Goal: Task Accomplishment & Management: Use online tool/utility

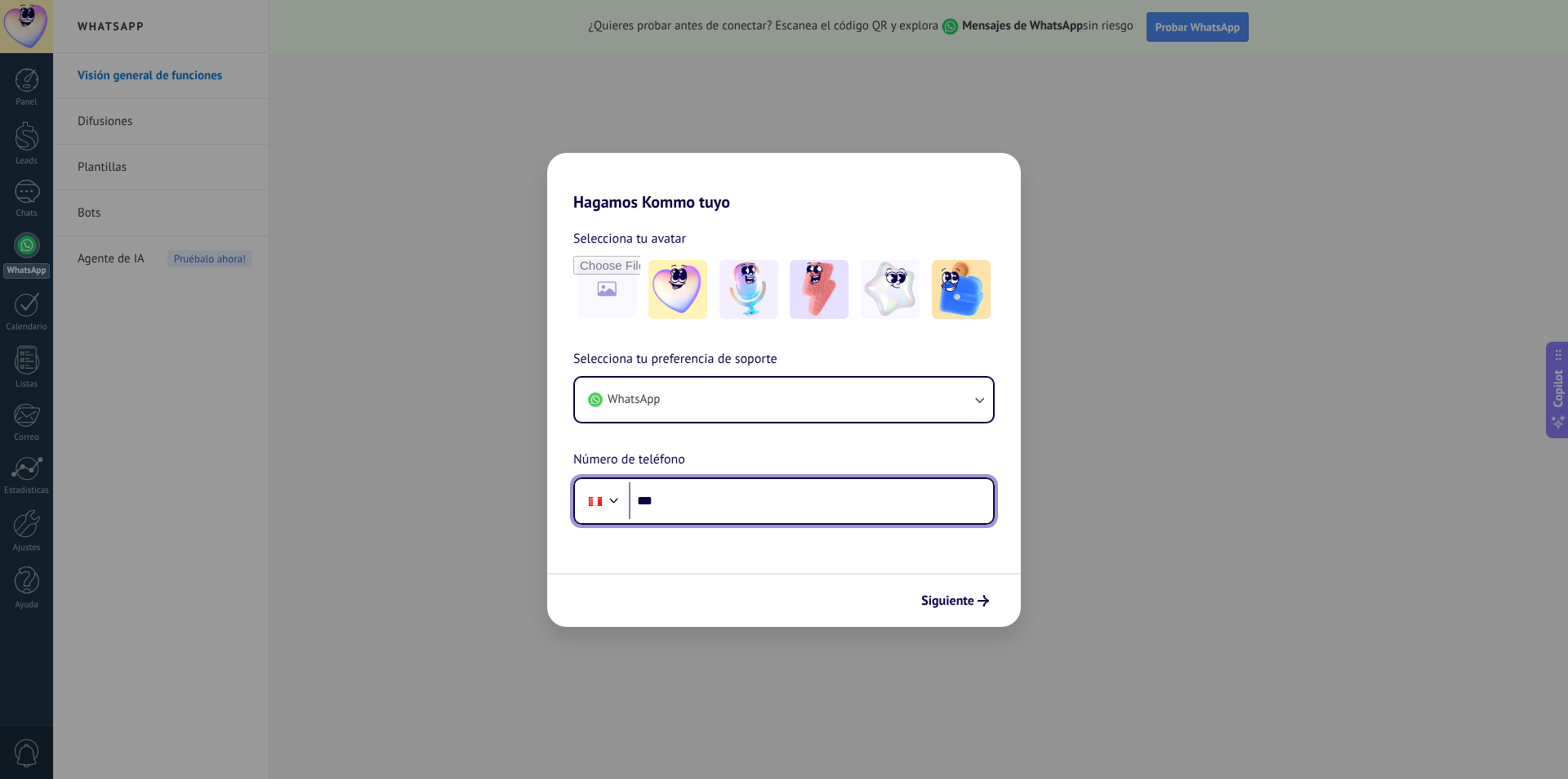
drag, startPoint x: 735, startPoint y: 518, endPoint x: 733, endPoint y: 505, distance: 13.2
click at [733, 505] on input "***" at bounding box center [810, 501] width 364 height 38
click at [733, 504] on input "***" at bounding box center [810, 501] width 364 height 38
type input "**********"
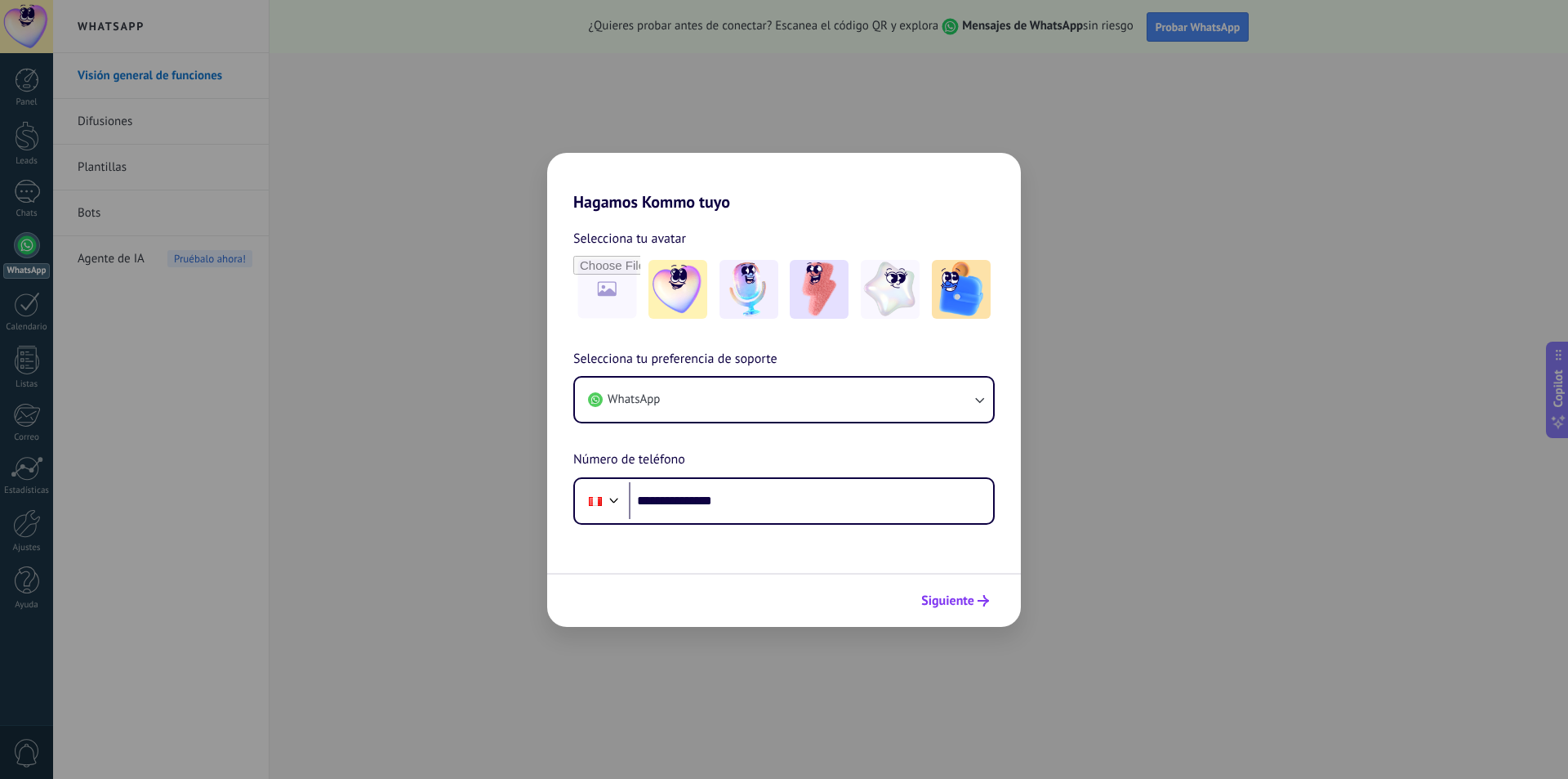
click at [945, 597] on span "Siguiente" at bounding box center [948, 600] width 53 height 12
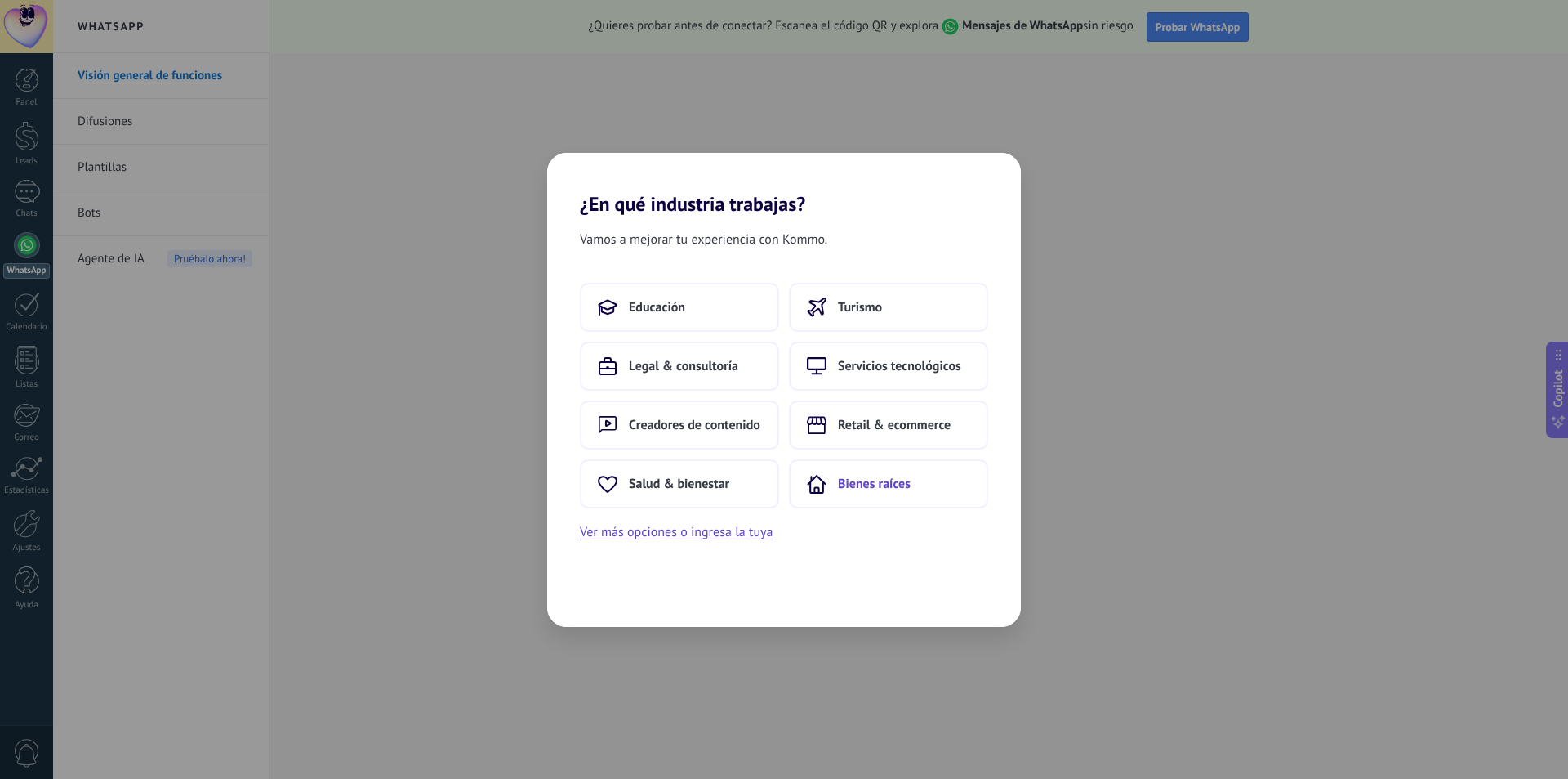
click at [869, 480] on span "Bienes raíces" at bounding box center [874, 484] width 73 height 16
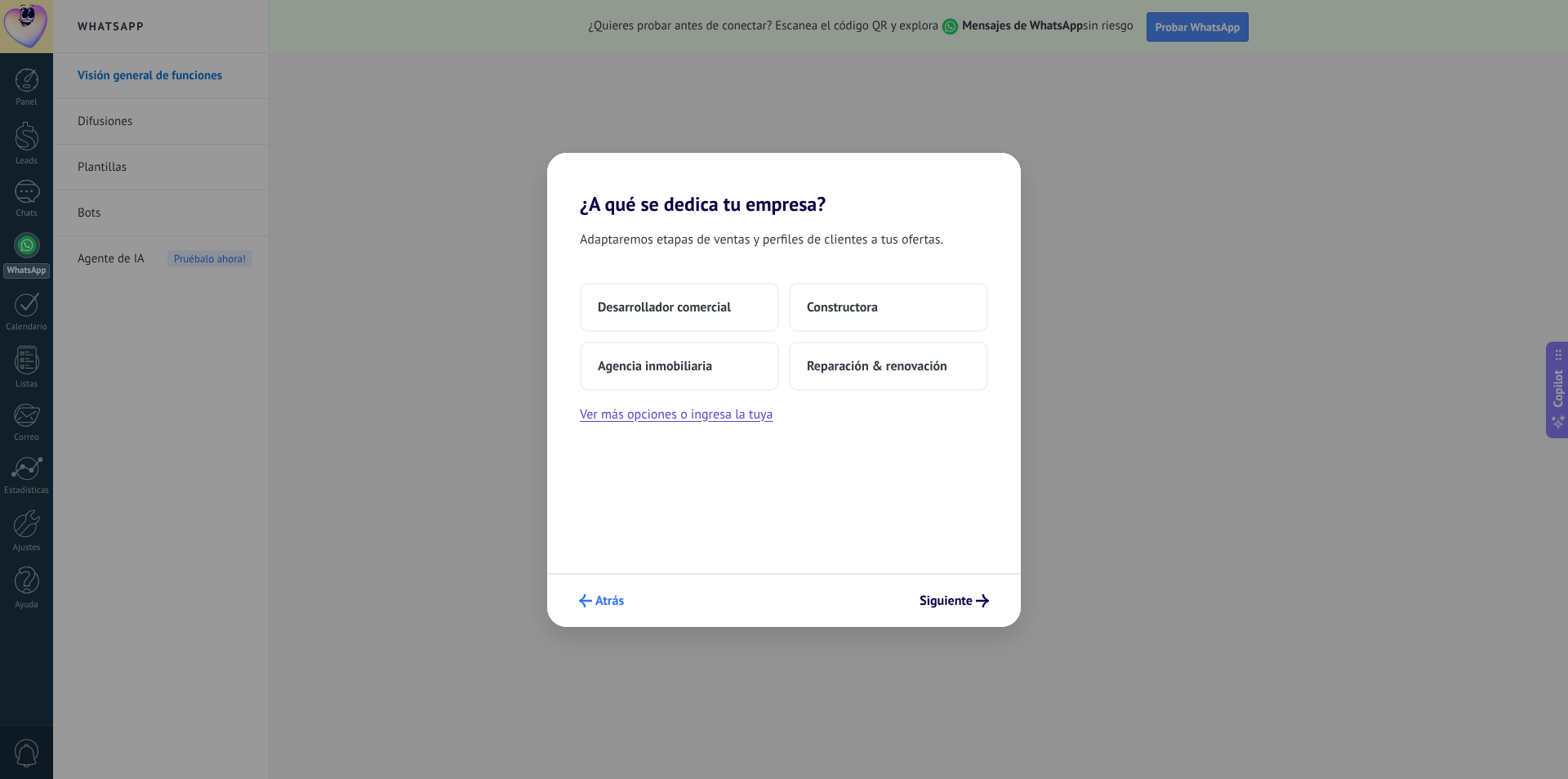
click at [628, 602] on button "Atrás" at bounding box center [601, 600] width 59 height 28
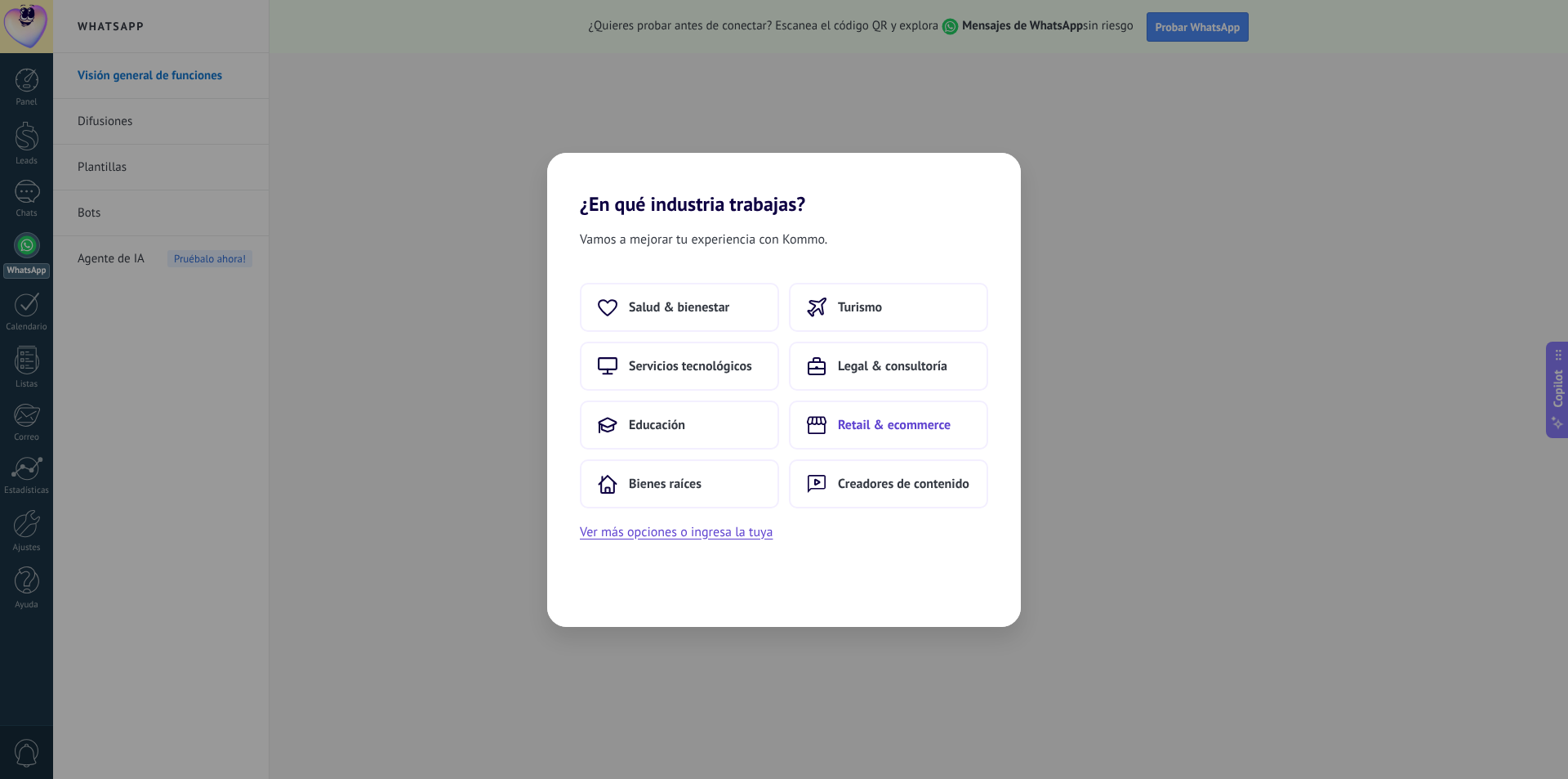
click at [887, 419] on span "Retail & ecommerce" at bounding box center [894, 425] width 112 height 16
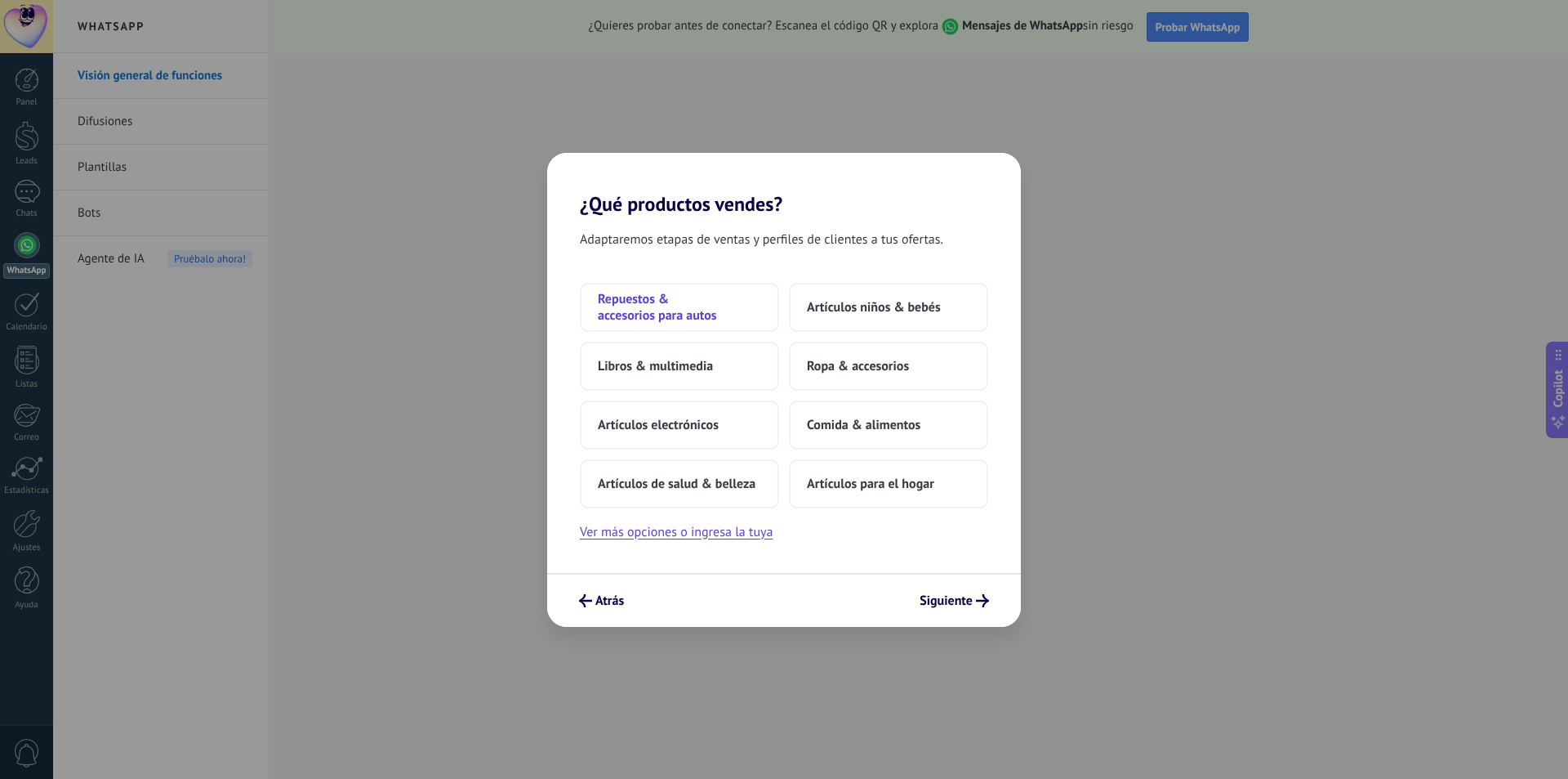
click at [681, 314] on span "Repuestos & accesorios para autos" at bounding box center [680, 307] width 164 height 32
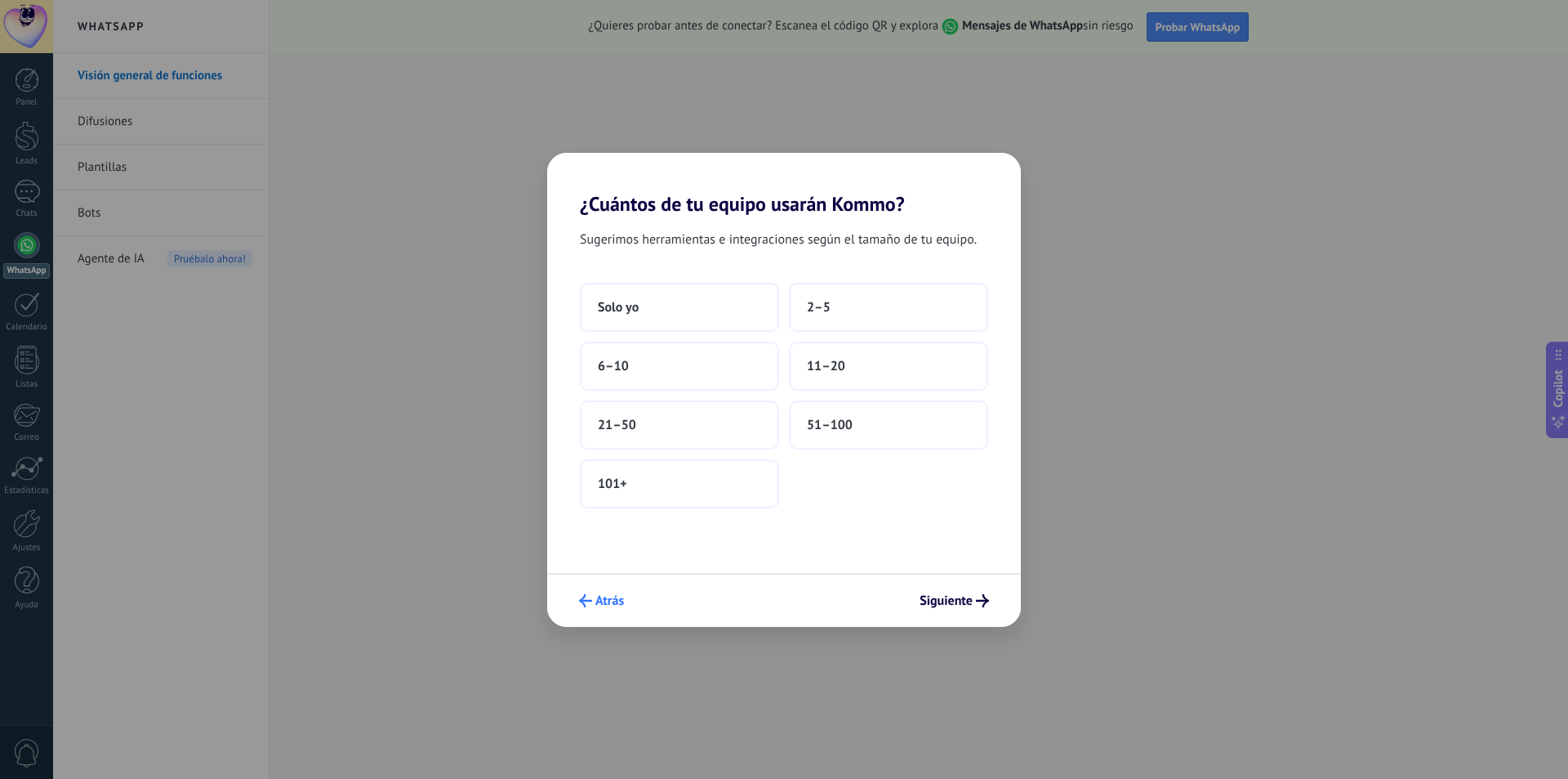
click at [634, 596] on div "Atrás Siguiente" at bounding box center [784, 600] width 474 height 54
click at [619, 611] on button "Atrás" at bounding box center [601, 600] width 59 height 28
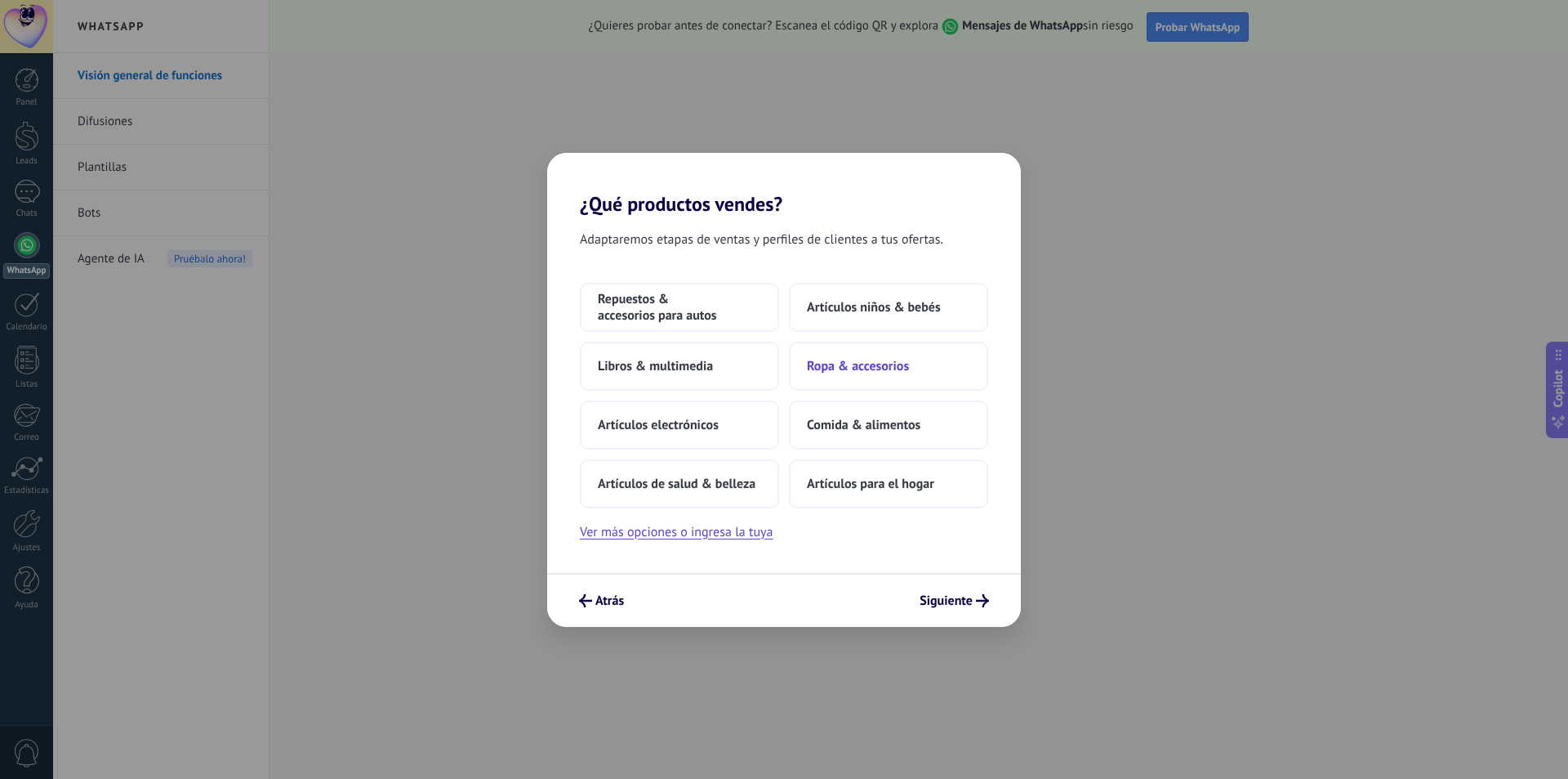
click at [909, 371] on span "Ropa & accesorios" at bounding box center [858, 366] width 102 height 16
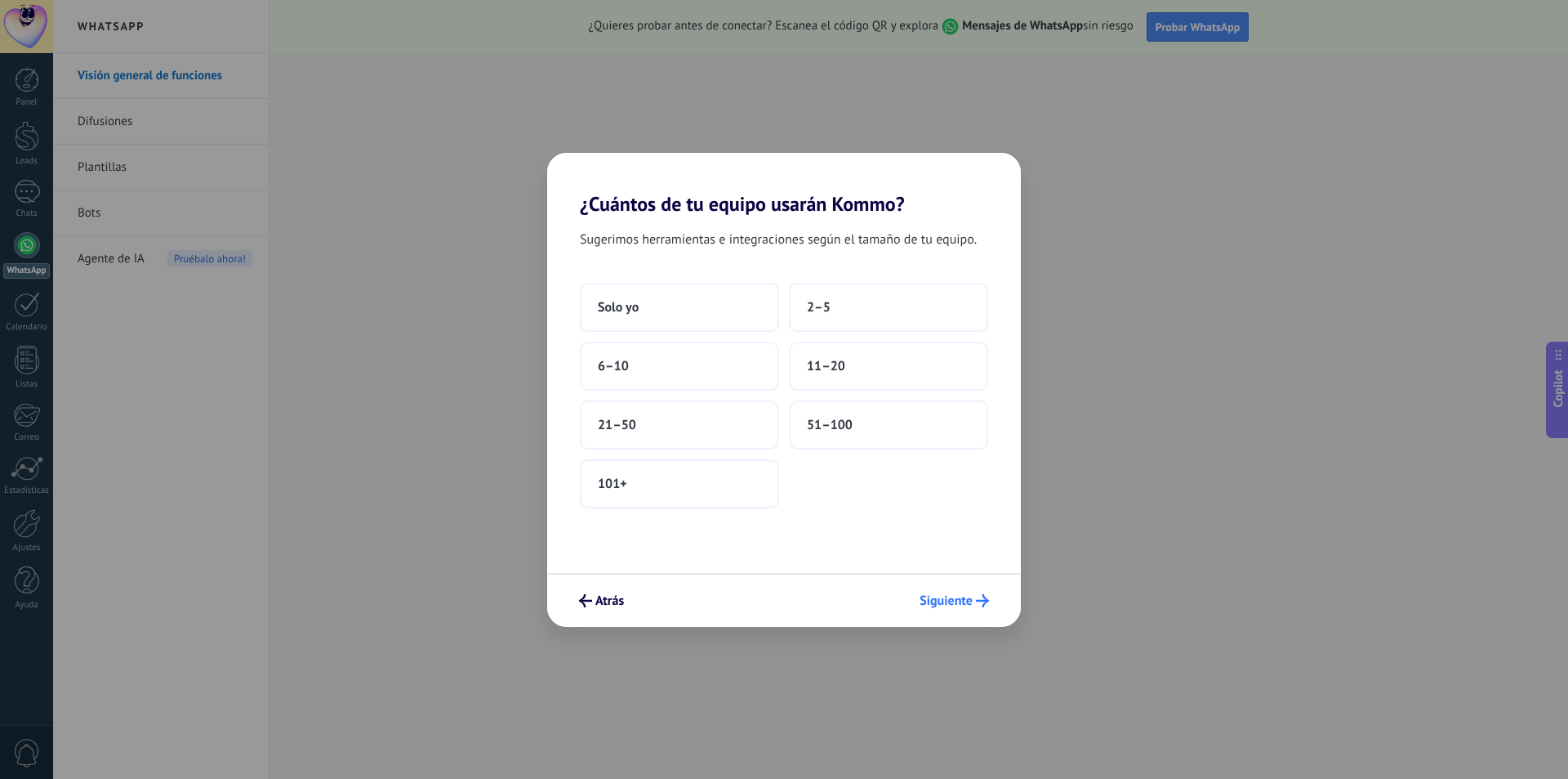
click at [959, 598] on span "Siguiente" at bounding box center [946, 600] width 53 height 12
click at [730, 309] on button "Solo yo" at bounding box center [680, 307] width 200 height 49
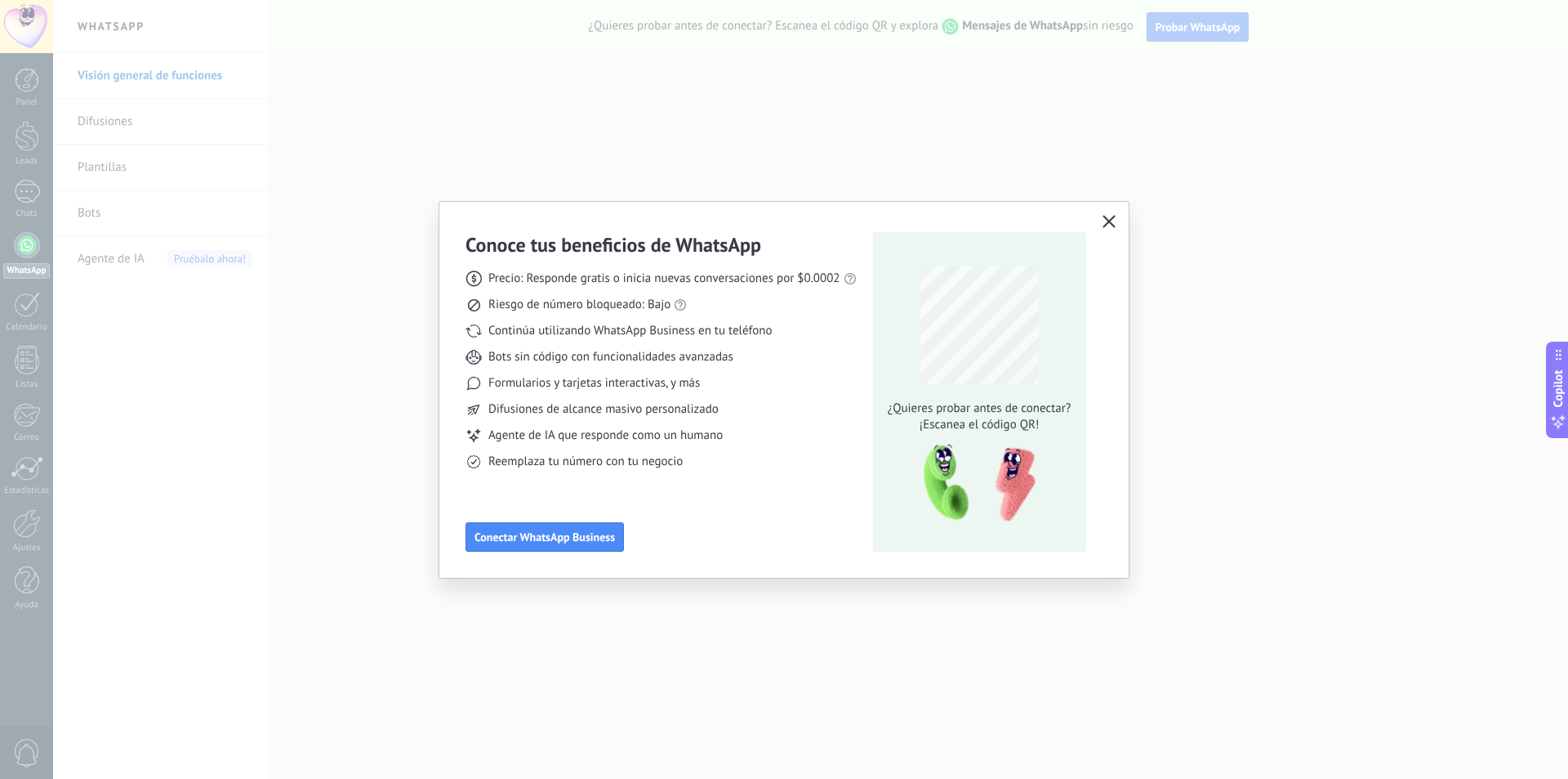
click at [1103, 219] on icon "button" at bounding box center [1109, 221] width 13 height 13
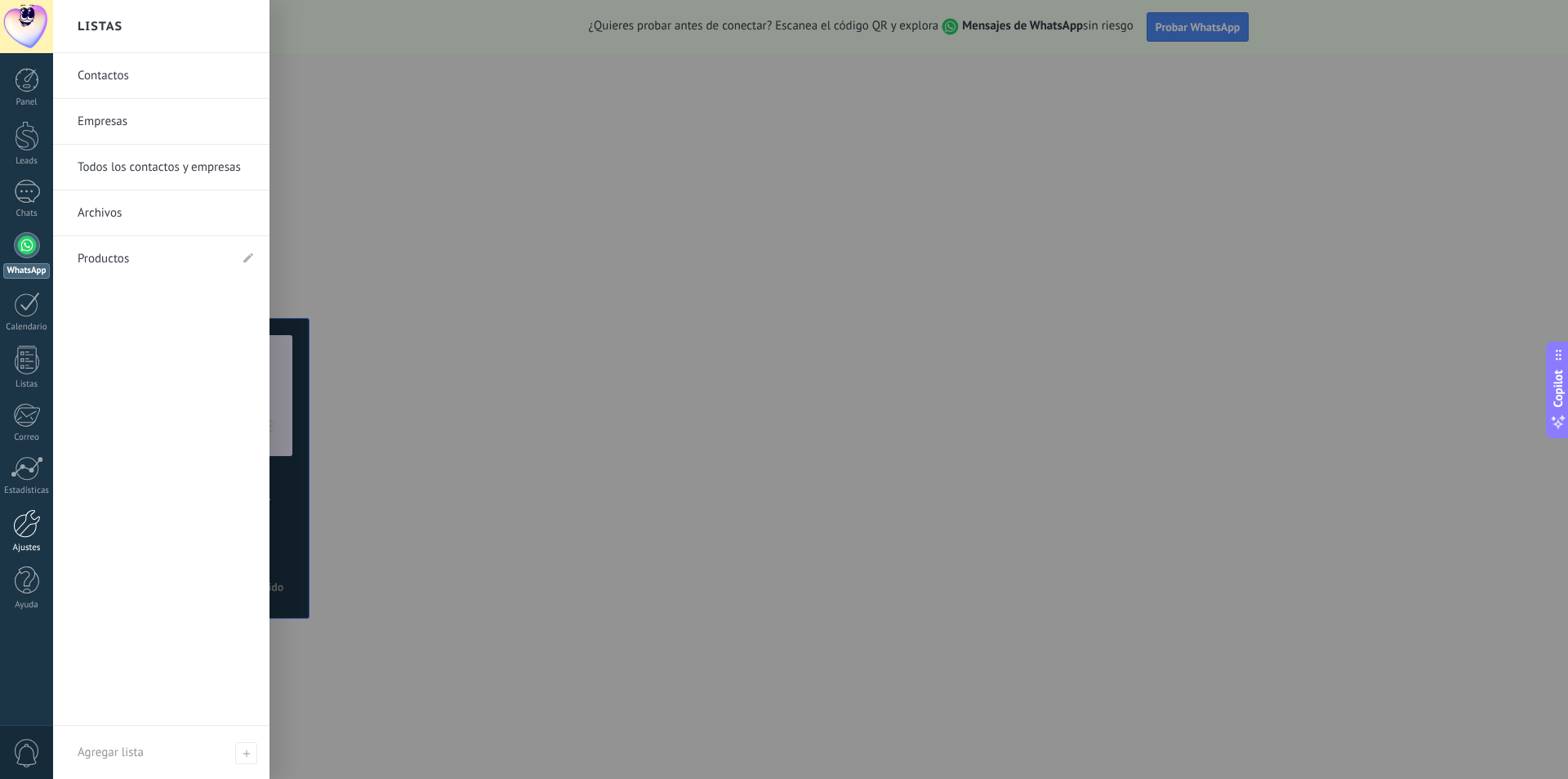
click at [32, 540] on link "Ajustes" at bounding box center [26, 531] width 53 height 44
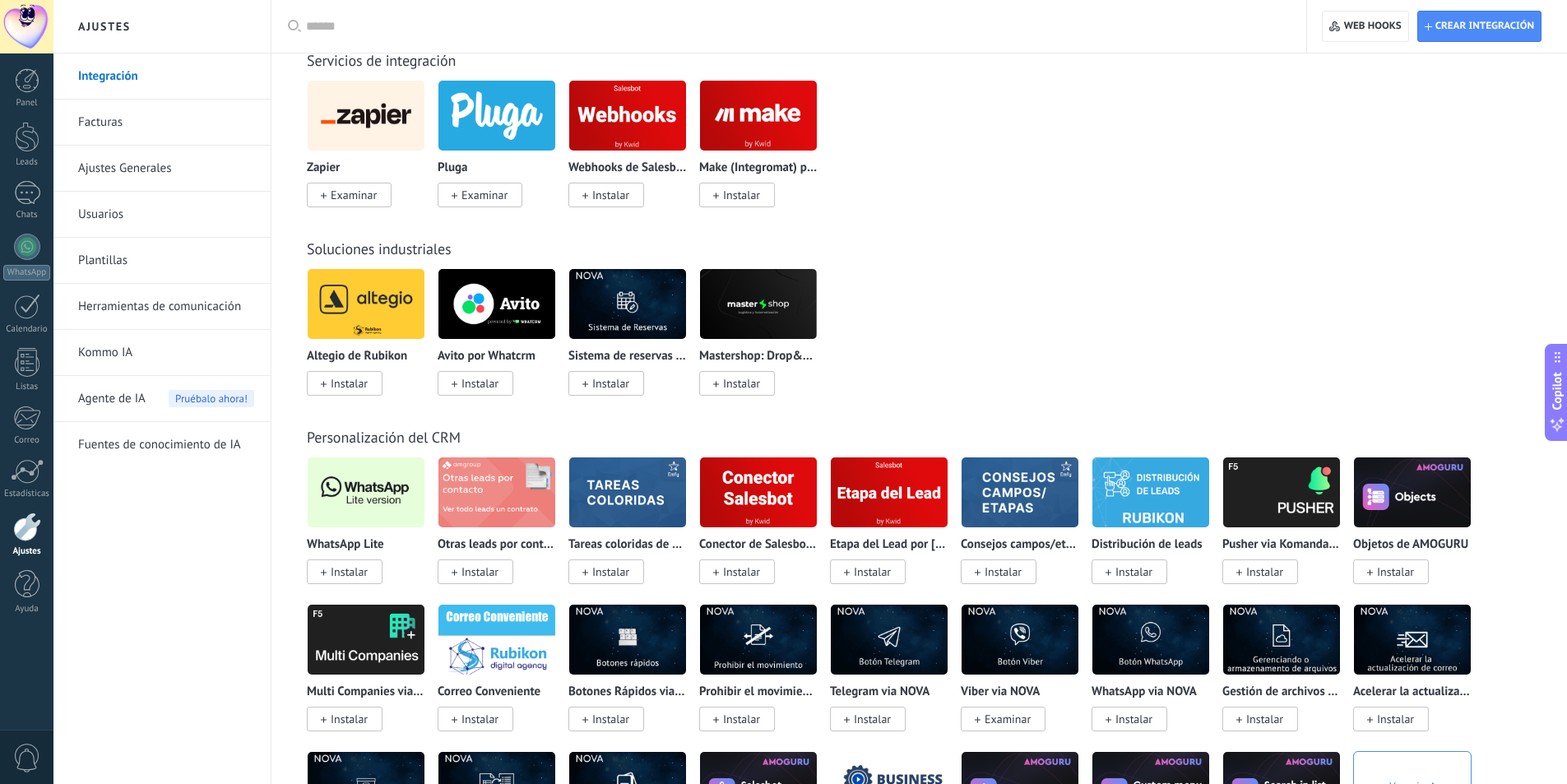
scroll to position [2714, 0]
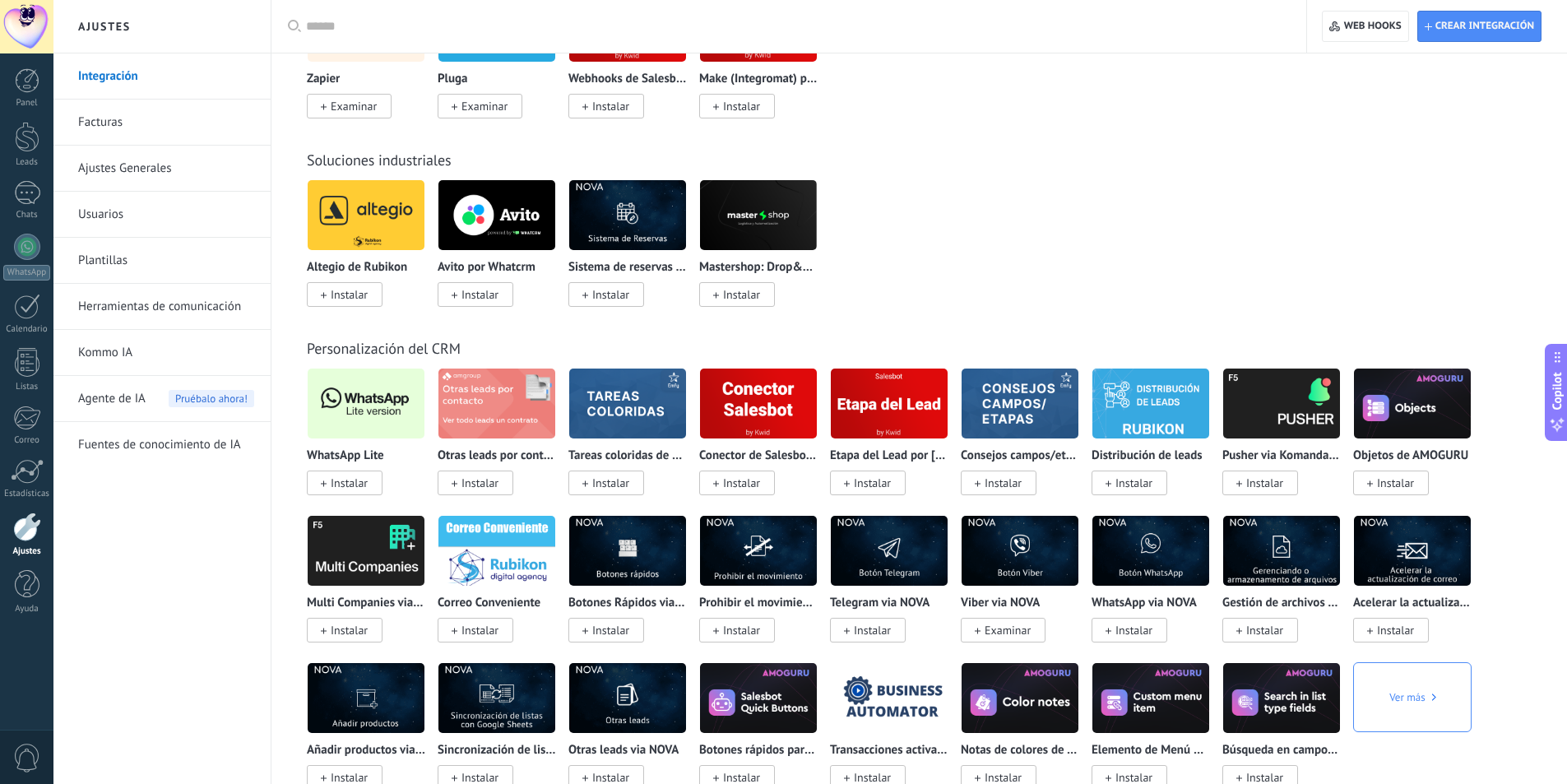
click at [371, 478] on span "Instalar" at bounding box center [345, 483] width 76 height 24
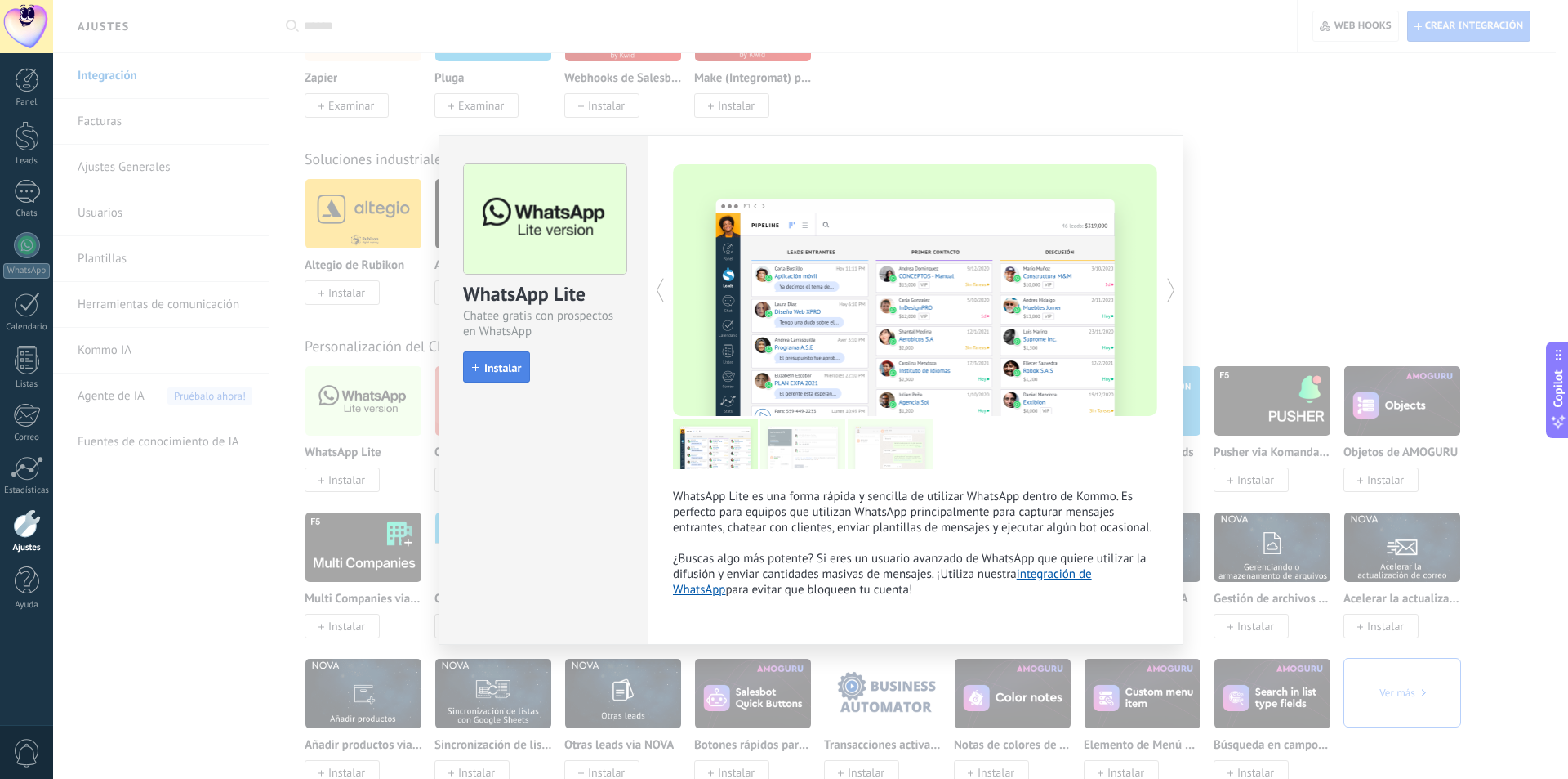
click at [491, 362] on span "Instalar" at bounding box center [503, 367] width 37 height 12
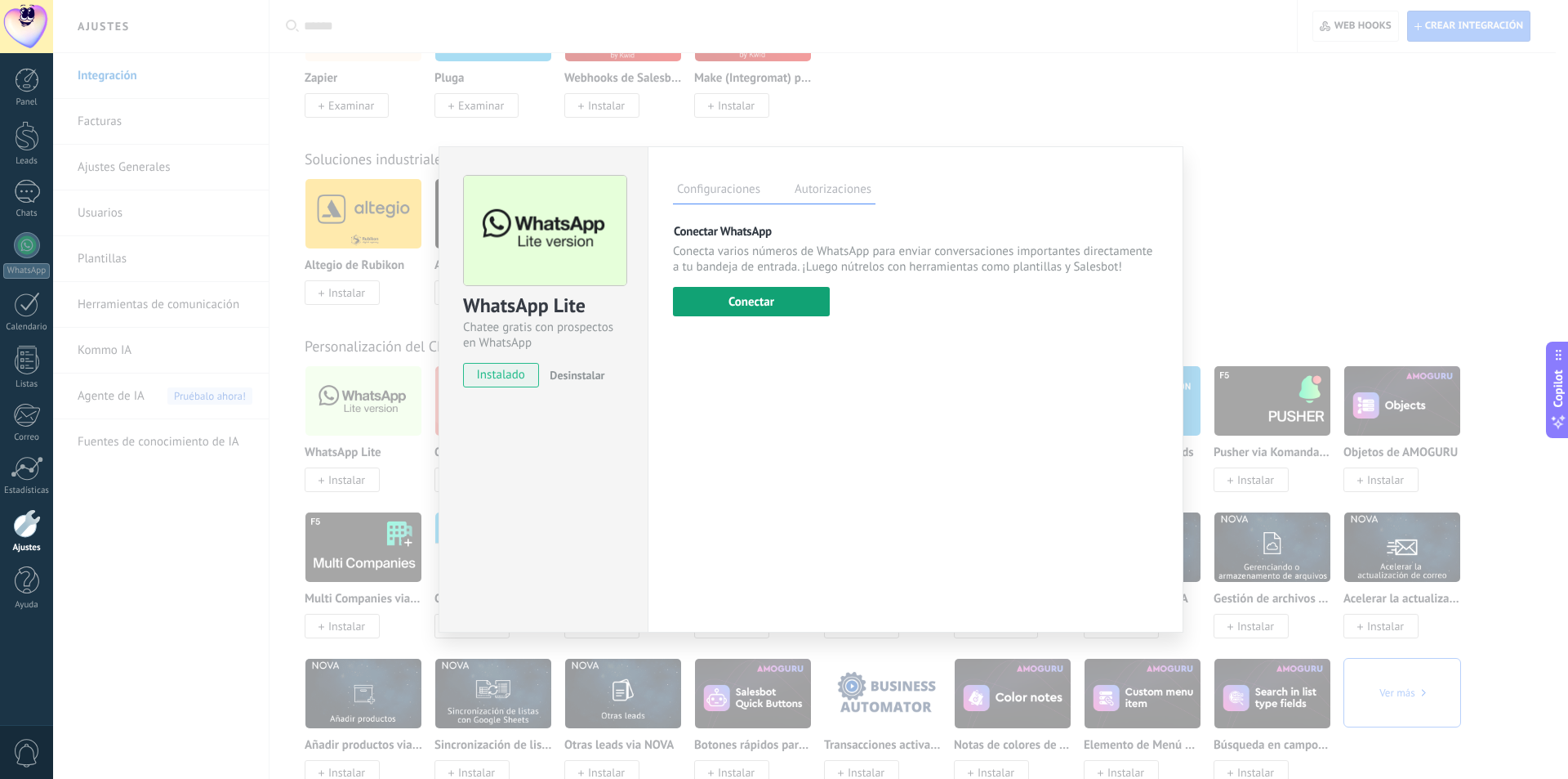
click at [710, 294] on button "Conectar" at bounding box center [752, 301] width 156 height 30
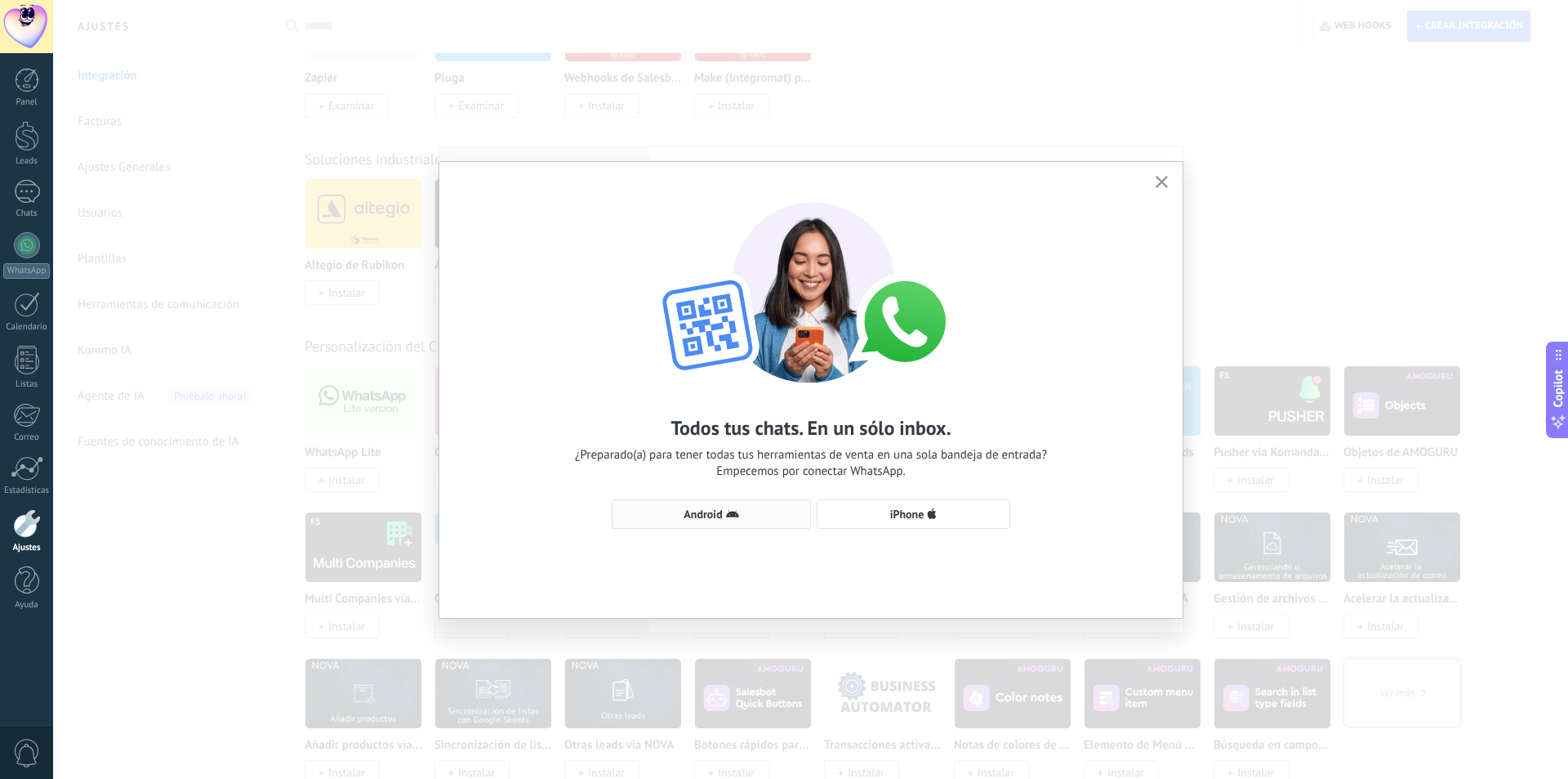
click at [729, 507] on button "Android" at bounding box center [711, 514] width 200 height 30
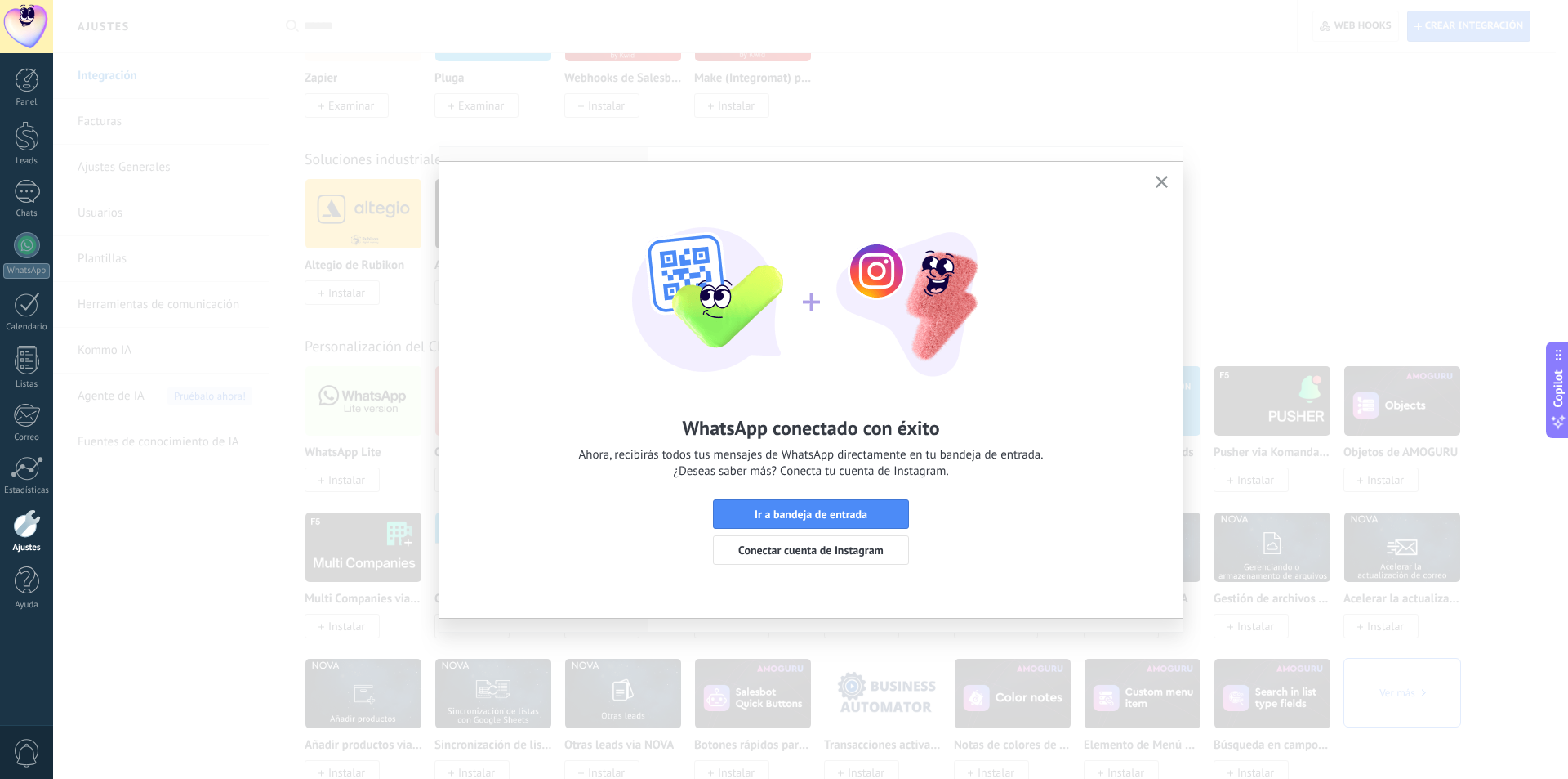
click at [1170, 185] on button "button" at bounding box center [1162, 183] width 21 height 22
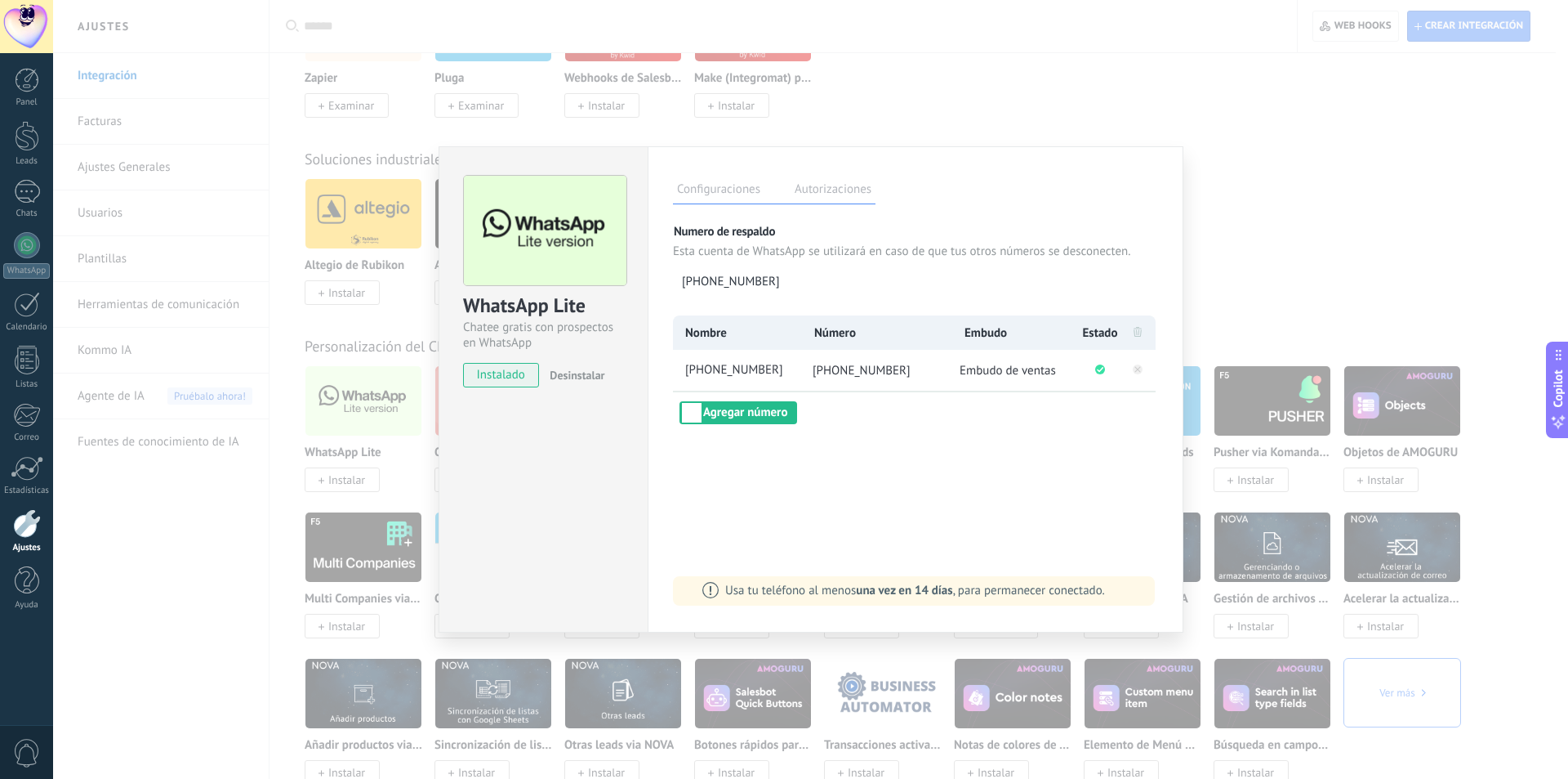
click at [1145, 120] on div "WhatsApp Lite Chatee gratis con prospectos en WhatsApp instalado Desinstalar Co…" at bounding box center [810, 390] width 1515 height 779
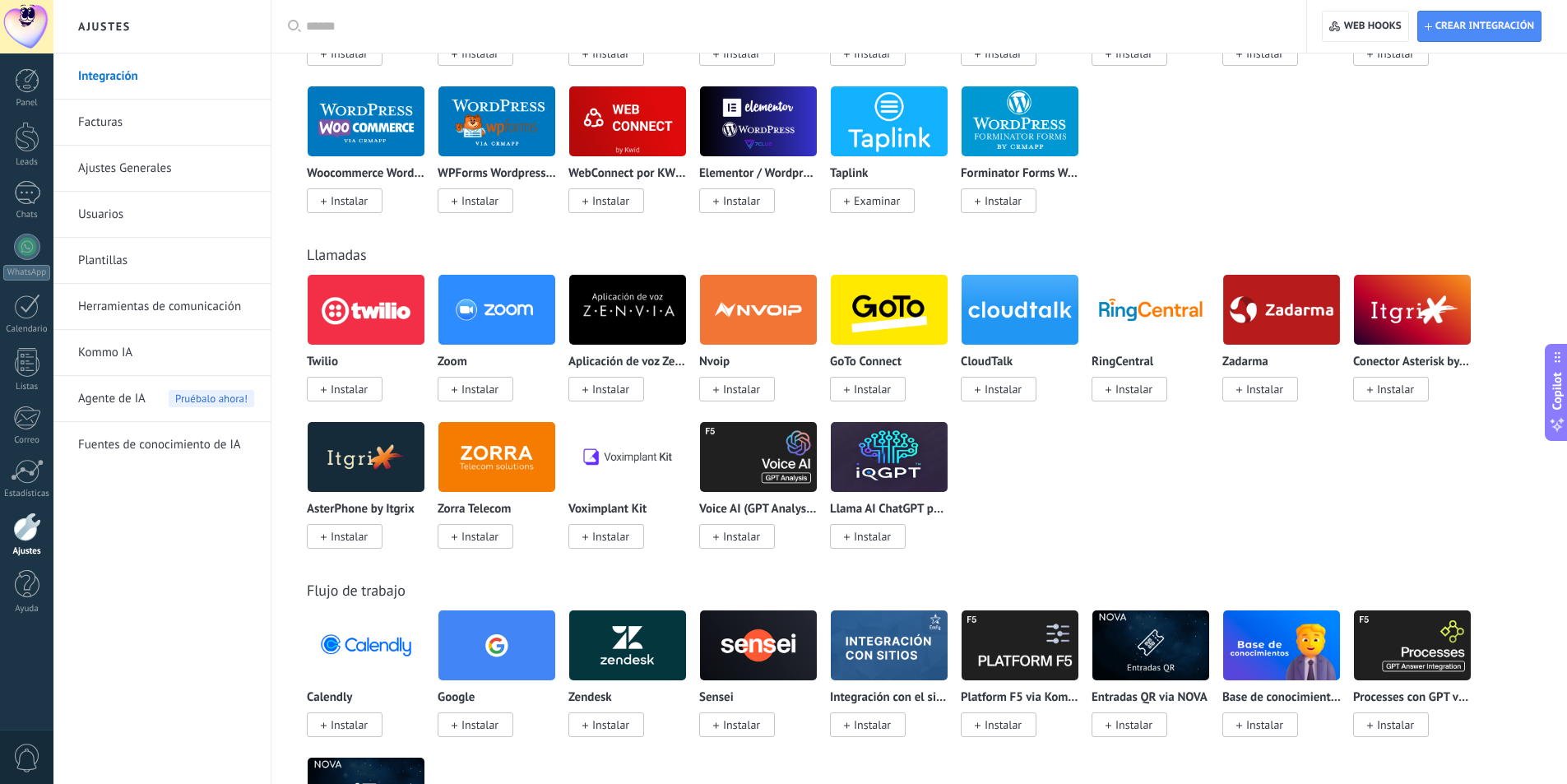
scroll to position [1152, 0]
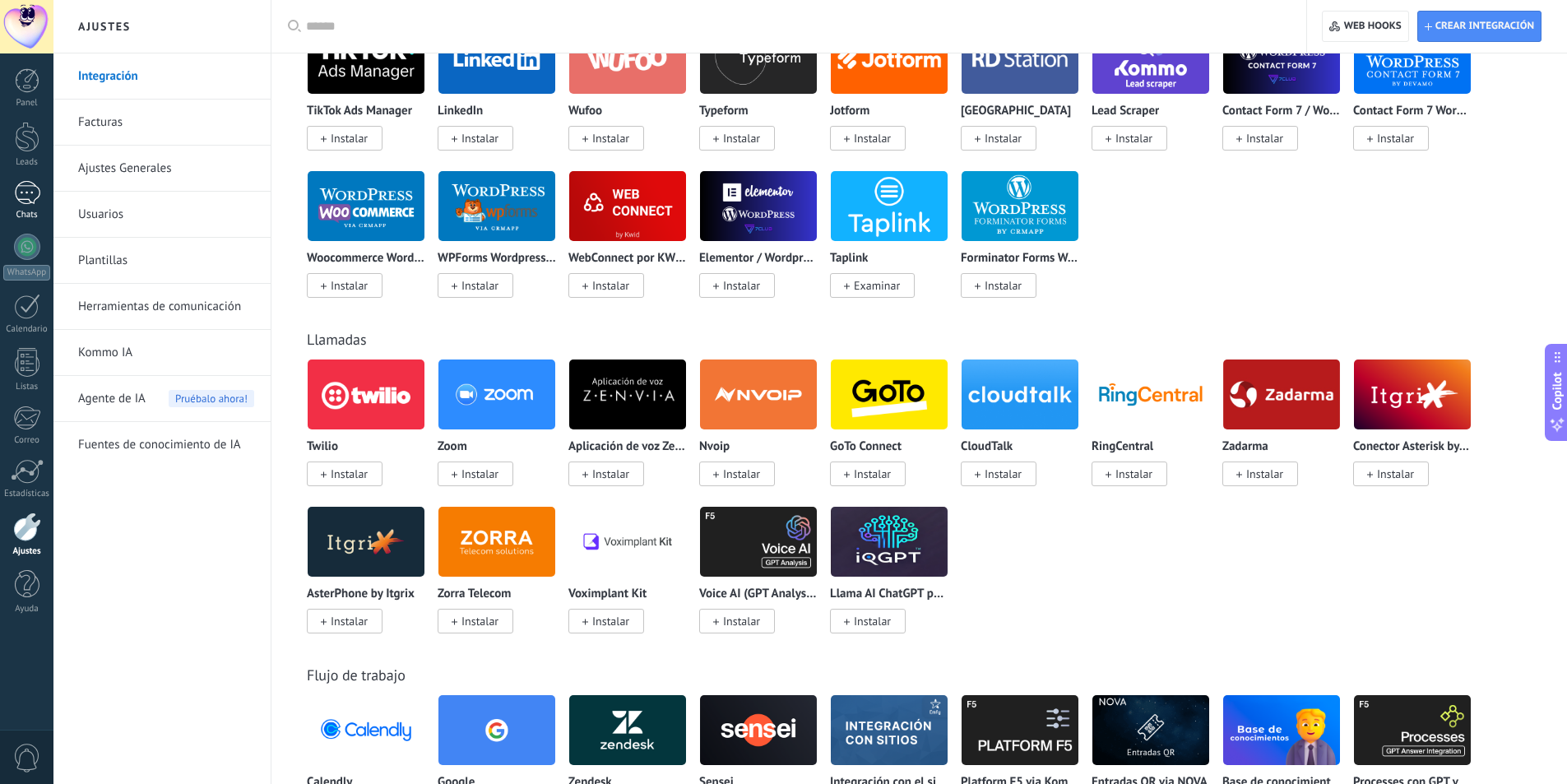
click at [36, 192] on div at bounding box center [26, 193] width 26 height 24
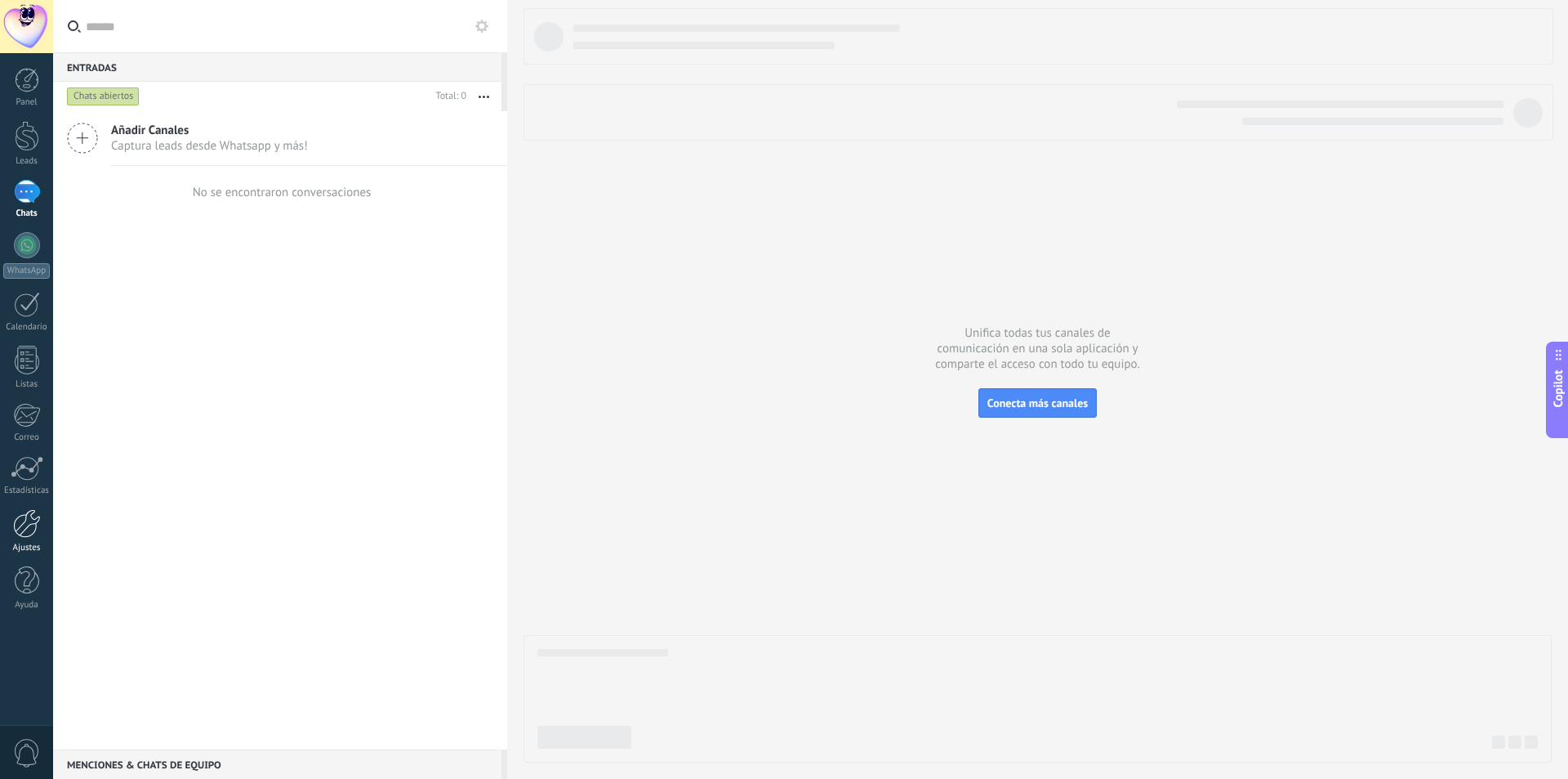
click at [22, 527] on div at bounding box center [27, 524] width 28 height 29
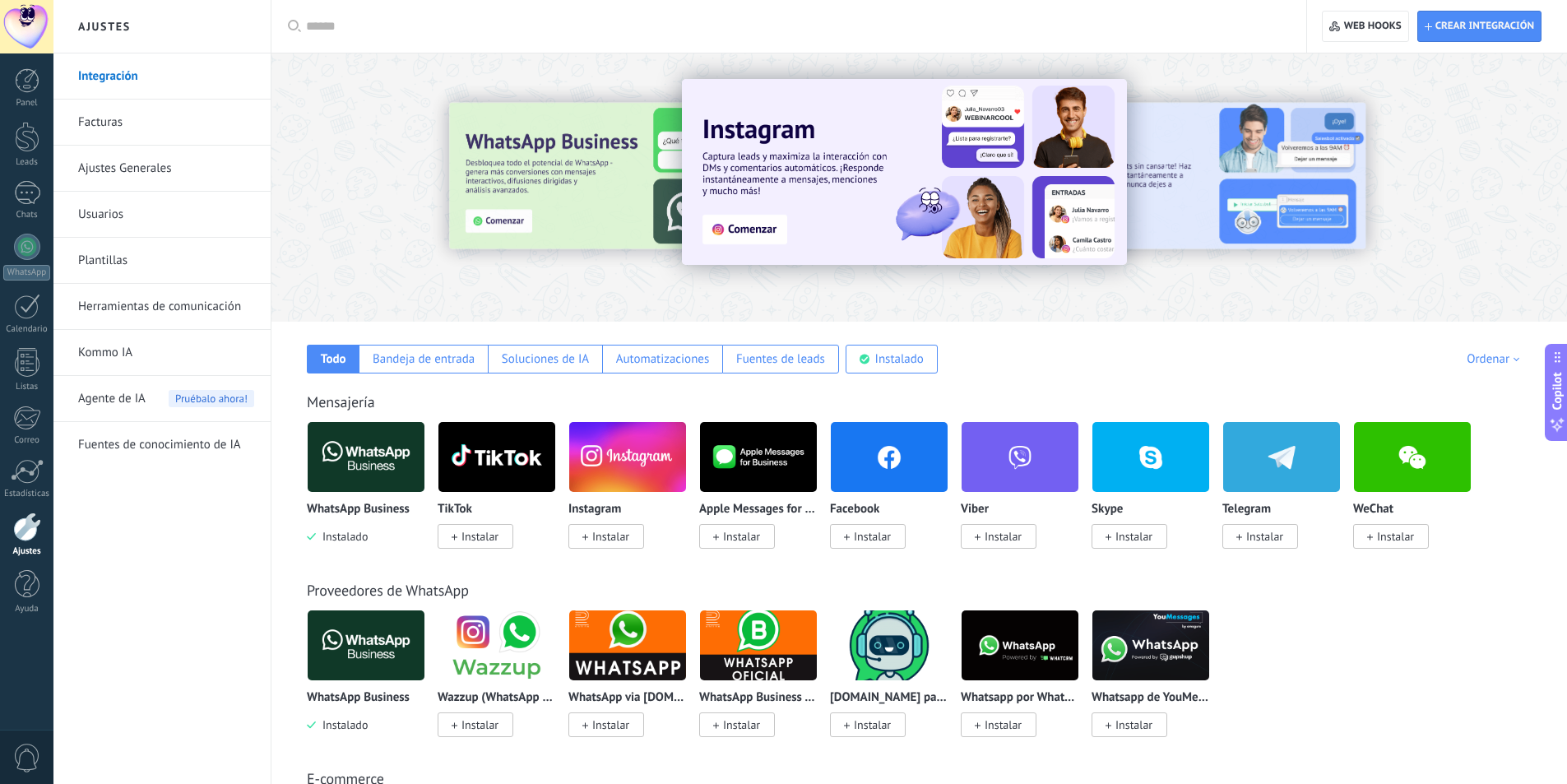
click at [361, 434] on img at bounding box center [366, 457] width 117 height 80
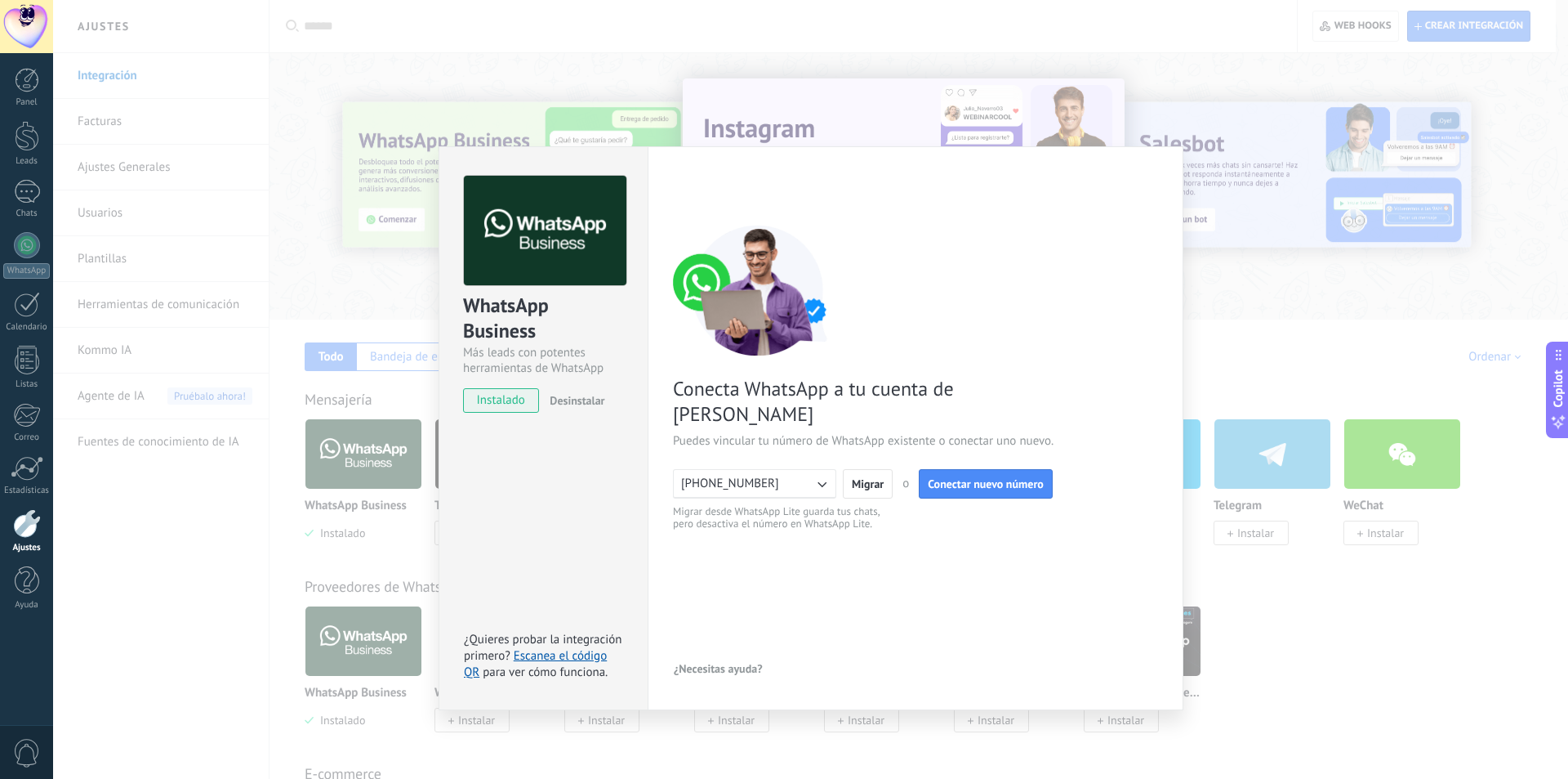
click at [503, 102] on div "WhatsApp Business Más leads con potentes herramientas de WhatsApp instalado Des…" at bounding box center [810, 390] width 1515 height 779
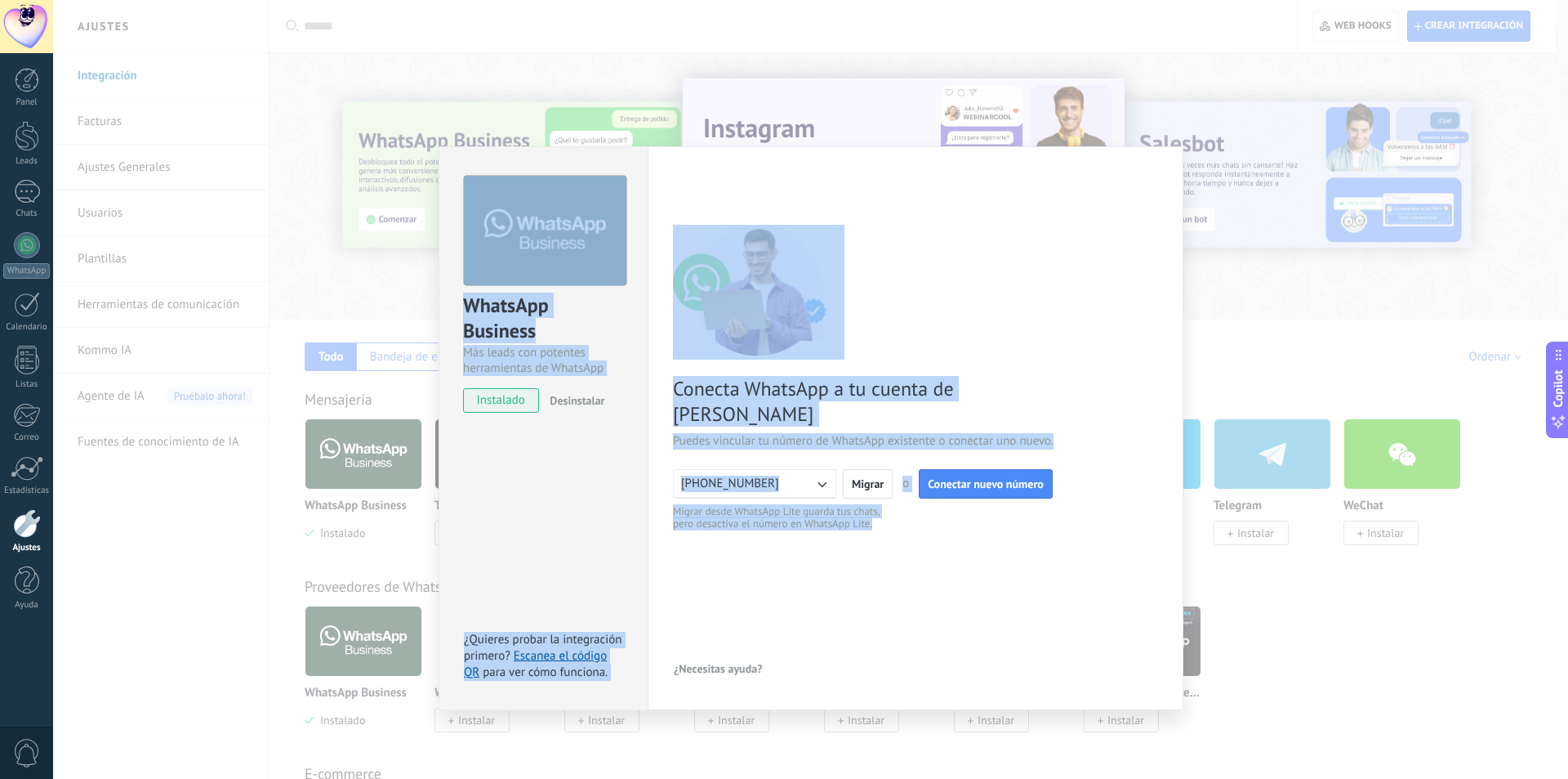
click at [503, 102] on div "WhatsApp Business Más leads con potentes herramientas de WhatsApp instalado Des…" at bounding box center [810, 390] width 1515 height 779
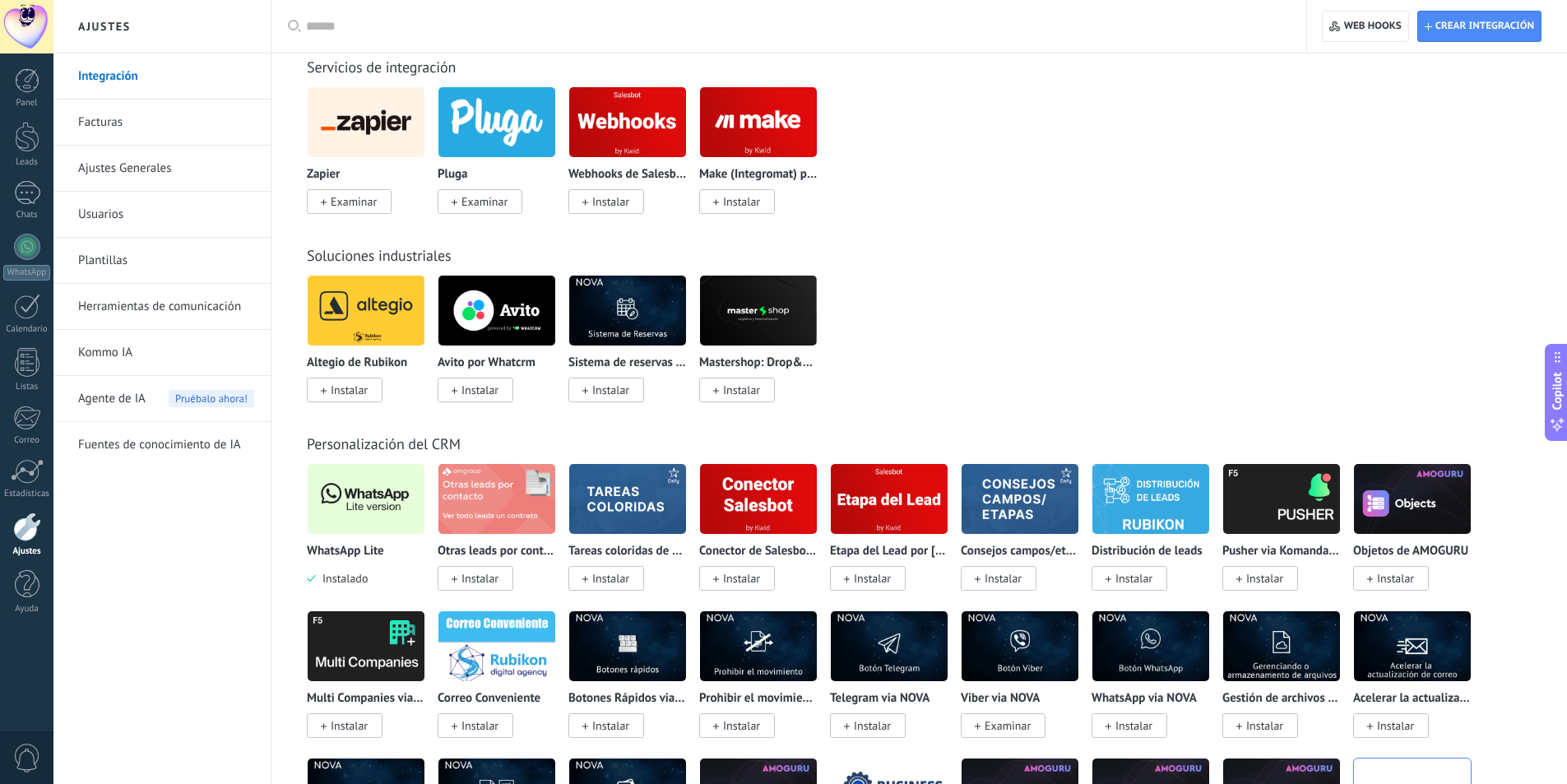
scroll to position [2878, 0]
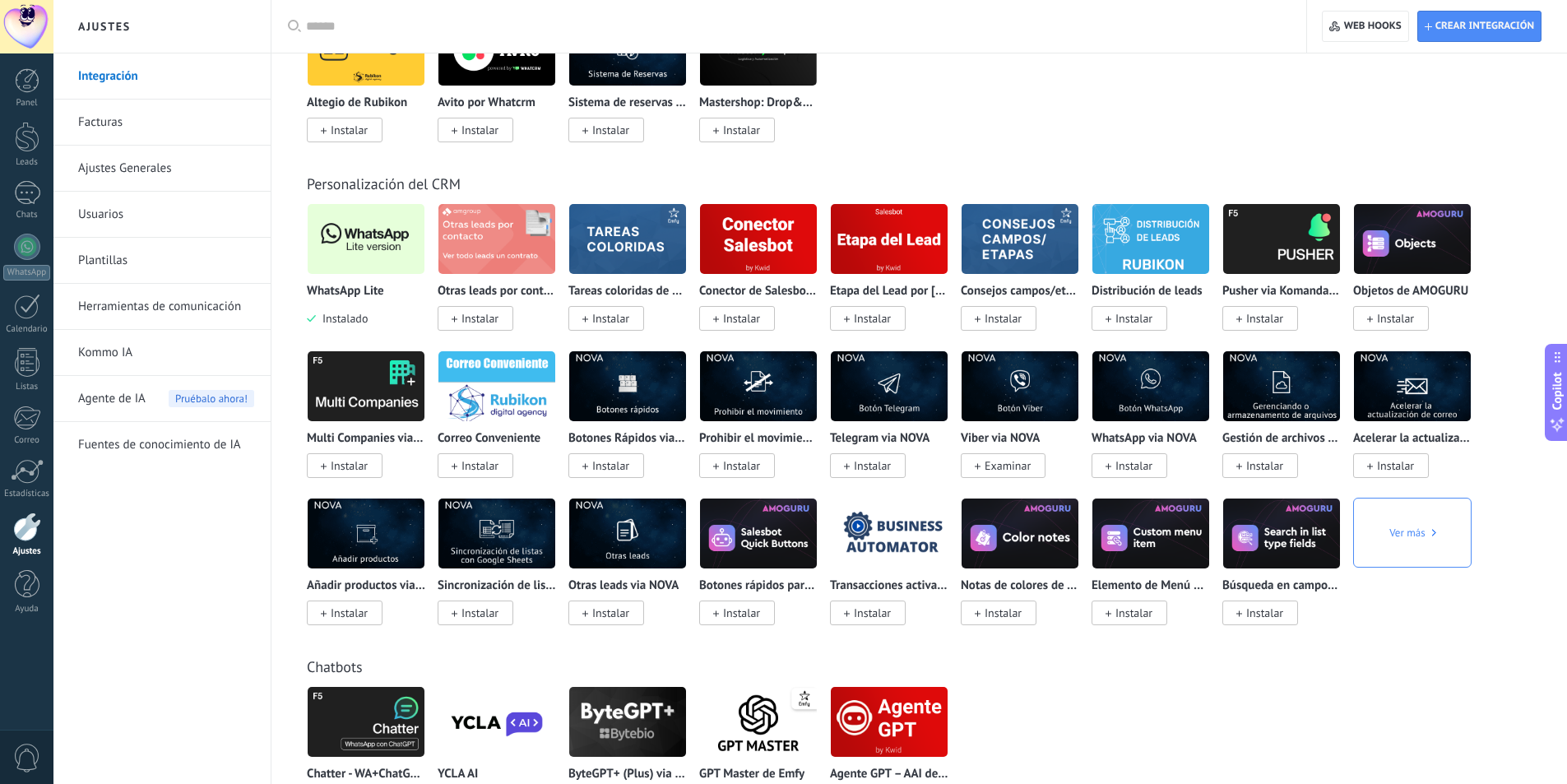
click at [364, 220] on img at bounding box center [366, 239] width 117 height 80
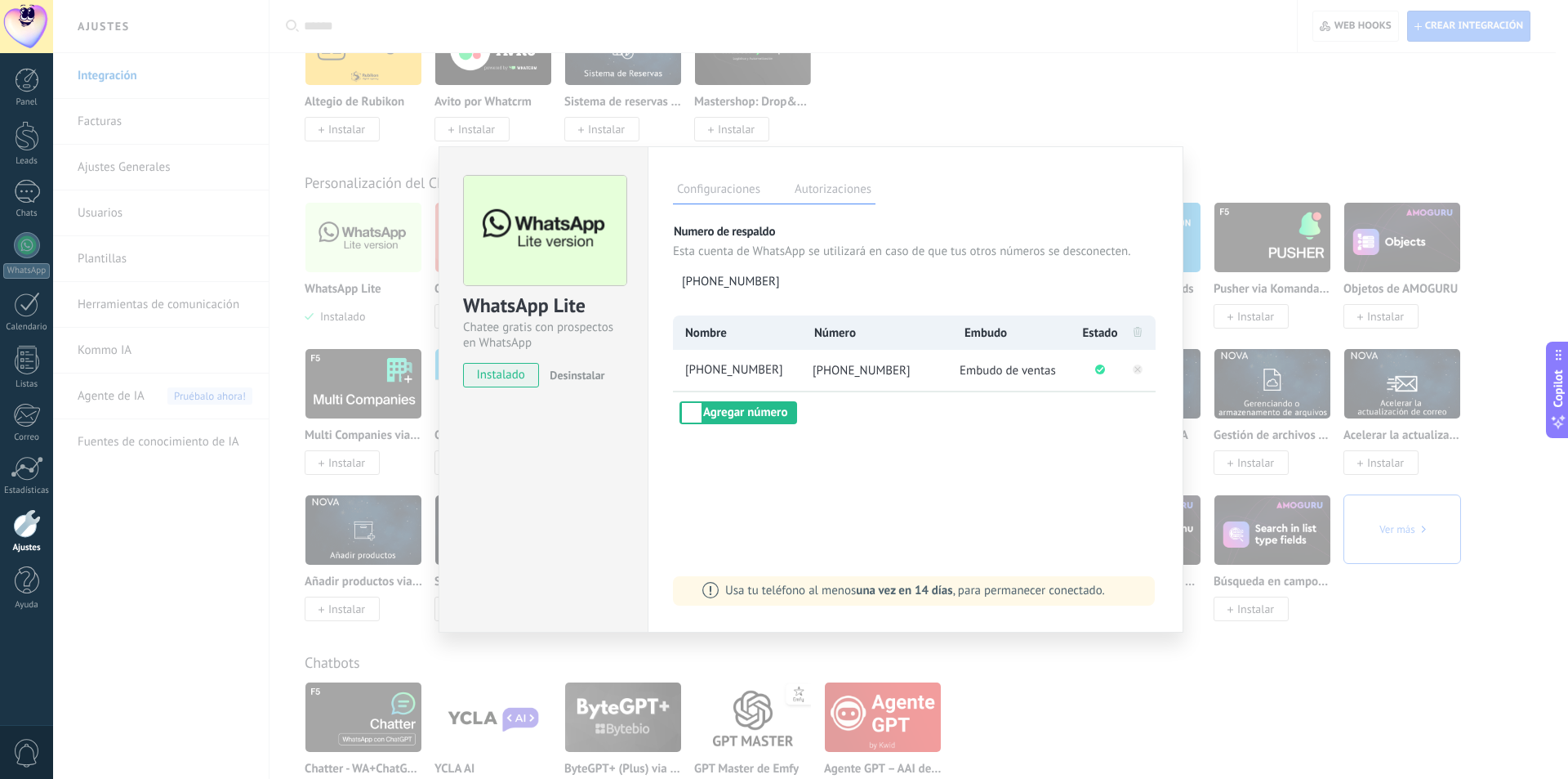
click at [1045, 66] on div "WhatsApp Lite Chatee gratis con prospectos en WhatsApp instalado Desinstalar Co…" at bounding box center [810, 390] width 1515 height 779
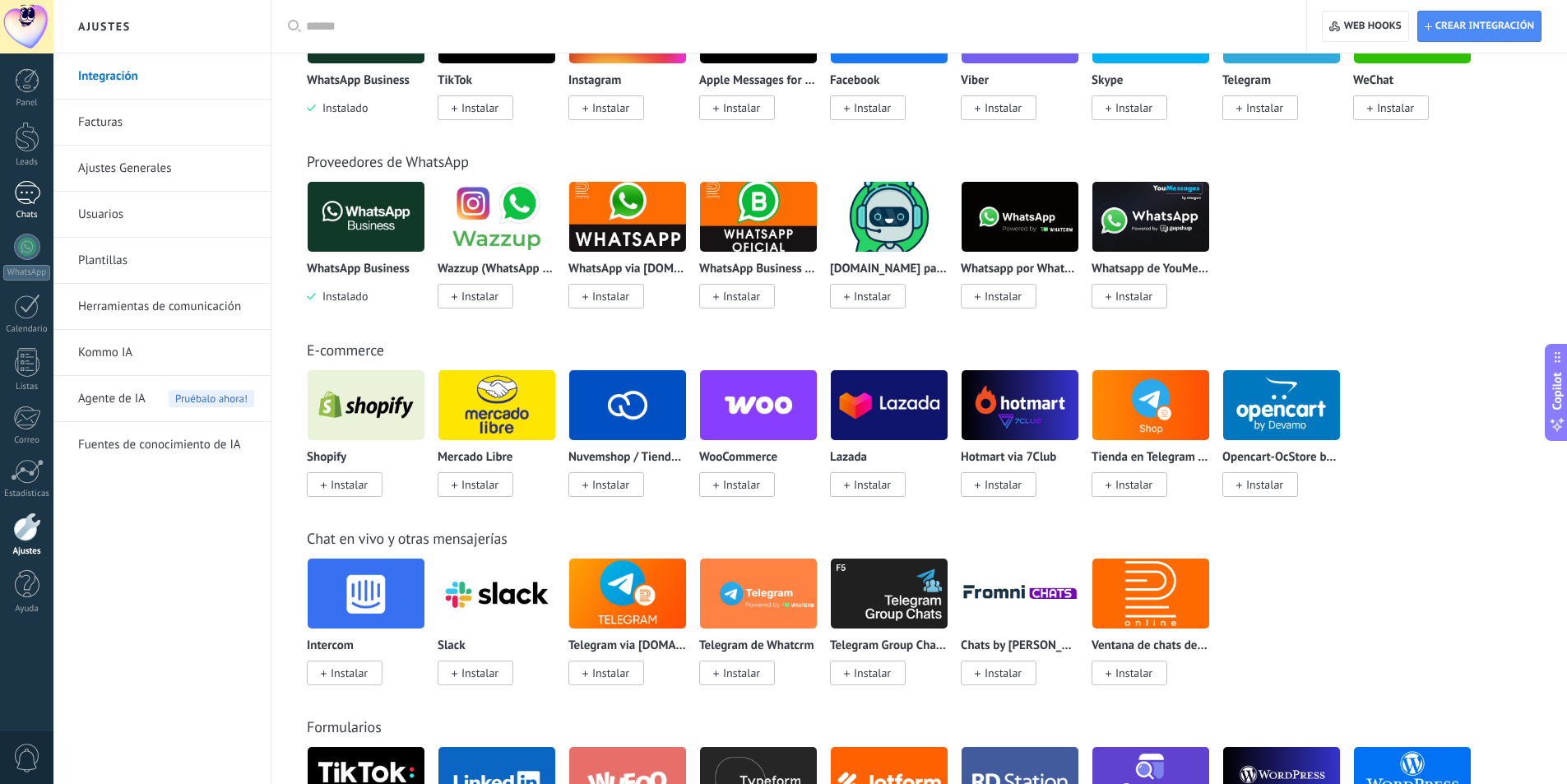
scroll to position [411, 0]
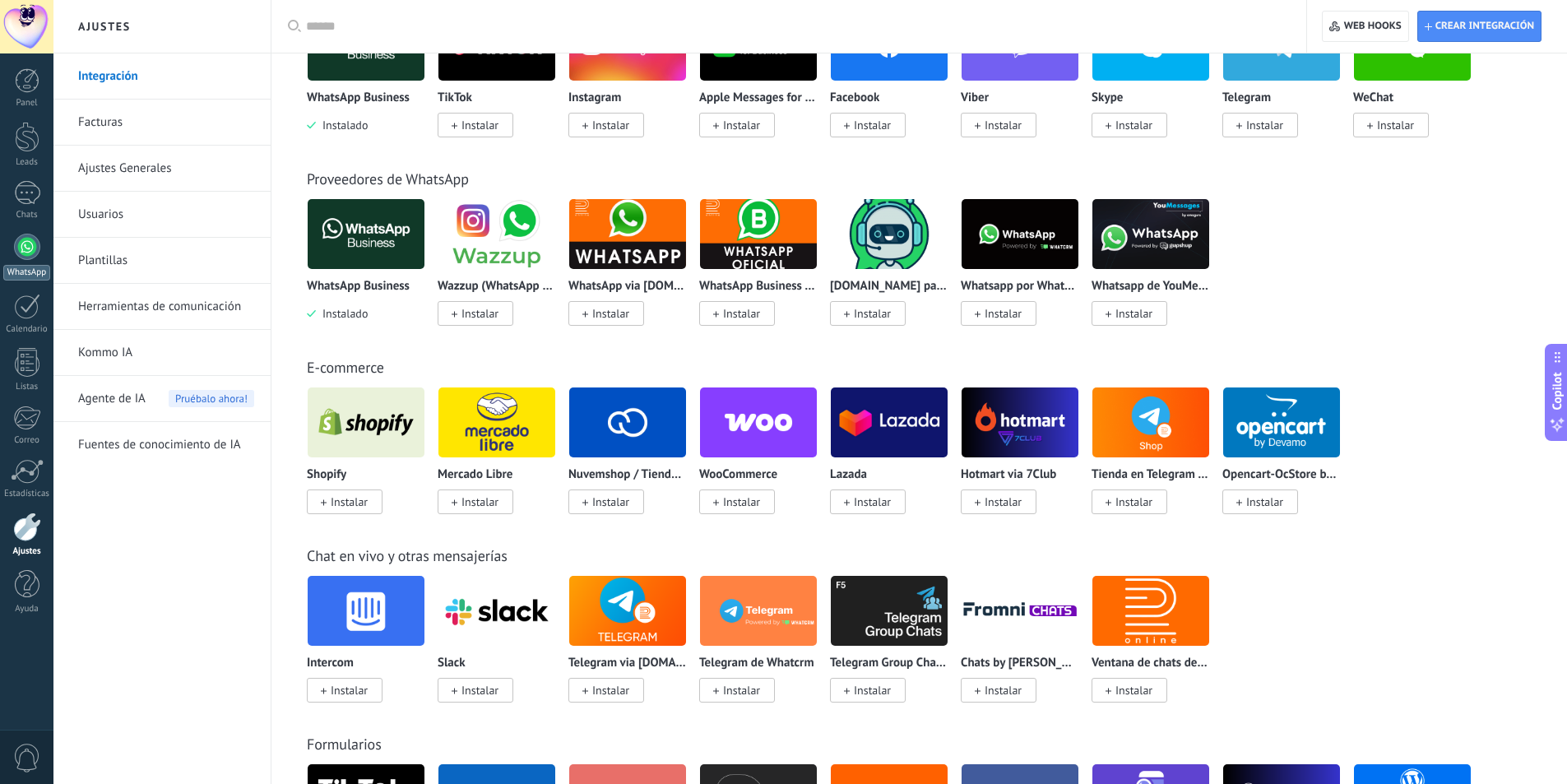
click at [32, 256] on div at bounding box center [26, 246] width 26 height 26
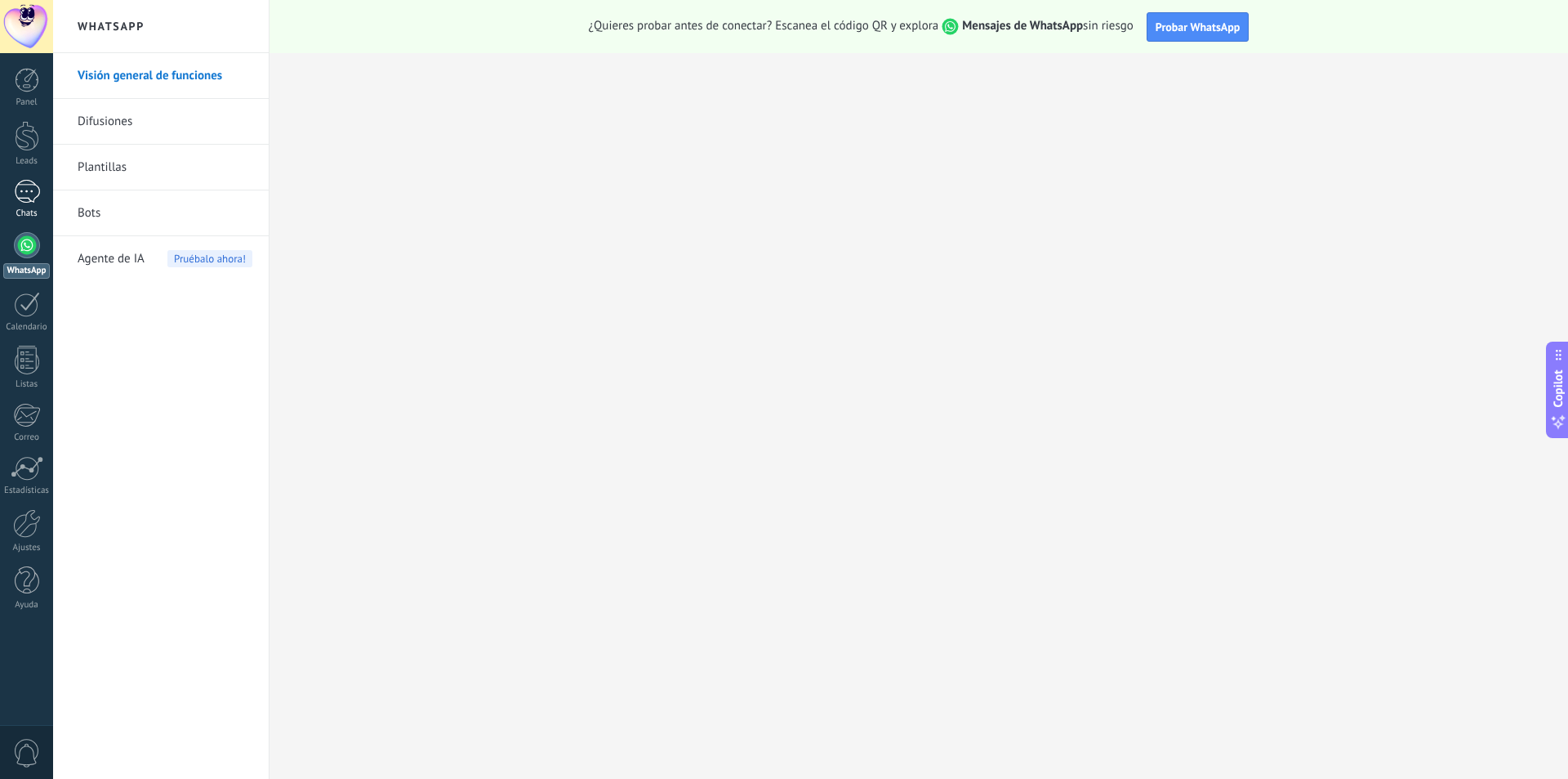
click at [37, 187] on div at bounding box center [26, 192] width 26 height 23
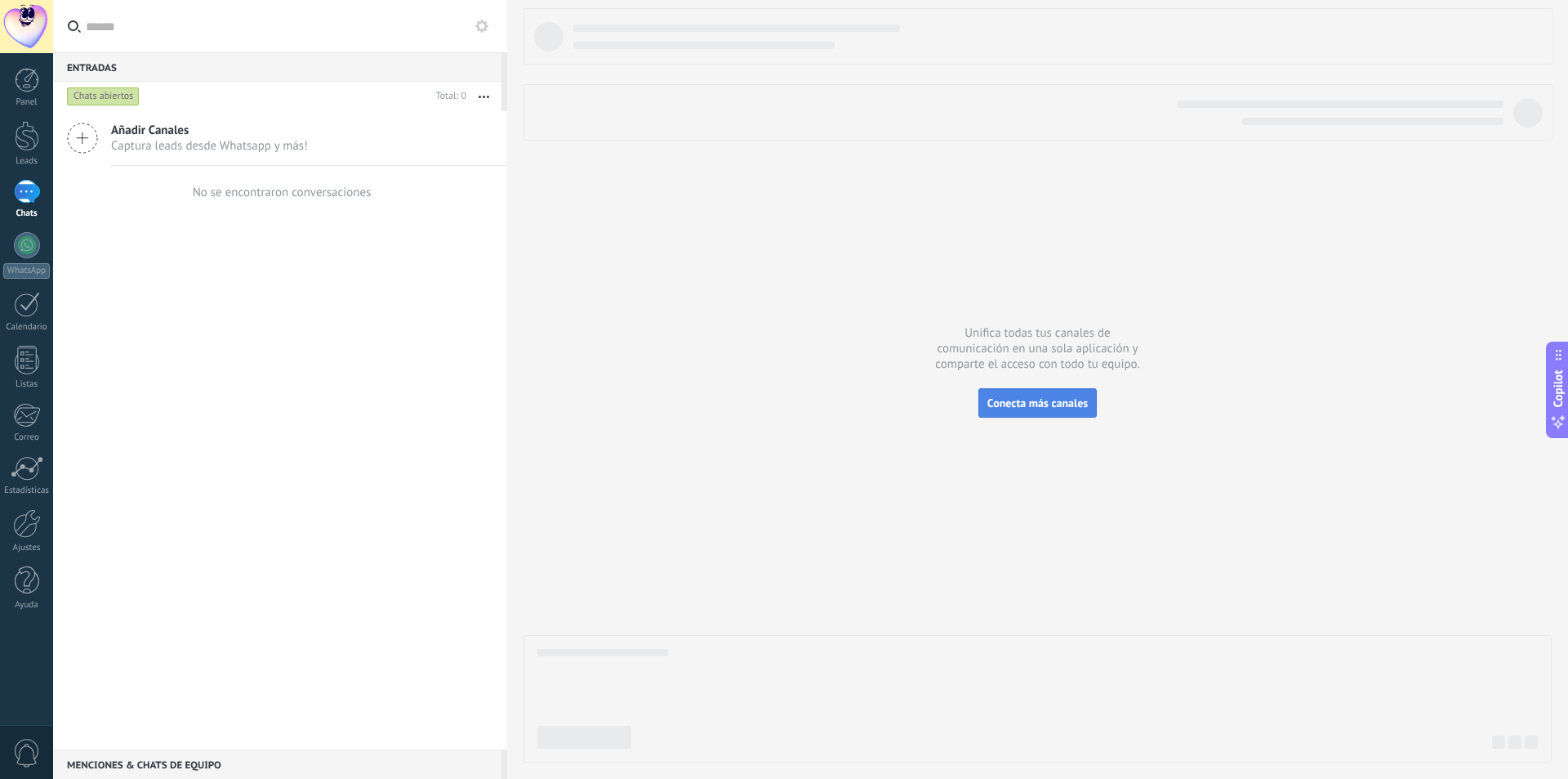
click at [1045, 403] on span "Conecta más canales" at bounding box center [1038, 403] width 101 height 14
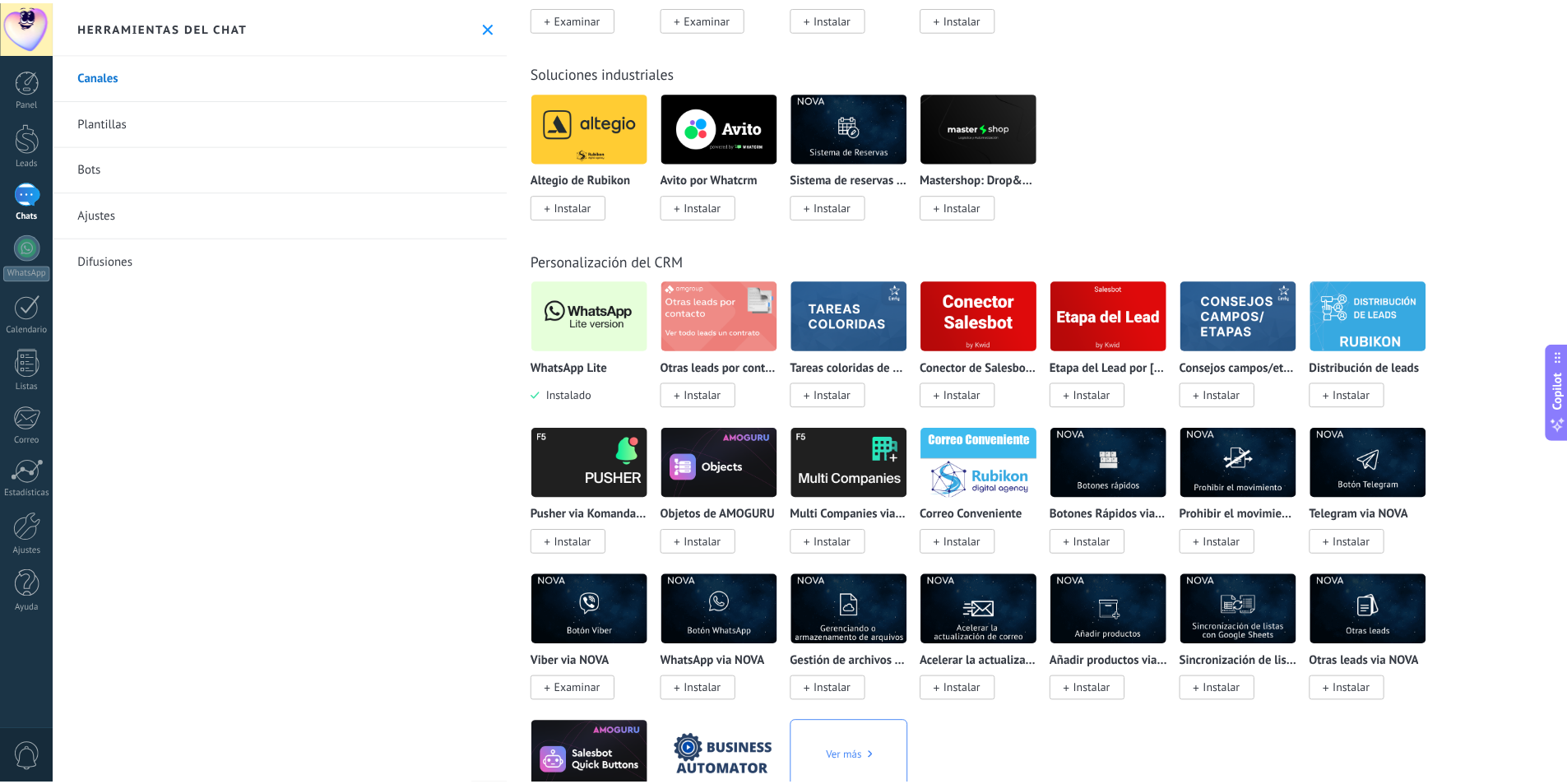
scroll to position [3125, 0]
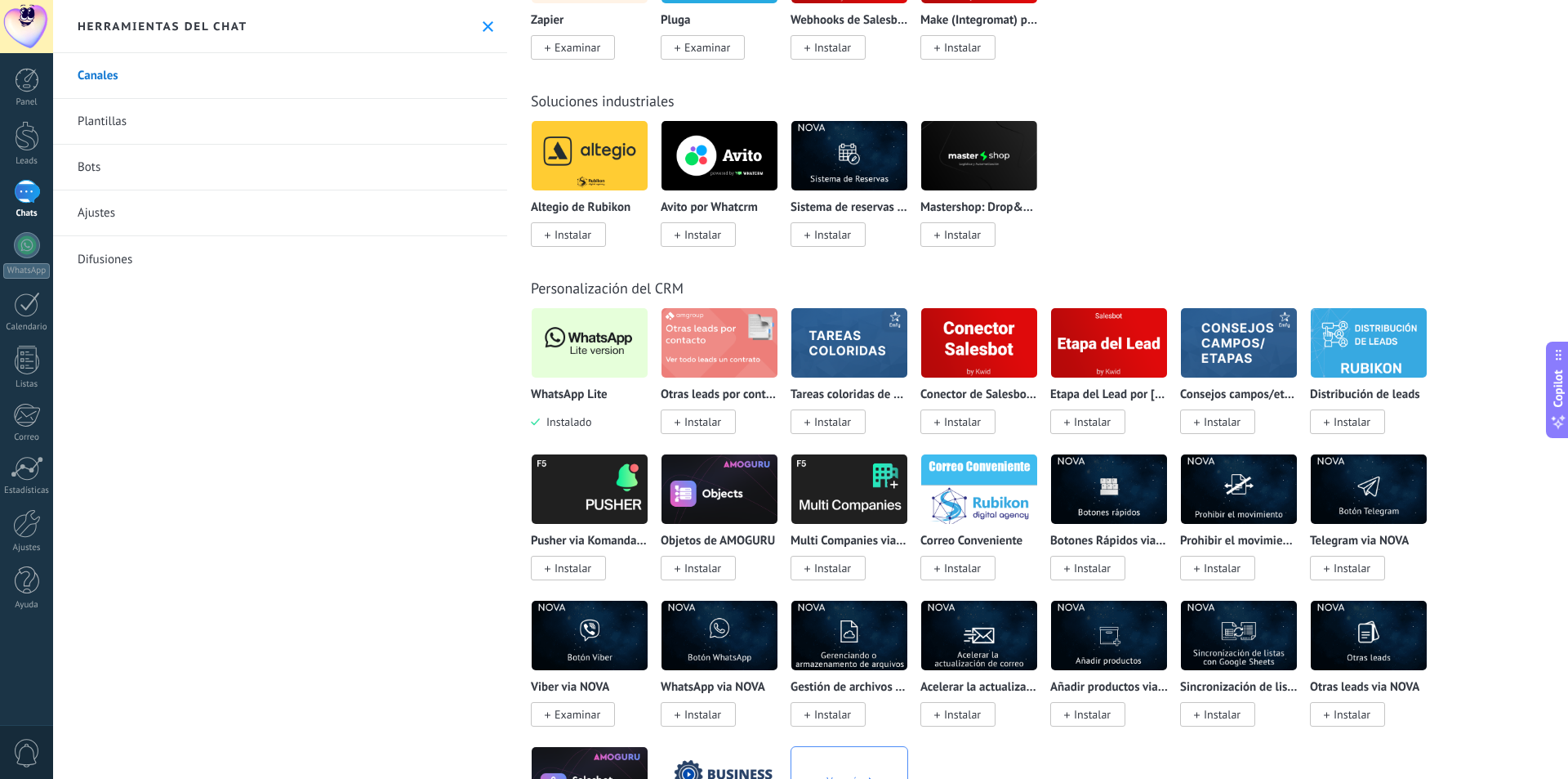
click at [488, 40] on div "Herramientas del chat" at bounding box center [280, 26] width 454 height 53
click at [488, 37] on div "Herramientas del chat" at bounding box center [280, 26] width 454 height 53
click at [486, 29] on icon at bounding box center [488, 27] width 11 height 11
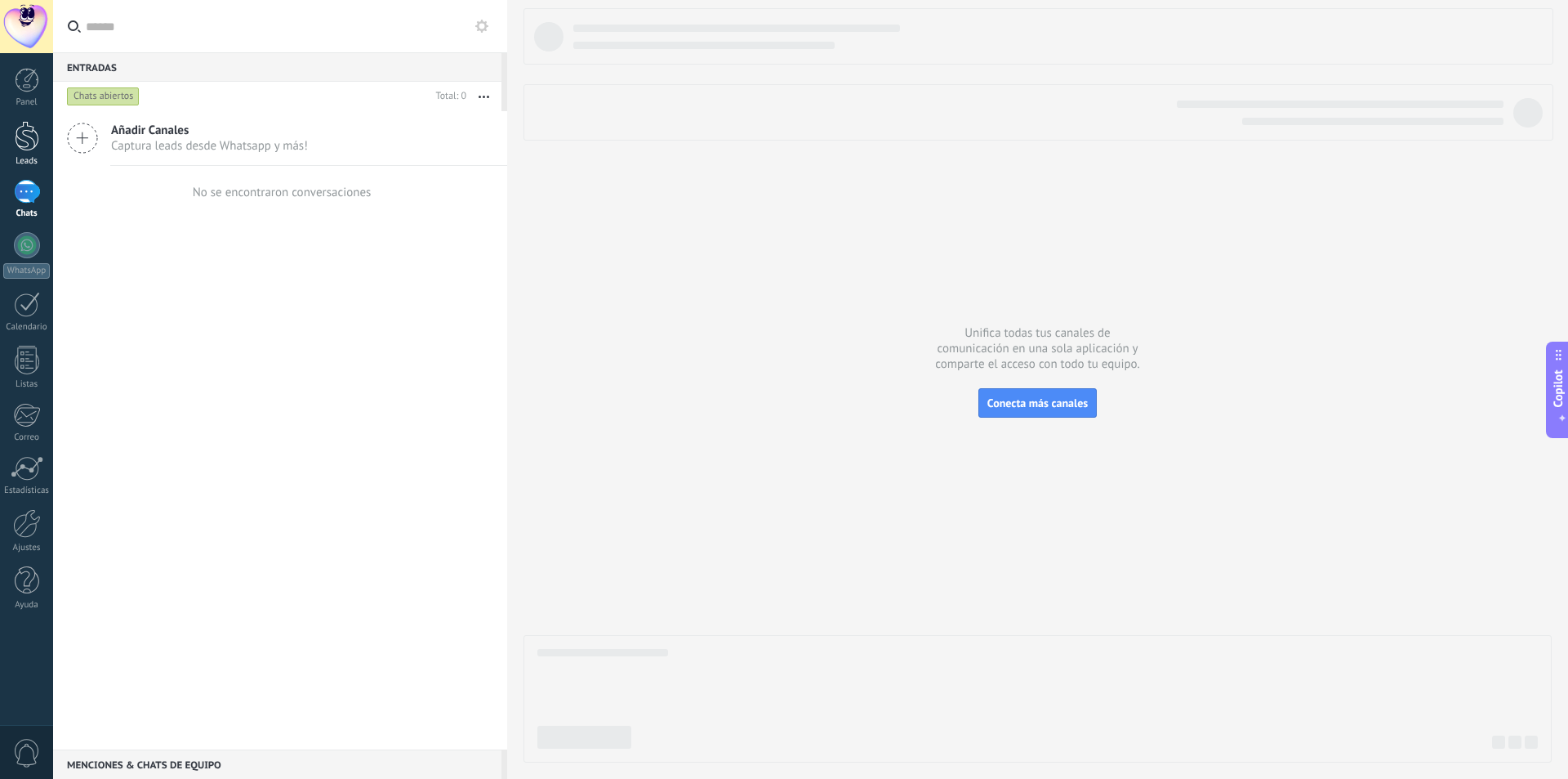
click at [34, 138] on div at bounding box center [26, 136] width 24 height 31
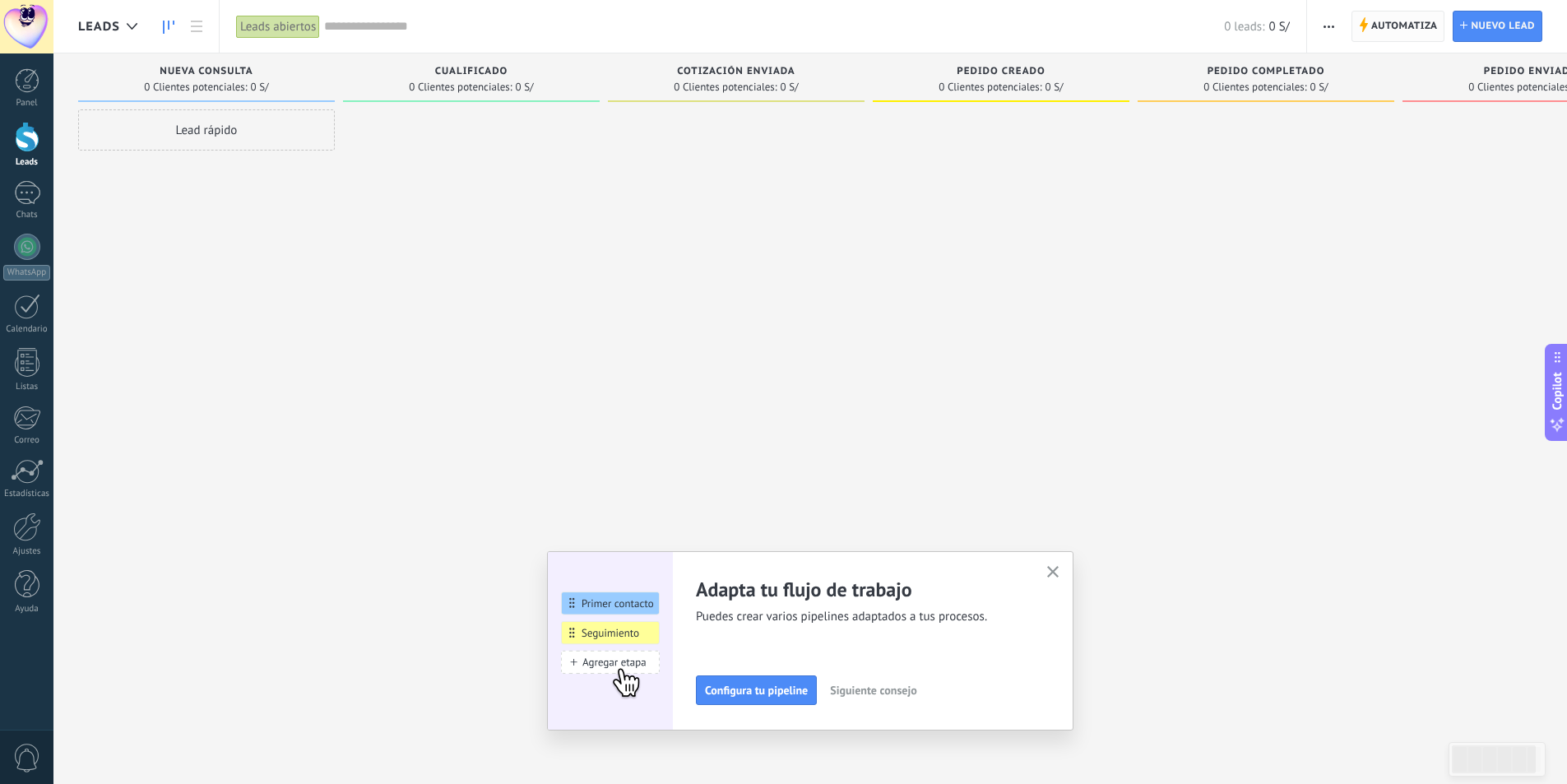
click at [1423, 29] on span "Automatiza" at bounding box center [1405, 26] width 67 height 30
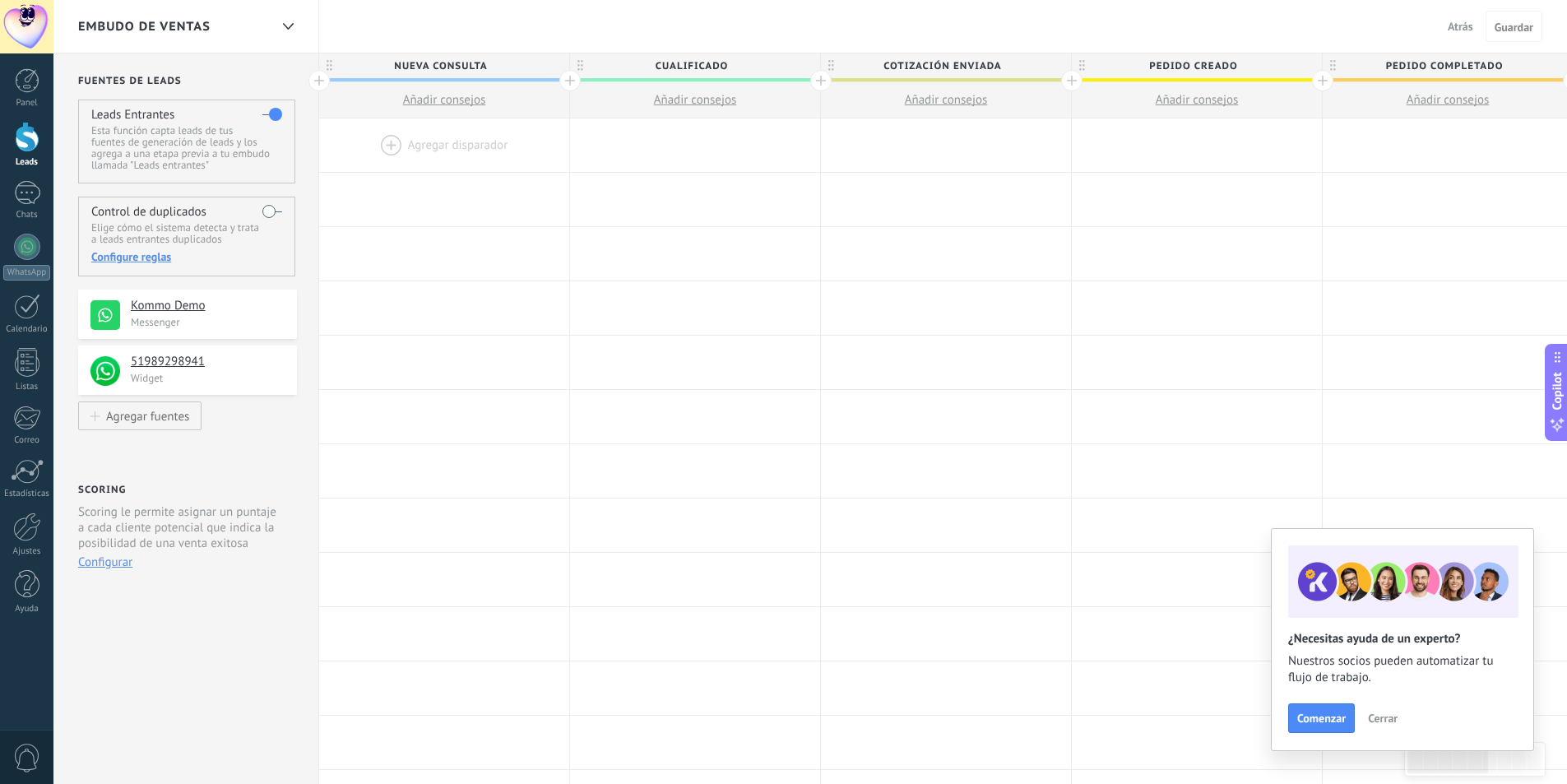
click at [449, 145] on div at bounding box center [444, 145] width 250 height 53
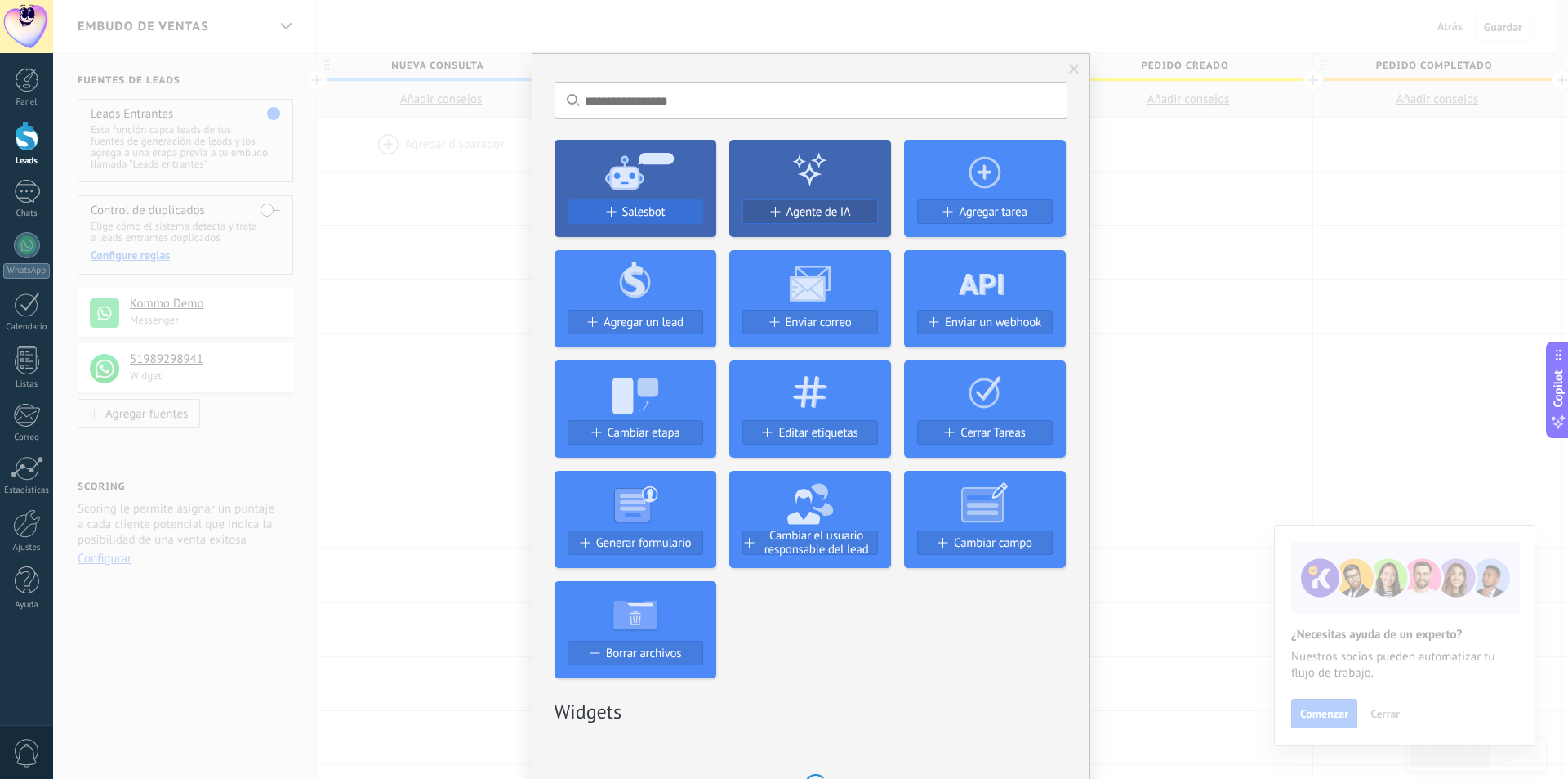
click at [632, 212] on span "Salesbot" at bounding box center [644, 211] width 43 height 13
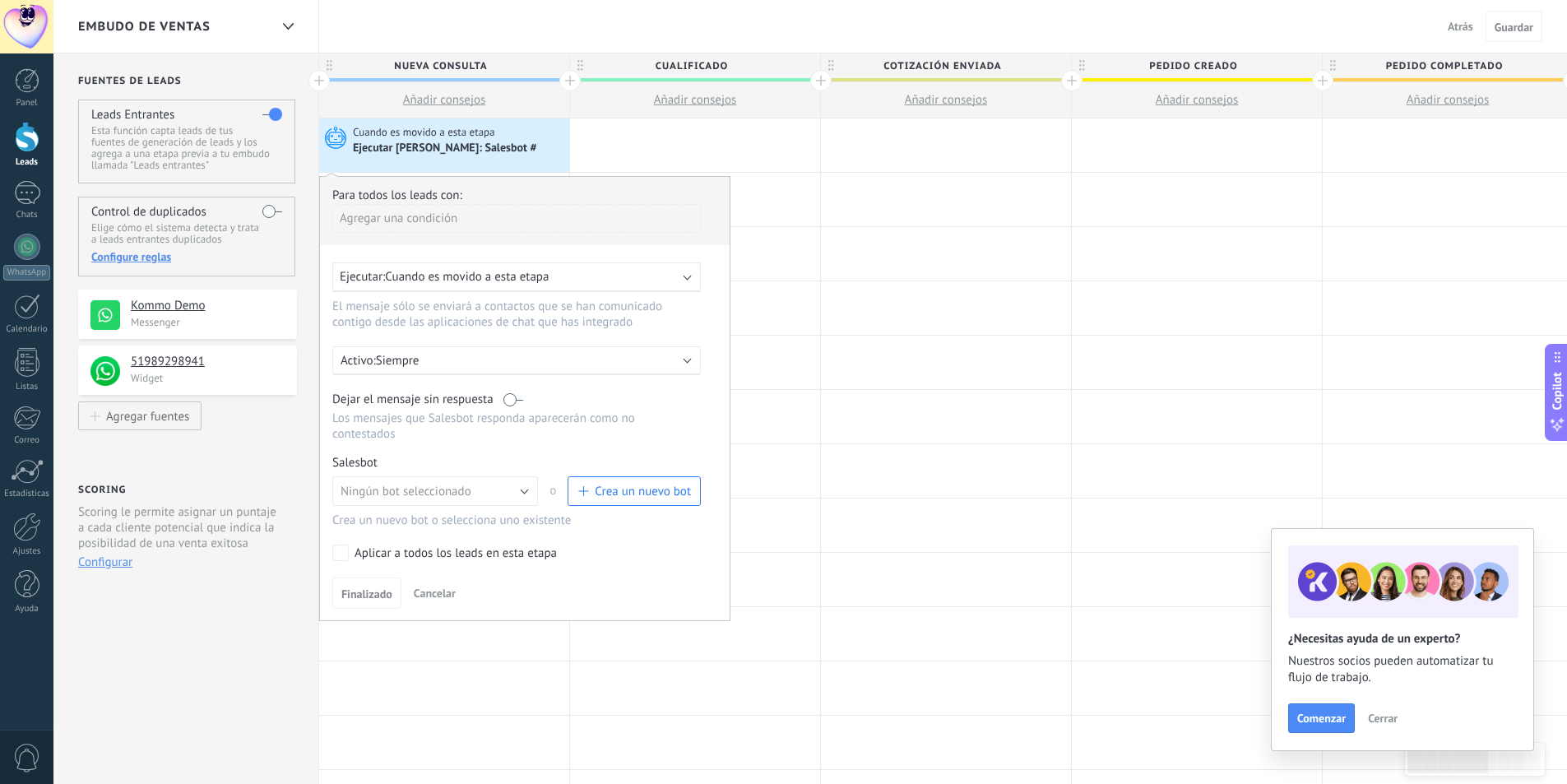
click at [622, 488] on span "Crea un nuevo bot" at bounding box center [643, 491] width 96 height 15
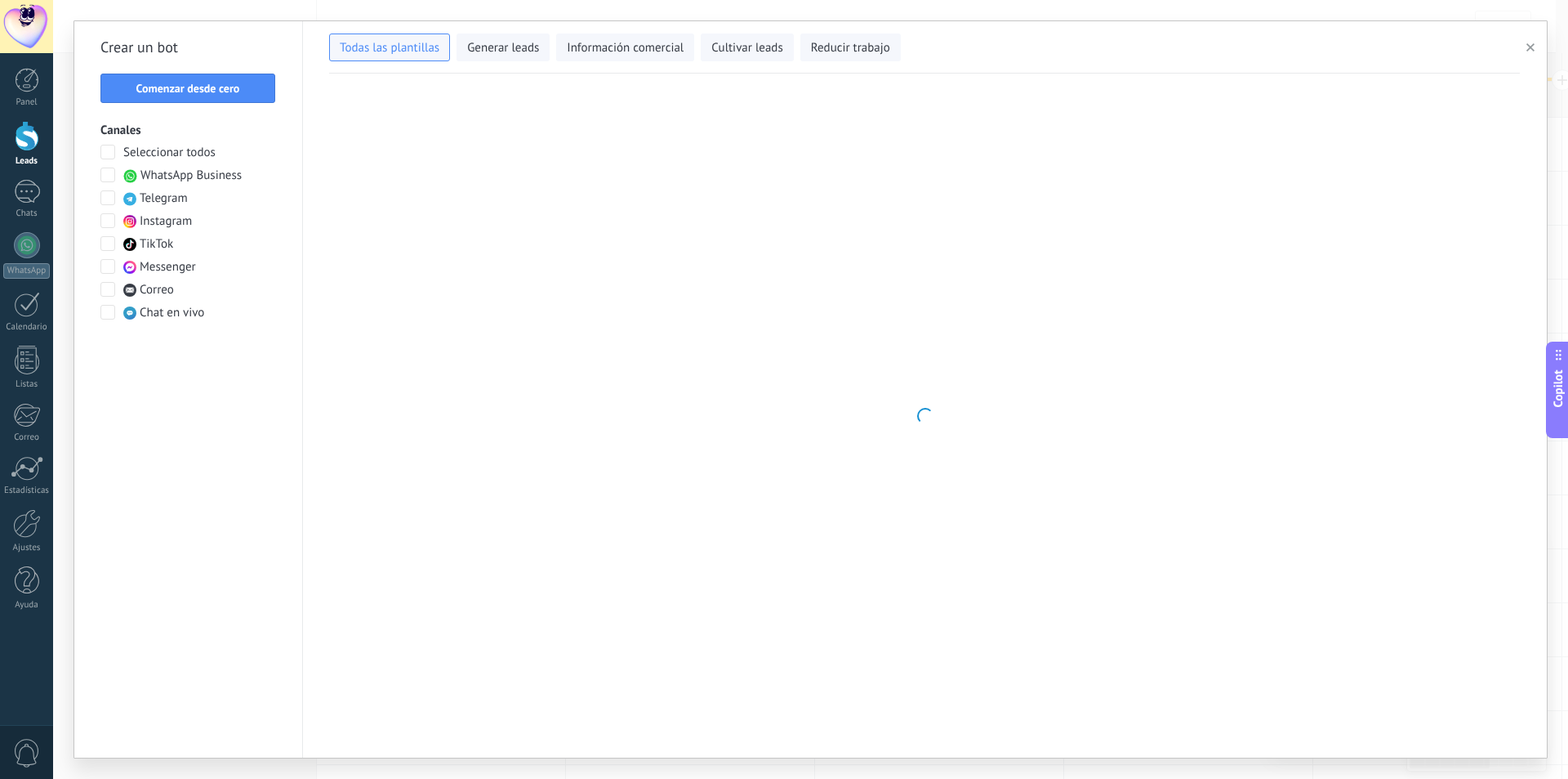
type input "**********"
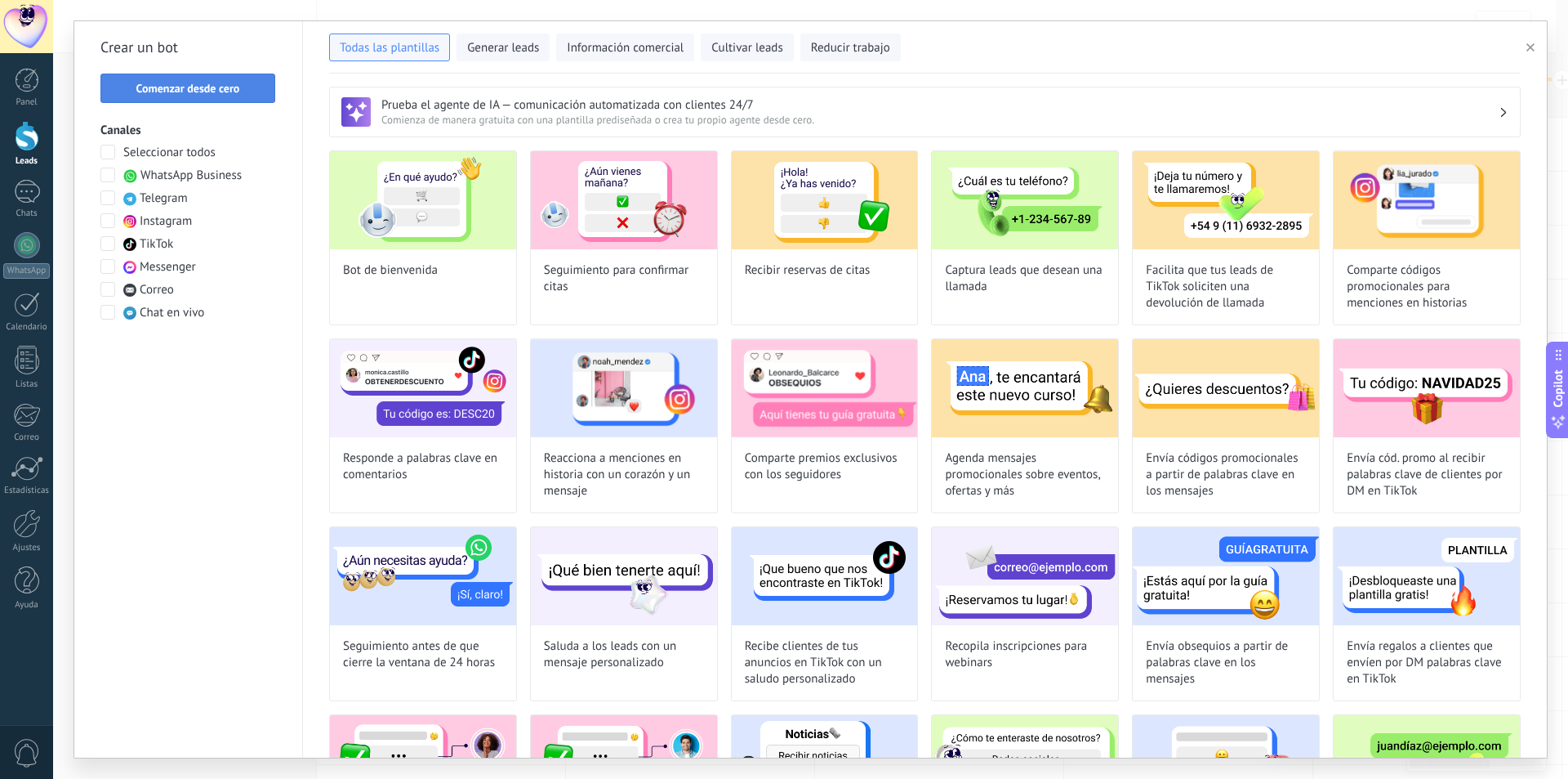
click at [237, 83] on span "Comenzar desde cero" at bounding box center [188, 88] width 103 height 12
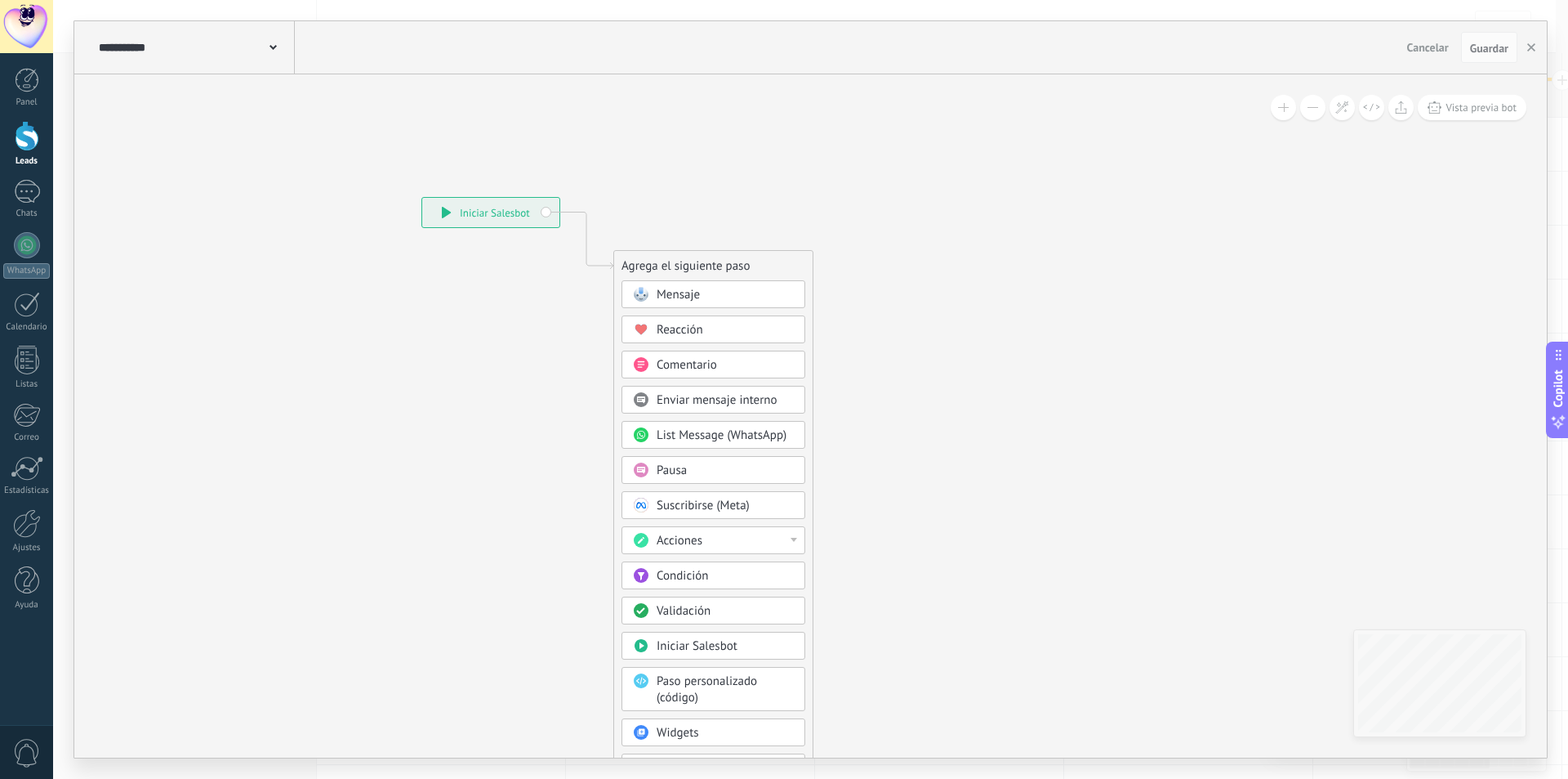
click at [708, 299] on div "Mensaje" at bounding box center [725, 295] width 138 height 16
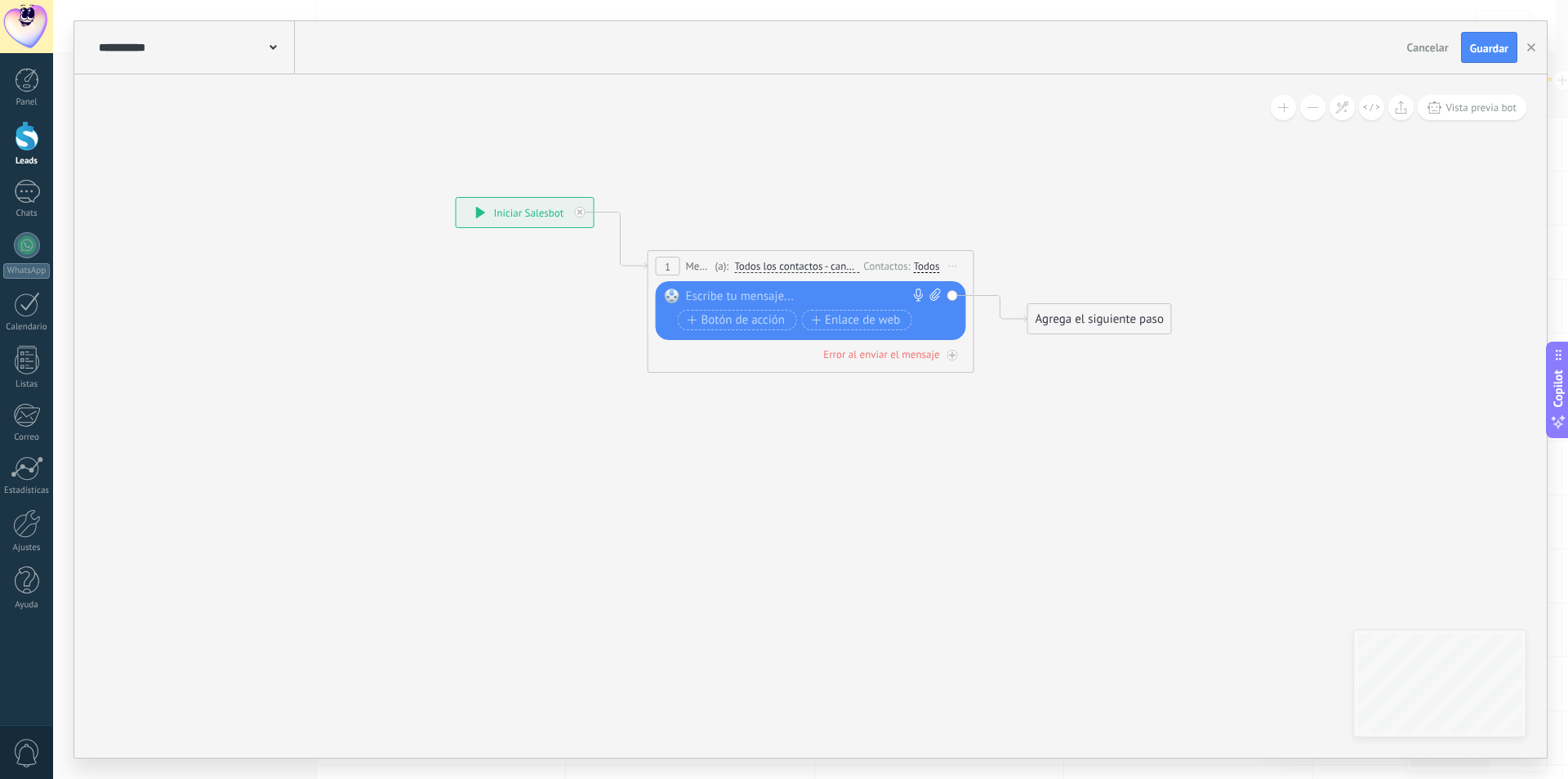
paste div
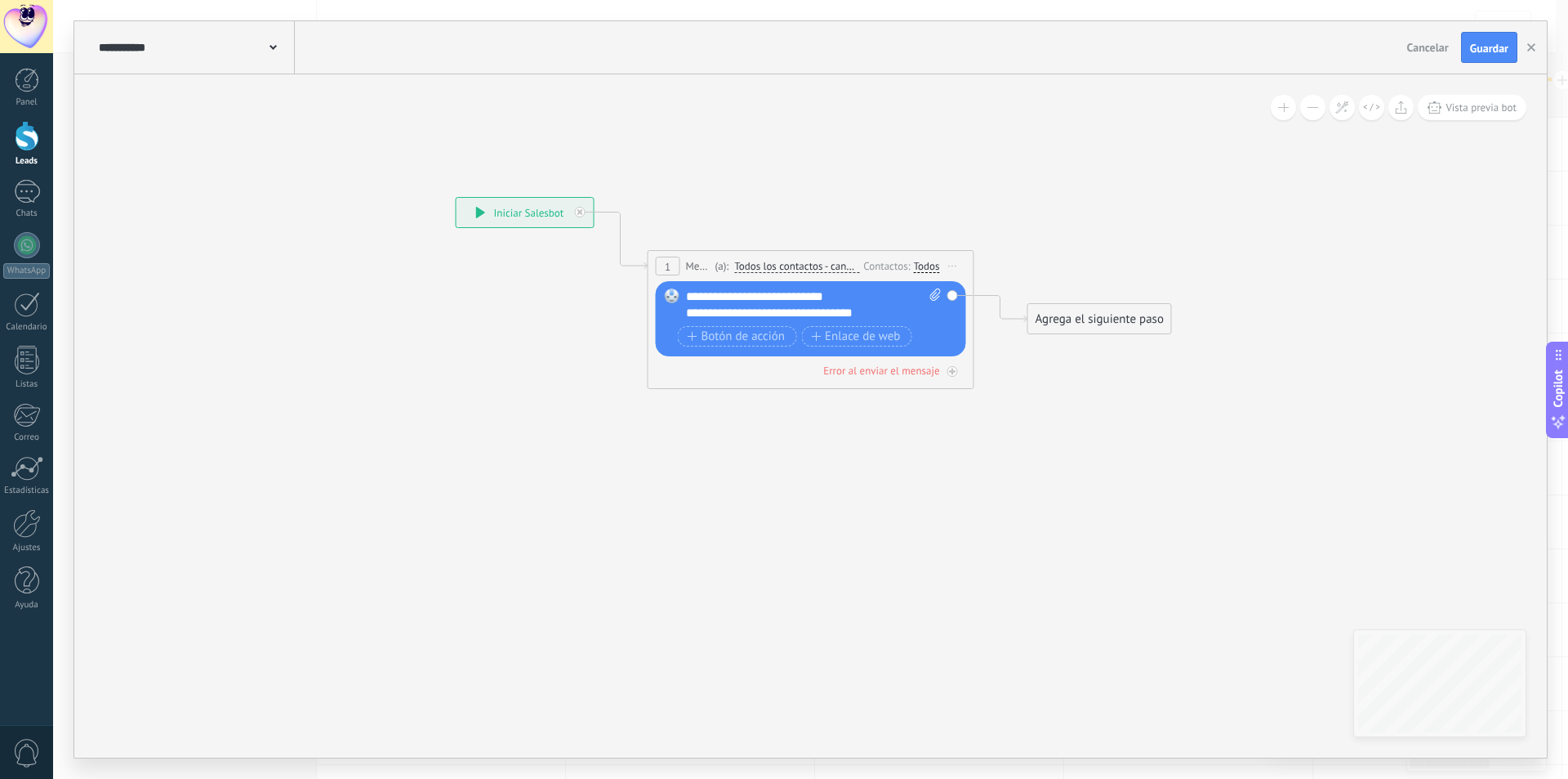
click at [1066, 311] on div "Agrega el siguiente paso" at bounding box center [1100, 319] width 143 height 27
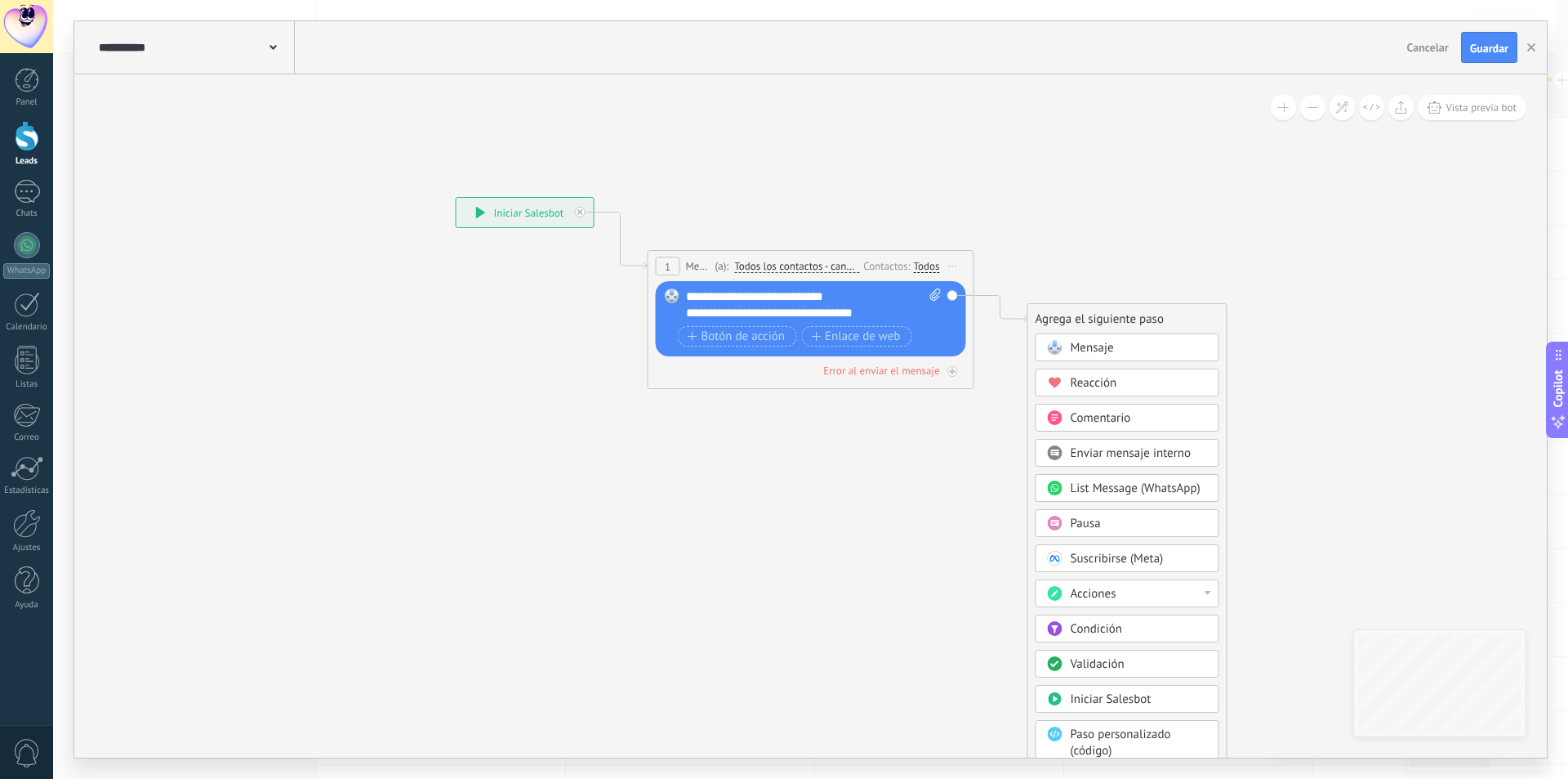
click at [1075, 338] on div "Mensaje" at bounding box center [1127, 347] width 183 height 28
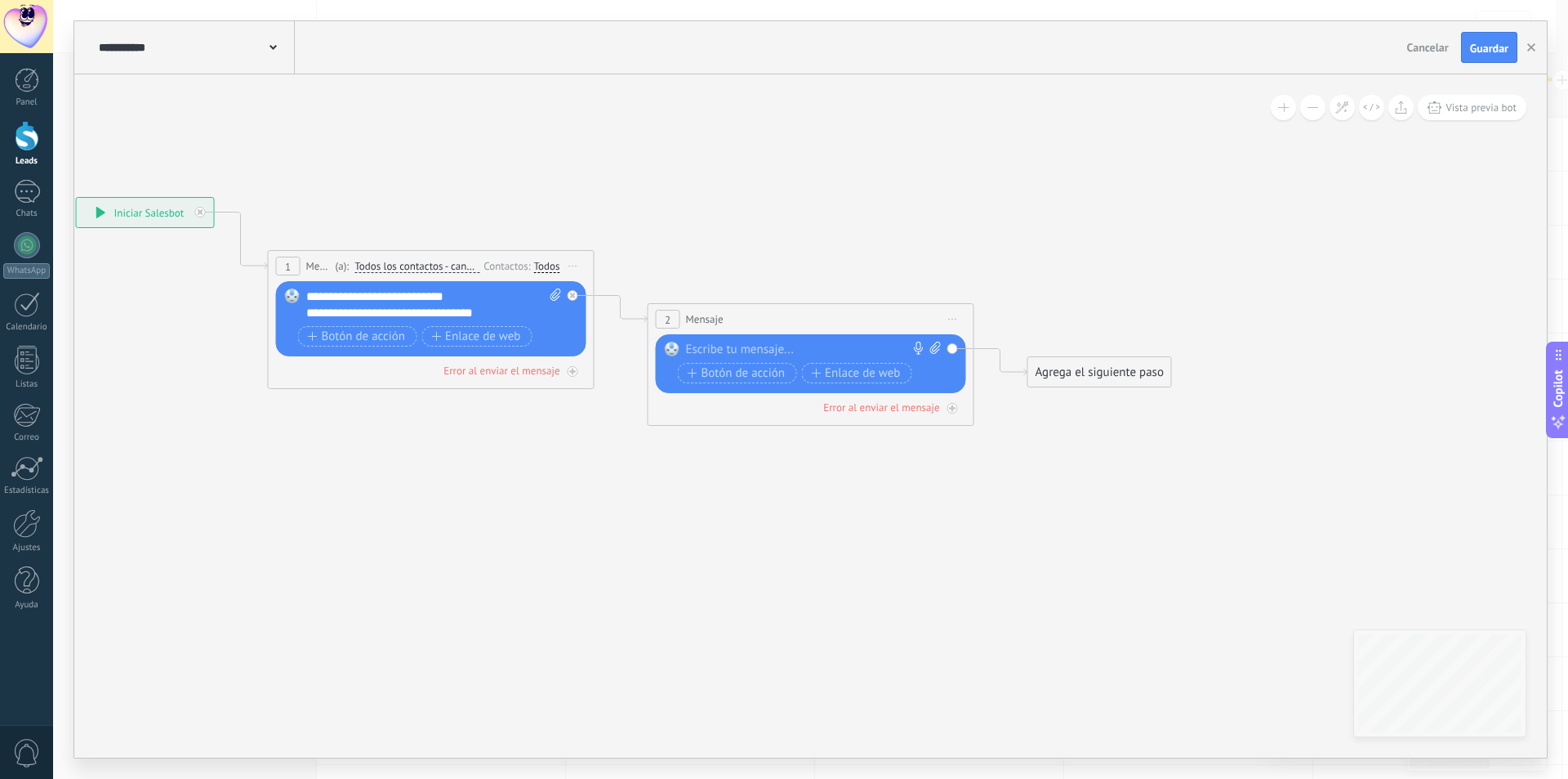
click at [933, 341] on div "Reemplazar Quitar Convertir a mensaje de voz Arrastre la imagen aquí para adjun…" at bounding box center [810, 363] width 310 height 58
click at [933, 349] on icon at bounding box center [936, 348] width 11 height 13
click input "Subir" at bounding box center [0, 0] width 0 height 0
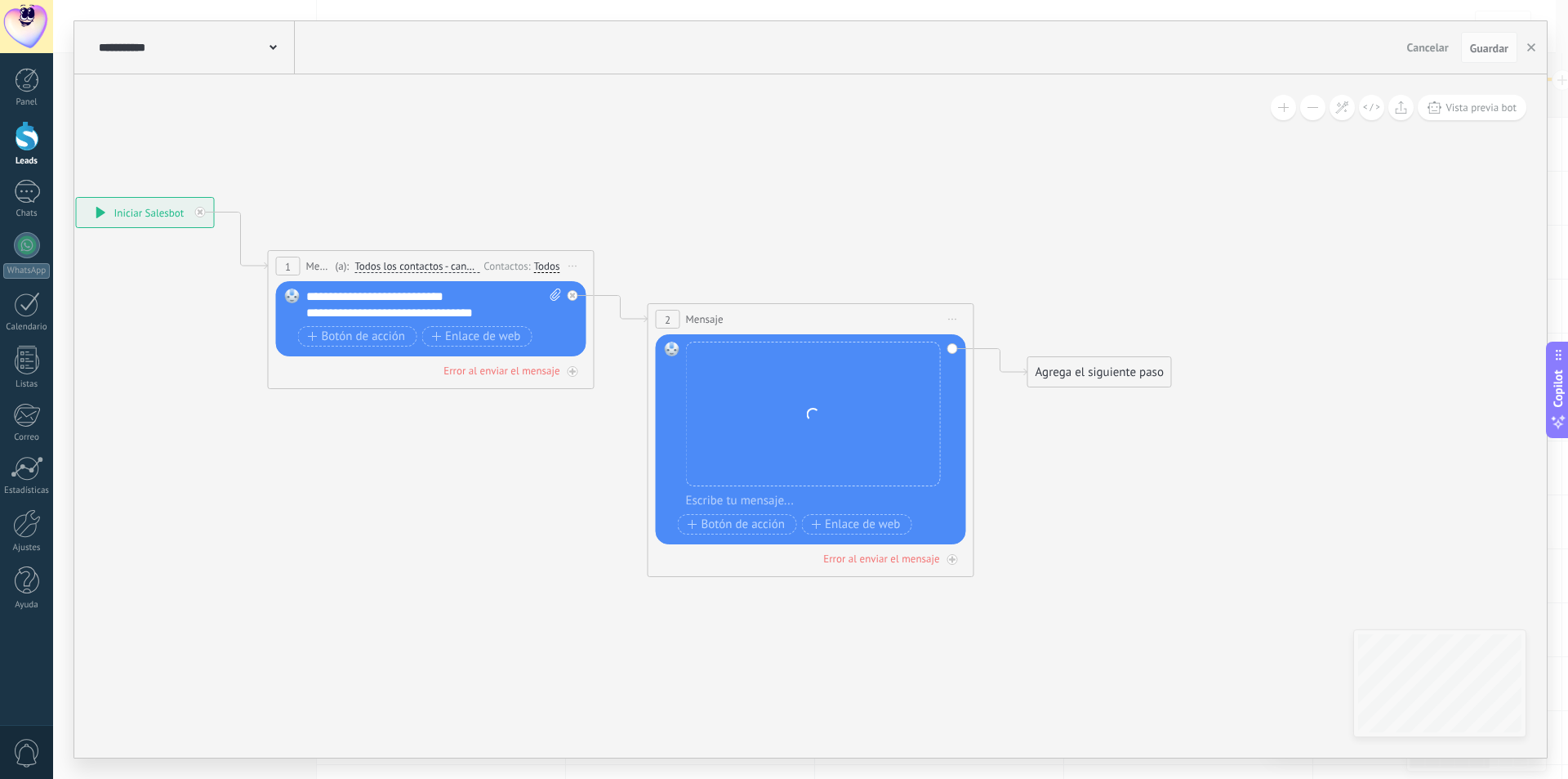
click at [1049, 373] on div "Agrega el siguiente paso" at bounding box center [1100, 372] width 143 height 27
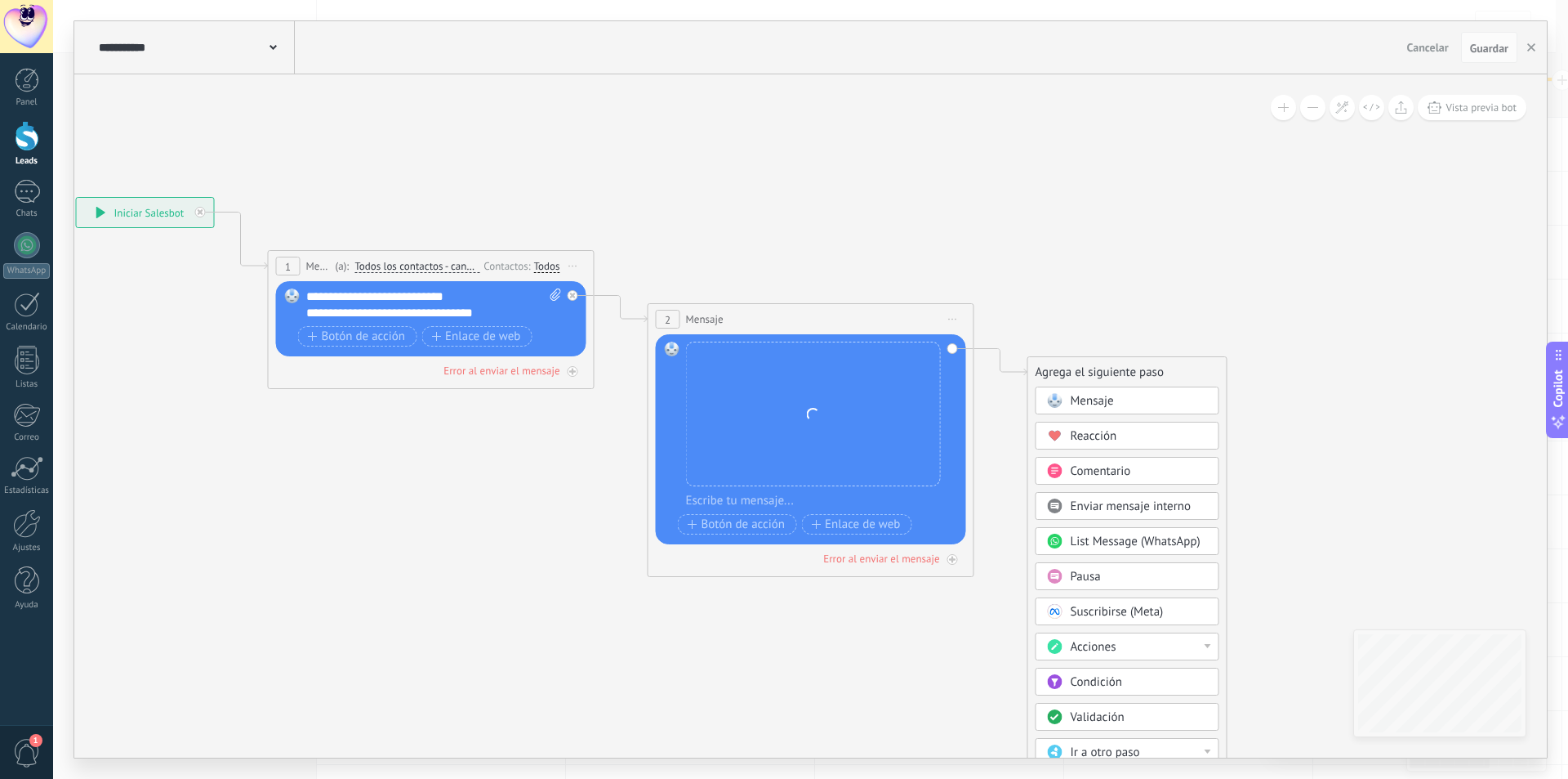
click at [1077, 398] on span "Mensaje" at bounding box center [1092, 400] width 43 height 15
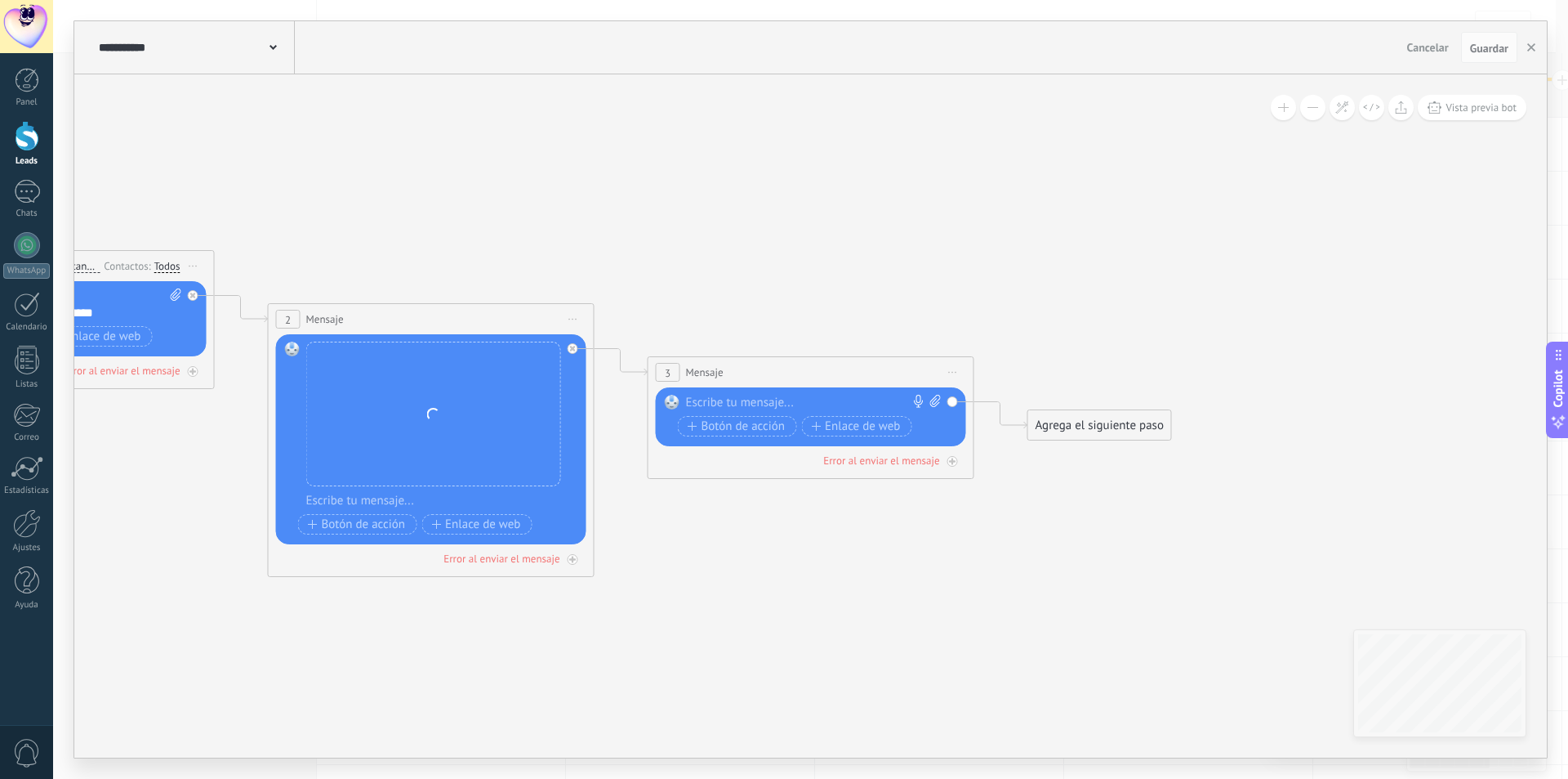
click at [941, 398] on div "Reemplazar Quitar Convertir a mensaje de voz Arrastre la imagen aquí para adjun…" at bounding box center [810, 416] width 310 height 58
click at [938, 397] on icon at bounding box center [936, 401] width 11 height 13
click input "Subir" at bounding box center [0, 0] width 0 height 0
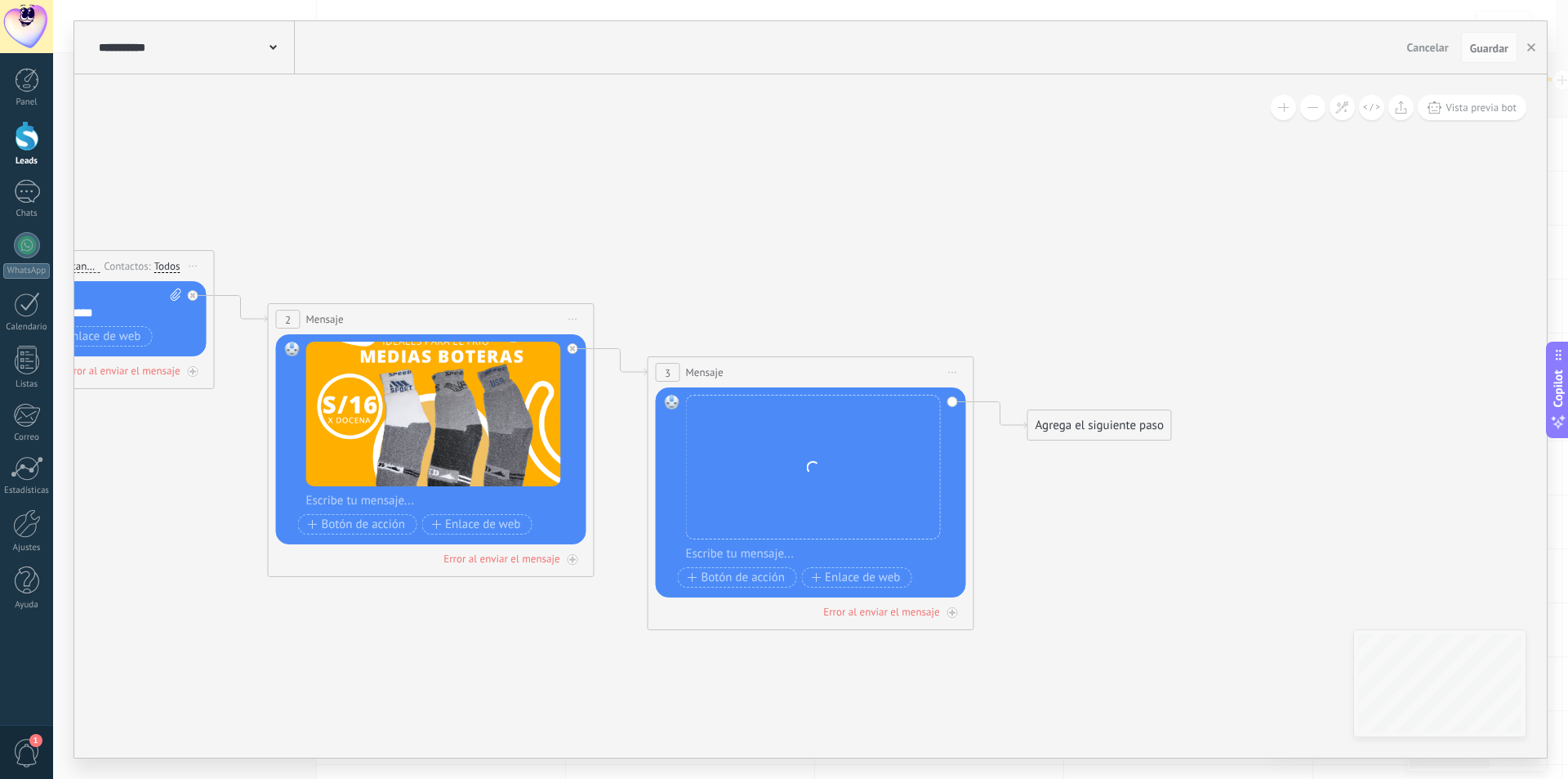
click at [1047, 422] on div "Agrega el siguiente paso" at bounding box center [1100, 425] width 143 height 27
click at [1070, 439] on div "Agrega el siguiente paso Mensaje Mensaje Mensaje Reacción Comentario Enviar men…" at bounding box center [1127, 709] width 200 height 600
click at [1074, 446] on icon at bounding box center [406, 387] width 2237 height 1197
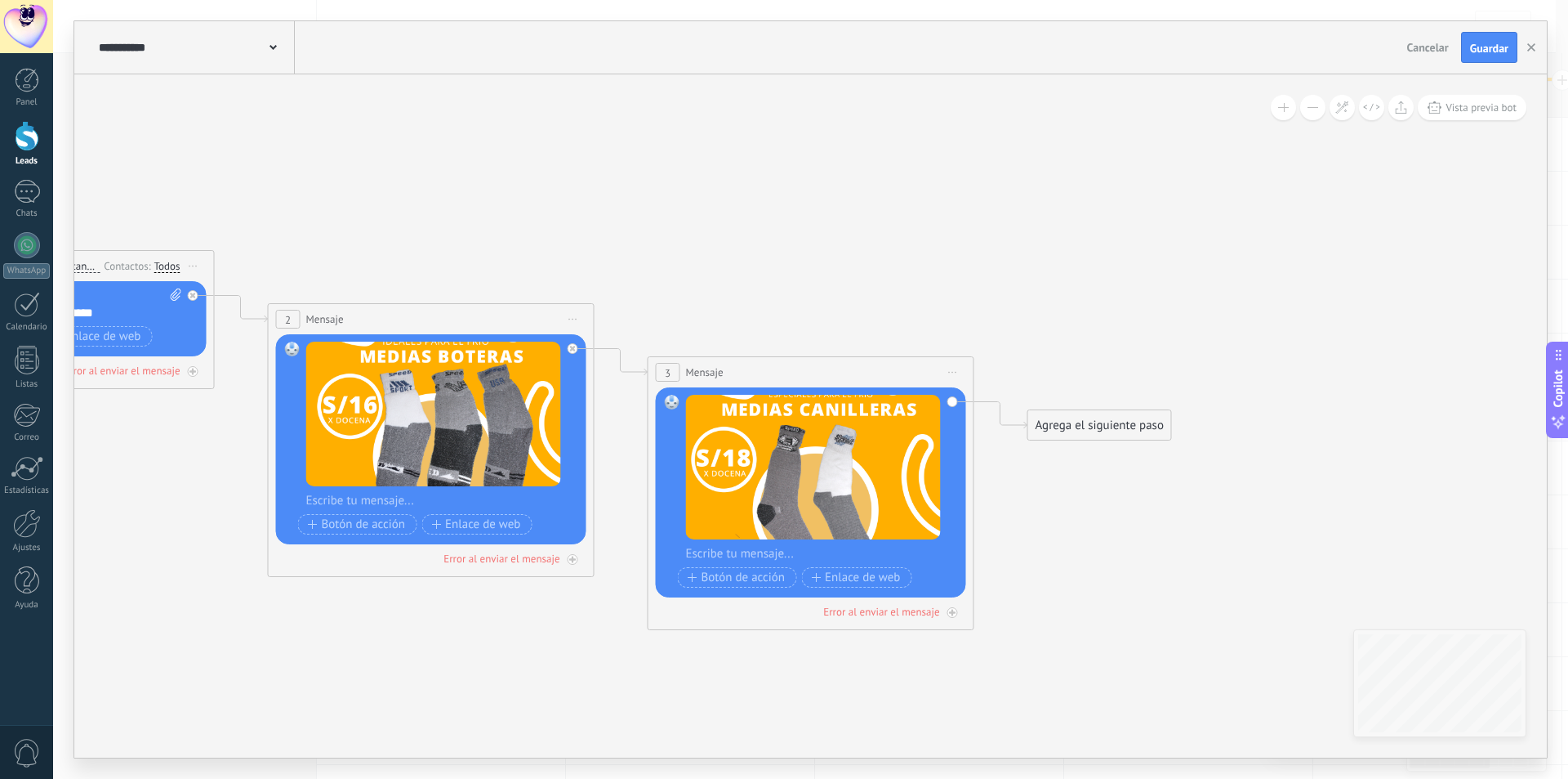
click at [1075, 426] on div "Agrega el siguiente paso" at bounding box center [1100, 425] width 143 height 27
click at [1088, 451] on span "Mensaje" at bounding box center [1092, 453] width 43 height 15
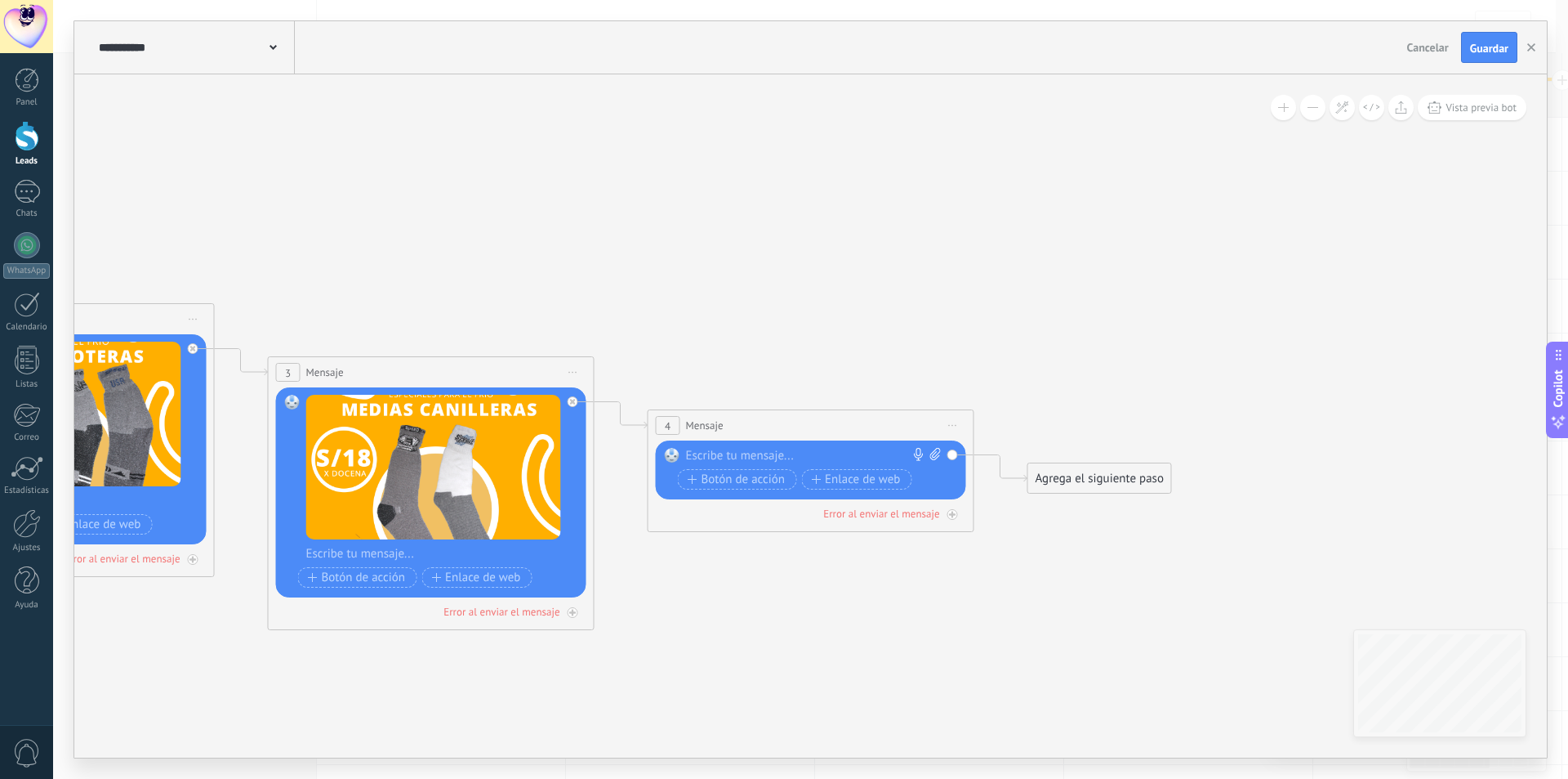
click at [931, 454] on icon at bounding box center [936, 454] width 11 height 13
click input "Subir" at bounding box center [0, 0] width 0 height 0
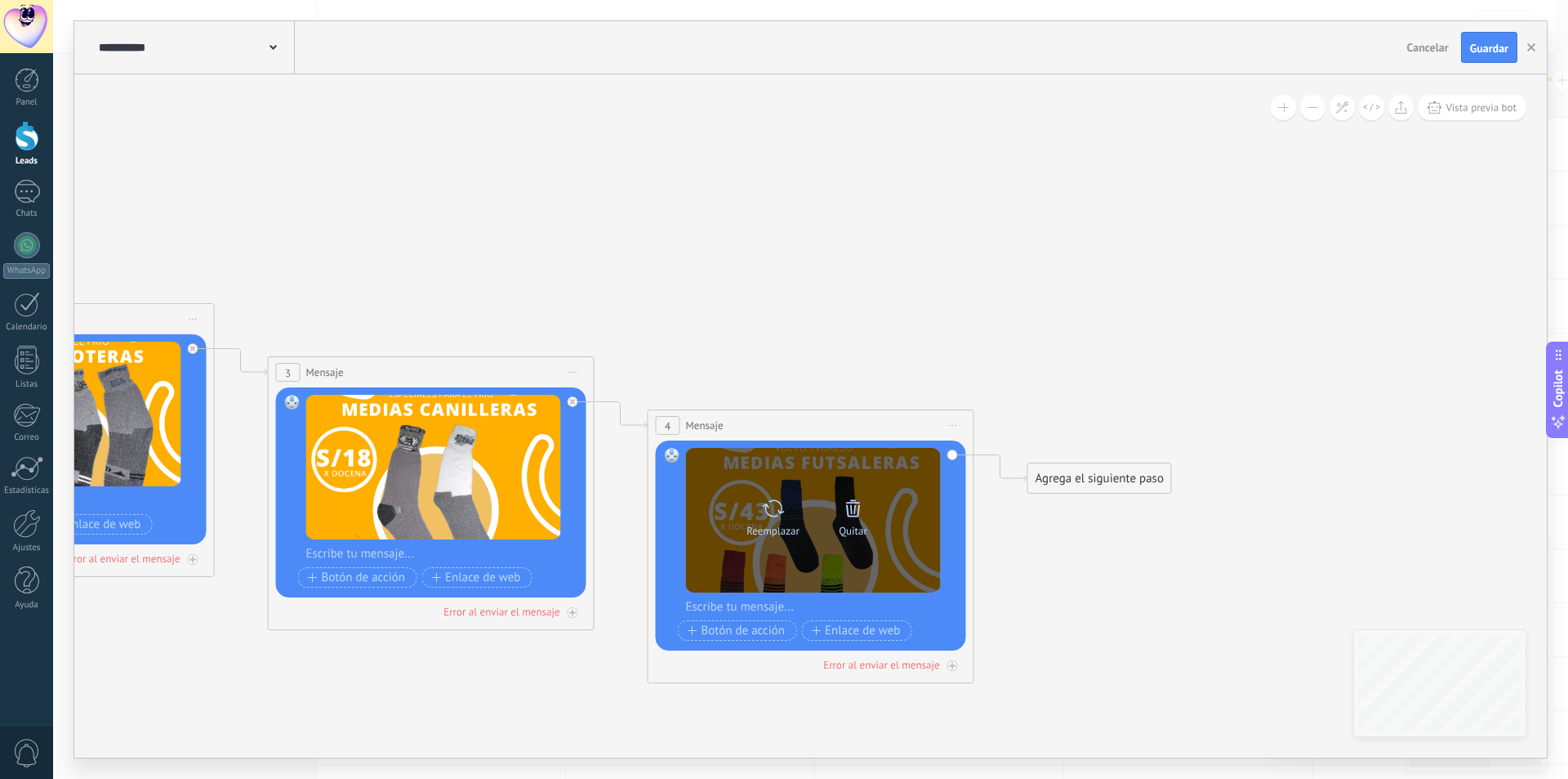
click at [789, 514] on div "Reemplazar" at bounding box center [773, 515] width 68 height 45
click input "Subir" at bounding box center [0, 0] width 0 height 0
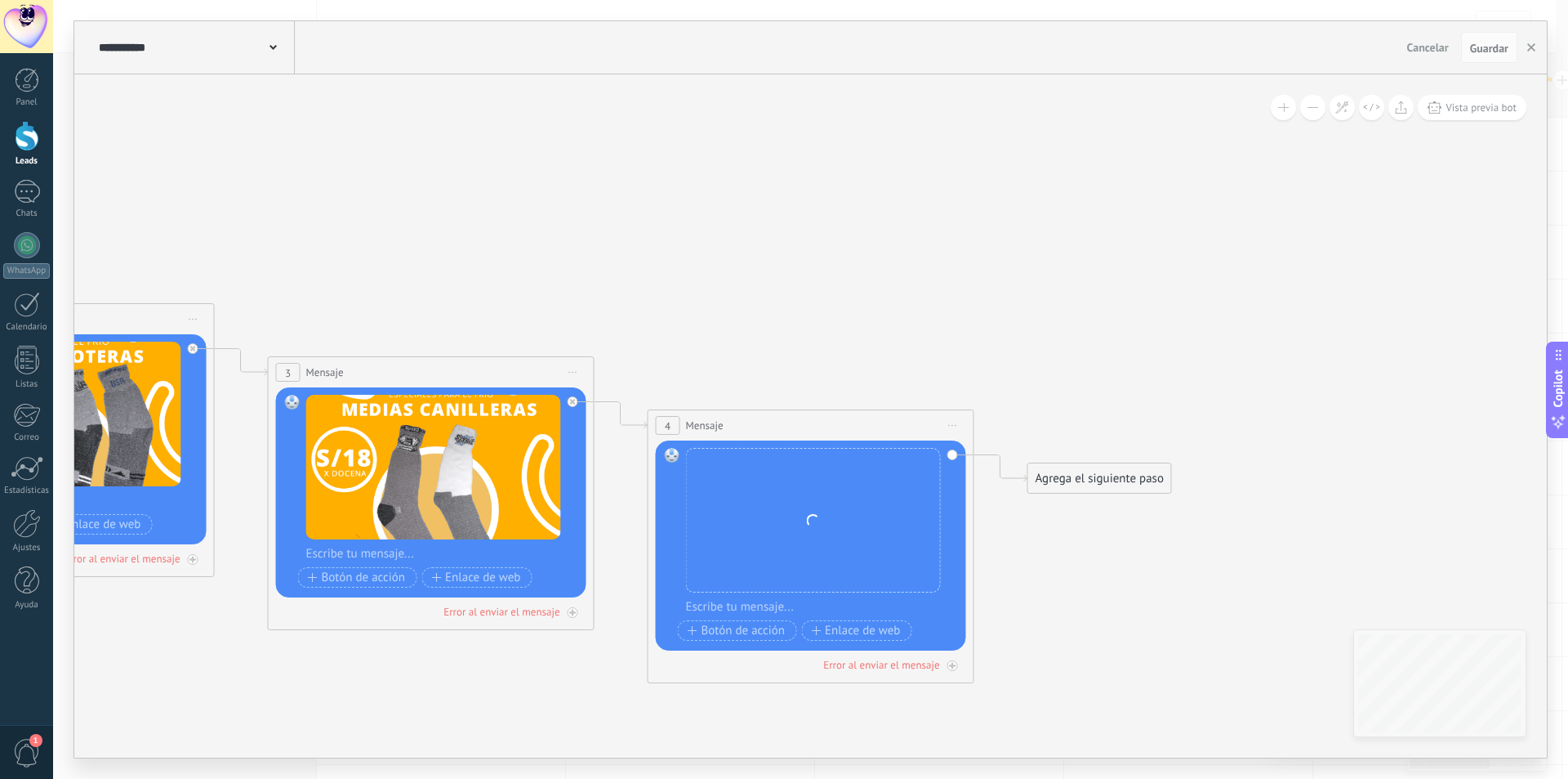
click at [1056, 476] on div "Agrega el siguiente paso" at bounding box center [1100, 479] width 143 height 27
click at [1070, 498] on div "Mensaje" at bounding box center [1127, 506] width 183 height 28
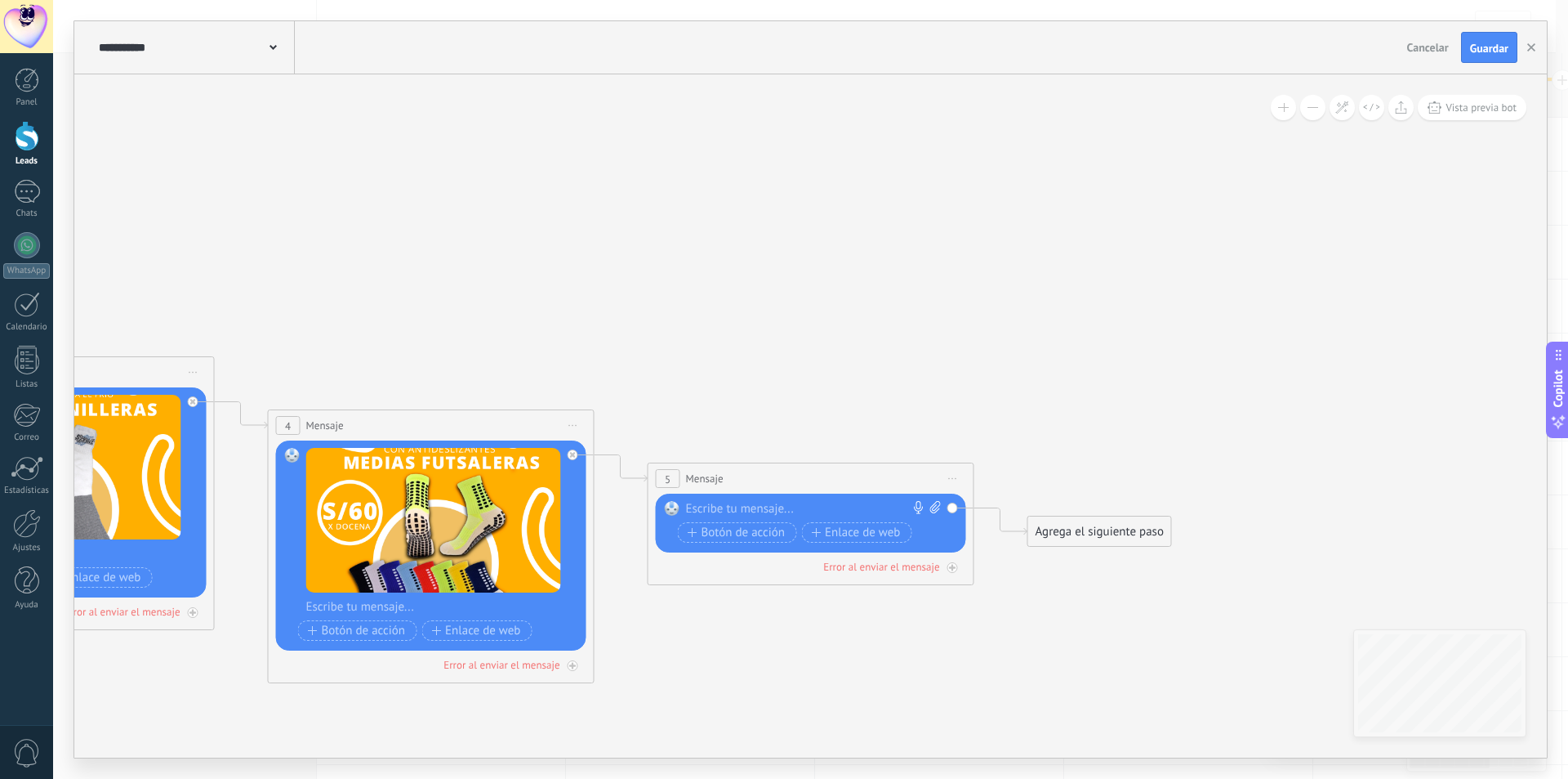
click at [933, 501] on icon at bounding box center [936, 507] width 11 height 13
click input "Subir" at bounding box center [0, 0] width 0 height 0
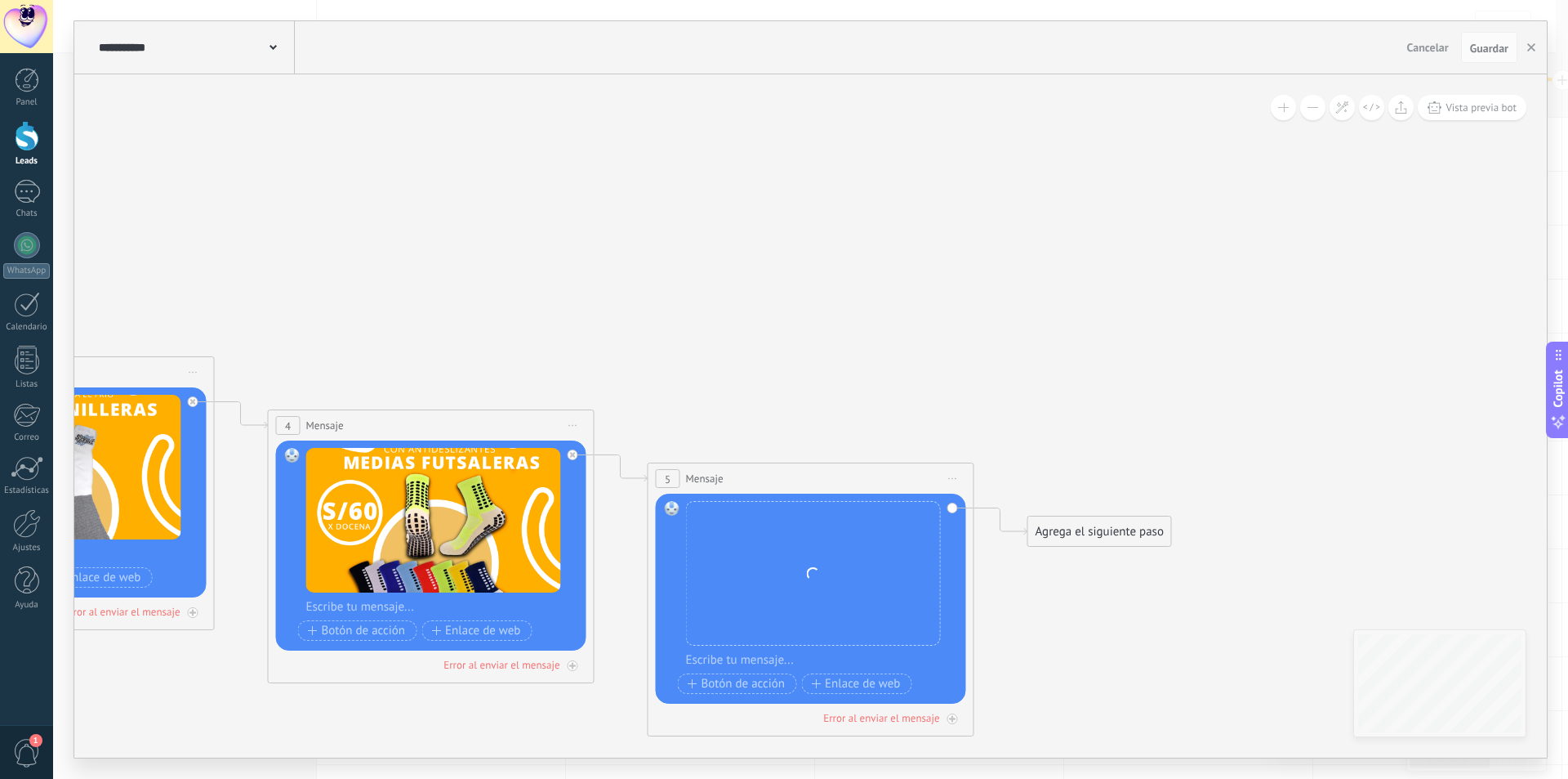
click at [1070, 540] on div "Agrega el siguiente paso" at bounding box center [1100, 532] width 143 height 27
click at [1087, 553] on span "Mensaje" at bounding box center [1092, 560] width 43 height 15
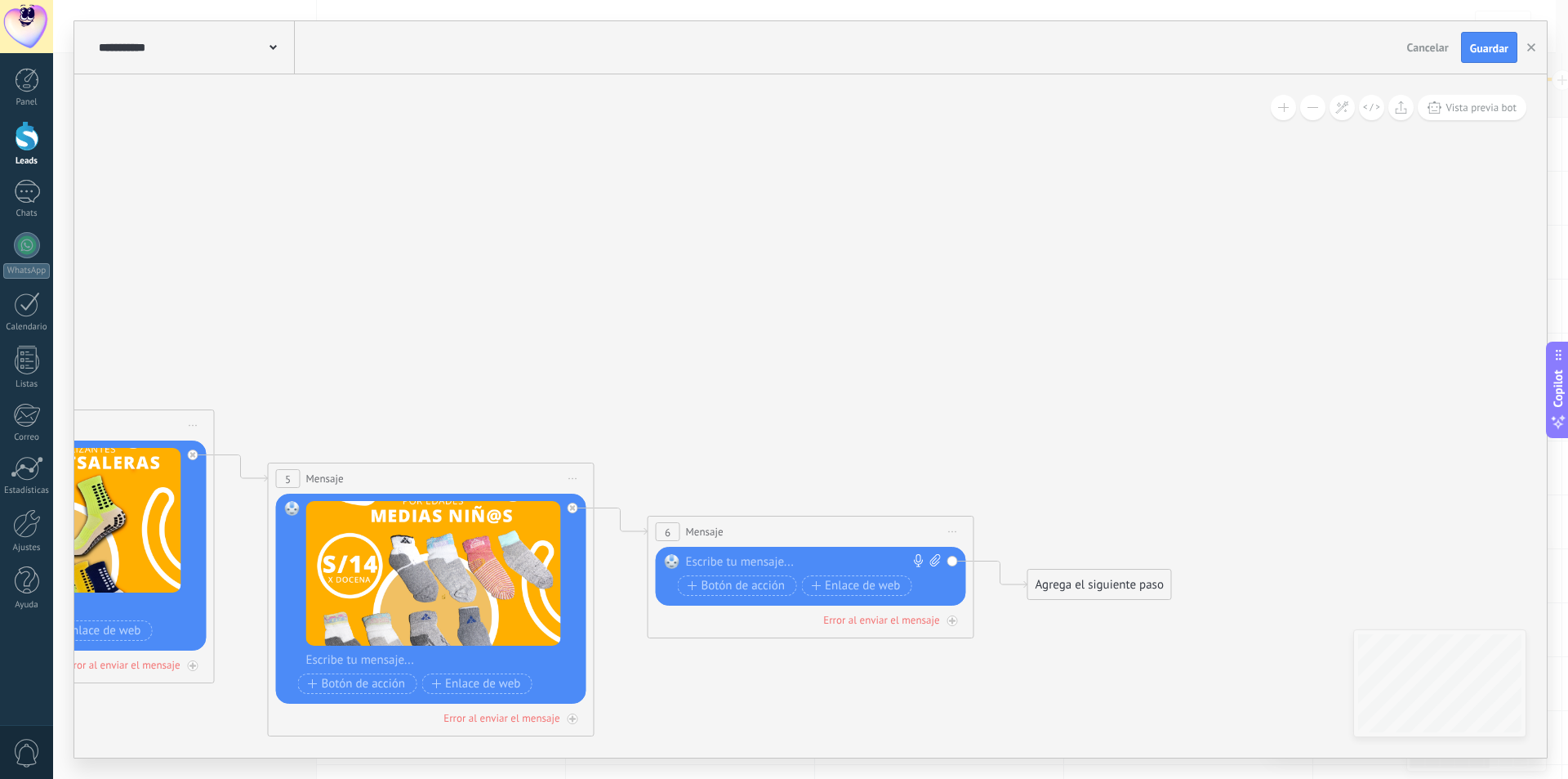
click at [938, 553] on div "Reemplazar Quitar Convertir a mensaje de voz Arrastre la imagen aquí para adjun…" at bounding box center [810, 576] width 310 height 58
click at [929, 563] on span at bounding box center [932, 562] width 15 height 16
click input "Subir" at bounding box center [0, 0] width 0 height 0
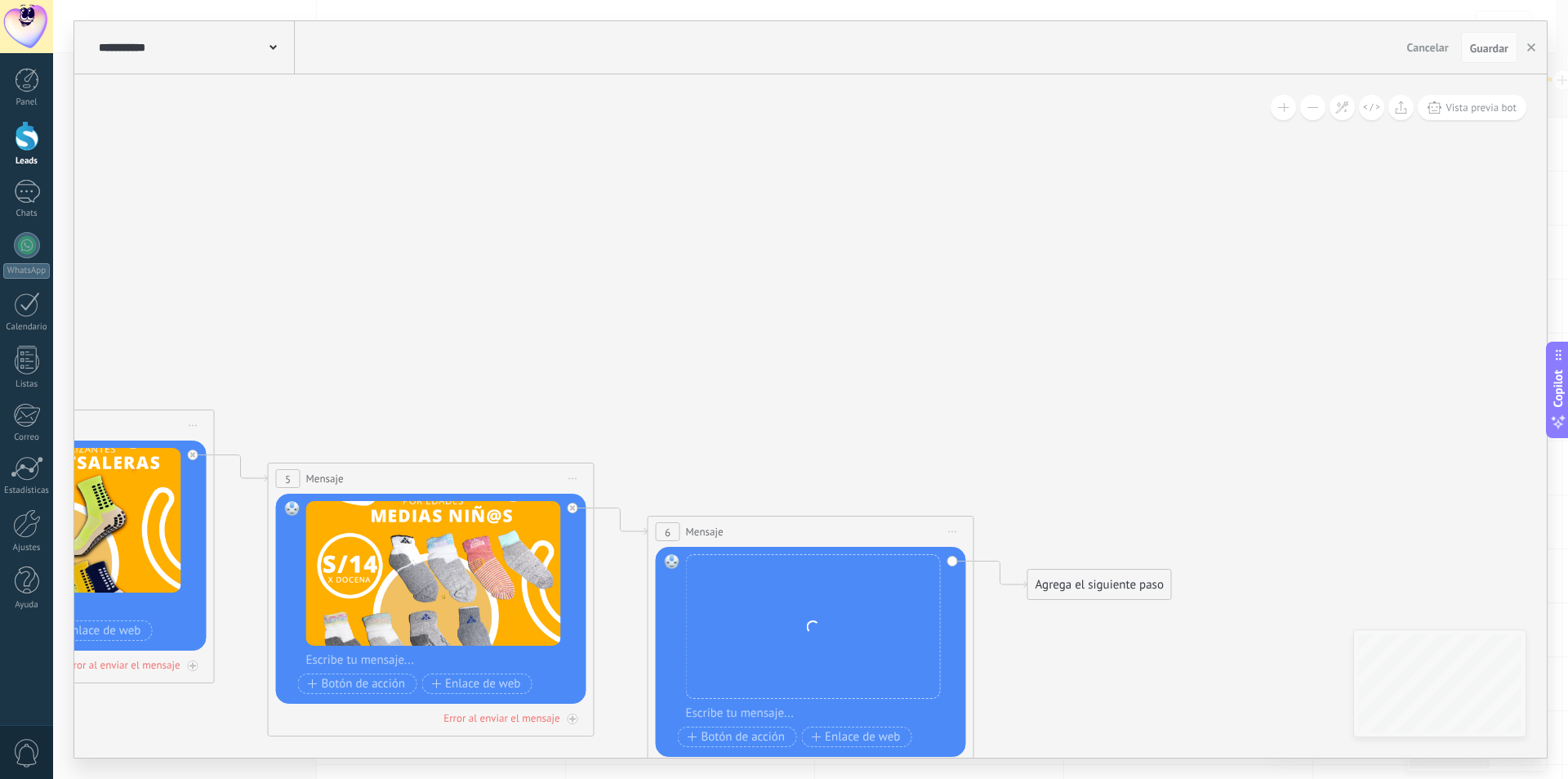
click at [1056, 572] on div "Agrega el siguiente paso" at bounding box center [1100, 585] width 143 height 27
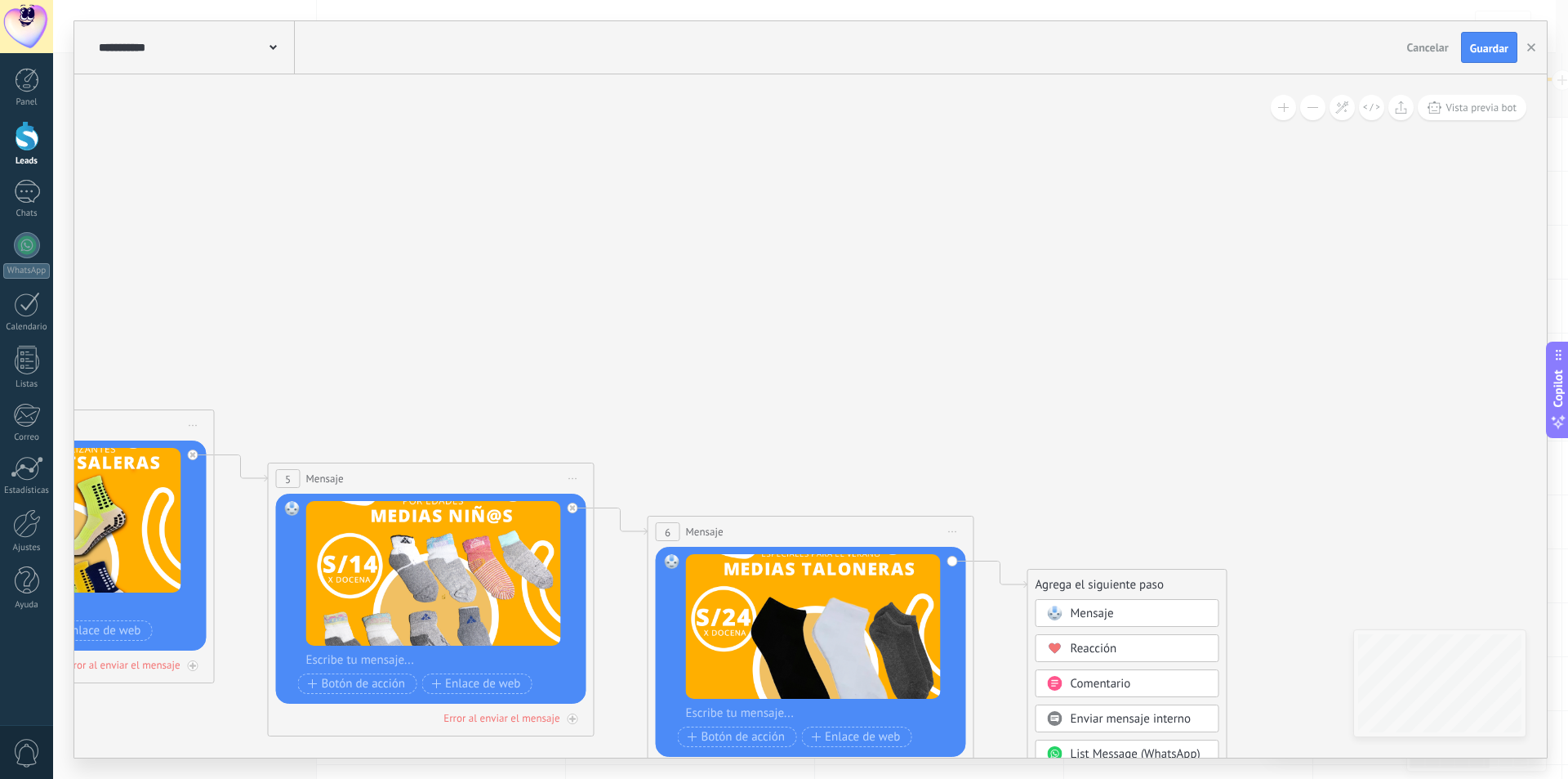
click at [1077, 604] on div "Mensaje" at bounding box center [1127, 613] width 183 height 28
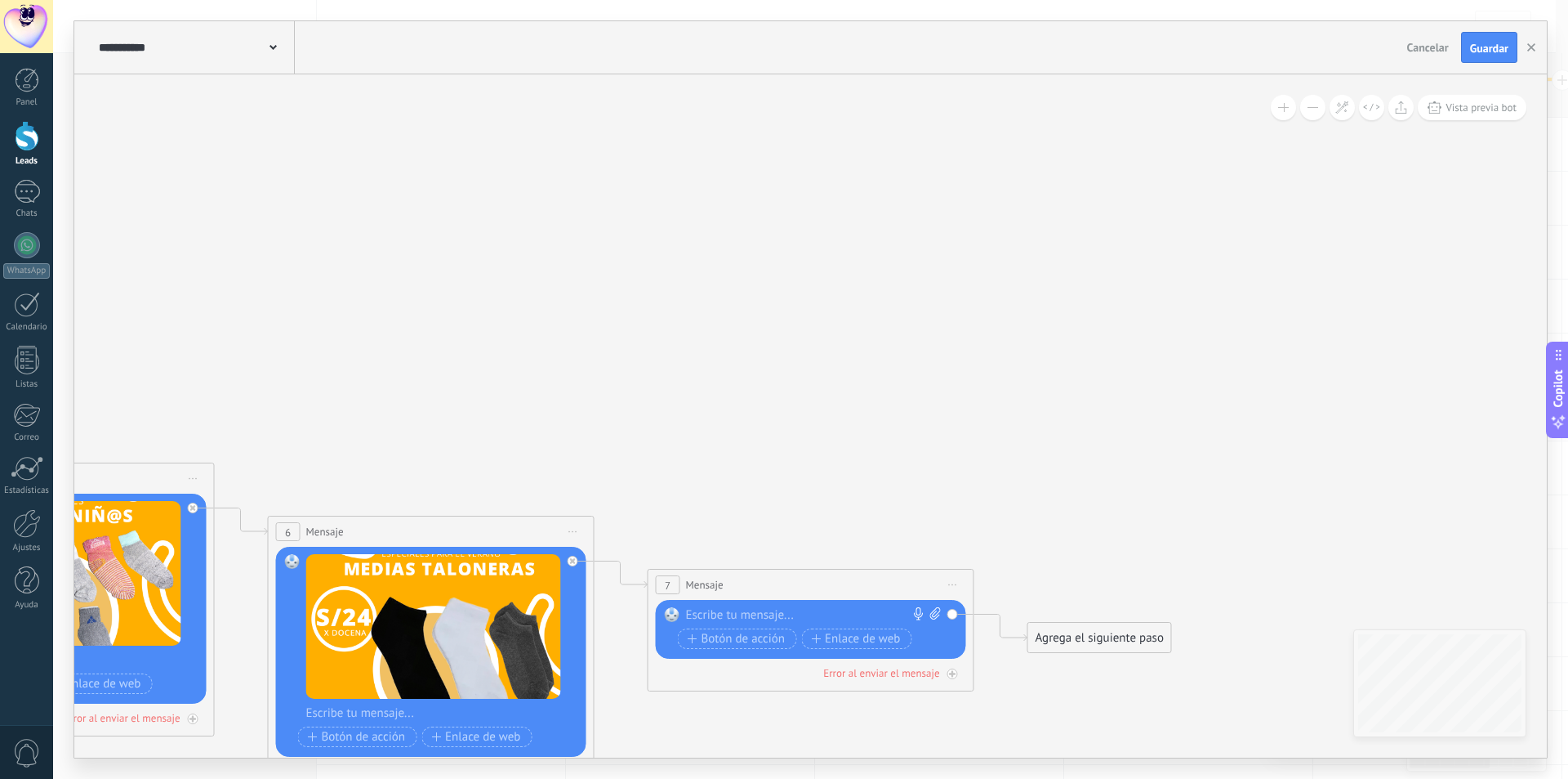
click at [931, 619] on icon at bounding box center [935, 613] width 11 height 13
click input "Subir" at bounding box center [0, 0] width 0 height 0
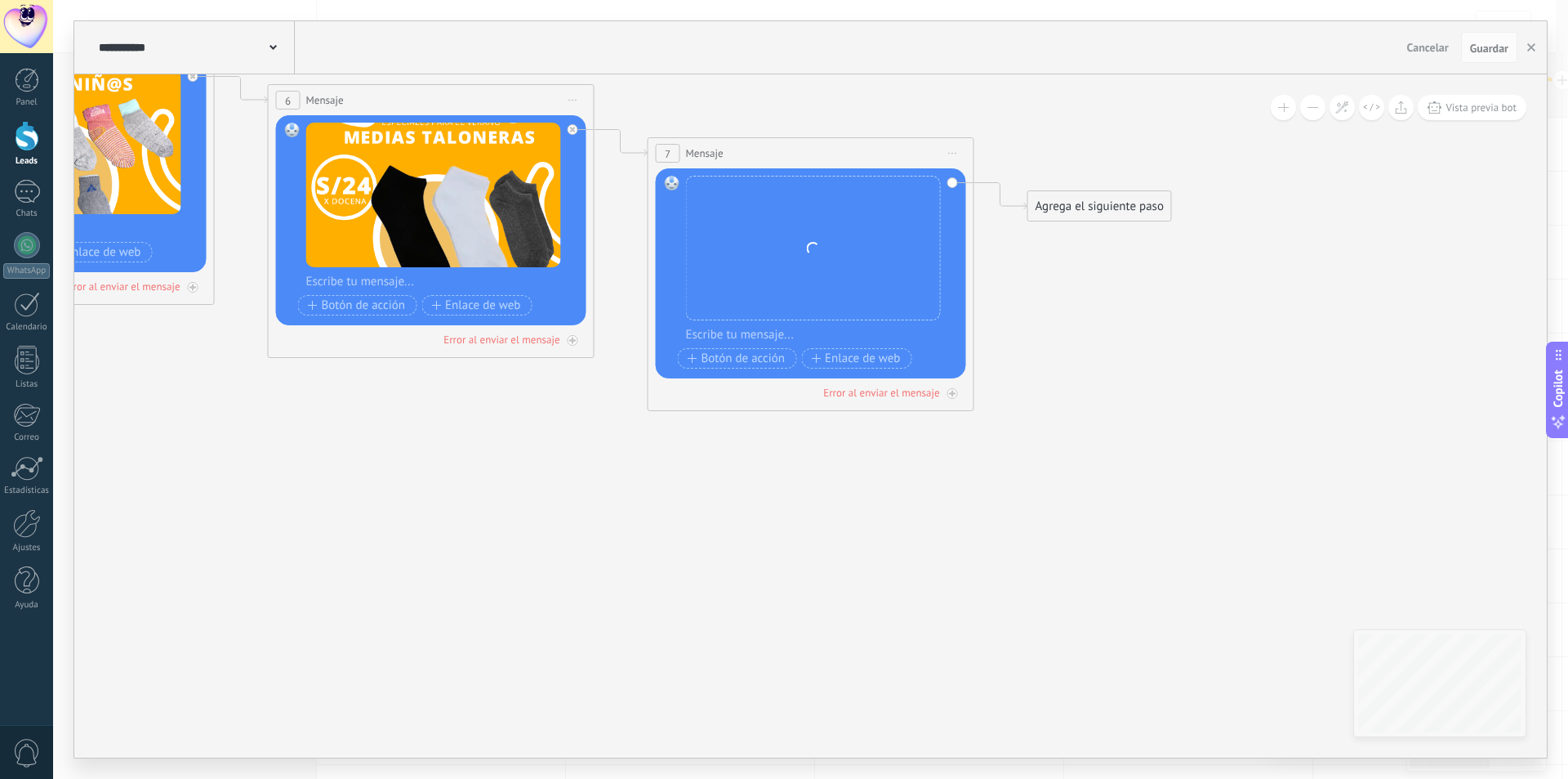
click at [1073, 205] on div "Agrega el siguiente paso" at bounding box center [1100, 206] width 143 height 27
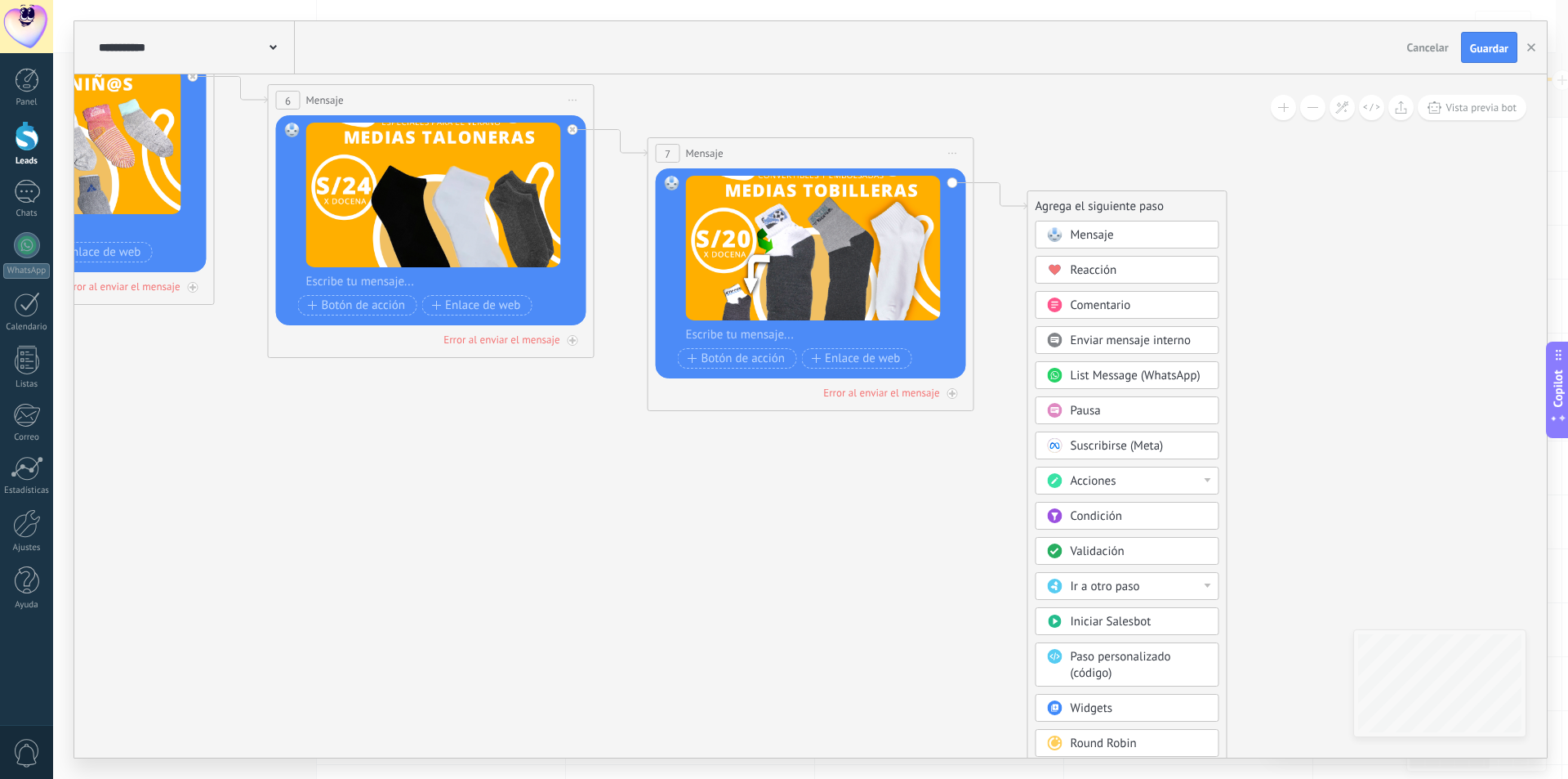
click at [1105, 239] on span "Mensaje" at bounding box center [1092, 235] width 43 height 15
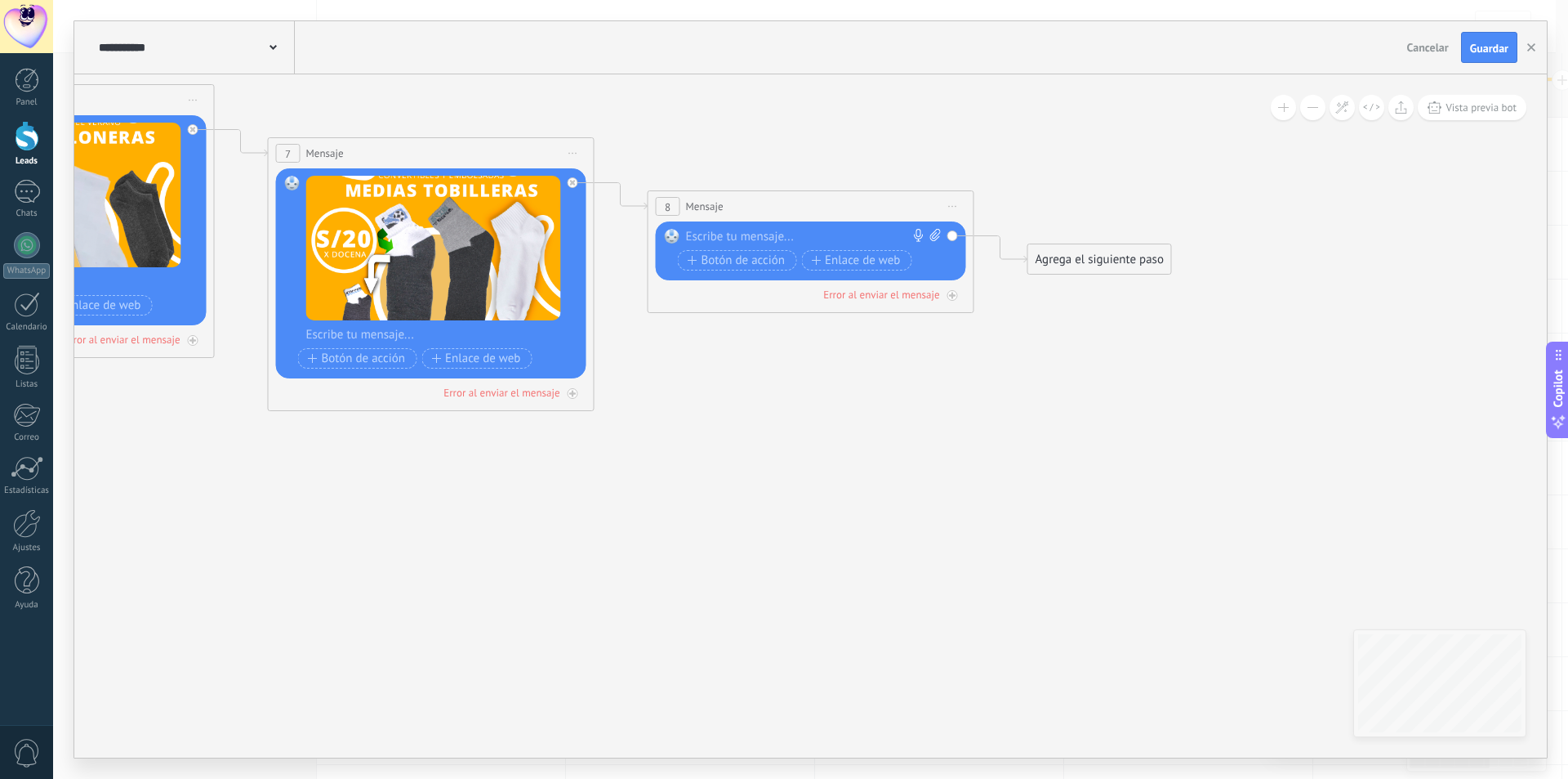
paste div
click at [1118, 268] on div "Agrega el siguiente paso" at bounding box center [1100, 259] width 143 height 27
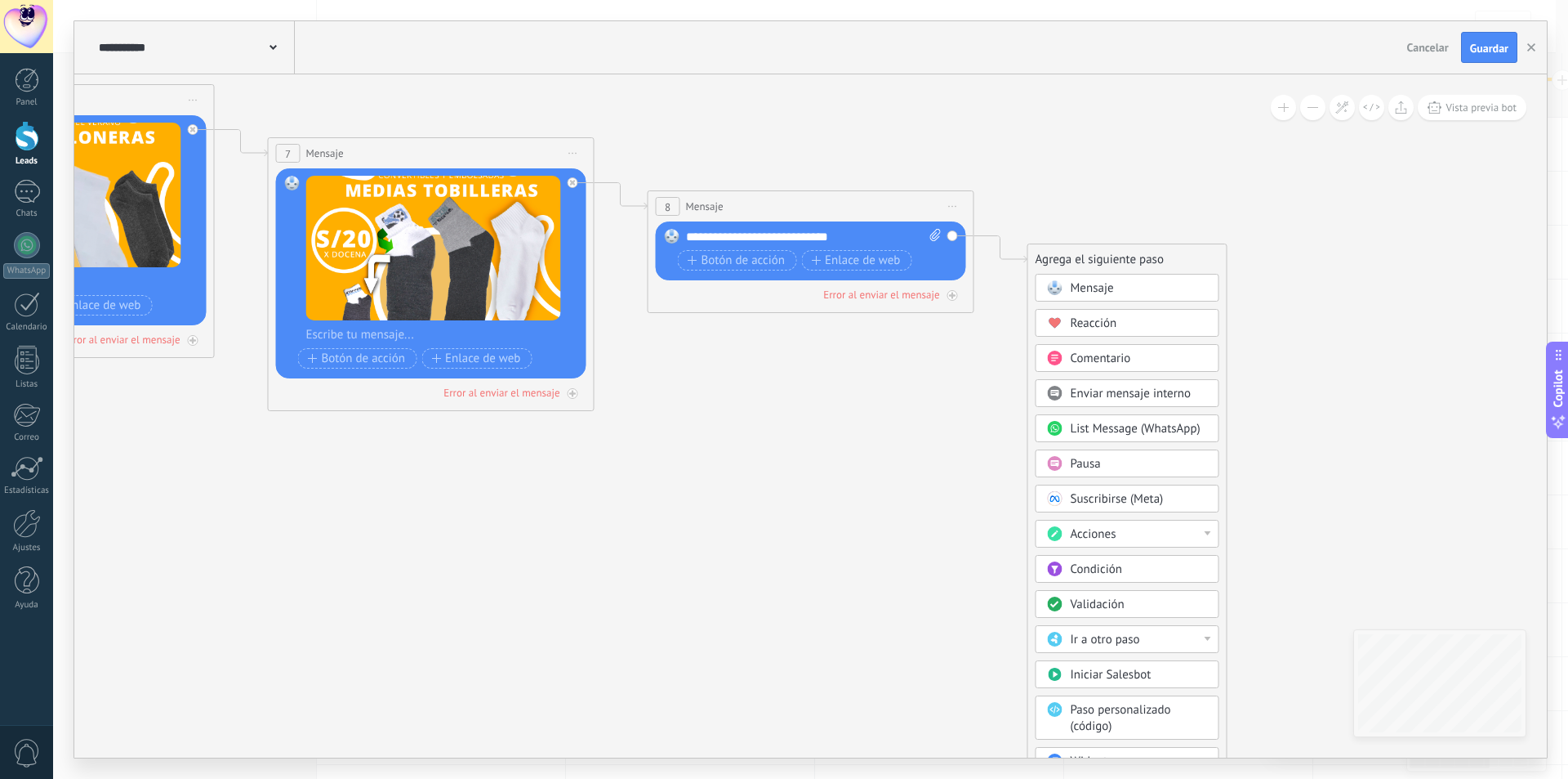
click at [1116, 280] on div "Mensaje" at bounding box center [1127, 287] width 183 height 28
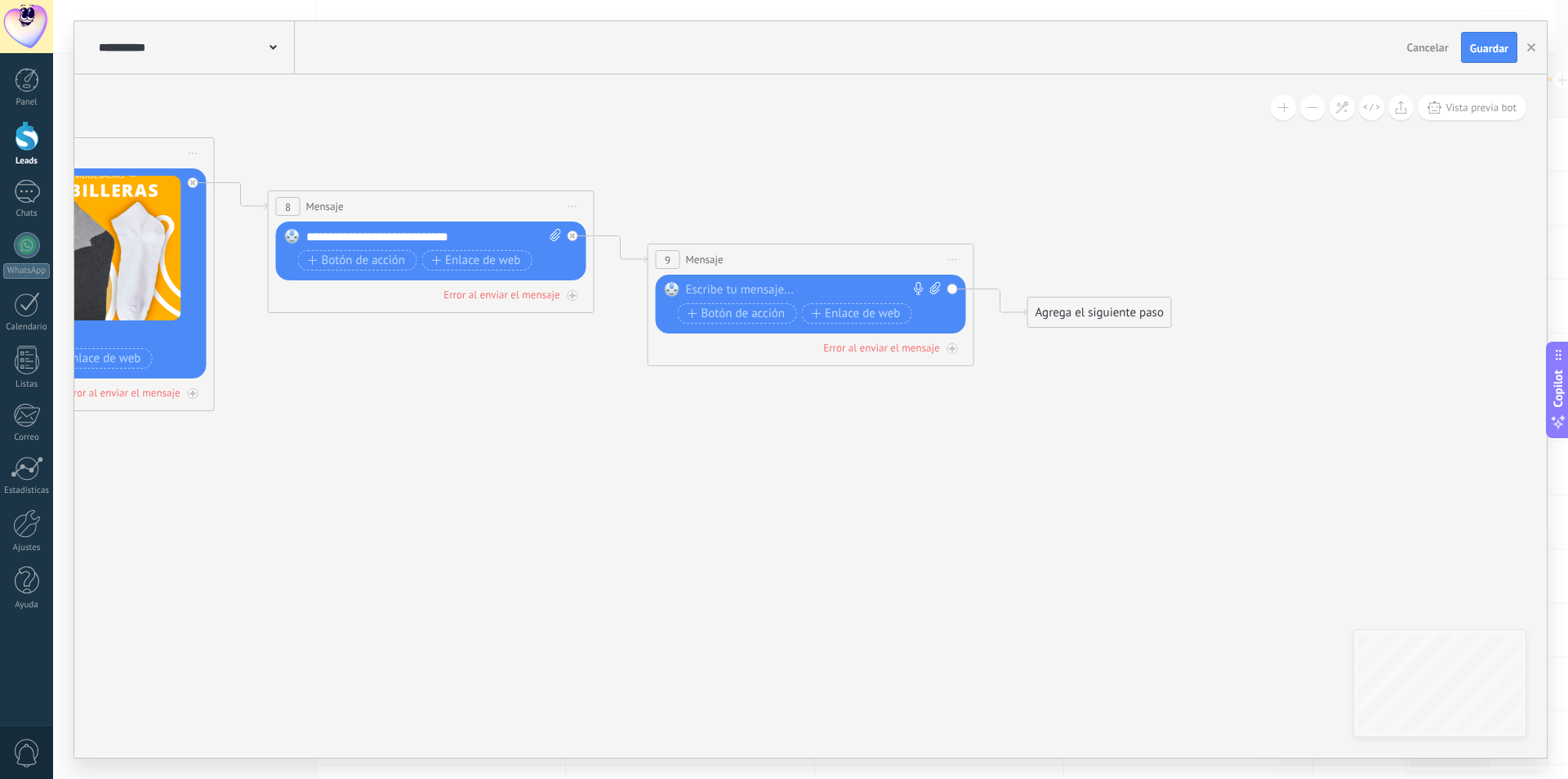
click at [932, 289] on icon at bounding box center [936, 288] width 11 height 13
click input "Subir" at bounding box center [0, 0] width 0 height 0
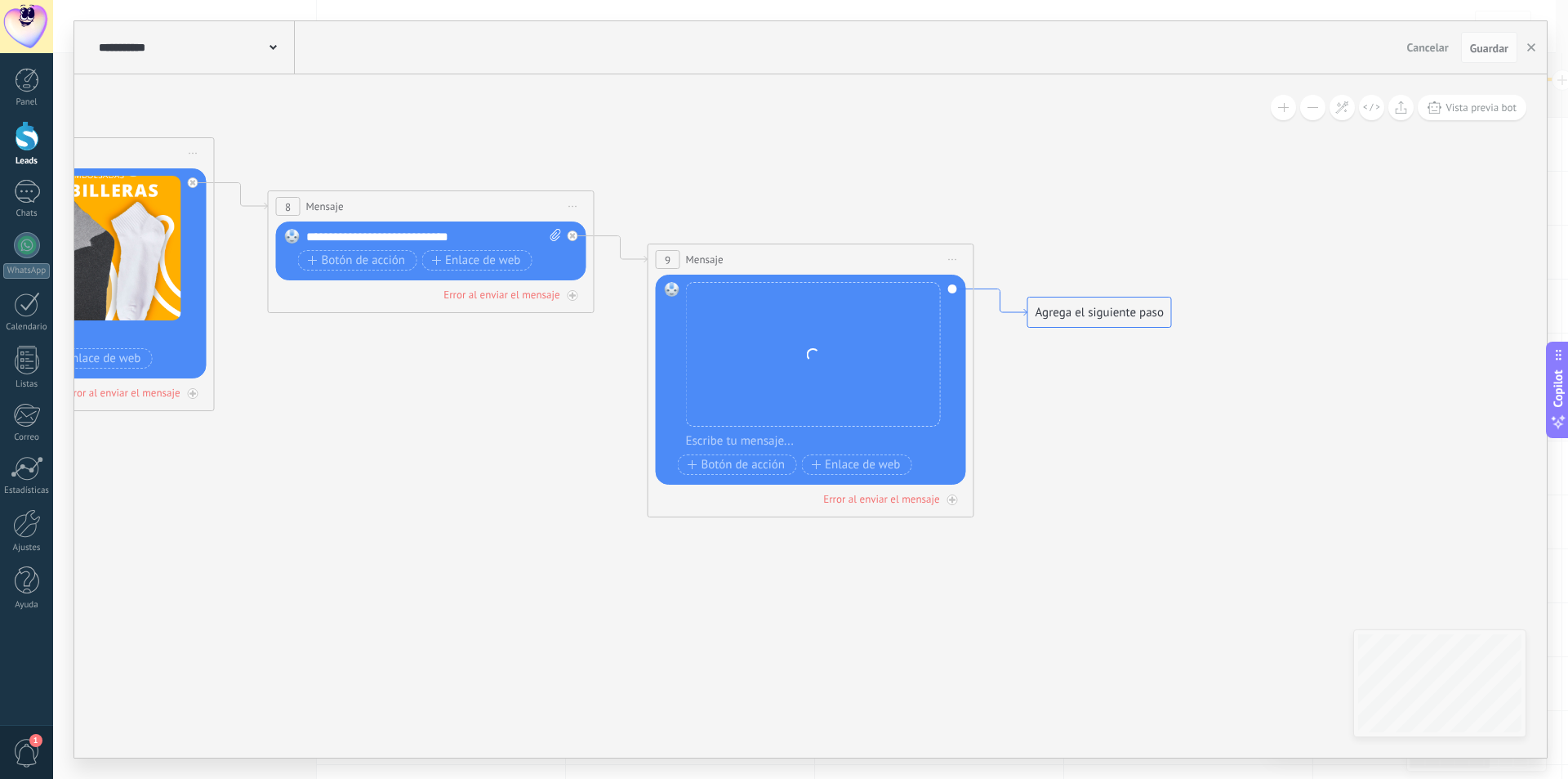
click at [1074, 322] on div "Agrega el siguiente paso" at bounding box center [1100, 312] width 143 height 27
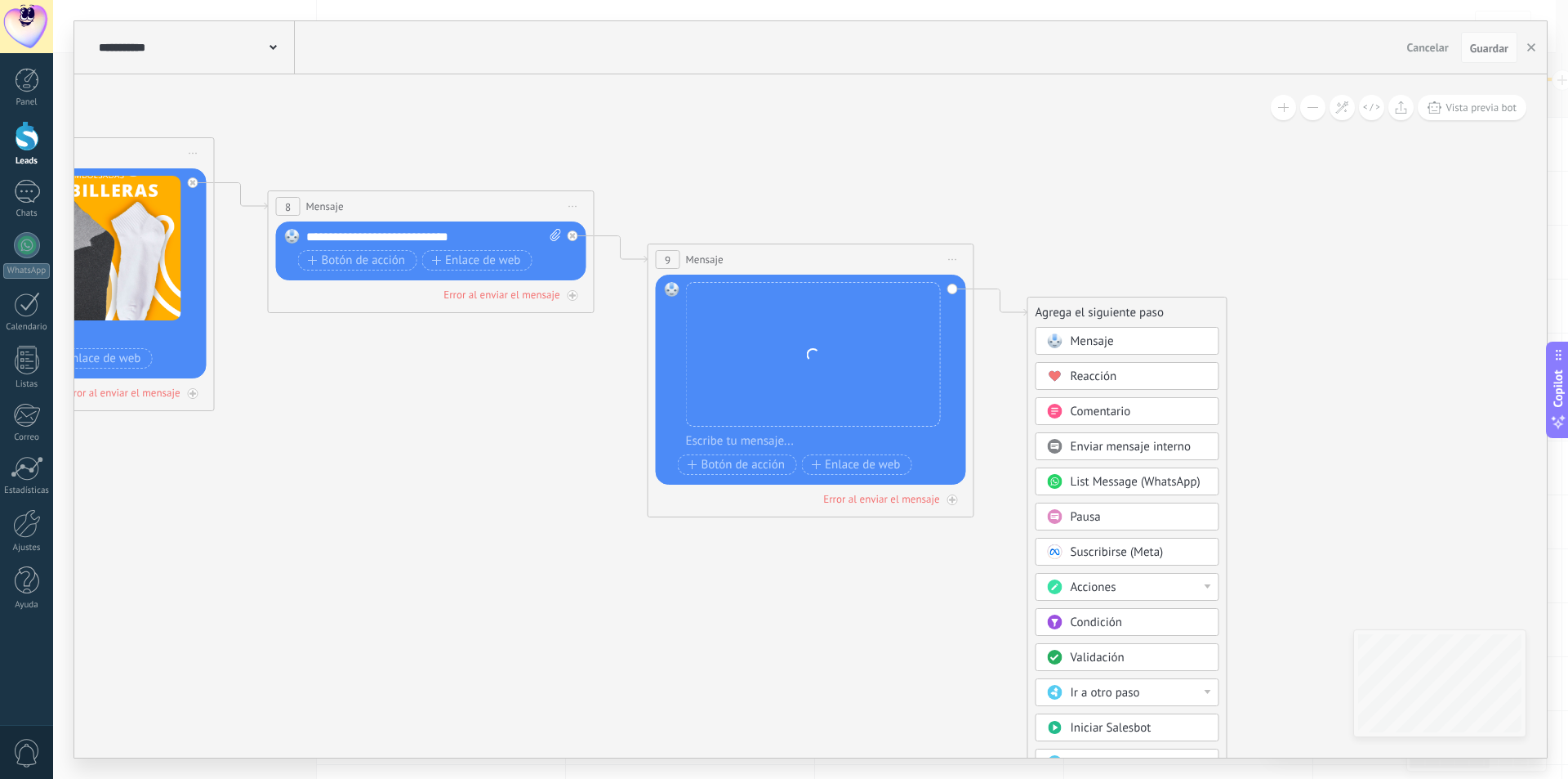
click at [1065, 338] on span at bounding box center [1054, 341] width 31 height 13
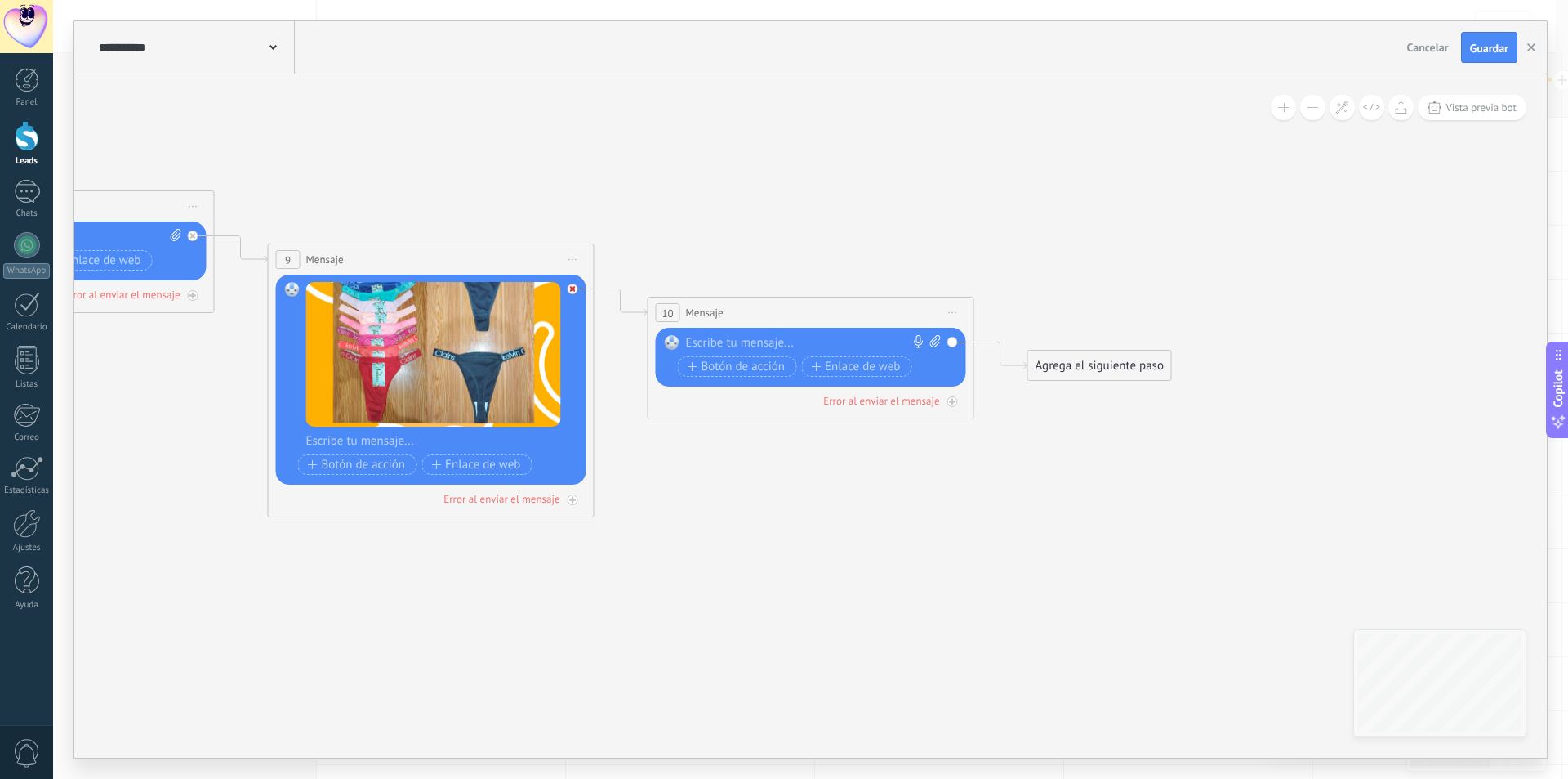
click at [575, 290] on div at bounding box center [573, 289] width 11 height 11
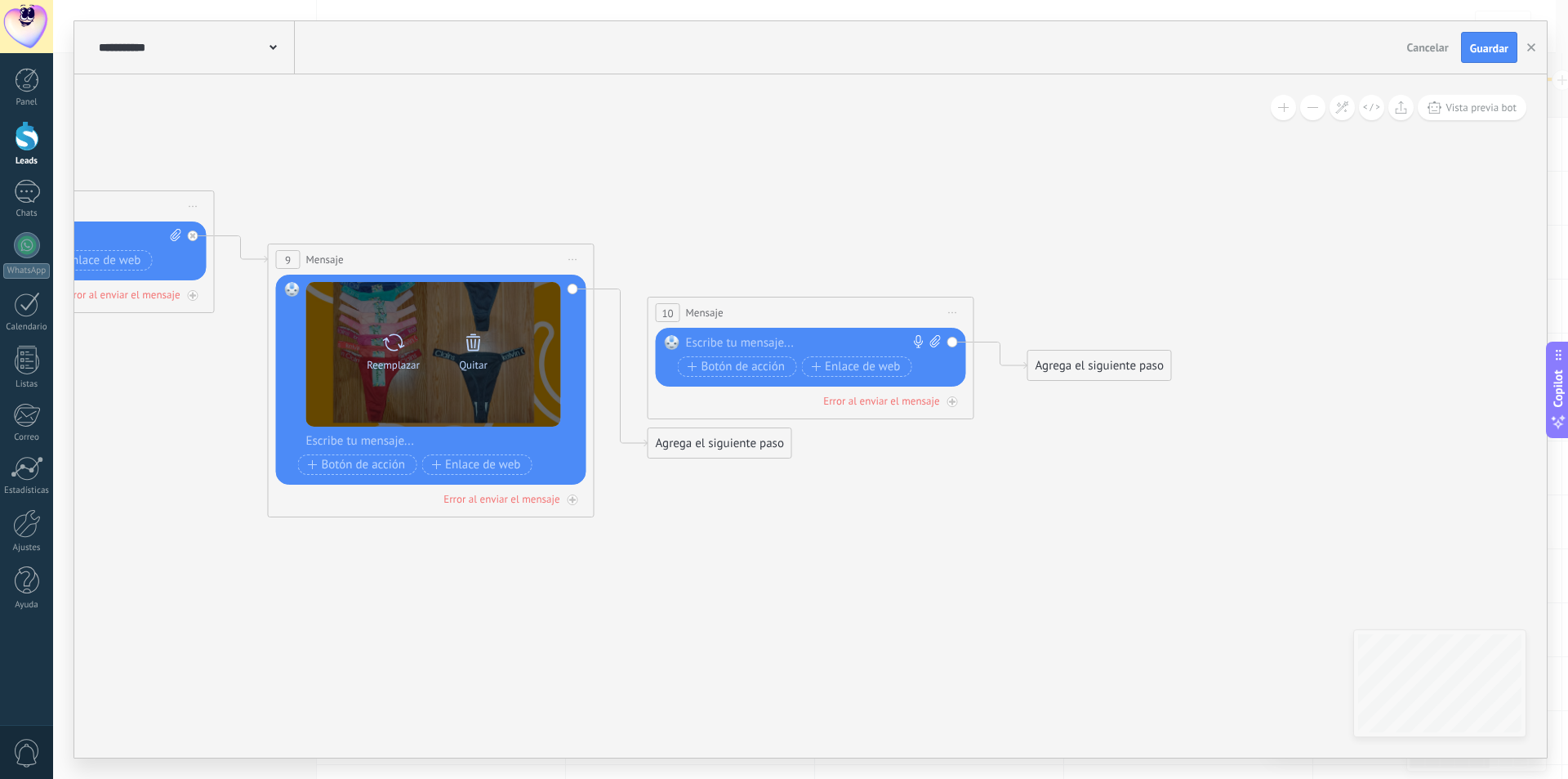
click at [399, 348] on icon at bounding box center [393, 342] width 23 height 22
click input "Subir" at bounding box center [0, 0] width 0 height 0
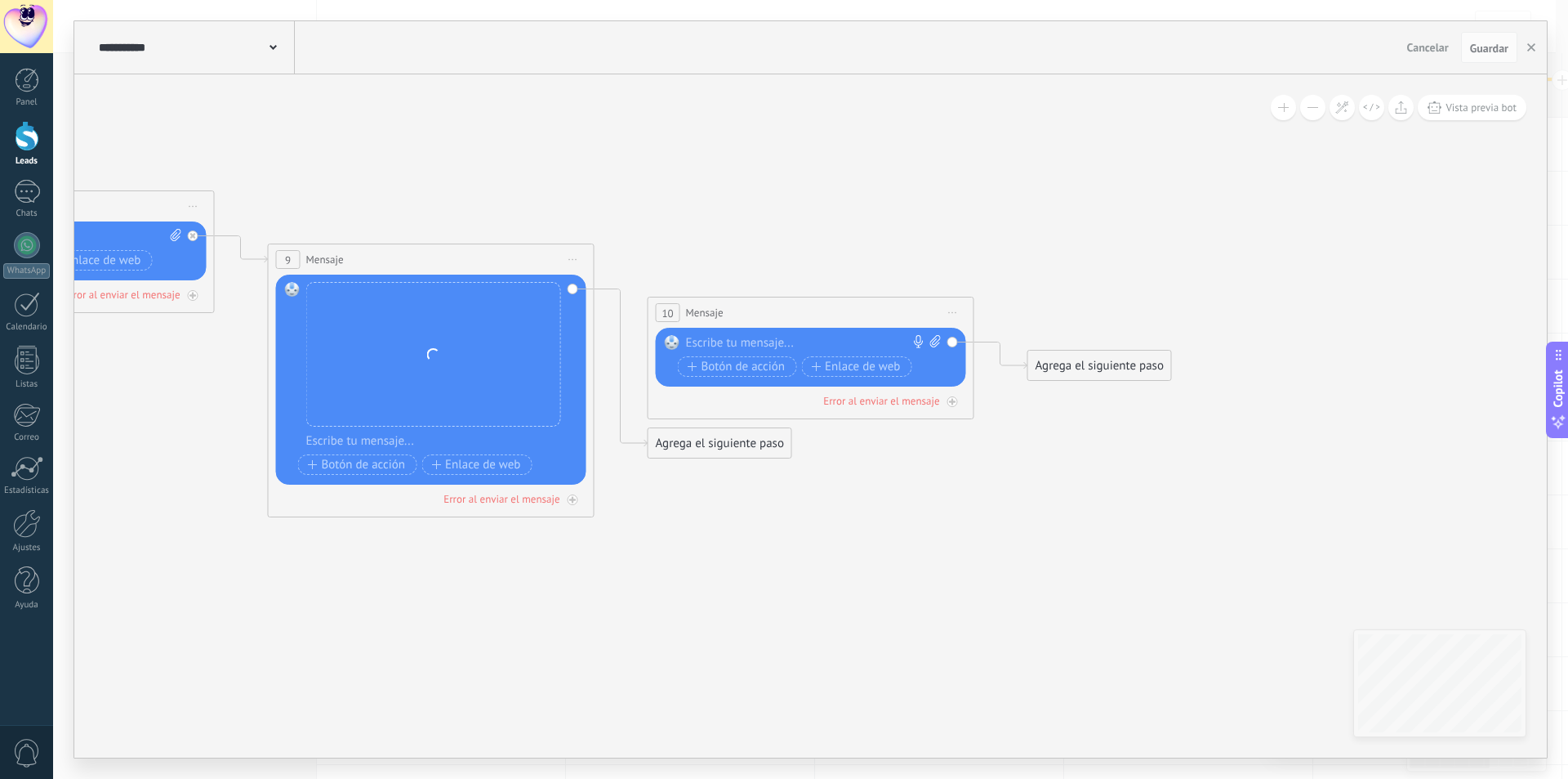
click at [931, 340] on icon at bounding box center [936, 341] width 11 height 13
click input "Subir" at bounding box center [0, 0] width 0 height 0
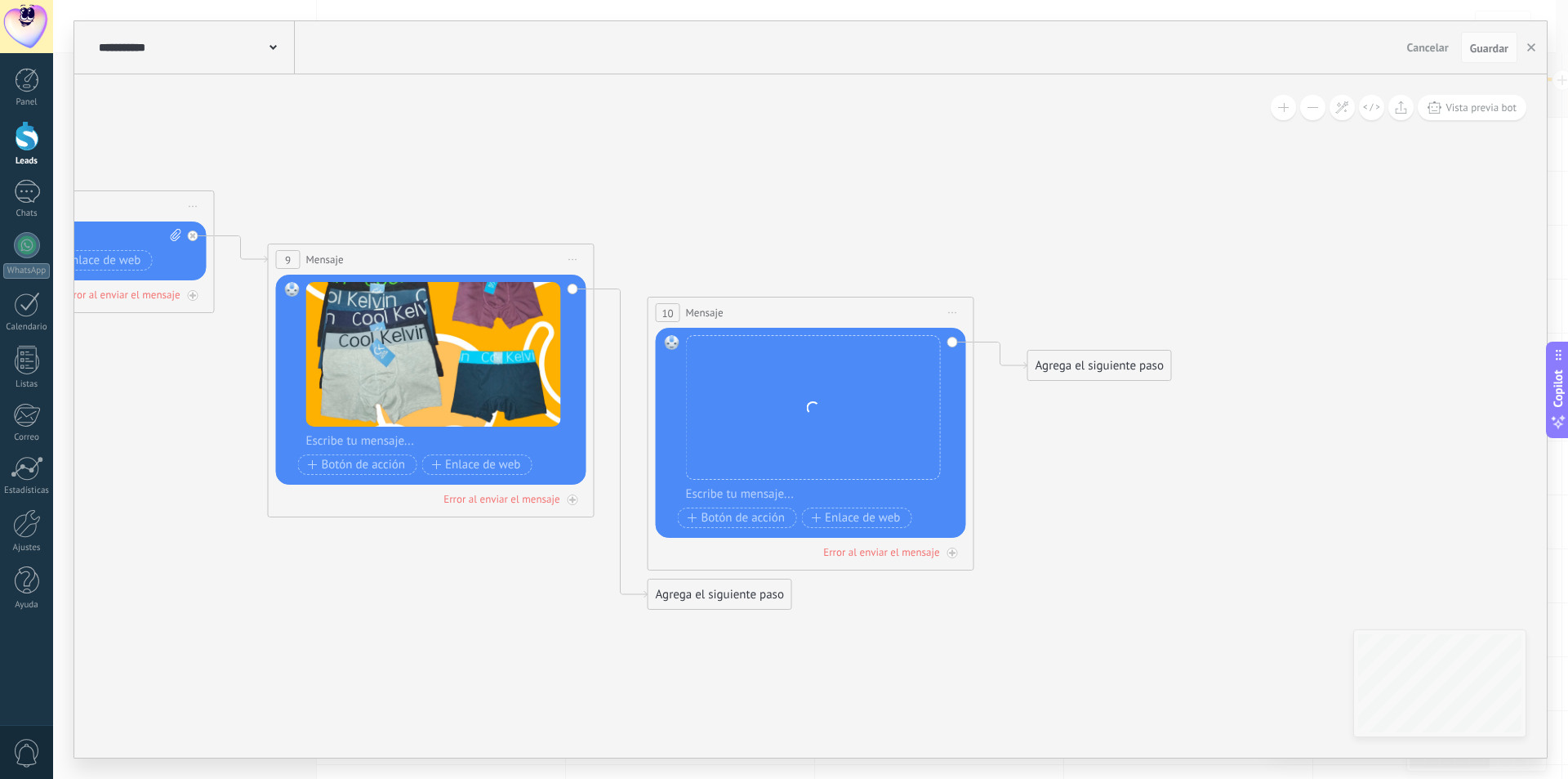
click at [1040, 358] on div "Agrega el siguiente paso" at bounding box center [1100, 366] width 143 height 27
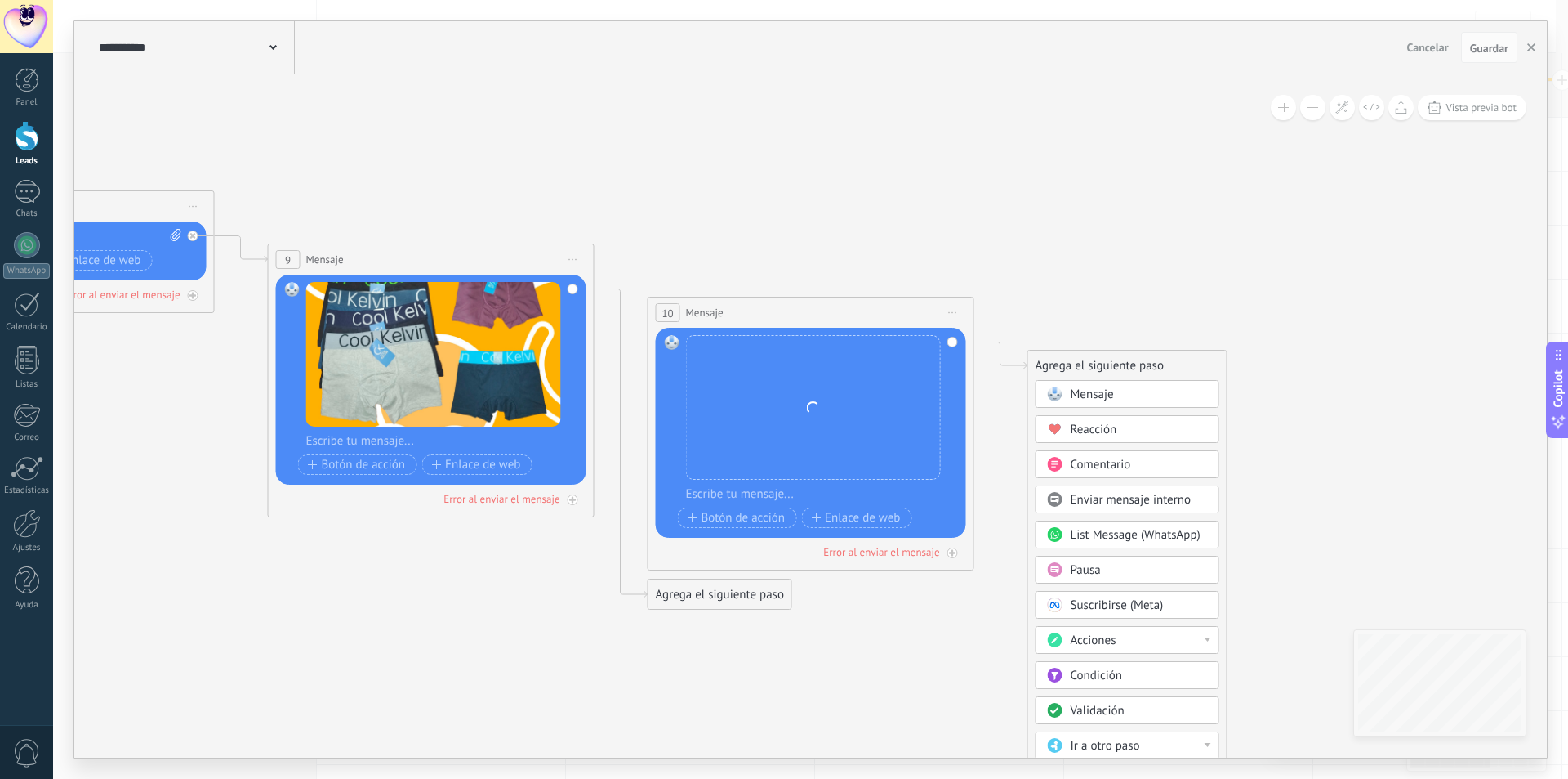
click at [1054, 379] on div "Agrega el siguiente paso" at bounding box center [1127, 366] width 199 height 27
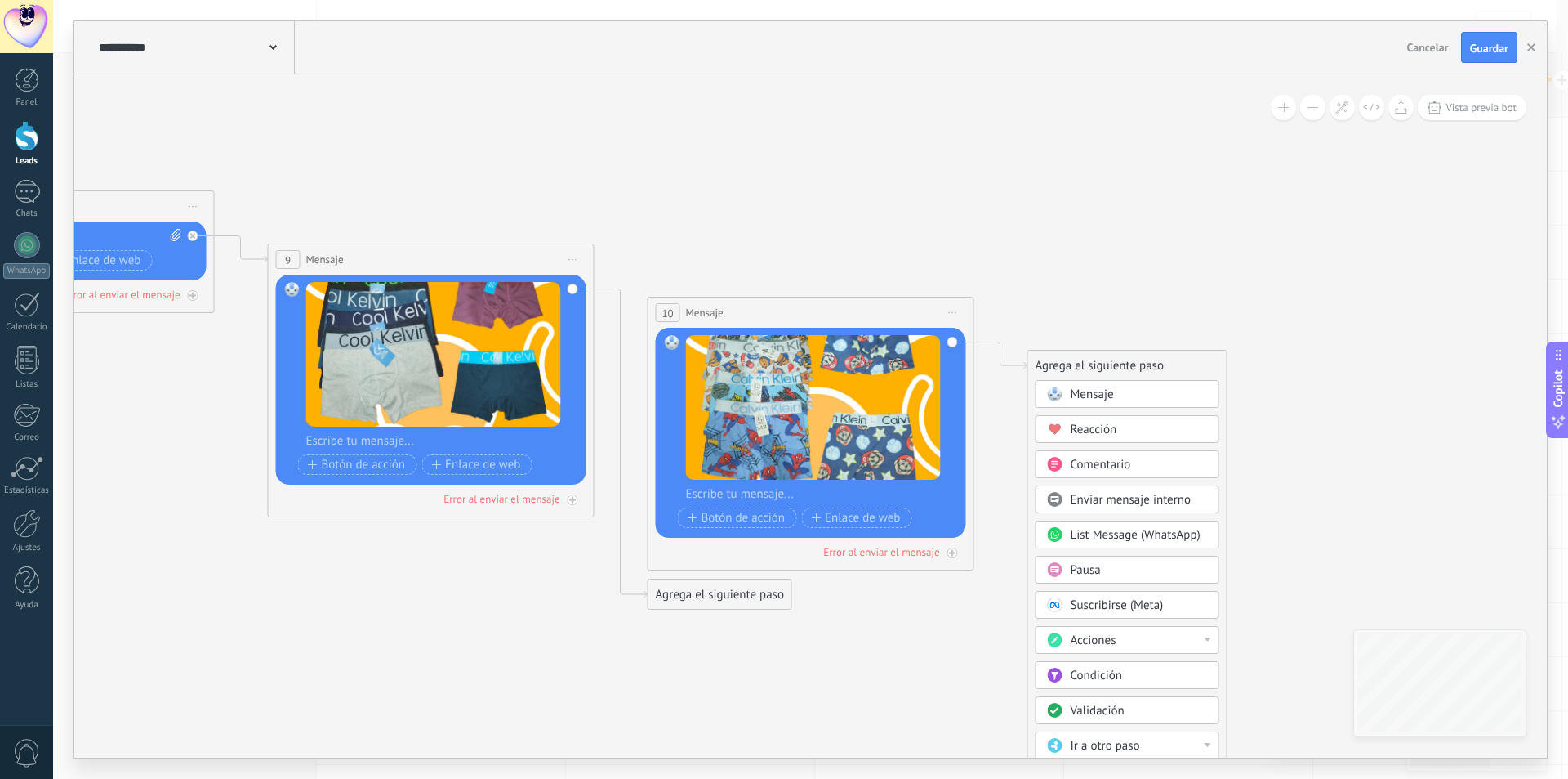
click at [1056, 386] on div "Mensaje" at bounding box center [1127, 393] width 183 height 28
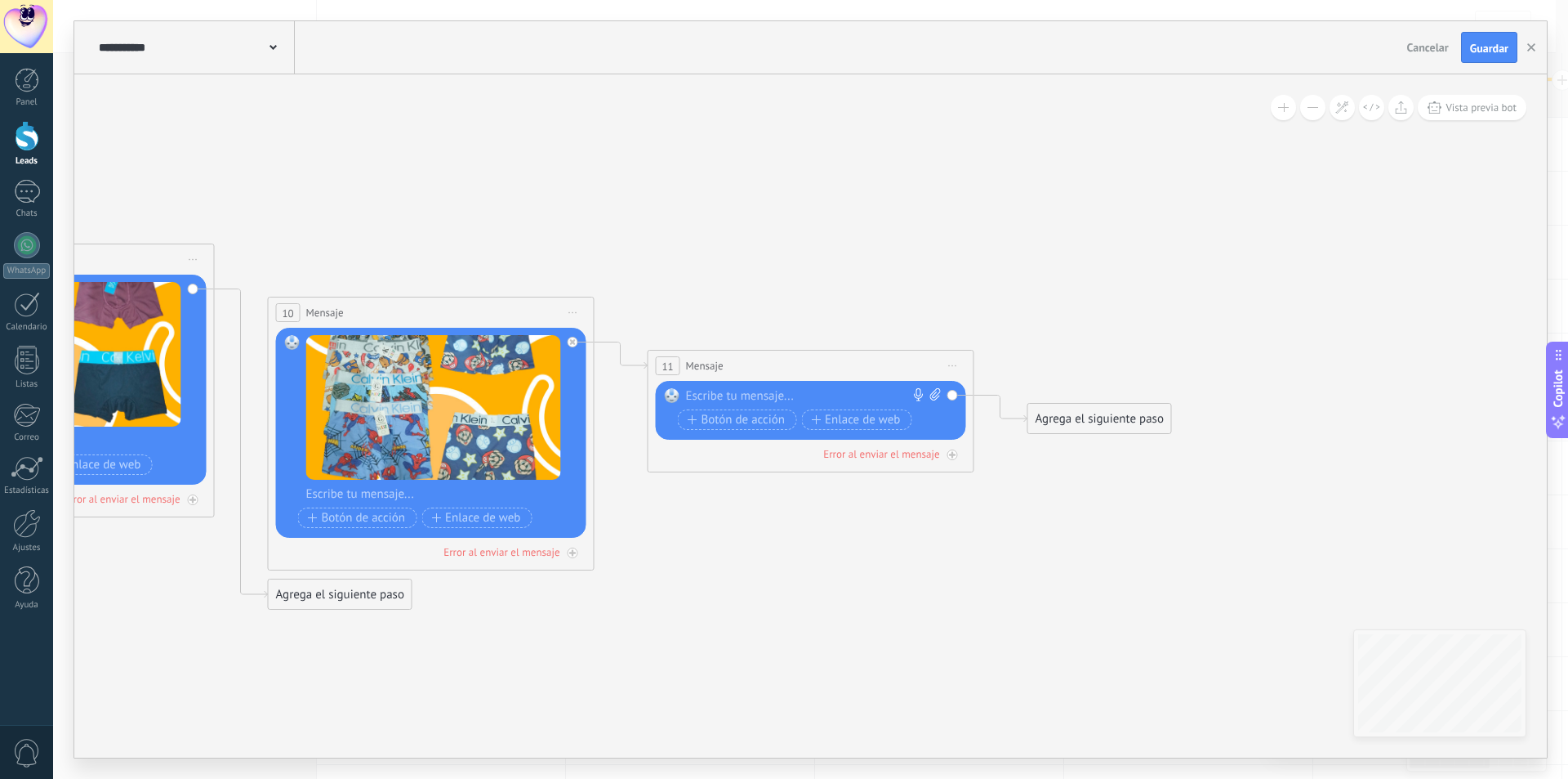
click at [936, 393] on icon at bounding box center [936, 394] width 11 height 13
click input "Subir" at bounding box center [0, 0] width 0 height 0
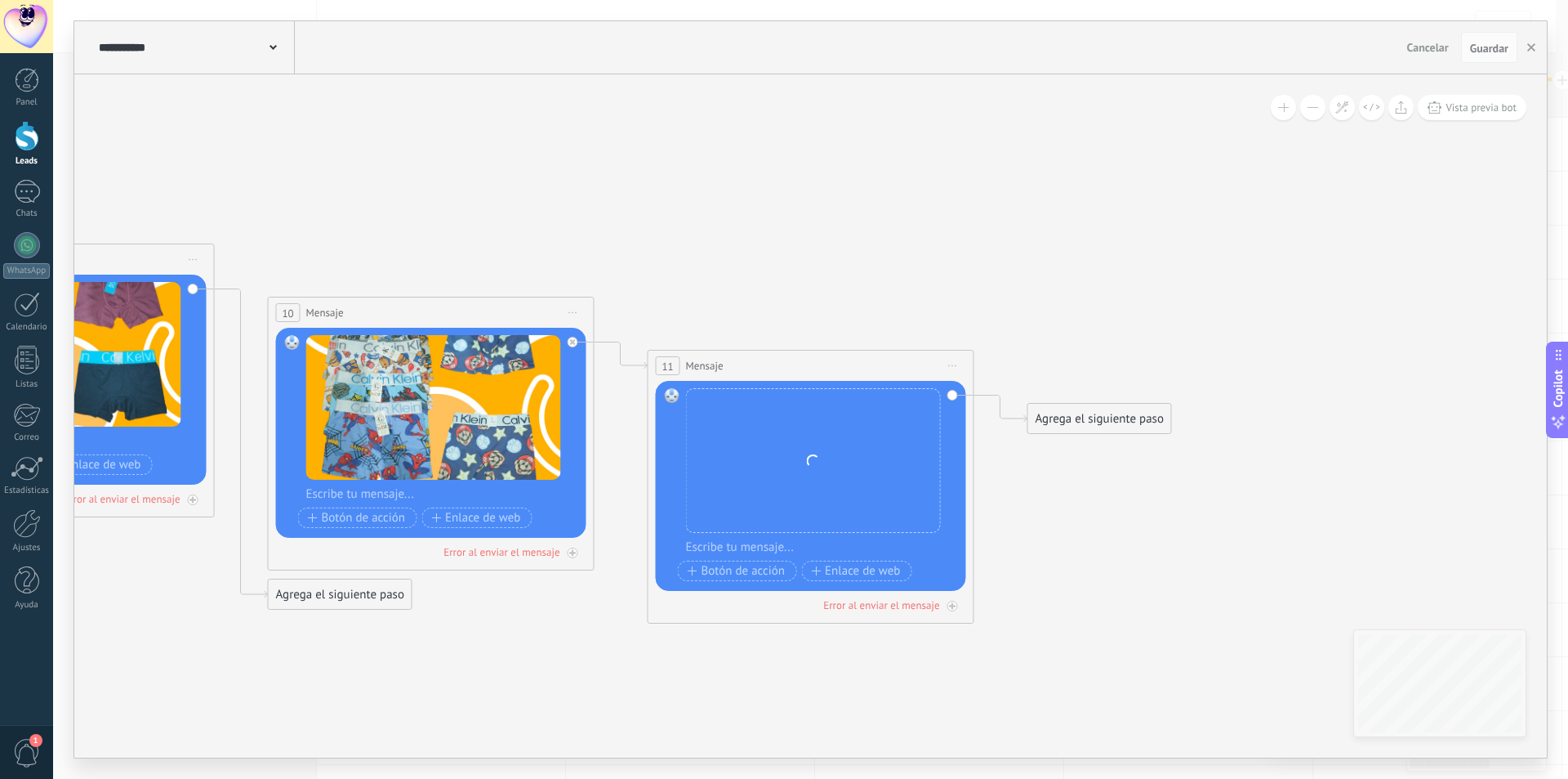
click at [1097, 415] on div "Agrega el siguiente paso" at bounding box center [1100, 419] width 143 height 27
click at [1101, 440] on div "Mensaje" at bounding box center [1127, 446] width 183 height 28
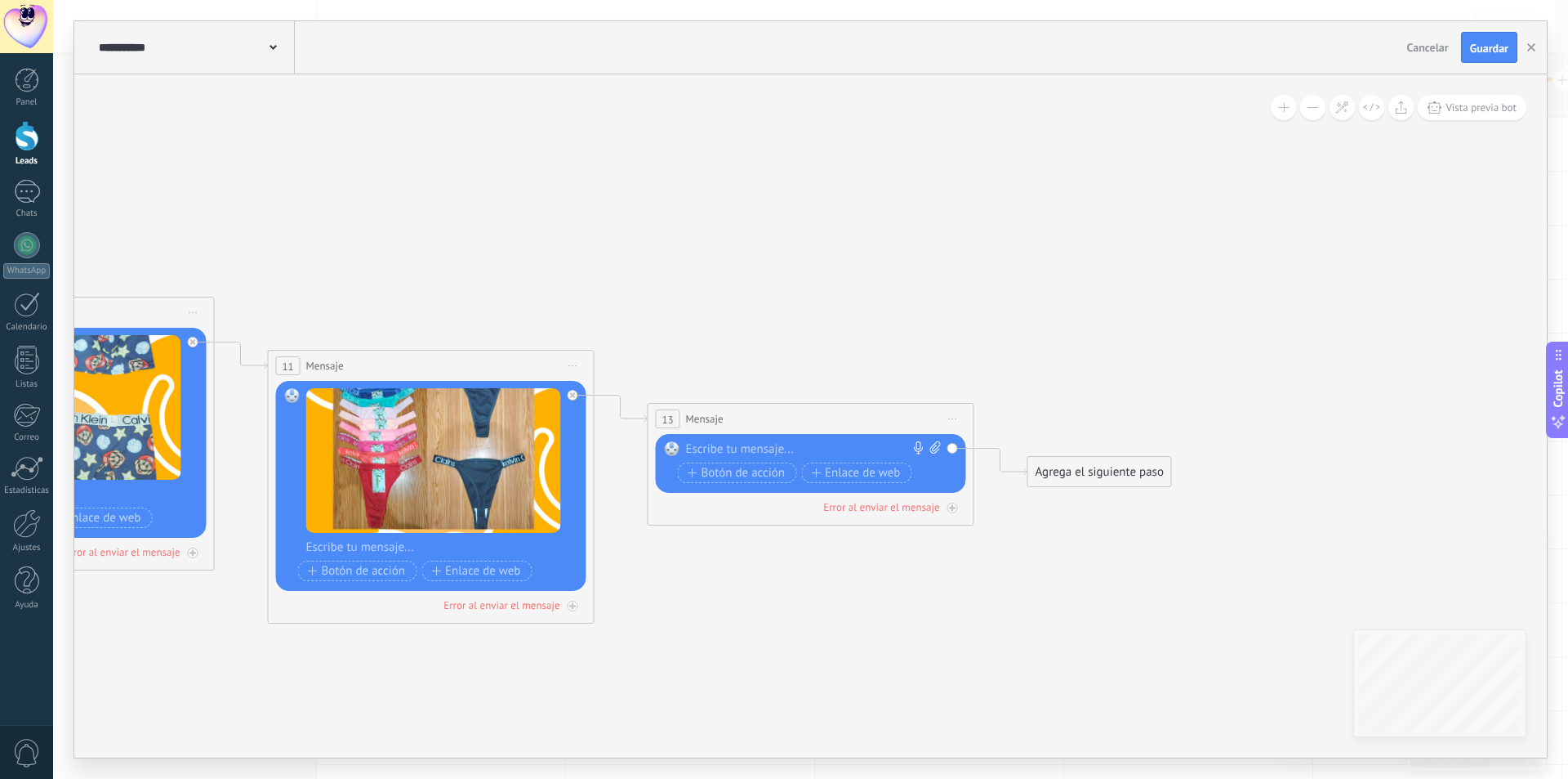
click at [931, 443] on icon at bounding box center [936, 448] width 11 height 13
click input "Subir" at bounding box center [0, 0] width 0 height 0
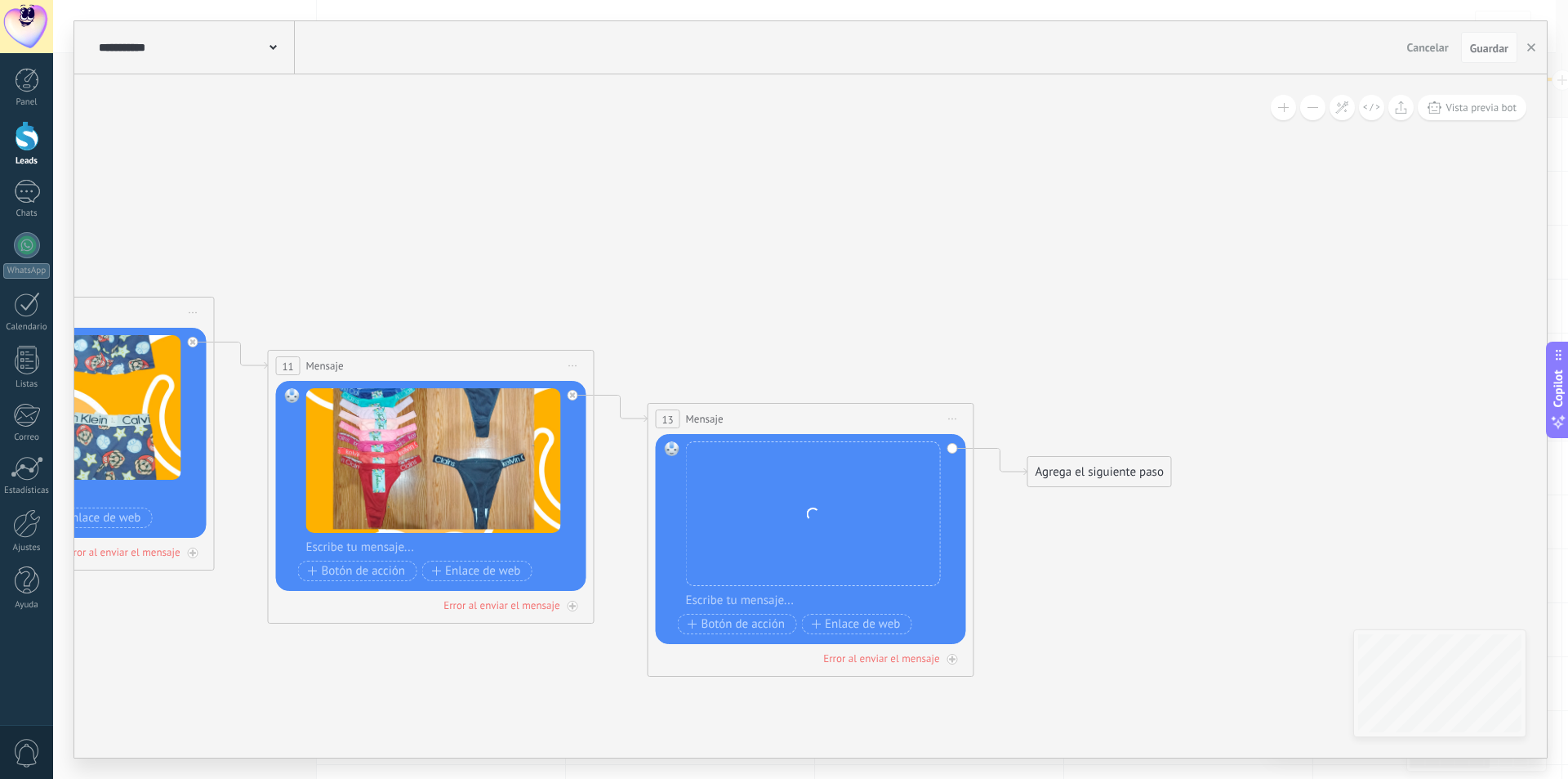
click at [1066, 461] on div "Agrega el siguiente paso" at bounding box center [1100, 472] width 143 height 27
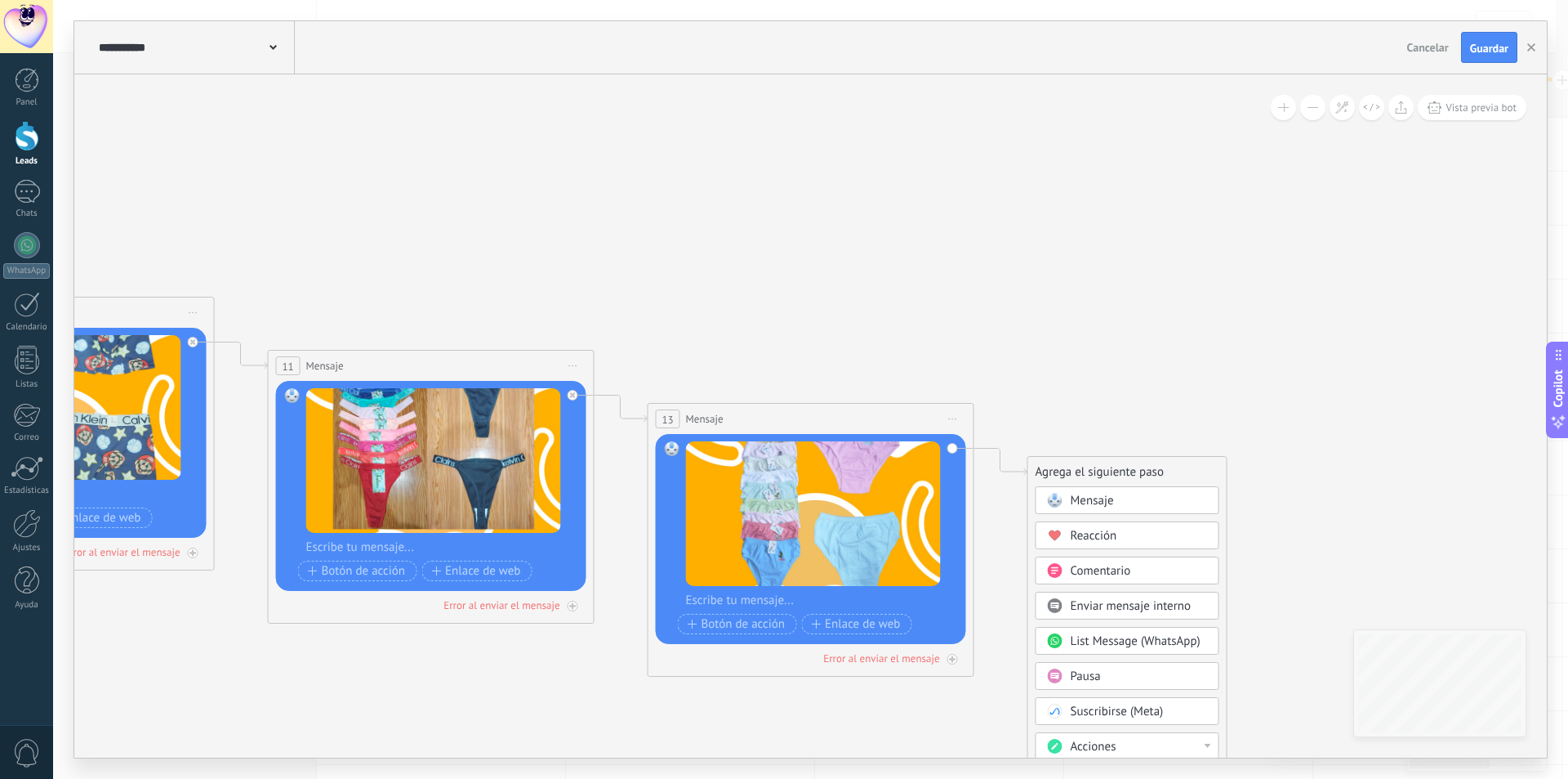
click at [1086, 490] on div "Mensaje" at bounding box center [1127, 499] width 183 height 28
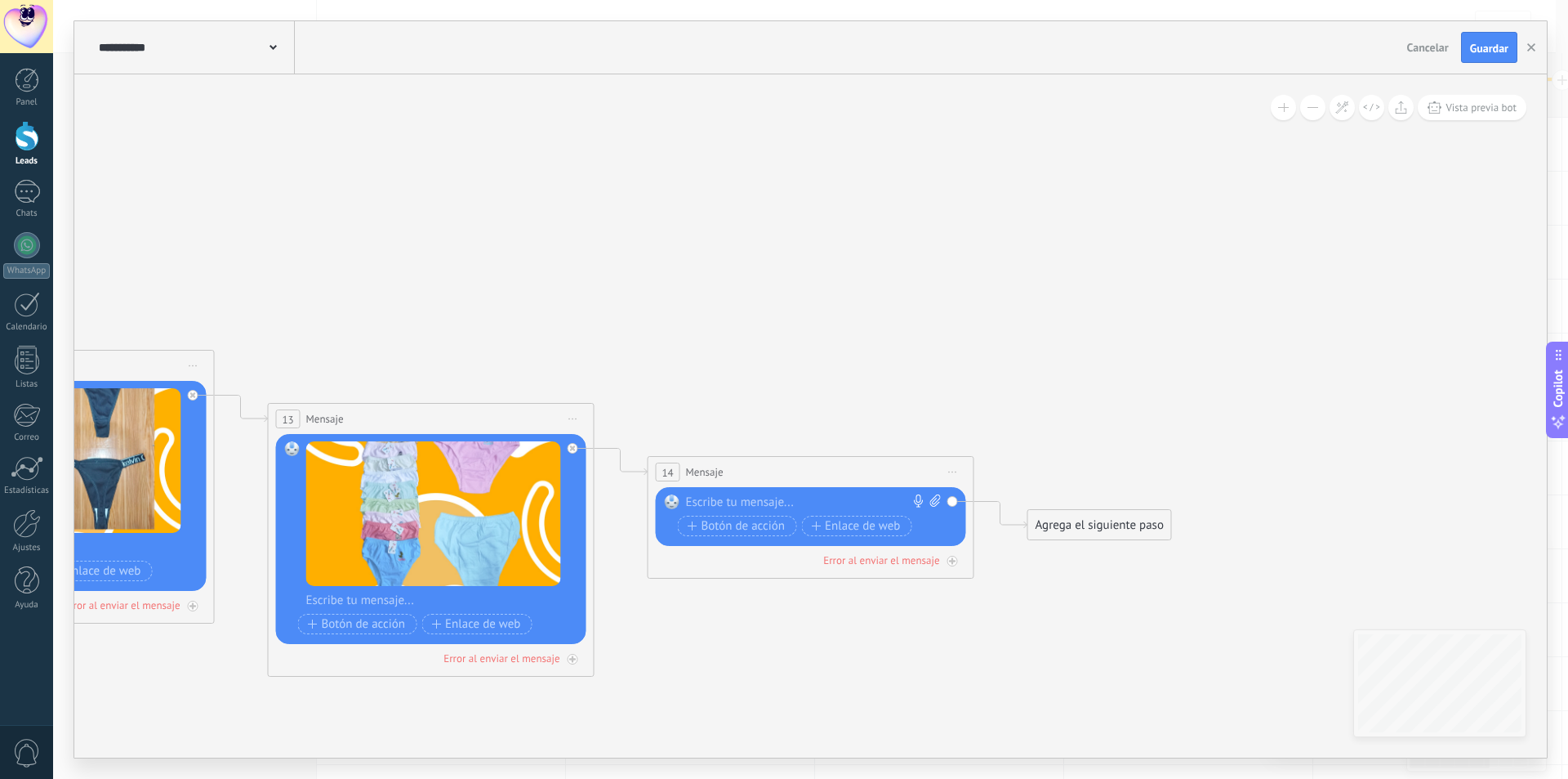
click at [933, 505] on icon at bounding box center [936, 501] width 11 height 13
click input "Subir" at bounding box center [0, 0] width 0 height 0
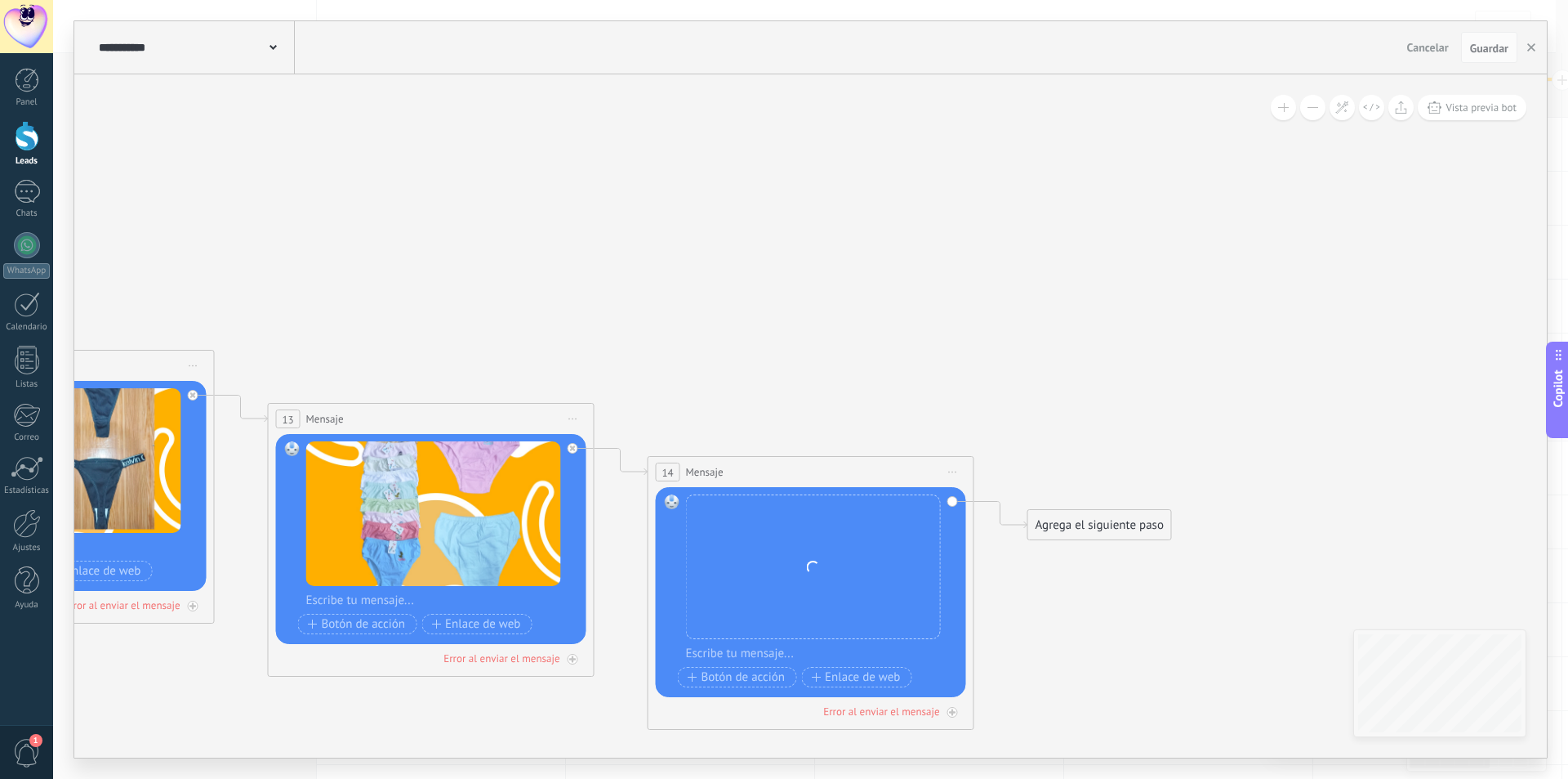
click at [1087, 523] on div "Agrega el siguiente paso" at bounding box center [1100, 525] width 143 height 27
click at [1112, 555] on span "Mensaje" at bounding box center [1092, 553] width 43 height 15
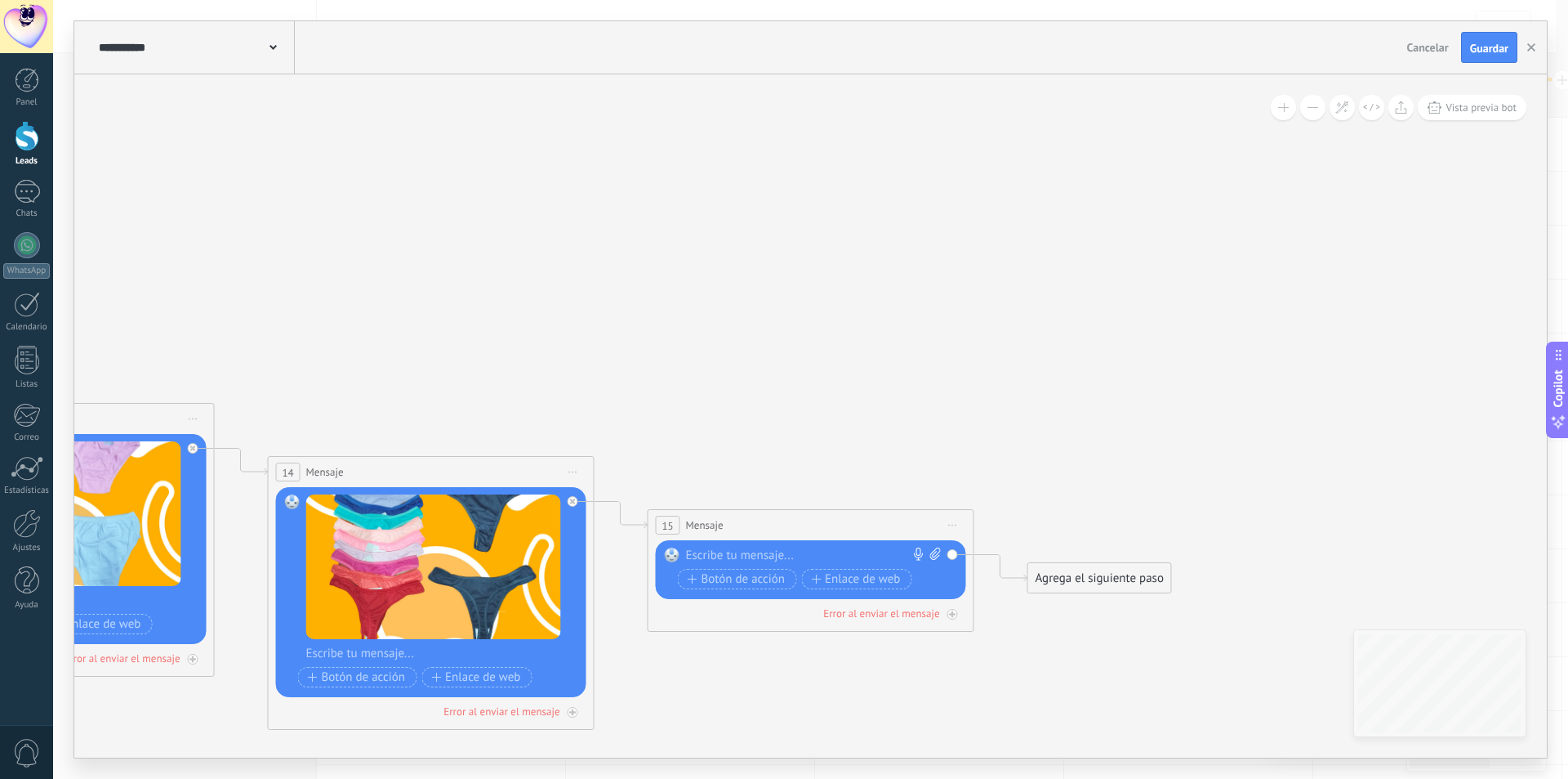
click at [938, 547] on div "Reemplazar Quitar Convertir a mensaje de voz Arrastre la imagen aquí para adjun…" at bounding box center [810, 569] width 310 height 58
click at [929, 560] on span at bounding box center [932, 556] width 15 height 16
click input "Subir" at bounding box center [0, 0] width 0 height 0
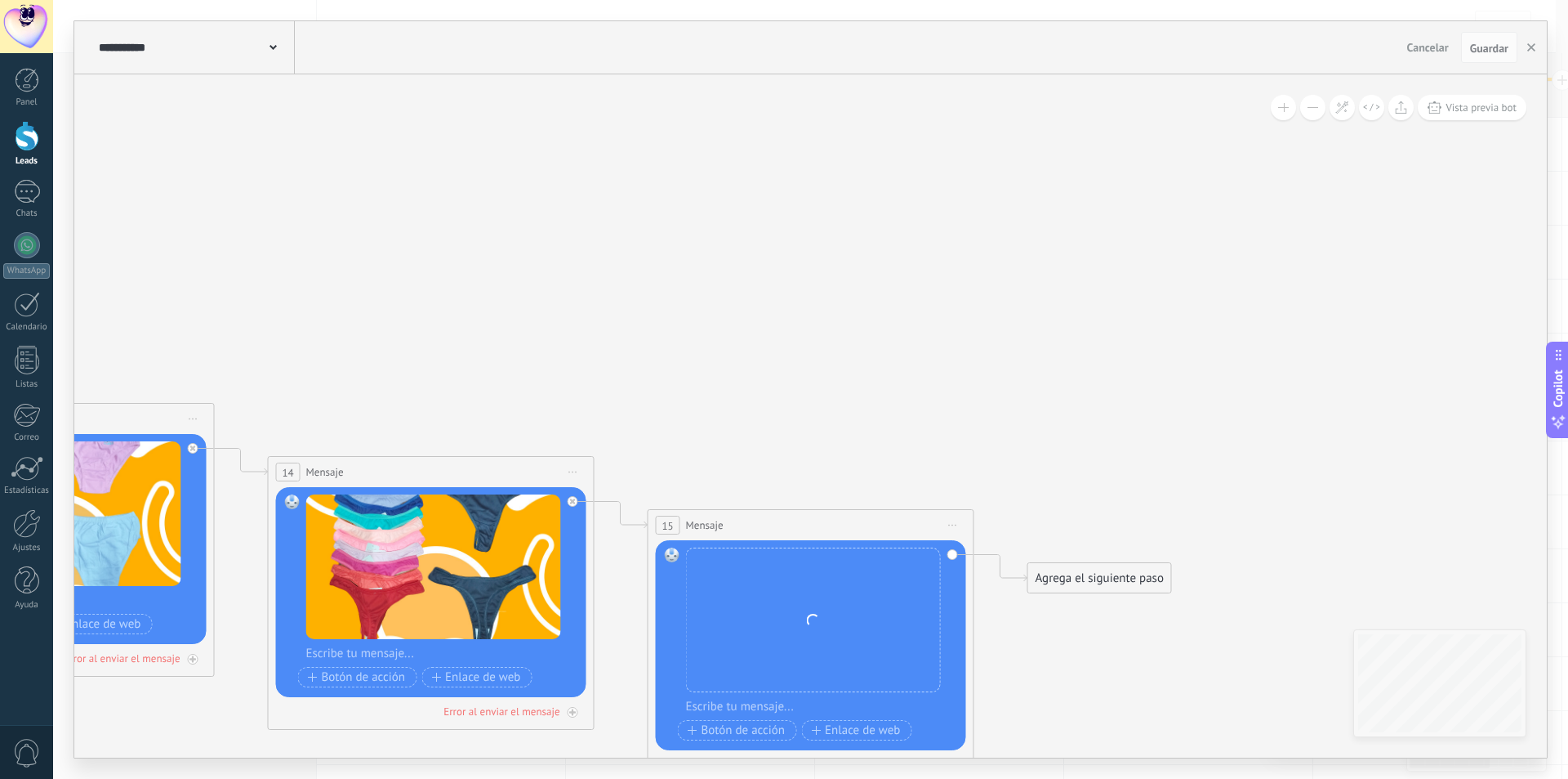
click at [1065, 581] on div "Agrega el siguiente paso" at bounding box center [1100, 578] width 143 height 27
click at [1069, 596] on div "Mensaje" at bounding box center [1127, 606] width 183 height 28
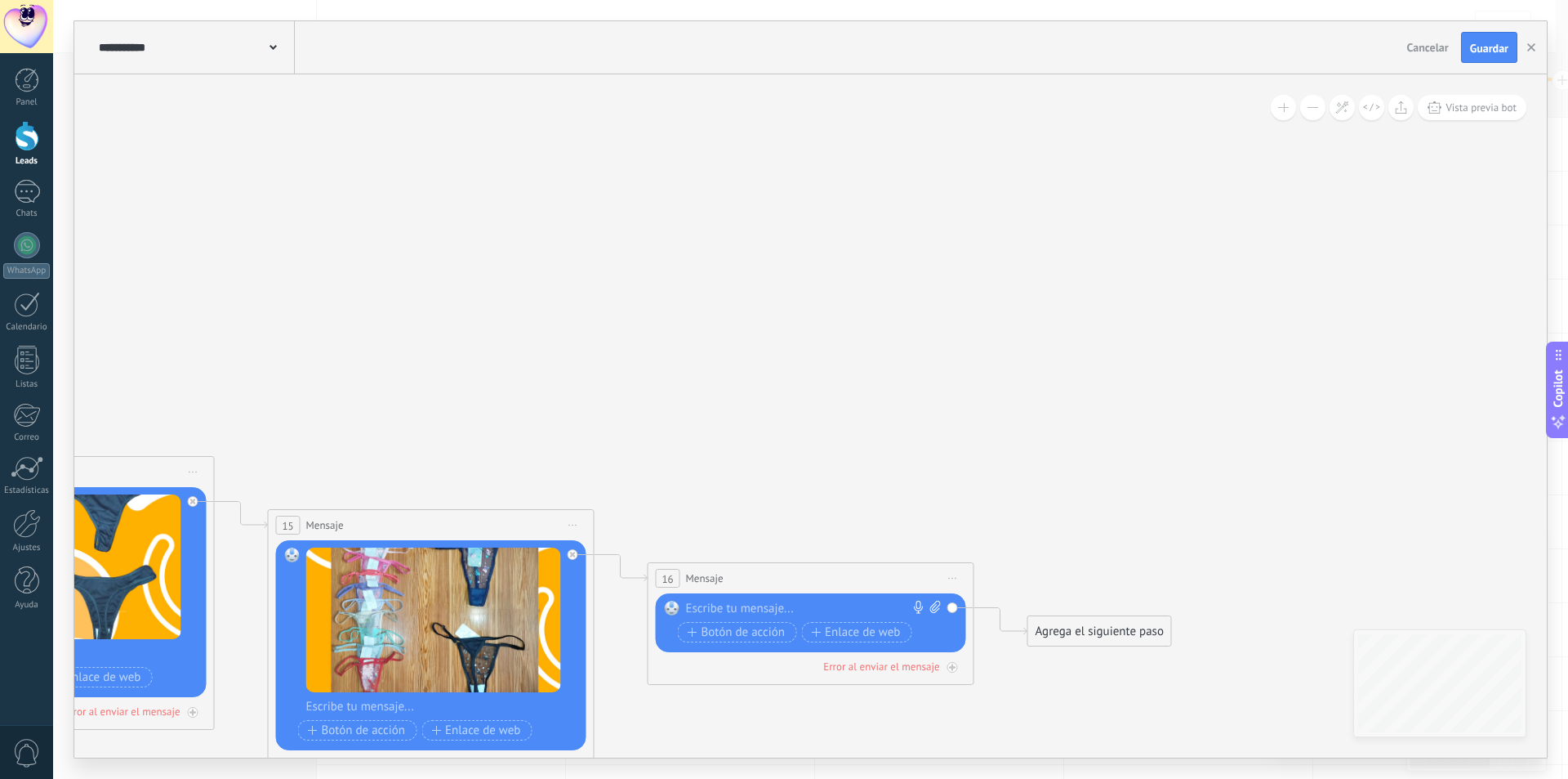
click at [935, 611] on icon at bounding box center [936, 607] width 11 height 13
click input "Subir" at bounding box center [0, 0] width 0 height 0
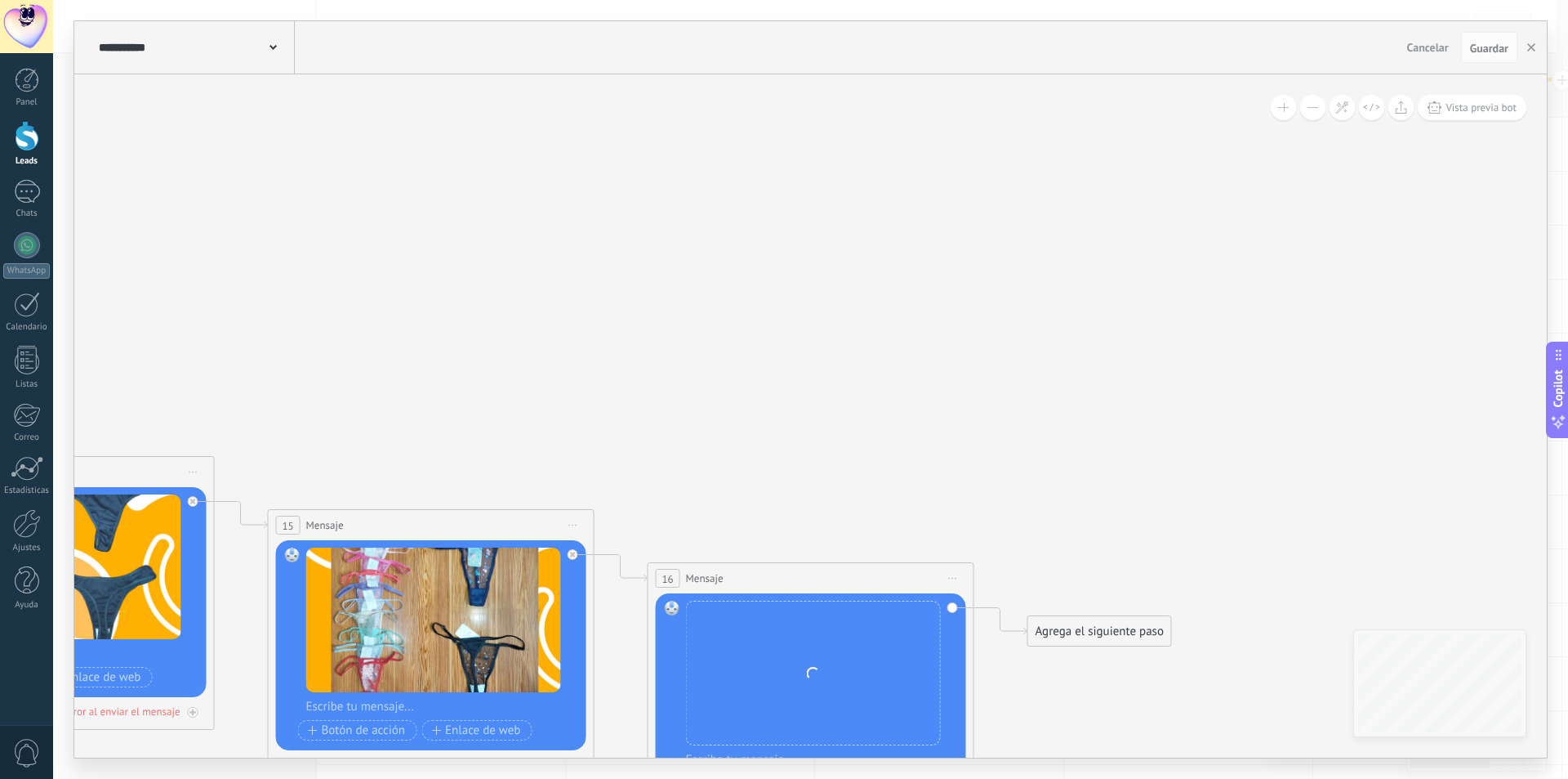
click at [1077, 627] on div "Agrega el siguiente paso" at bounding box center [1100, 631] width 143 height 27
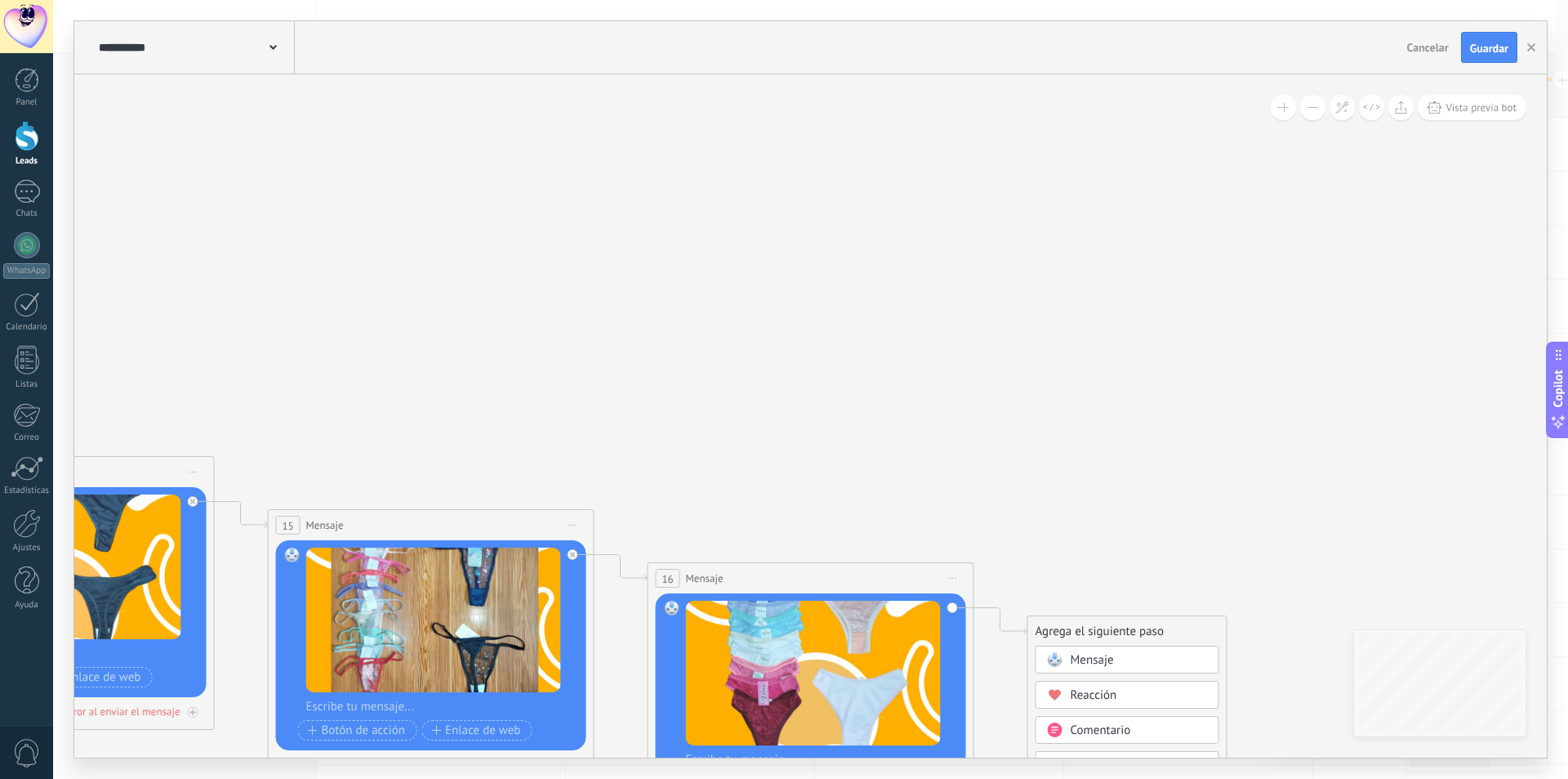
click at [1098, 657] on span "Mensaje" at bounding box center [1092, 659] width 43 height 15
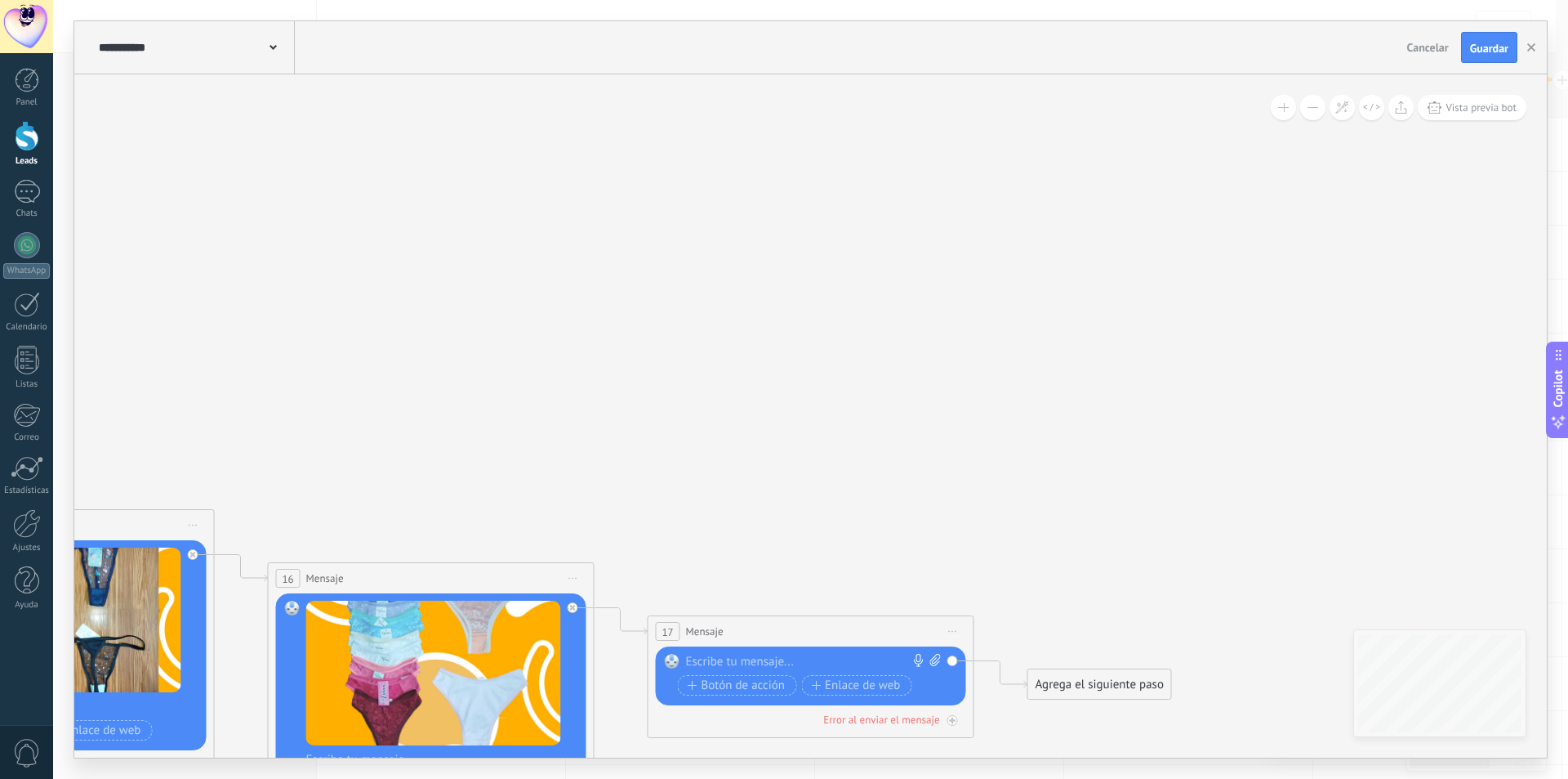
click at [948, 631] on span "Iniciar vista previa aquí Cambiar nombre Duplicar [GEOGRAPHIC_DATA]" at bounding box center [953, 631] width 26 height 23
click at [934, 663] on icon at bounding box center [935, 660] width 11 height 13
click input "Subir" at bounding box center [0, 0] width 0 height 0
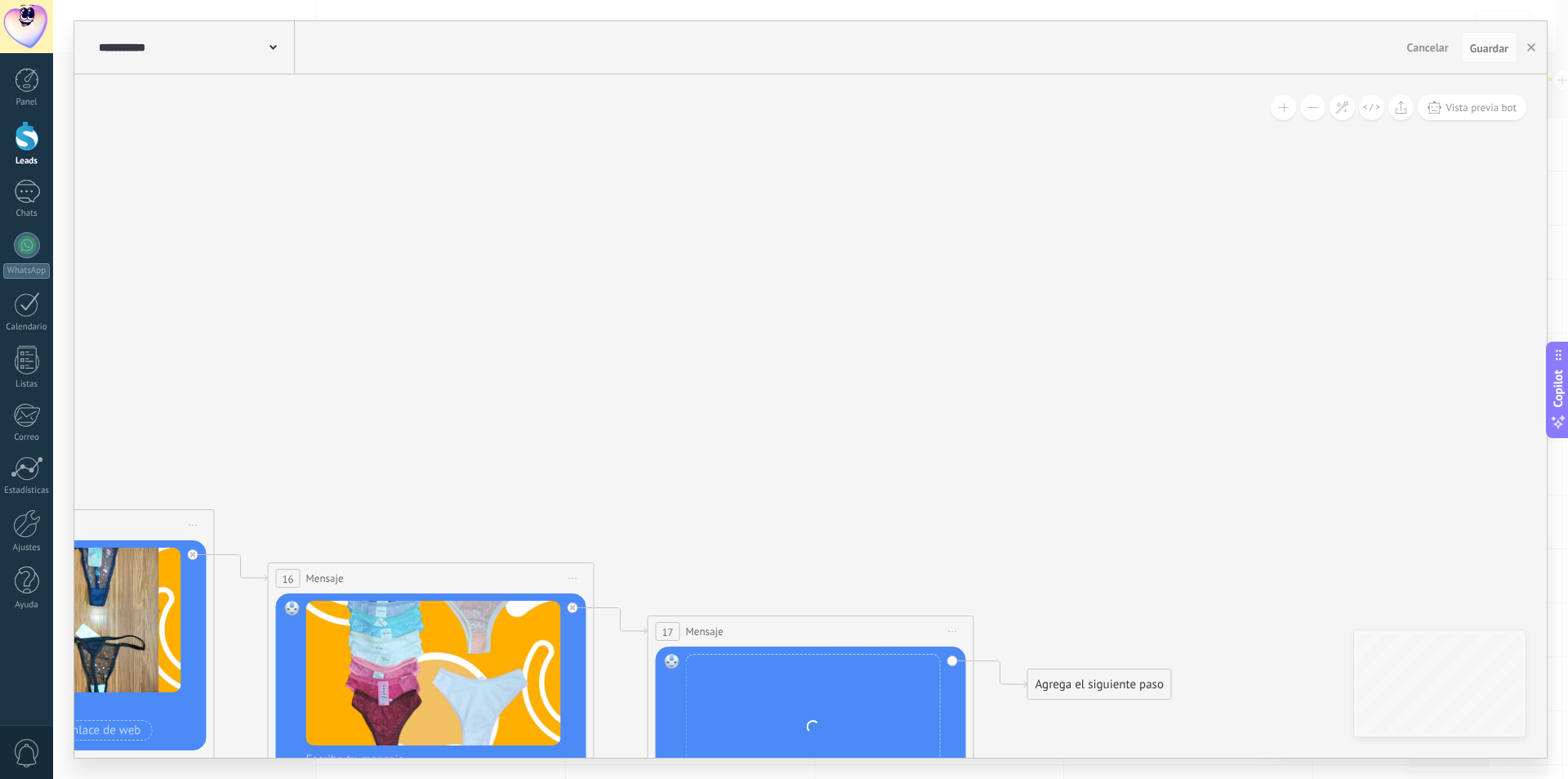
click at [1065, 685] on div "Agrega el siguiente paso" at bounding box center [1100, 685] width 143 height 27
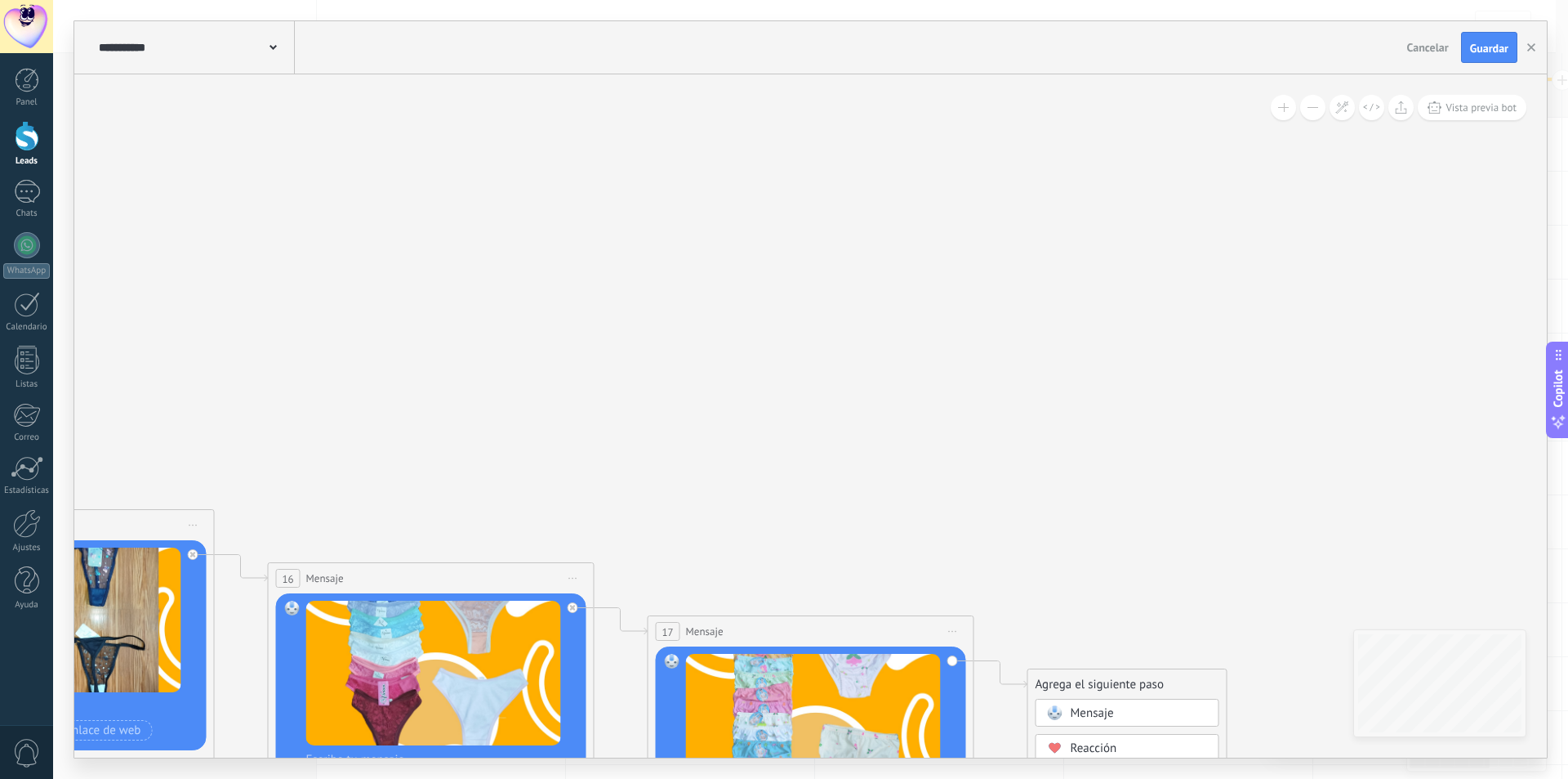
click at [1084, 710] on span "Mensaje" at bounding box center [1092, 712] width 43 height 15
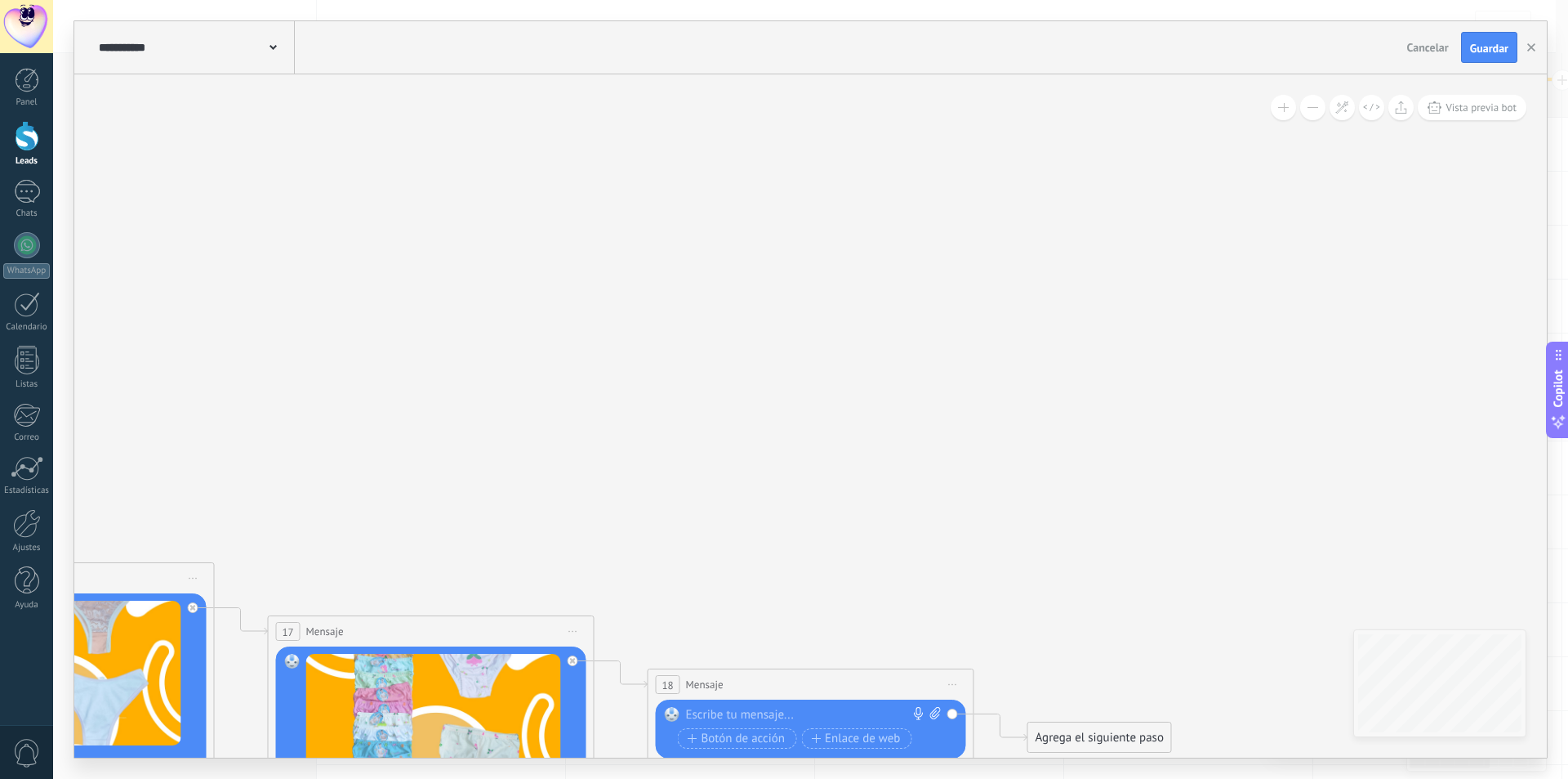
click at [935, 718] on icon at bounding box center [936, 713] width 11 height 13
click input "Subir" at bounding box center [0, 0] width 0 height 0
click at [1077, 745] on div "Agrega el siguiente paso" at bounding box center [1100, 738] width 143 height 27
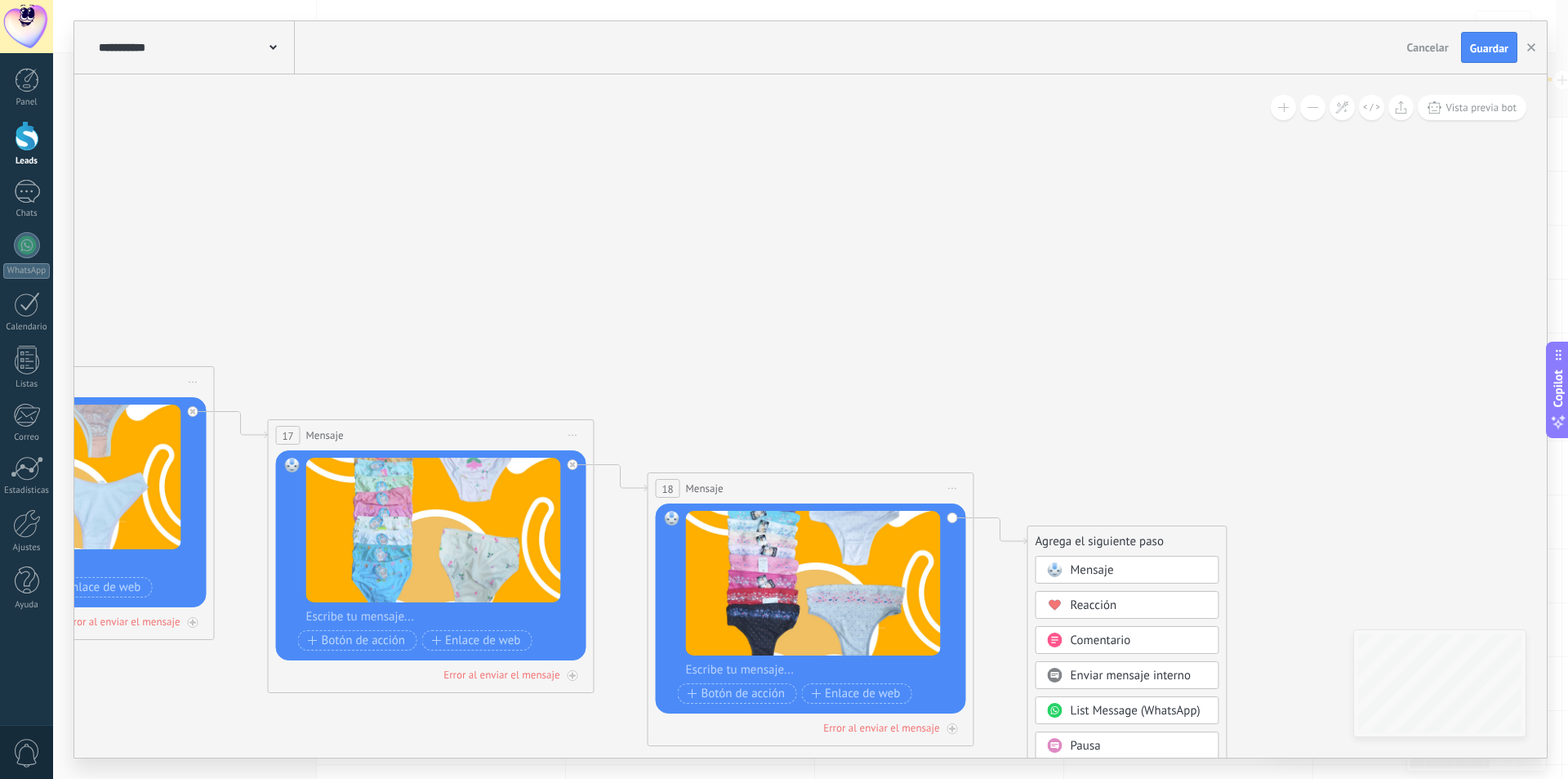
click at [1102, 569] on span "Mensaje" at bounding box center [1092, 569] width 43 height 15
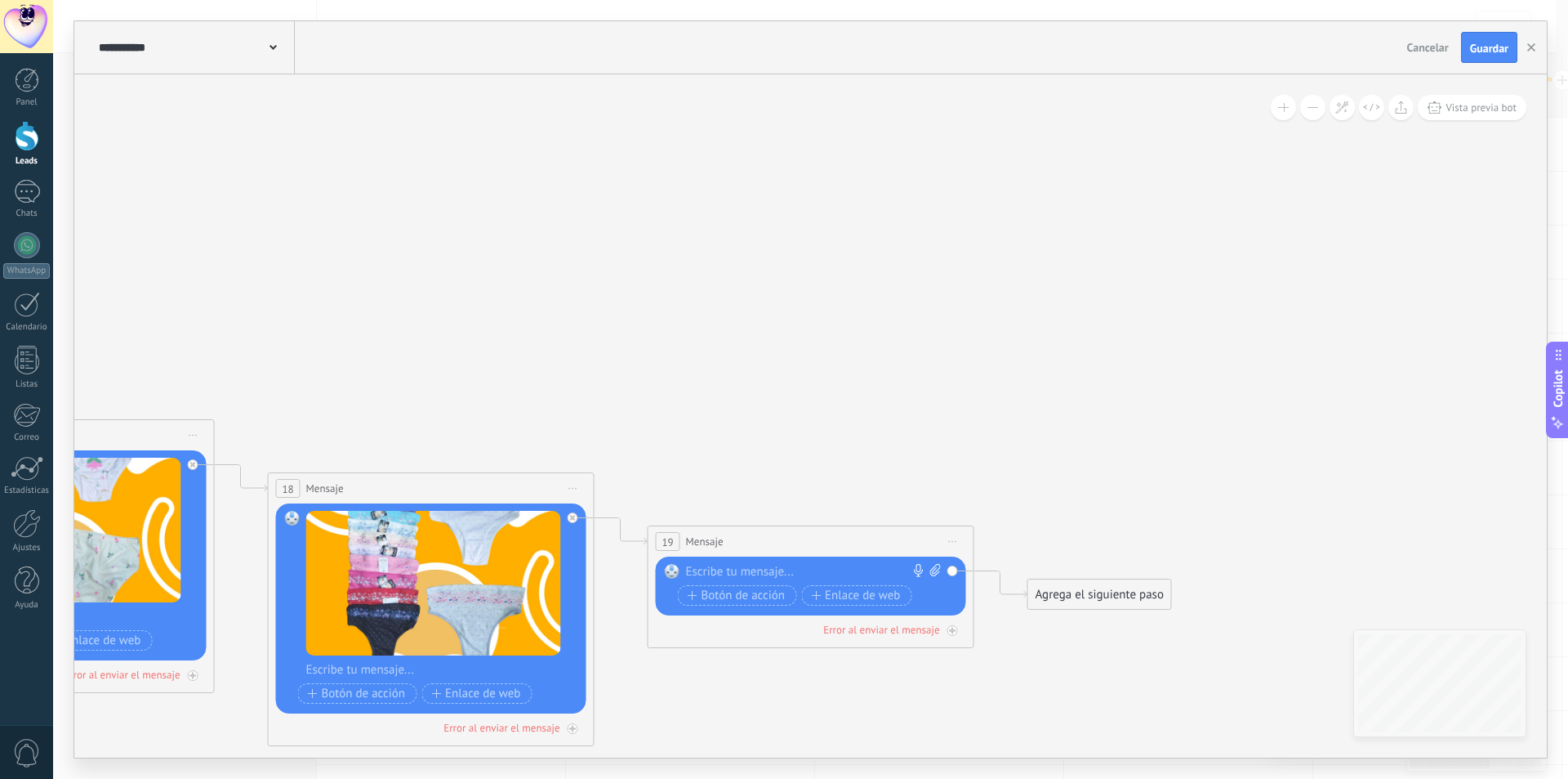
click at [937, 567] on icon at bounding box center [936, 570] width 11 height 13
click input "Subir" at bounding box center [0, 0] width 0 height 0
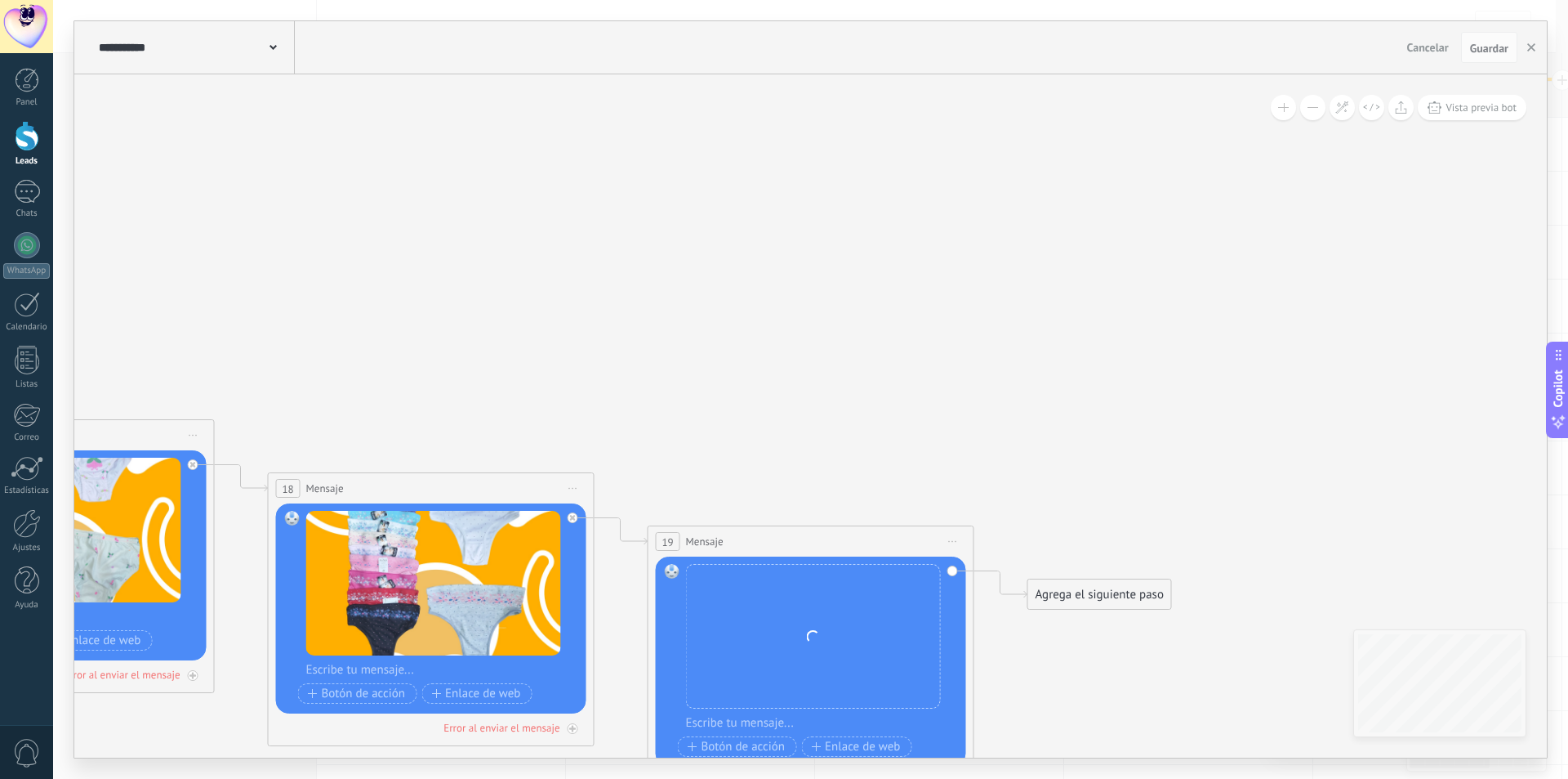
click at [1094, 589] on div "Agrega el siguiente paso" at bounding box center [1100, 595] width 143 height 27
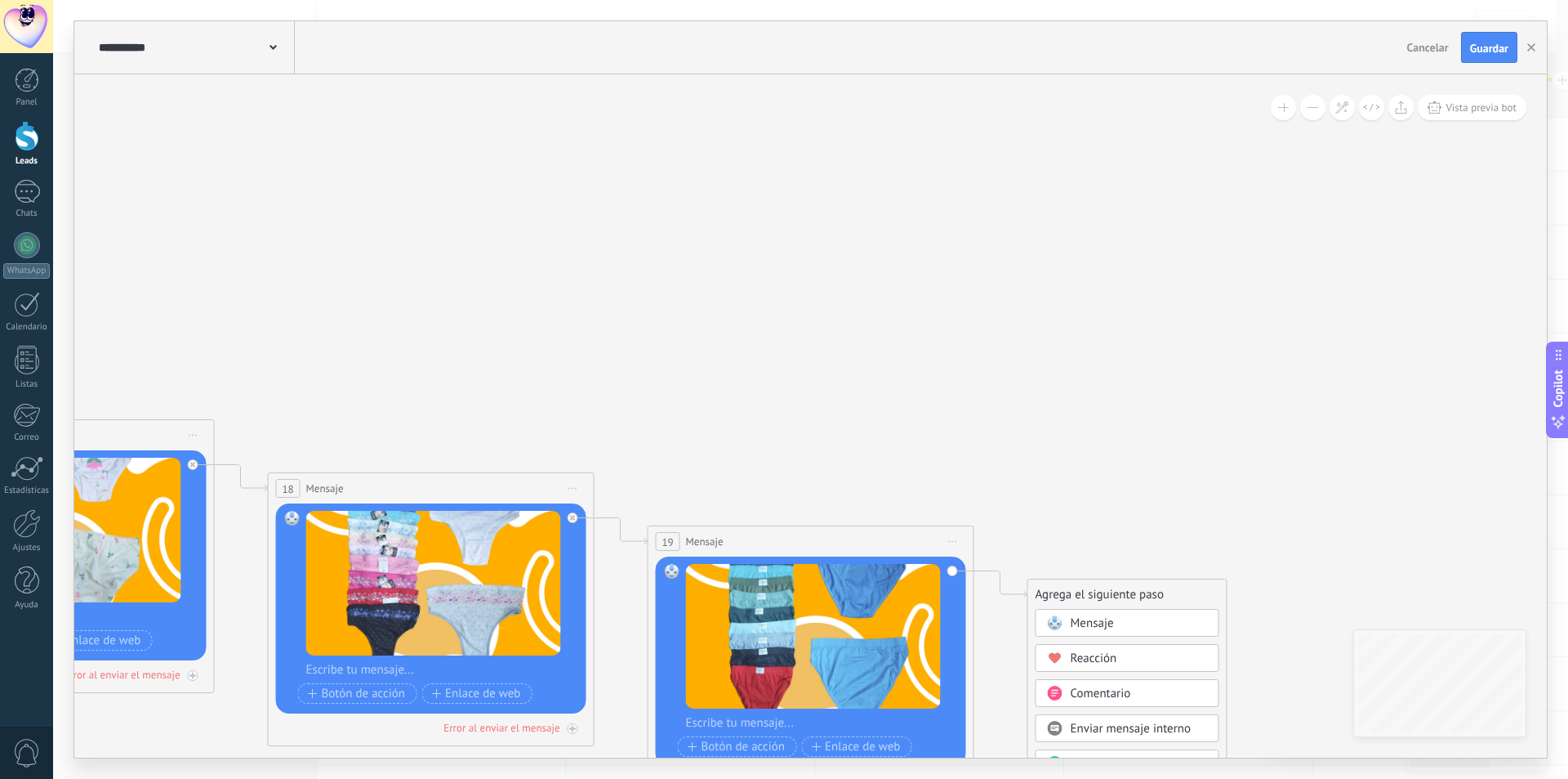
click at [1112, 619] on span "Mensaje" at bounding box center [1092, 622] width 43 height 15
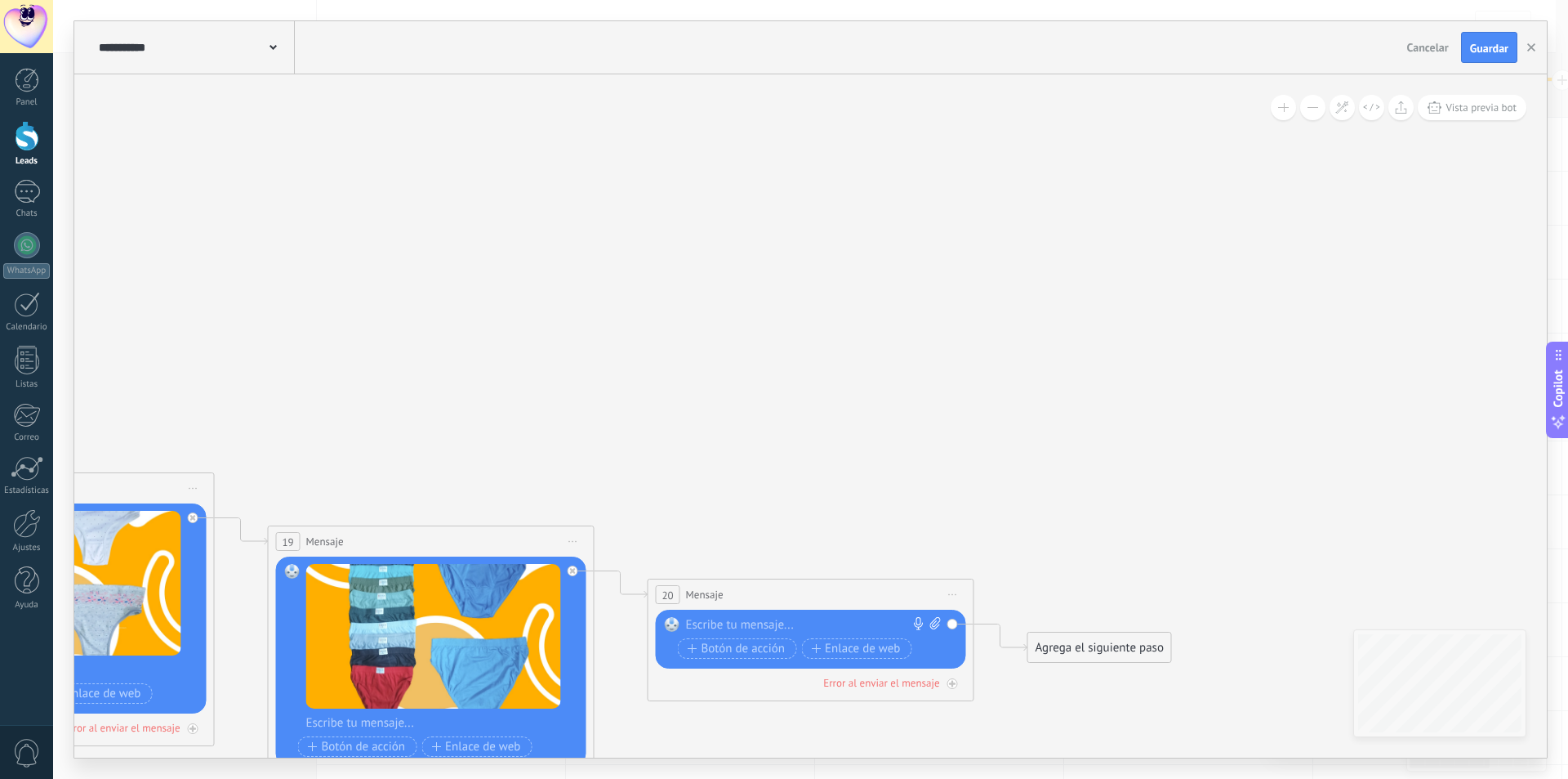
click at [940, 623] on div "Reemplazar Quitar Convertir a mensaje de voz Arrastre la imagen aquí para adjun…" at bounding box center [810, 639] width 310 height 58
click at [936, 620] on icon at bounding box center [936, 623] width 11 height 13
click input "Subir" at bounding box center [0, 0] width 0 height 0
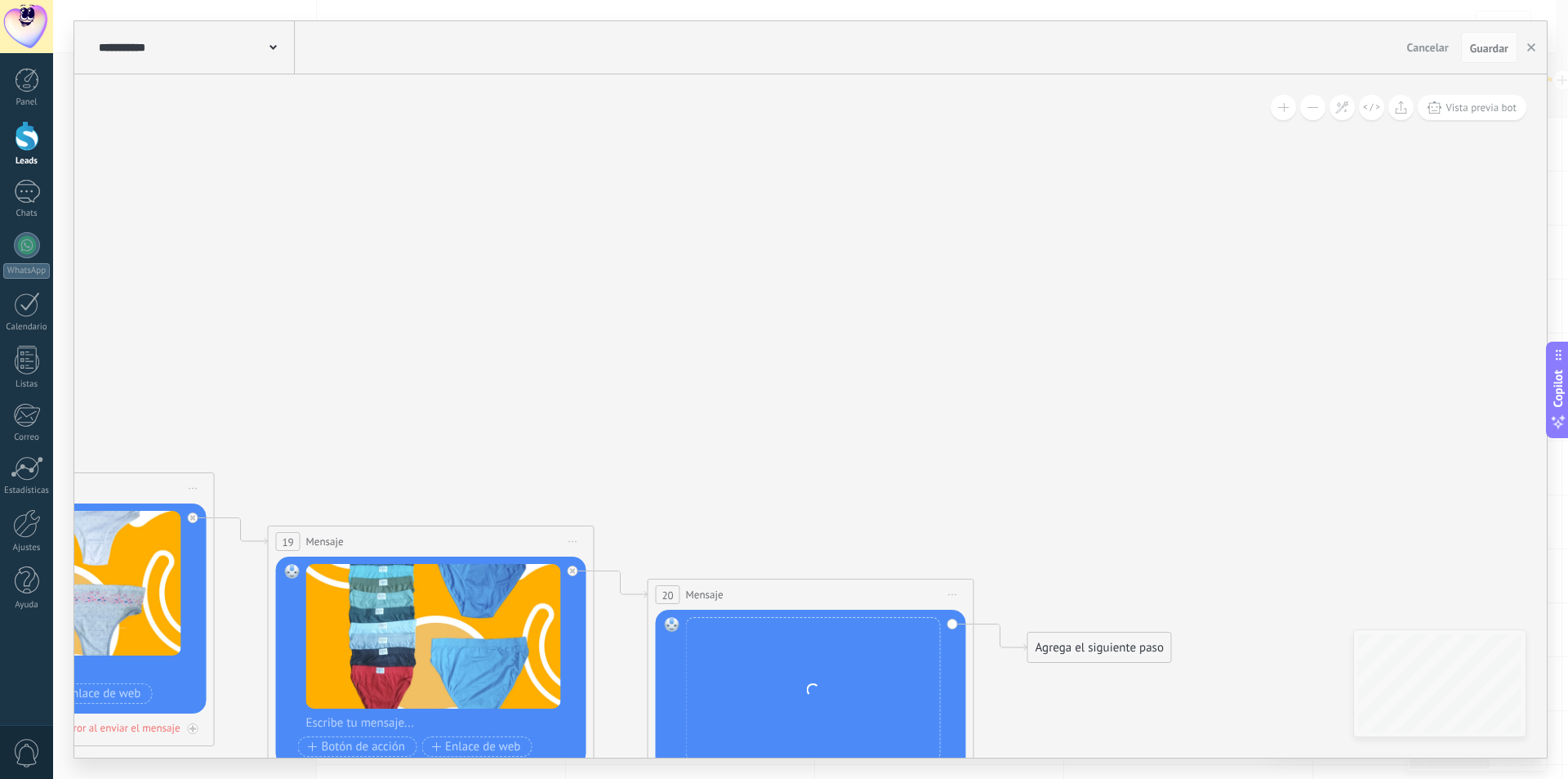
click at [1056, 636] on div "Agrega el siguiente paso" at bounding box center [1100, 648] width 143 height 27
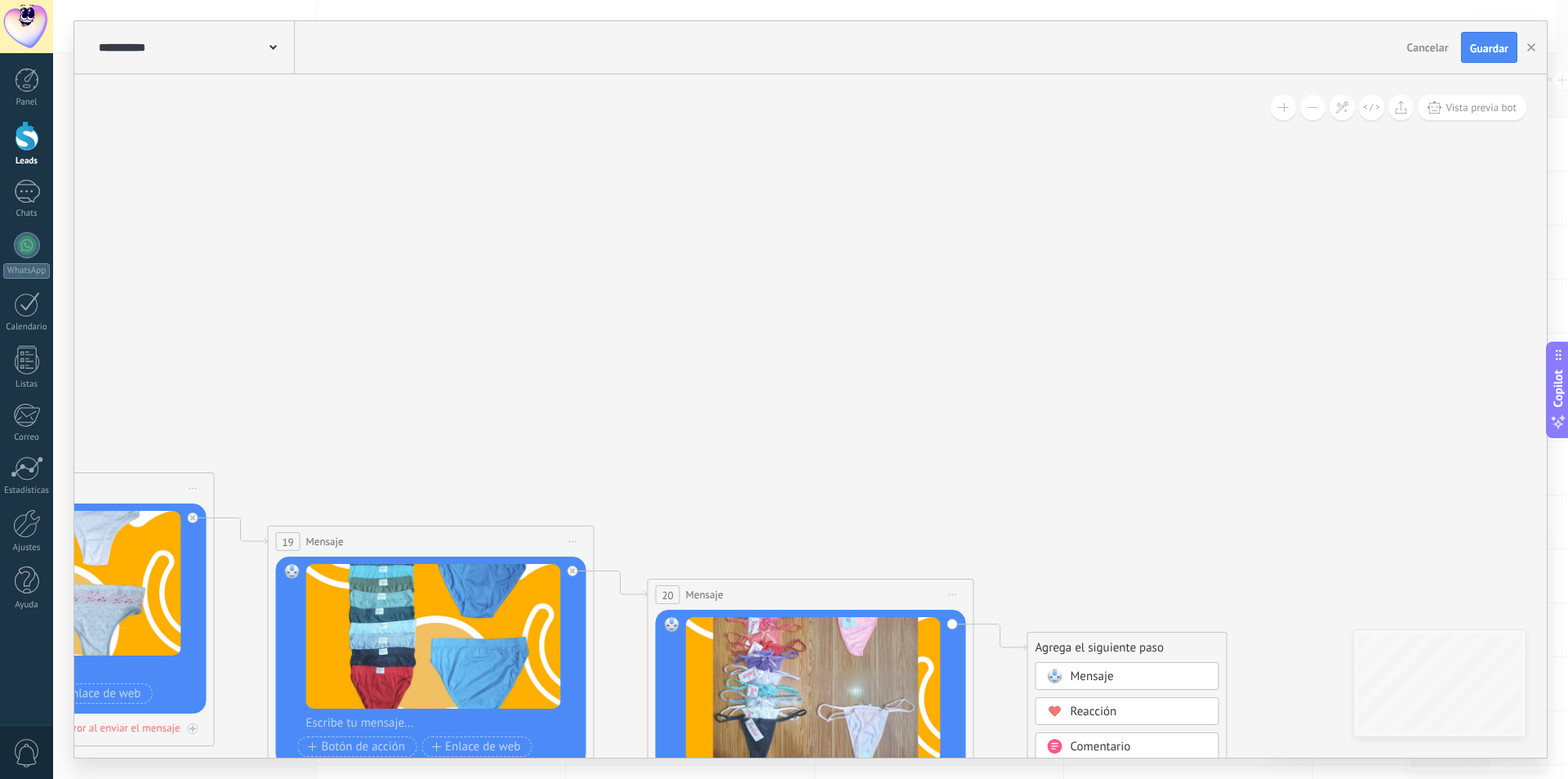
click at [1068, 656] on div "Agrega el siguiente paso" at bounding box center [1127, 648] width 199 height 27
click at [1072, 674] on span "Mensaje" at bounding box center [1092, 676] width 43 height 15
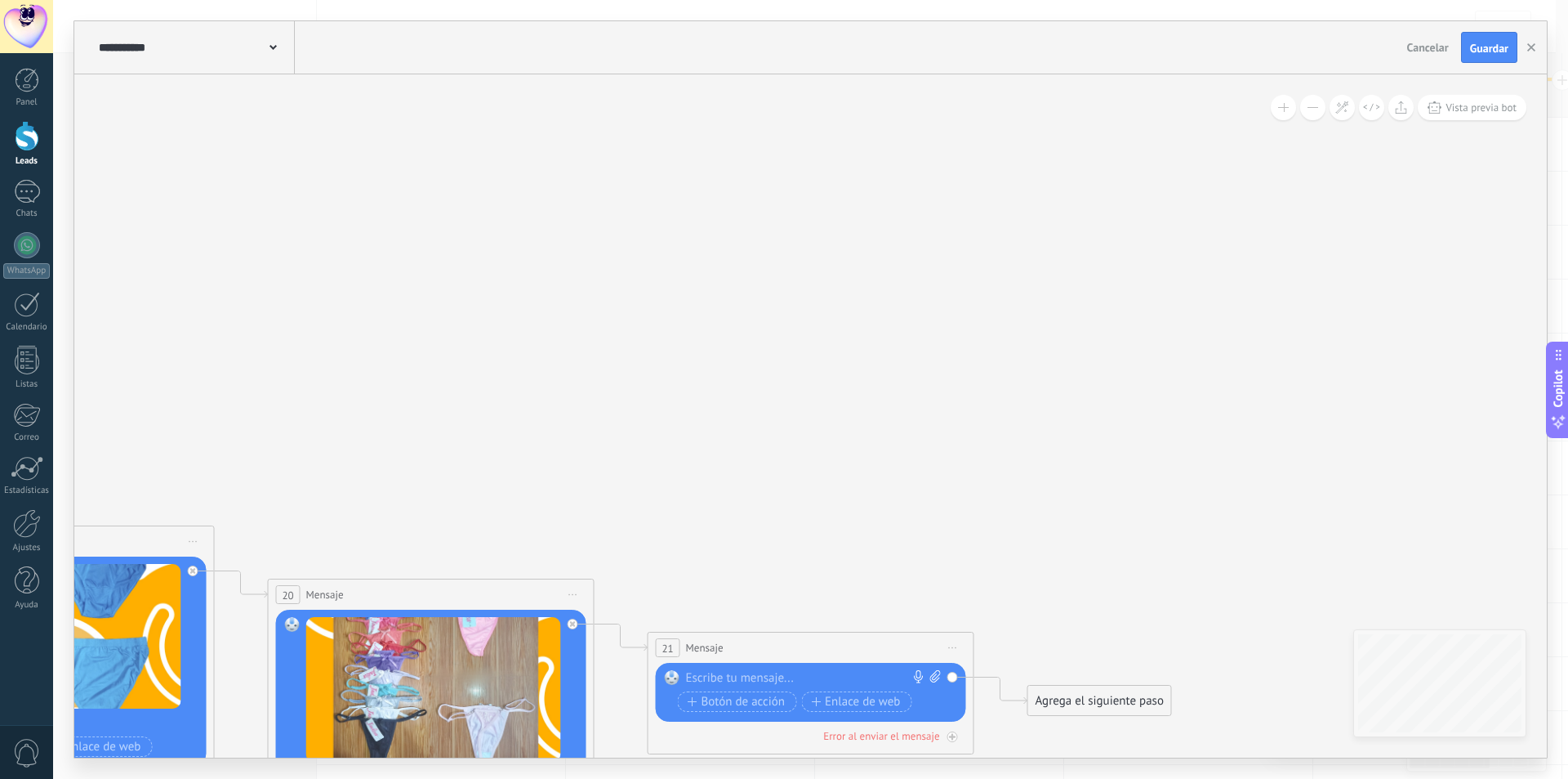
click at [935, 681] on icon at bounding box center [936, 676] width 11 height 13
click input "Subir" at bounding box center [0, 0] width 0 height 0
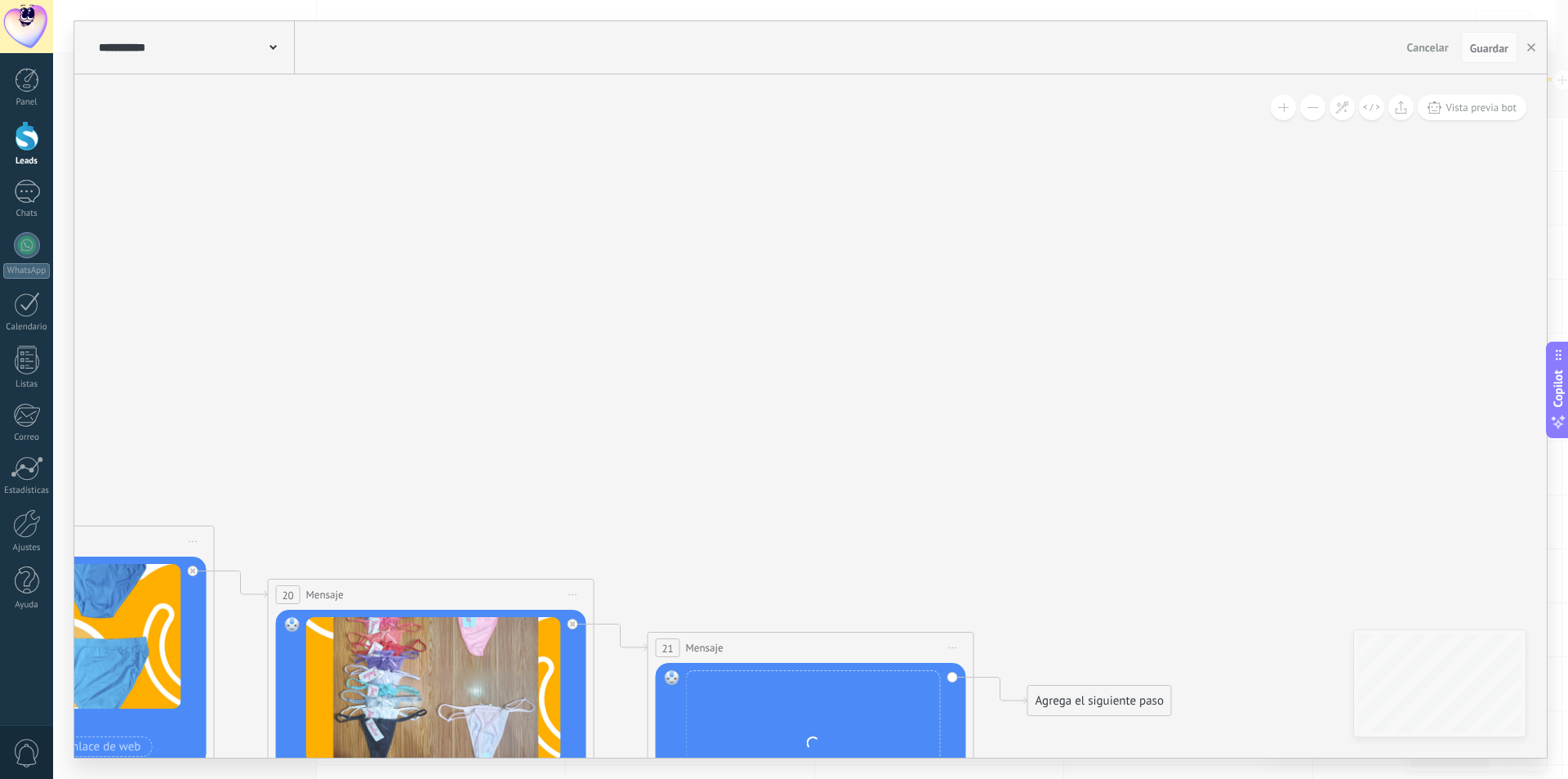
click at [1075, 711] on div "Agrega el siguiente paso" at bounding box center [1100, 701] width 143 height 27
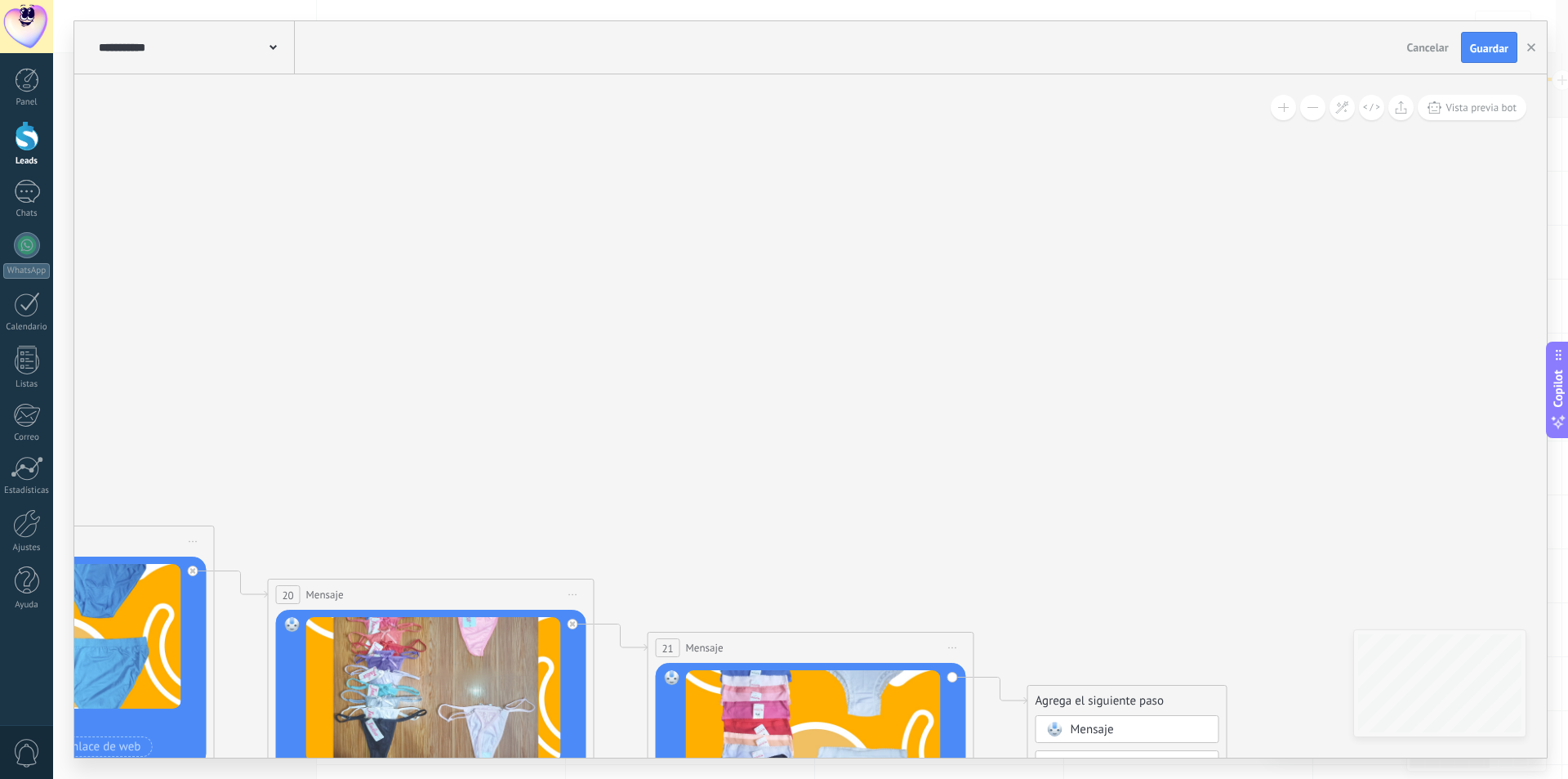
click at [1085, 736] on span "Mensaje" at bounding box center [1092, 729] width 43 height 15
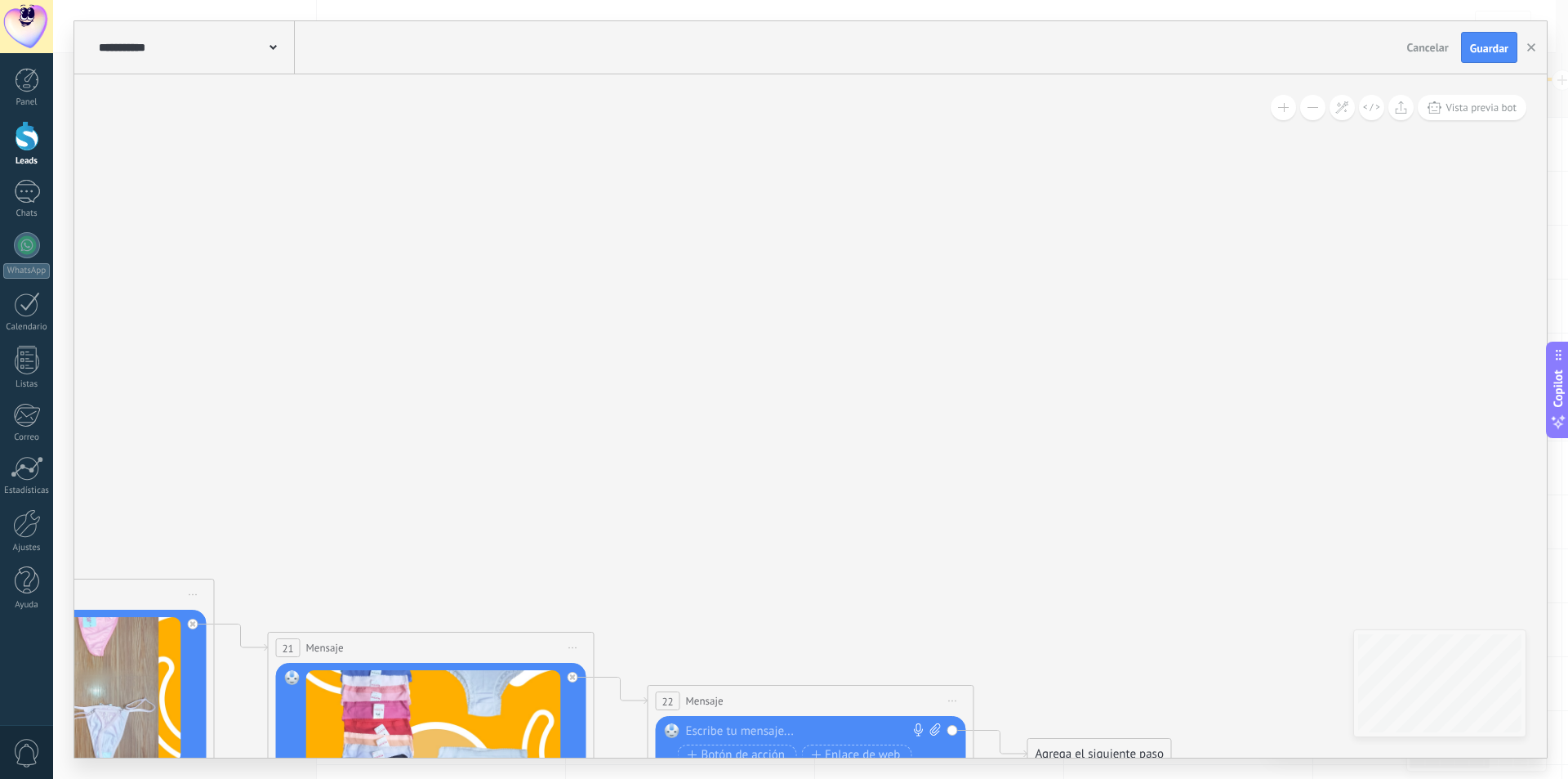
click at [936, 727] on icon at bounding box center [936, 730] width 11 height 13
click input "Subir" at bounding box center [0, 0] width 0 height 0
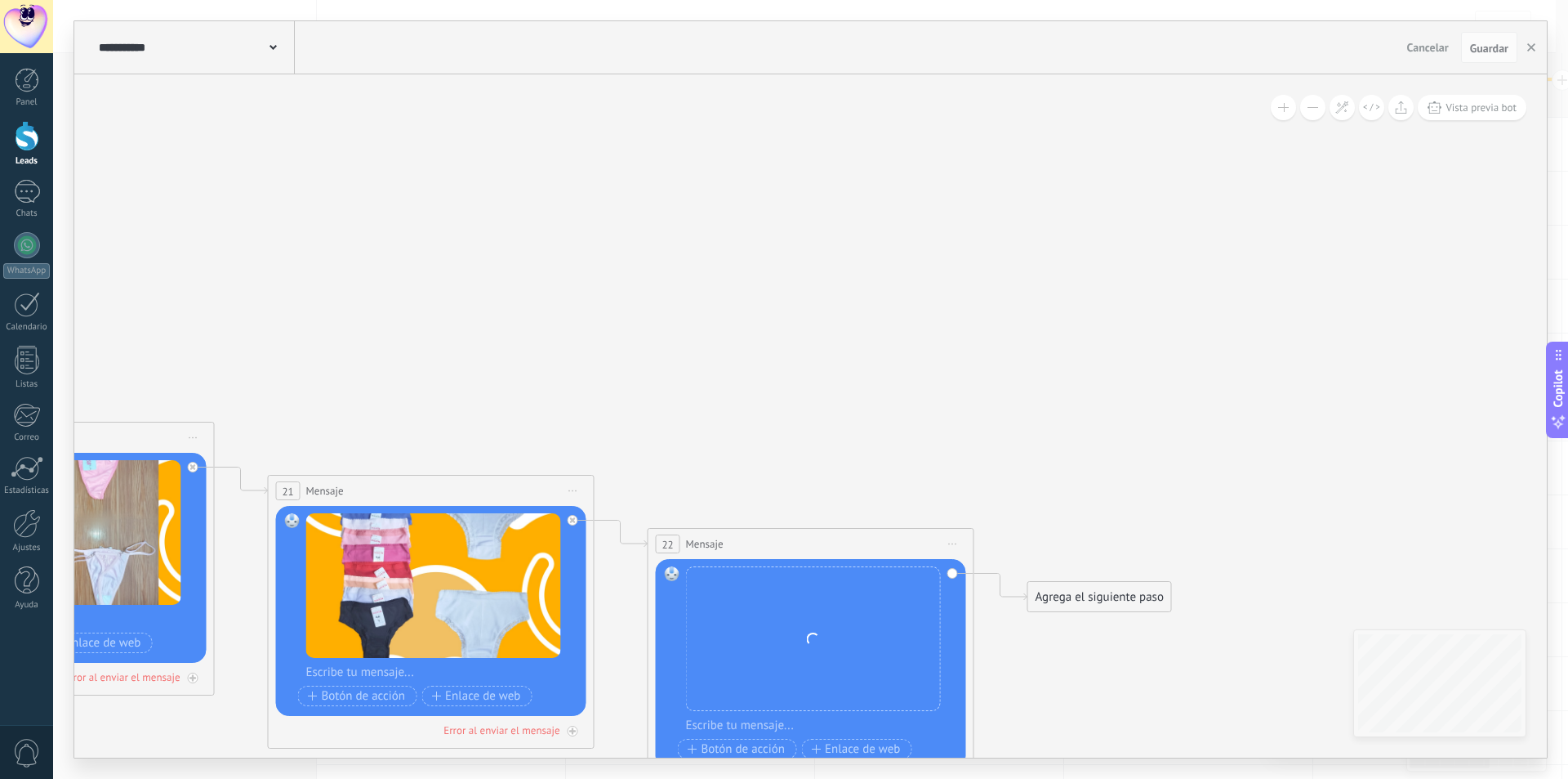
click at [1083, 599] on div "Agrega el siguiente paso" at bounding box center [1100, 597] width 143 height 27
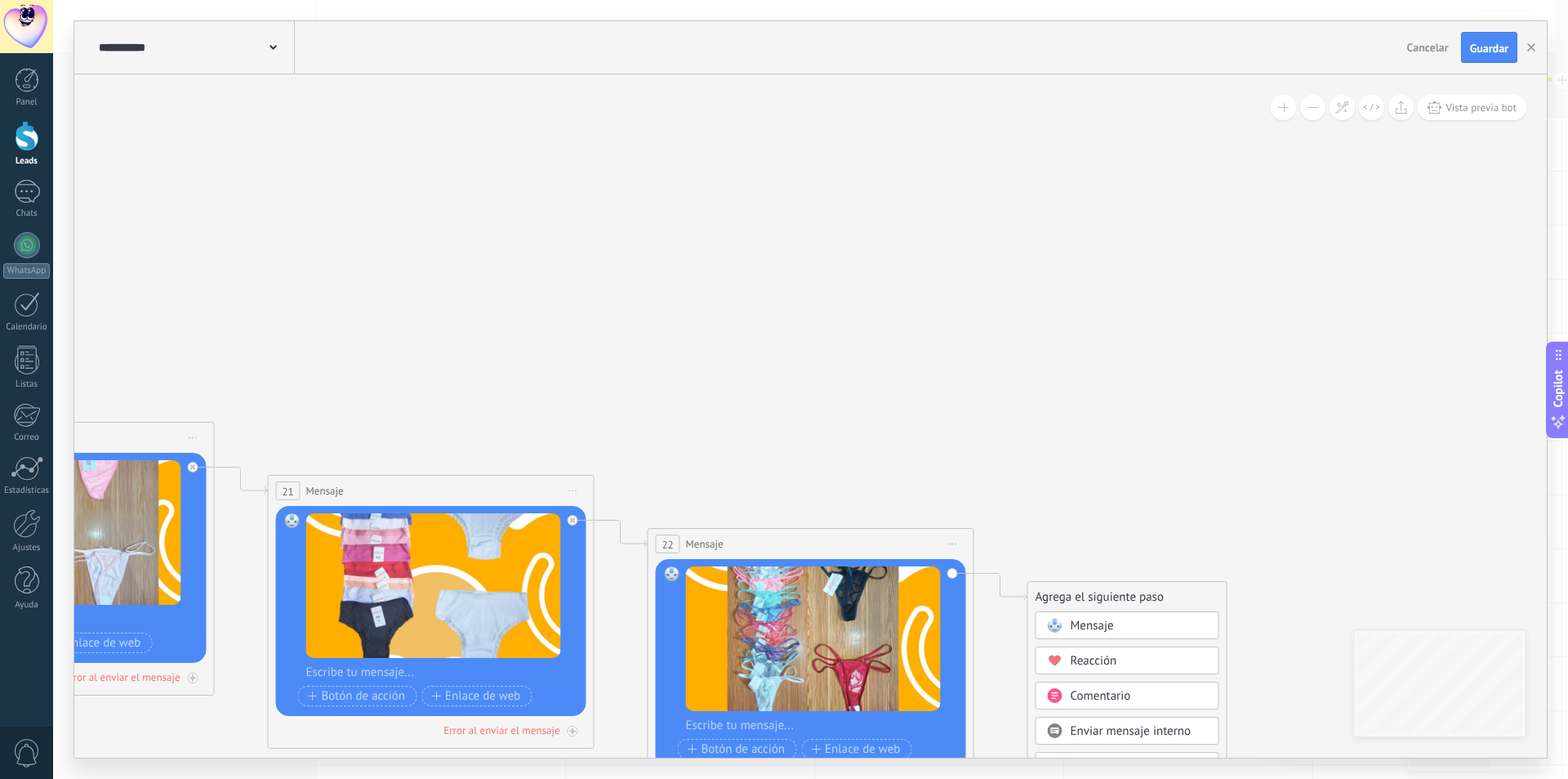
click at [1086, 625] on span "Mensaje" at bounding box center [1092, 625] width 43 height 15
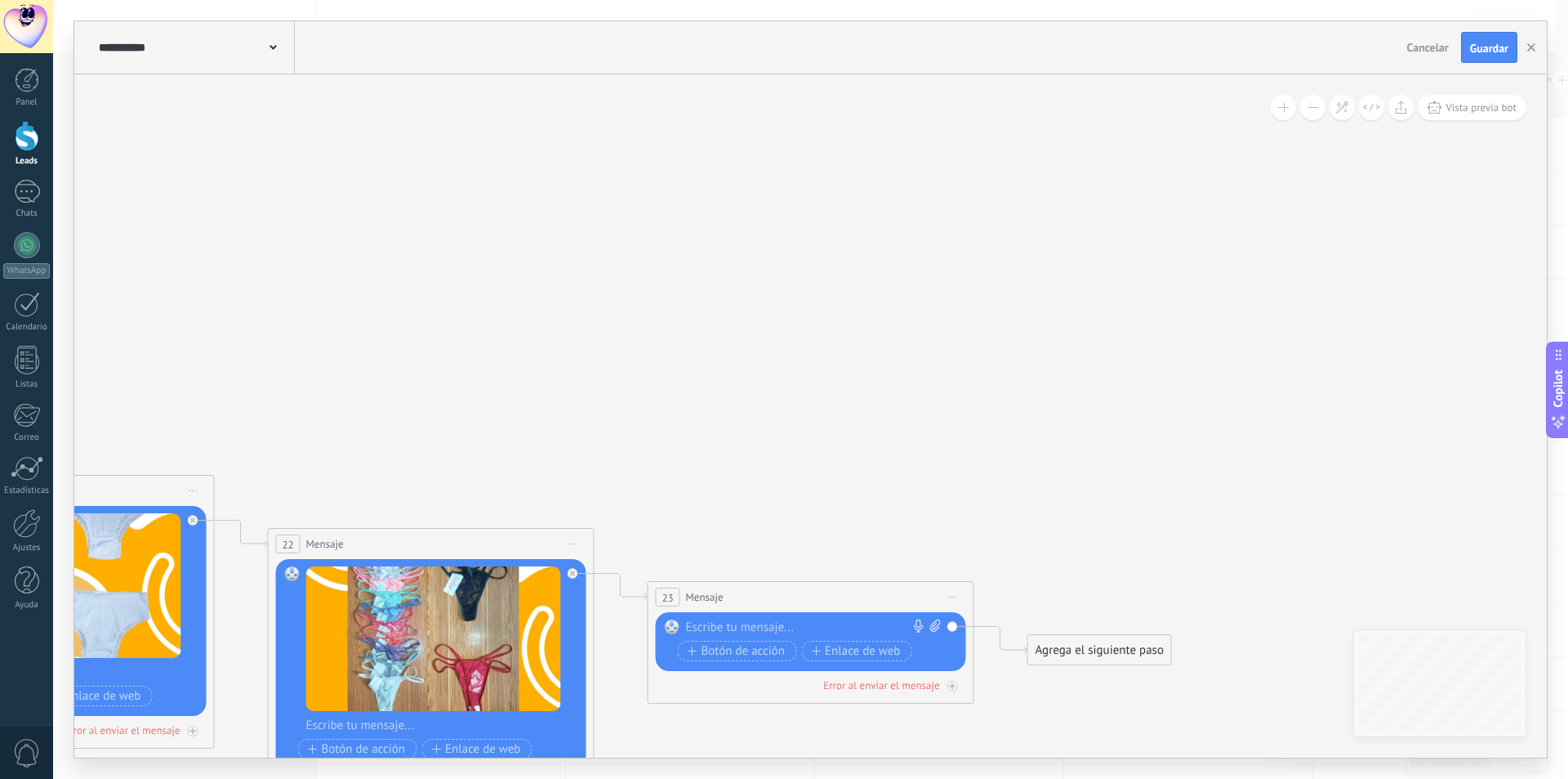
click at [930, 613] on div "Reemplazar Quitar Convertir a mensaje de voz Arrastre la imagen aquí para adjun…" at bounding box center [810, 640] width 310 height 58
click at [933, 621] on icon at bounding box center [936, 626] width 11 height 13
click input "Subir" at bounding box center [0, 0] width 0 height 0
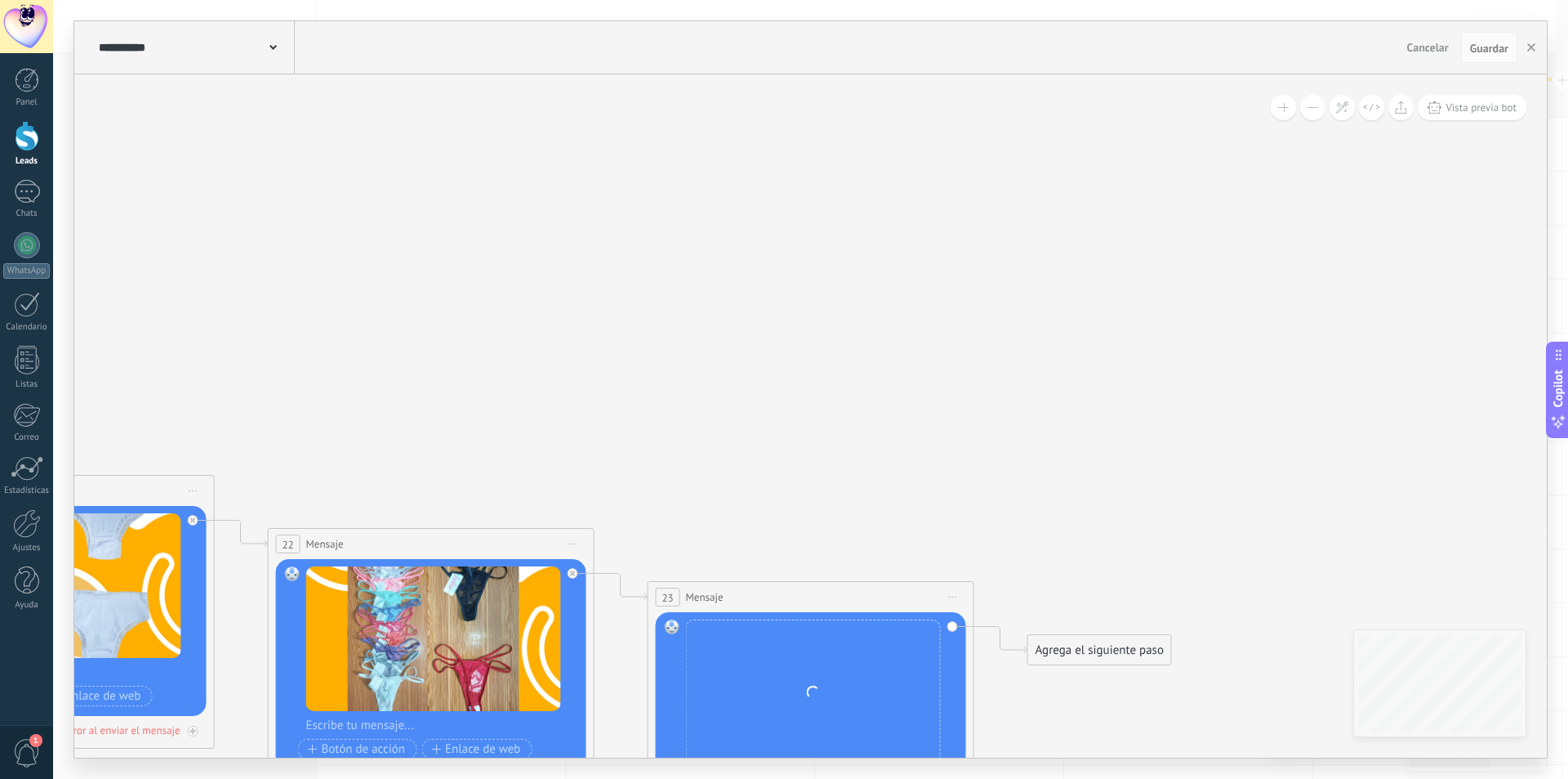
click at [1059, 638] on div "Agrega el siguiente paso" at bounding box center [1100, 650] width 143 height 27
click at [1075, 677] on span "Mensaje" at bounding box center [1092, 678] width 43 height 15
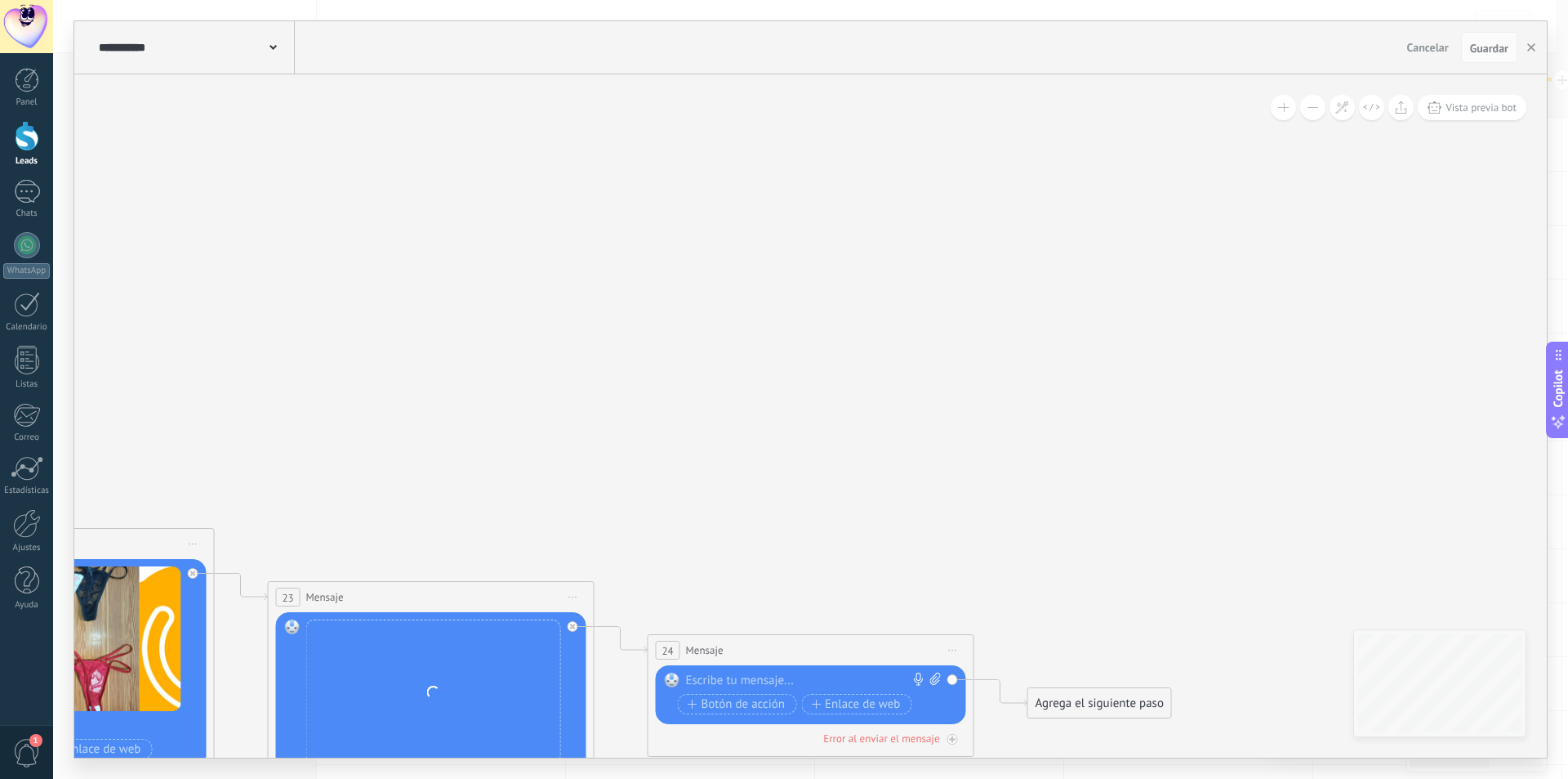
click at [937, 678] on icon at bounding box center [936, 679] width 11 height 13
click input "Subir" at bounding box center [0, 0] width 0 height 0
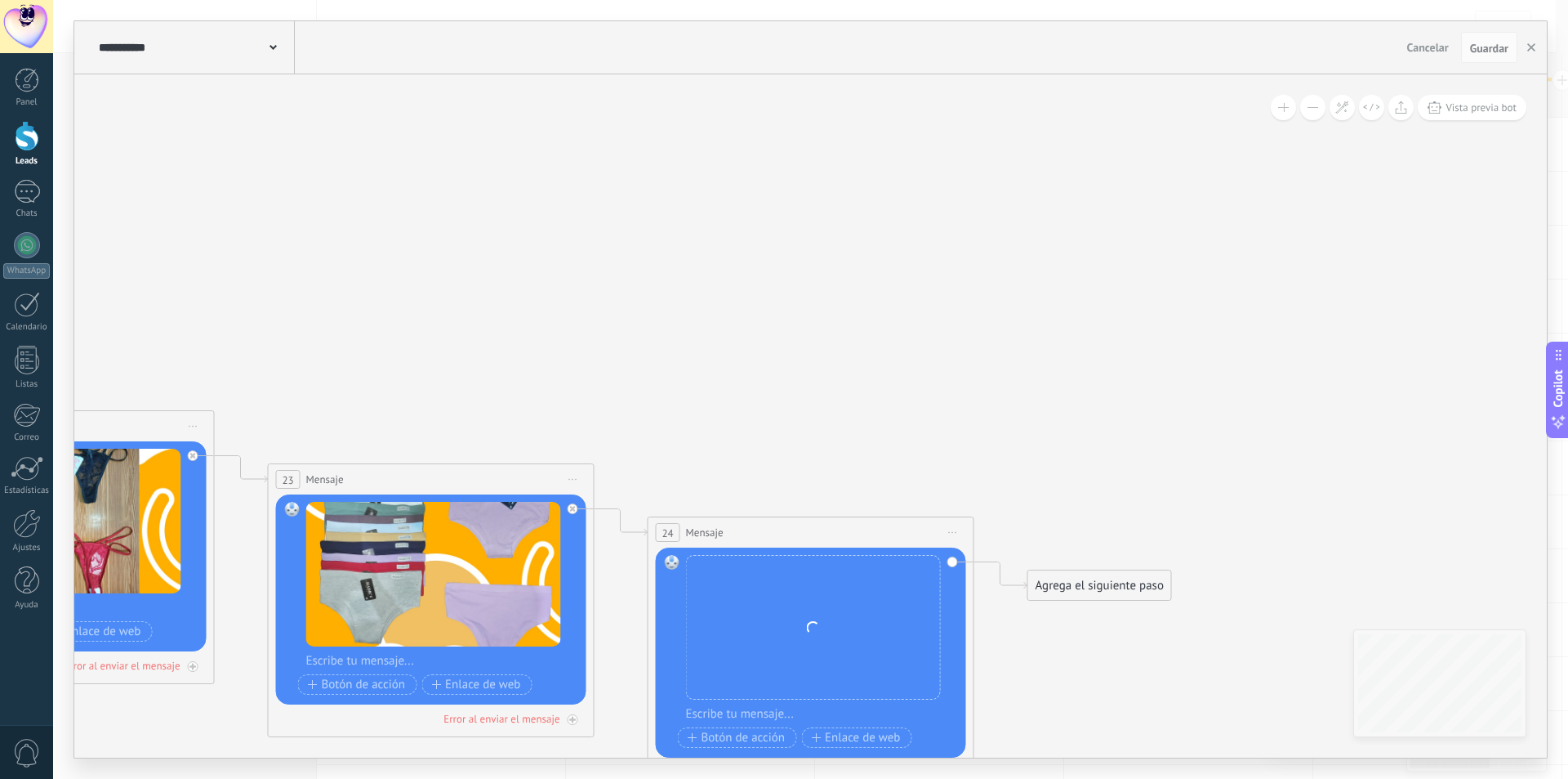
click at [1029, 573] on div "Agrega el siguiente paso" at bounding box center [1100, 586] width 143 height 27
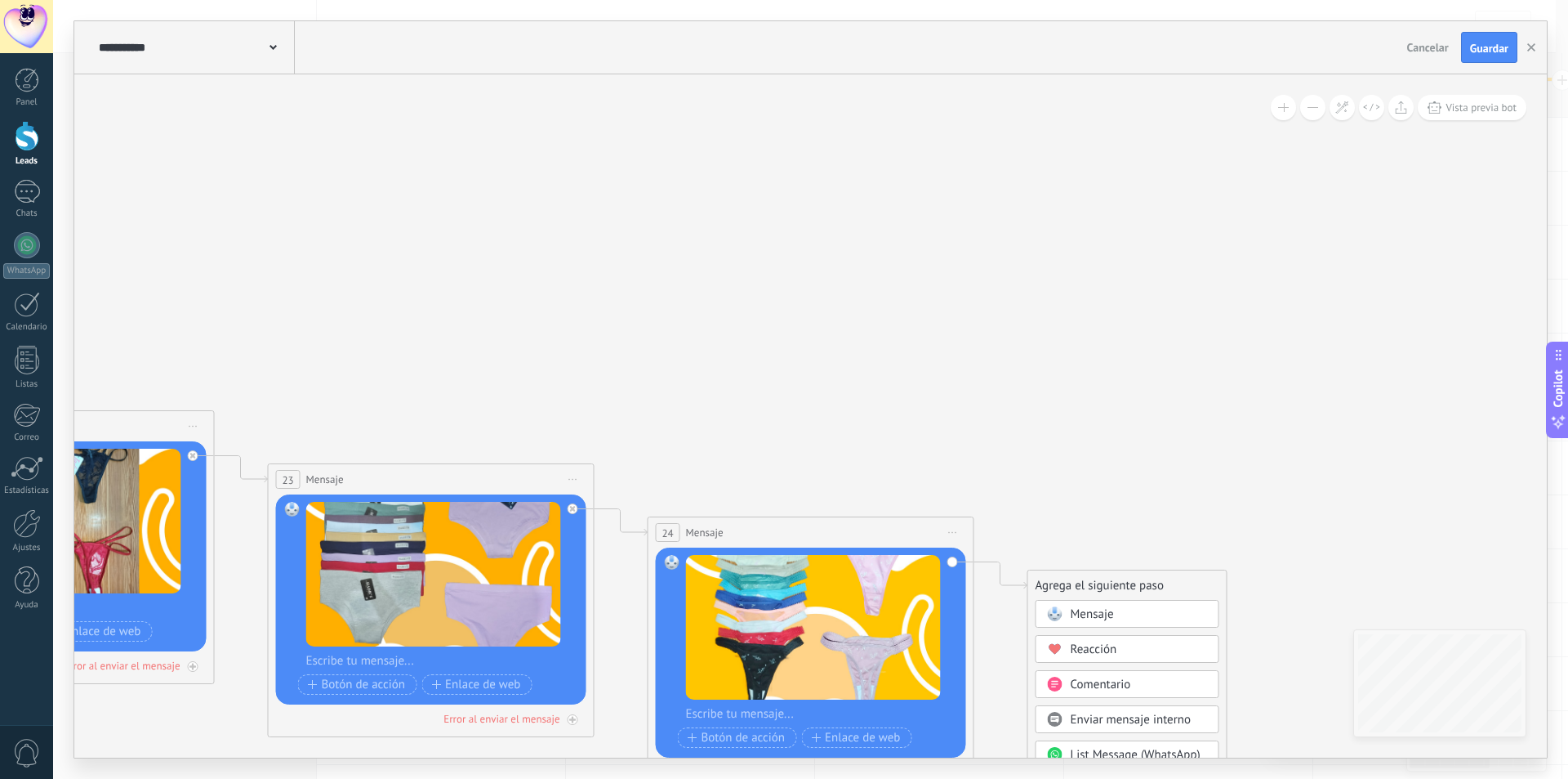
click at [1069, 609] on span at bounding box center [1054, 613] width 31 height 13
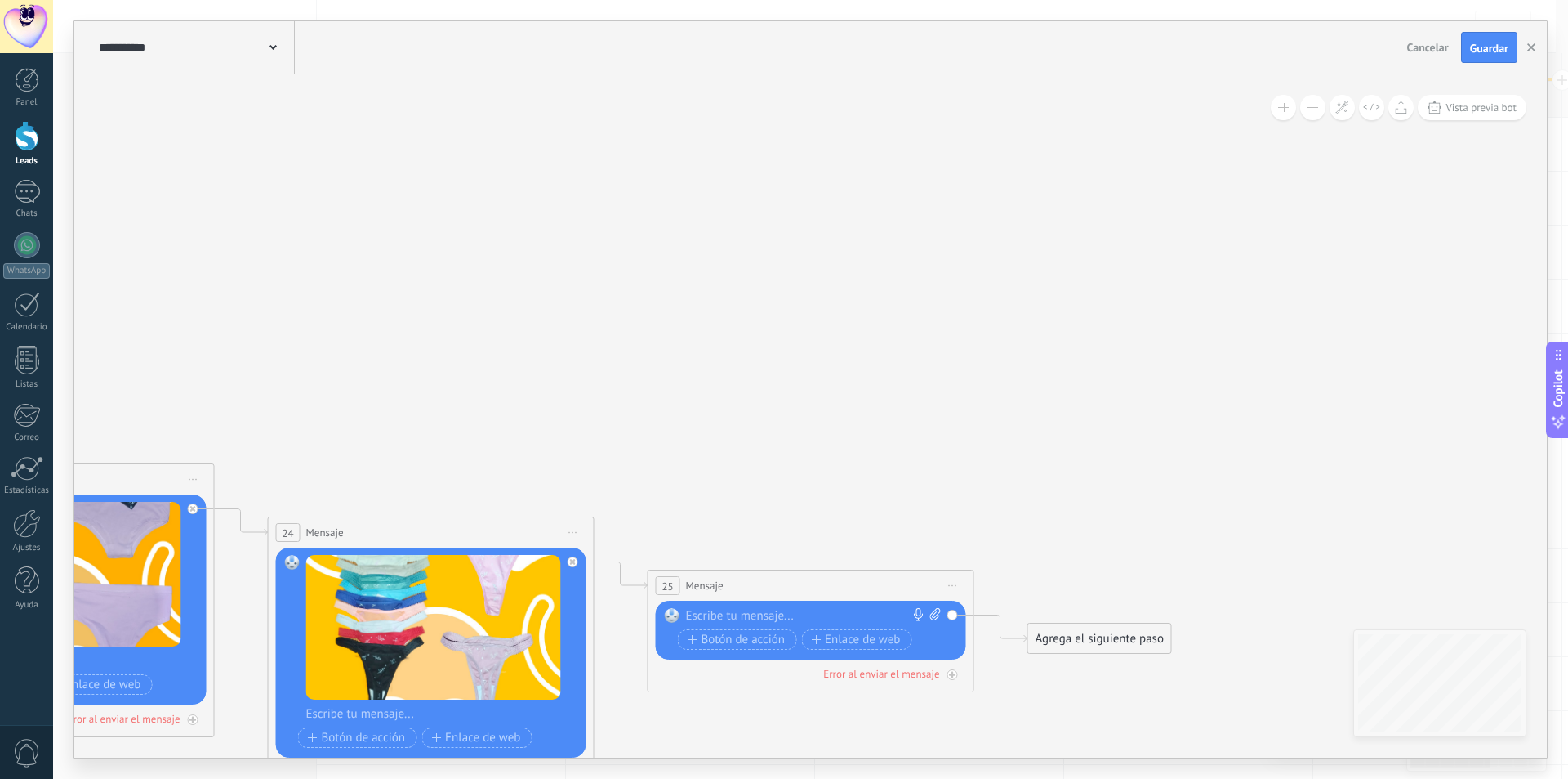
click at [934, 613] on icon at bounding box center [936, 614] width 11 height 13
click input "Subir" at bounding box center [0, 0] width 0 height 0
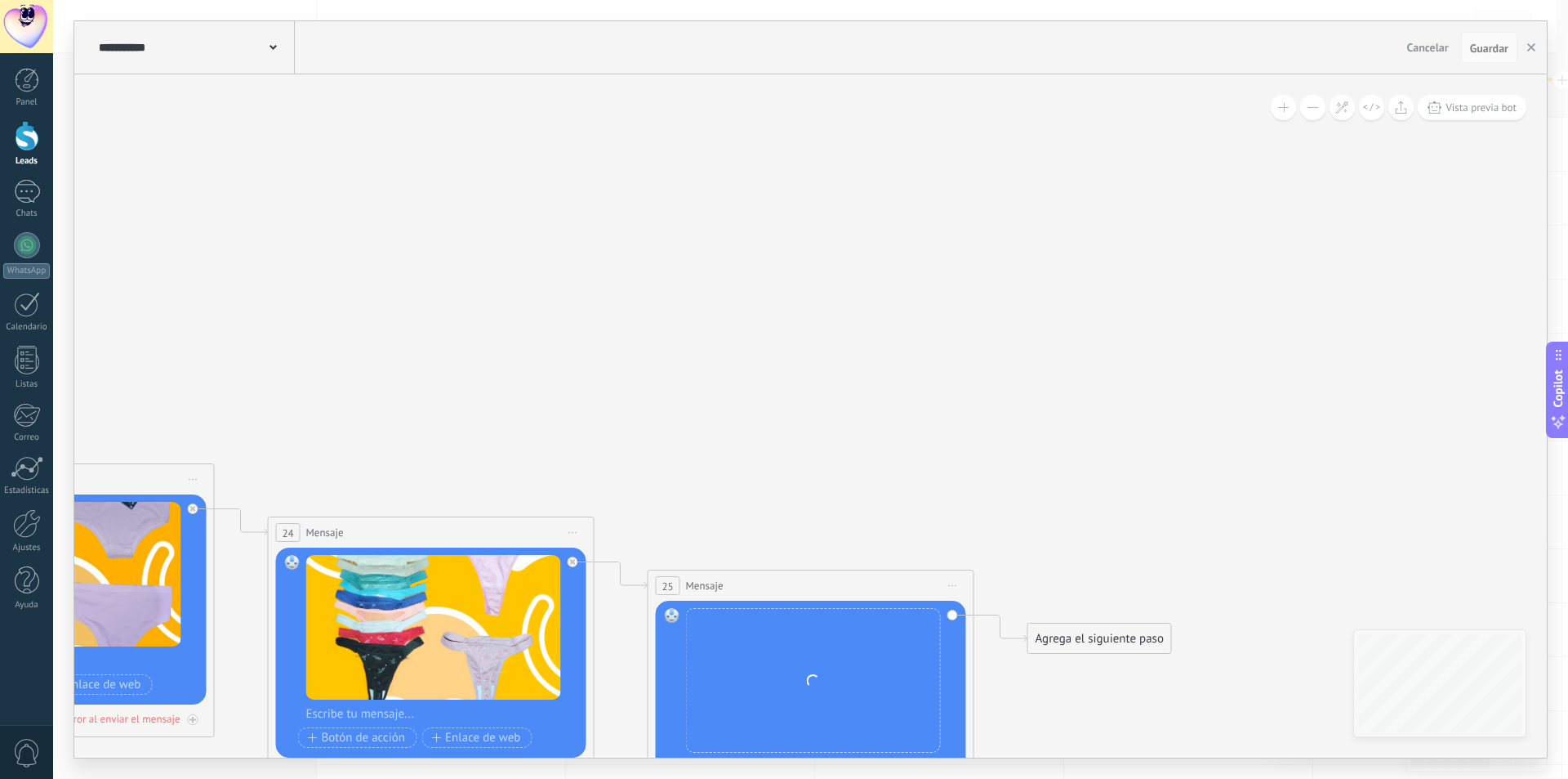
click at [1057, 629] on div "Agrega el siguiente paso" at bounding box center [1100, 639] width 143 height 27
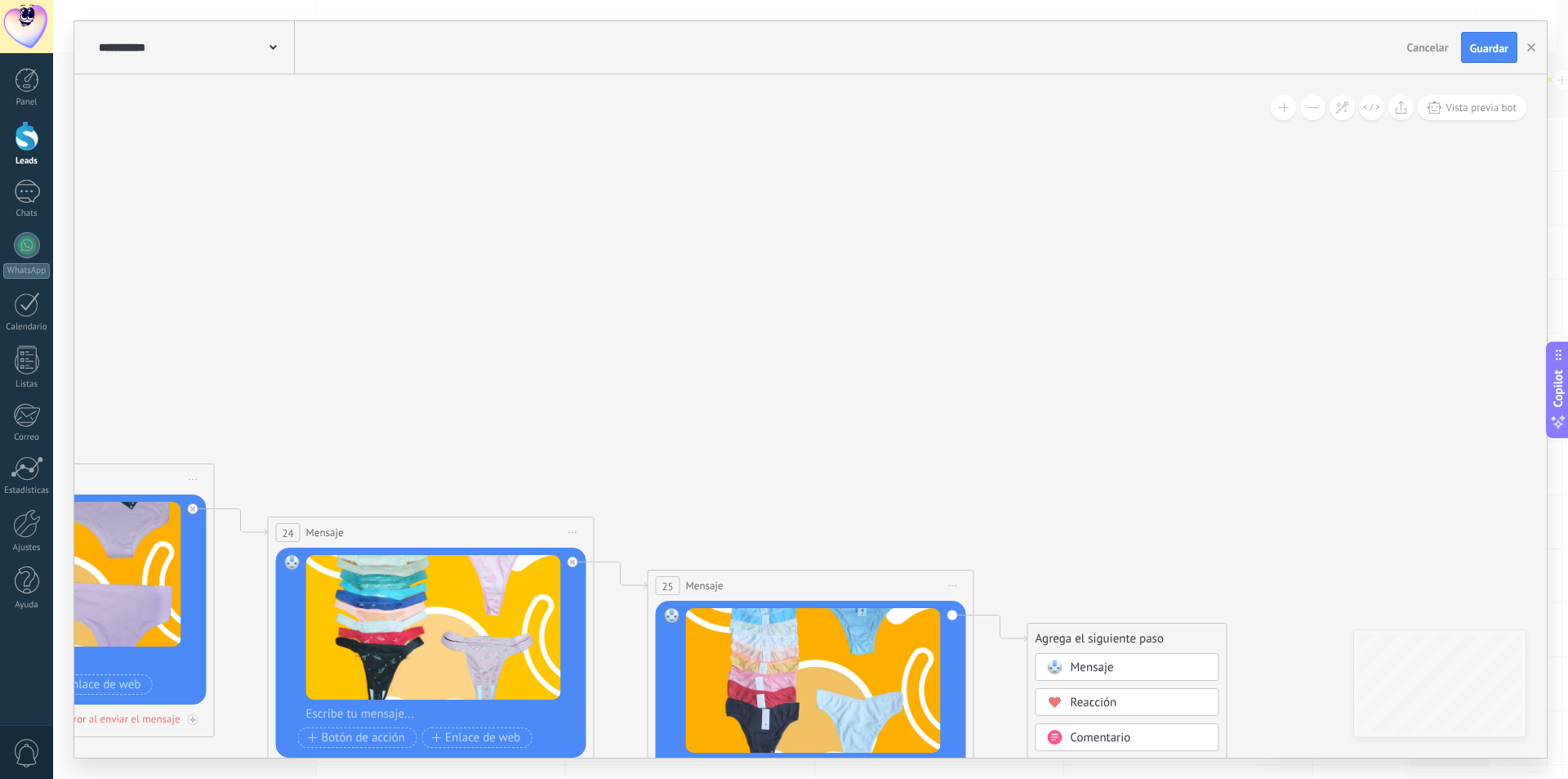
click at [1071, 657] on div "Mensaje" at bounding box center [1127, 667] width 183 height 28
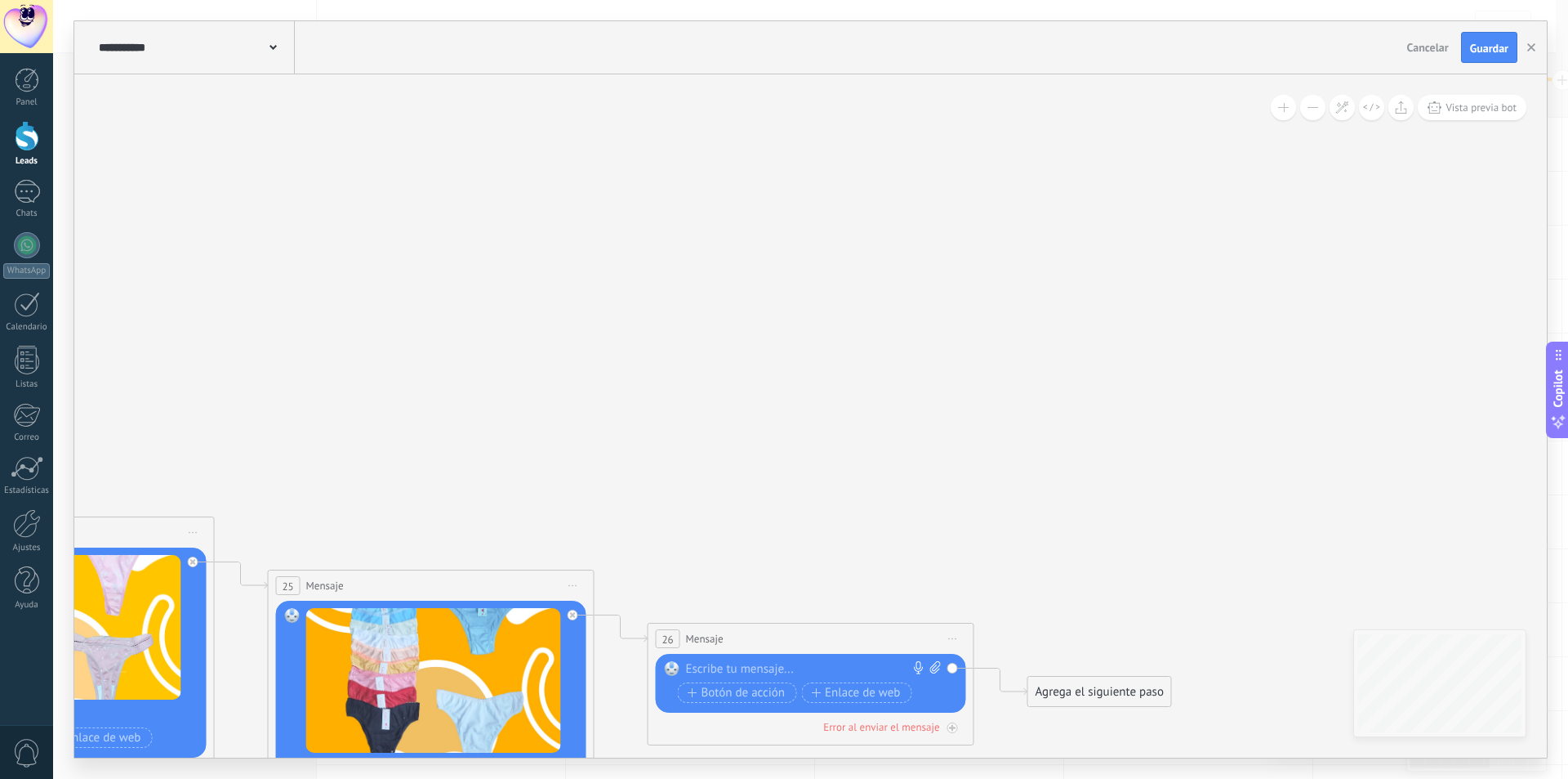
click at [934, 670] on icon at bounding box center [935, 667] width 11 height 13
click input "Subir" at bounding box center [0, 0] width 0 height 0
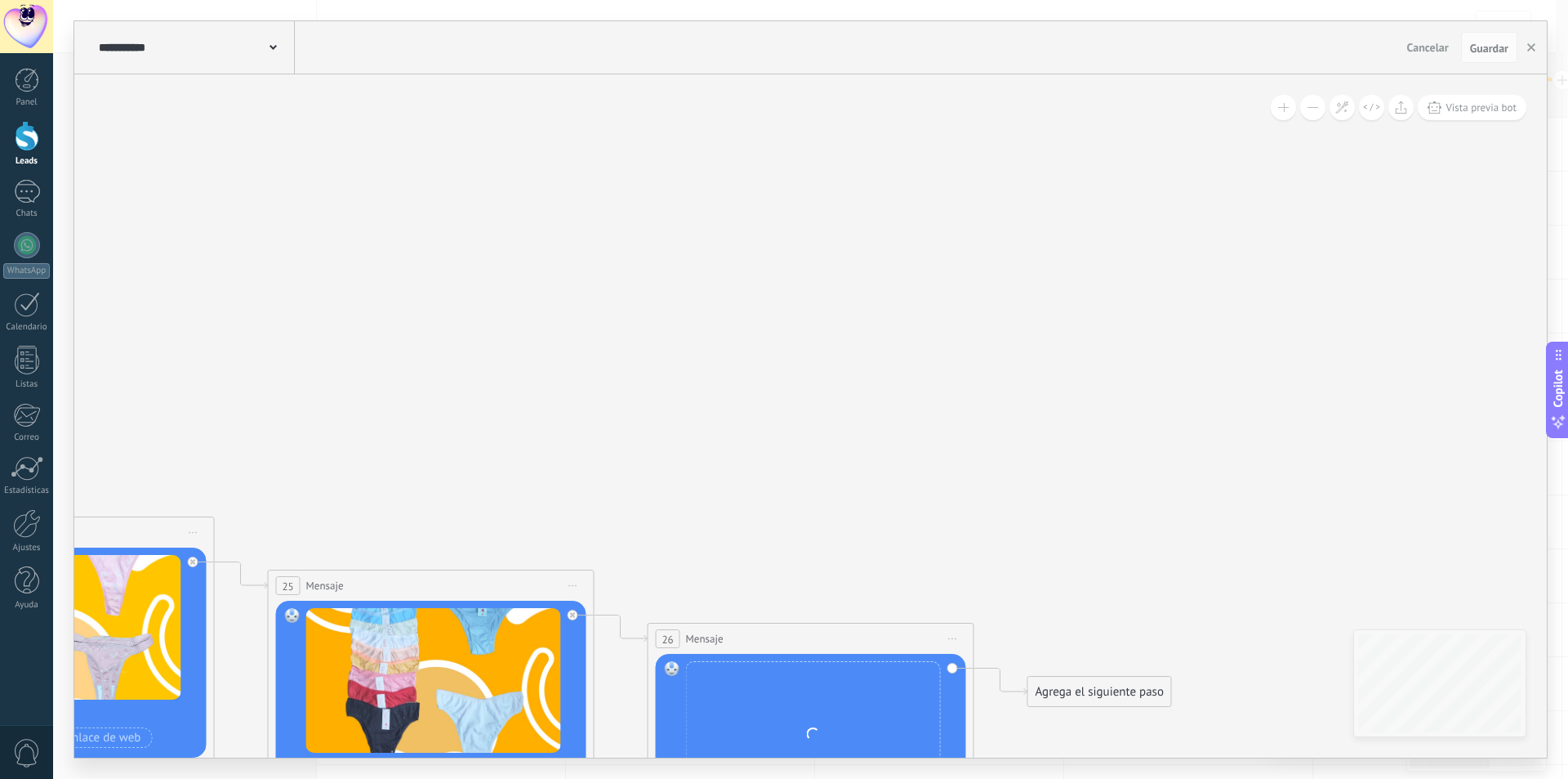
click at [1055, 676] on div "Agrega el siguiente paso Mensaje Mensaje Mensaje Reacción Comentario Enviar men…" at bounding box center [1100, 691] width 145 height 31
click at [1058, 686] on div "Agrega el siguiente paso" at bounding box center [1100, 692] width 143 height 27
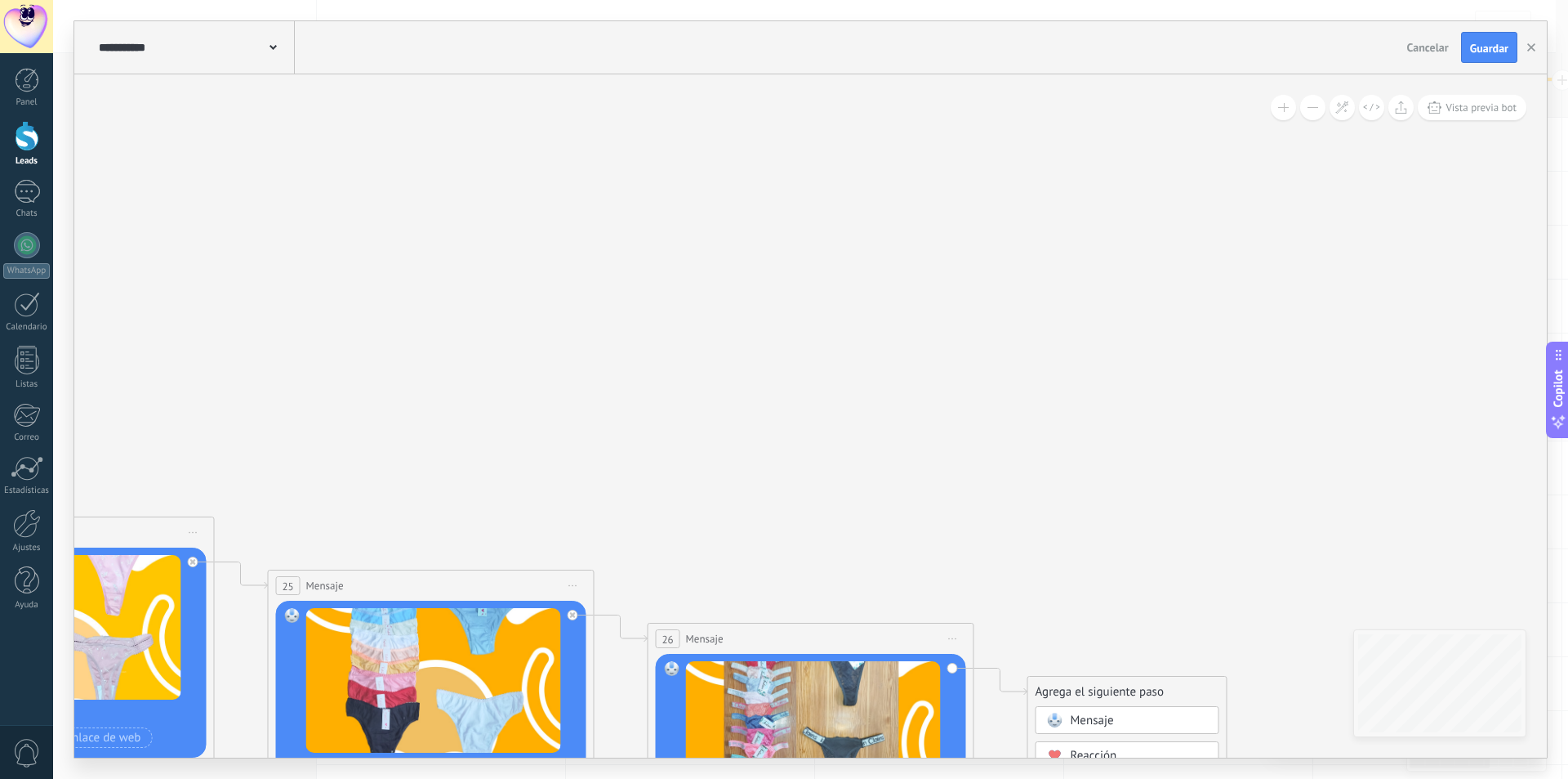
click at [1128, 727] on div "Mensaje" at bounding box center [1139, 721] width 138 height 16
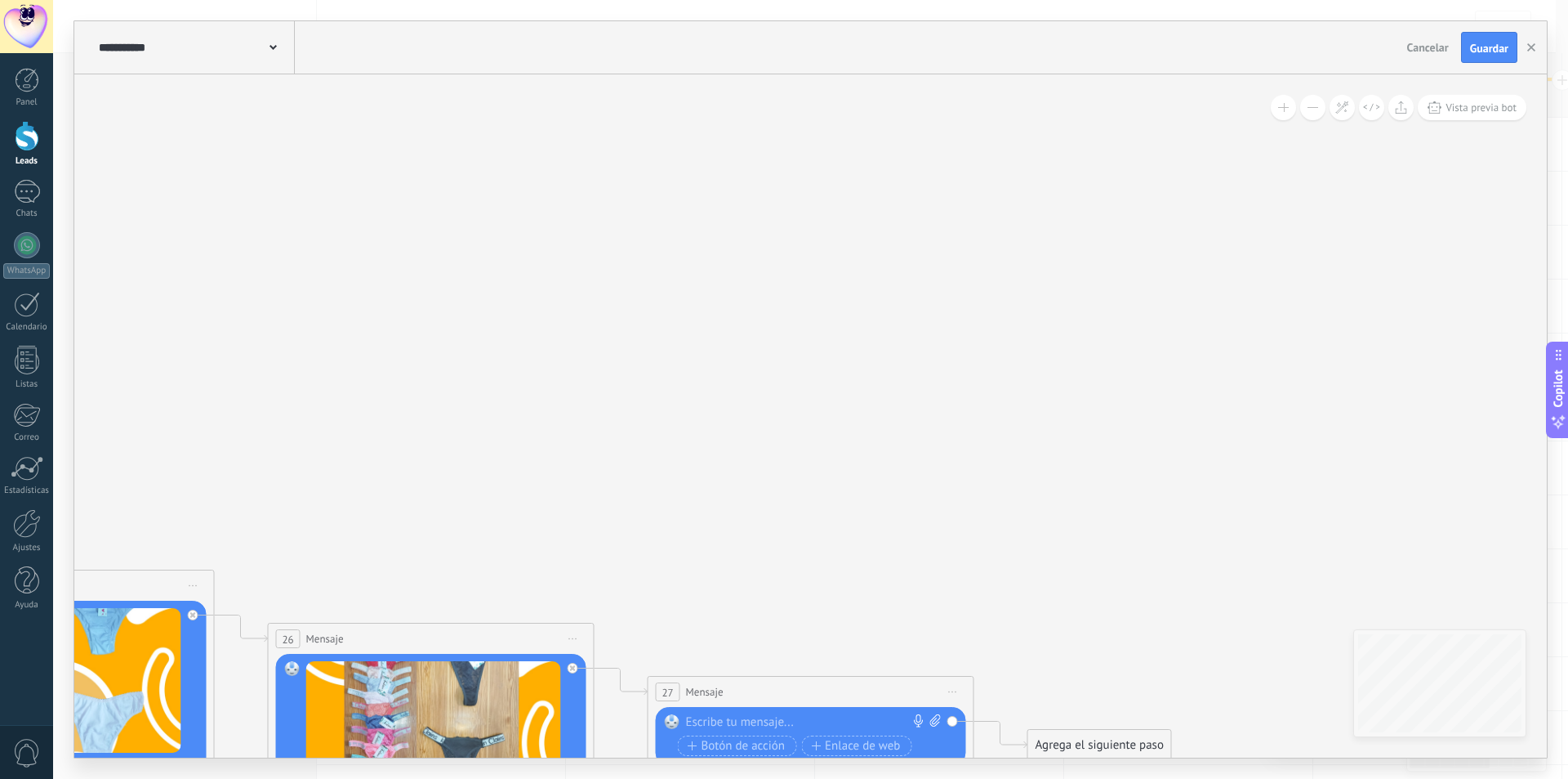
click at [937, 721] on icon at bounding box center [935, 721] width 11 height 13
click input "Subir" at bounding box center [0, 0] width 0 height 0
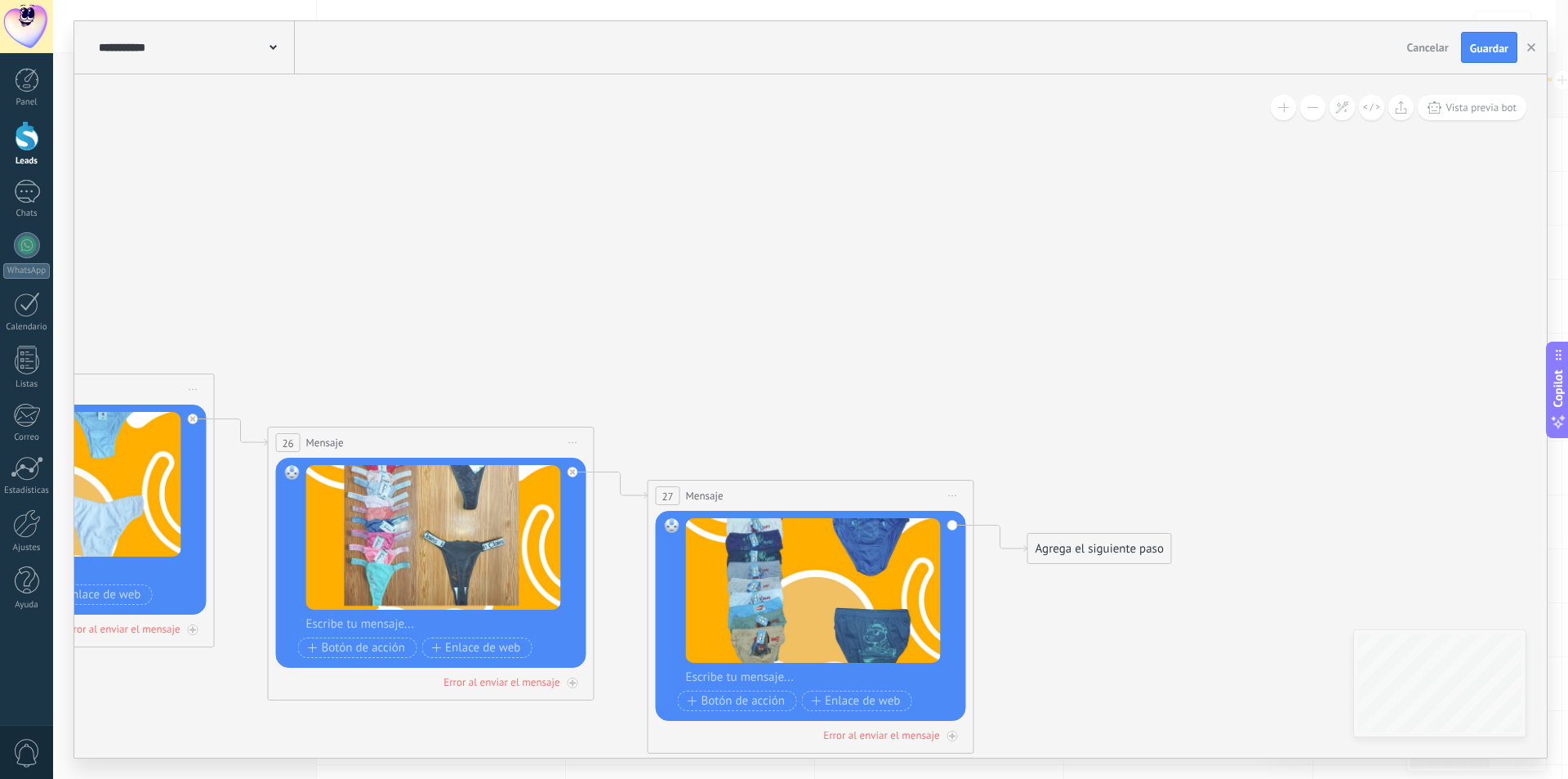
click at [1092, 545] on div "Agrega el siguiente paso" at bounding box center [1100, 549] width 143 height 27
click at [1093, 590] on div "Mensaje" at bounding box center [1127, 577] width 183 height 28
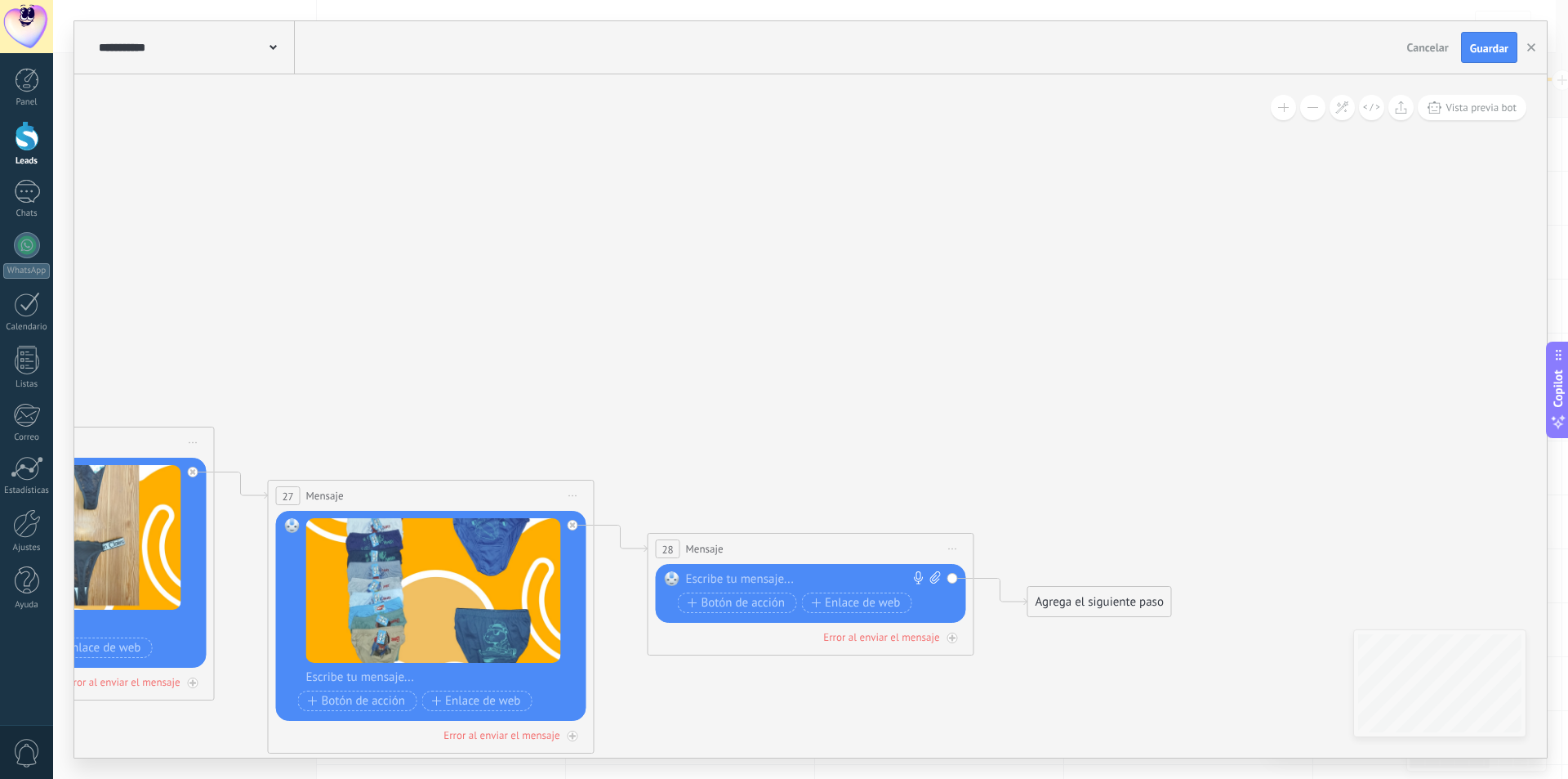
click at [815, 571] on div at bounding box center [807, 579] width 243 height 16
paste div
click at [1050, 603] on div "Agrega el siguiente paso" at bounding box center [1100, 602] width 143 height 27
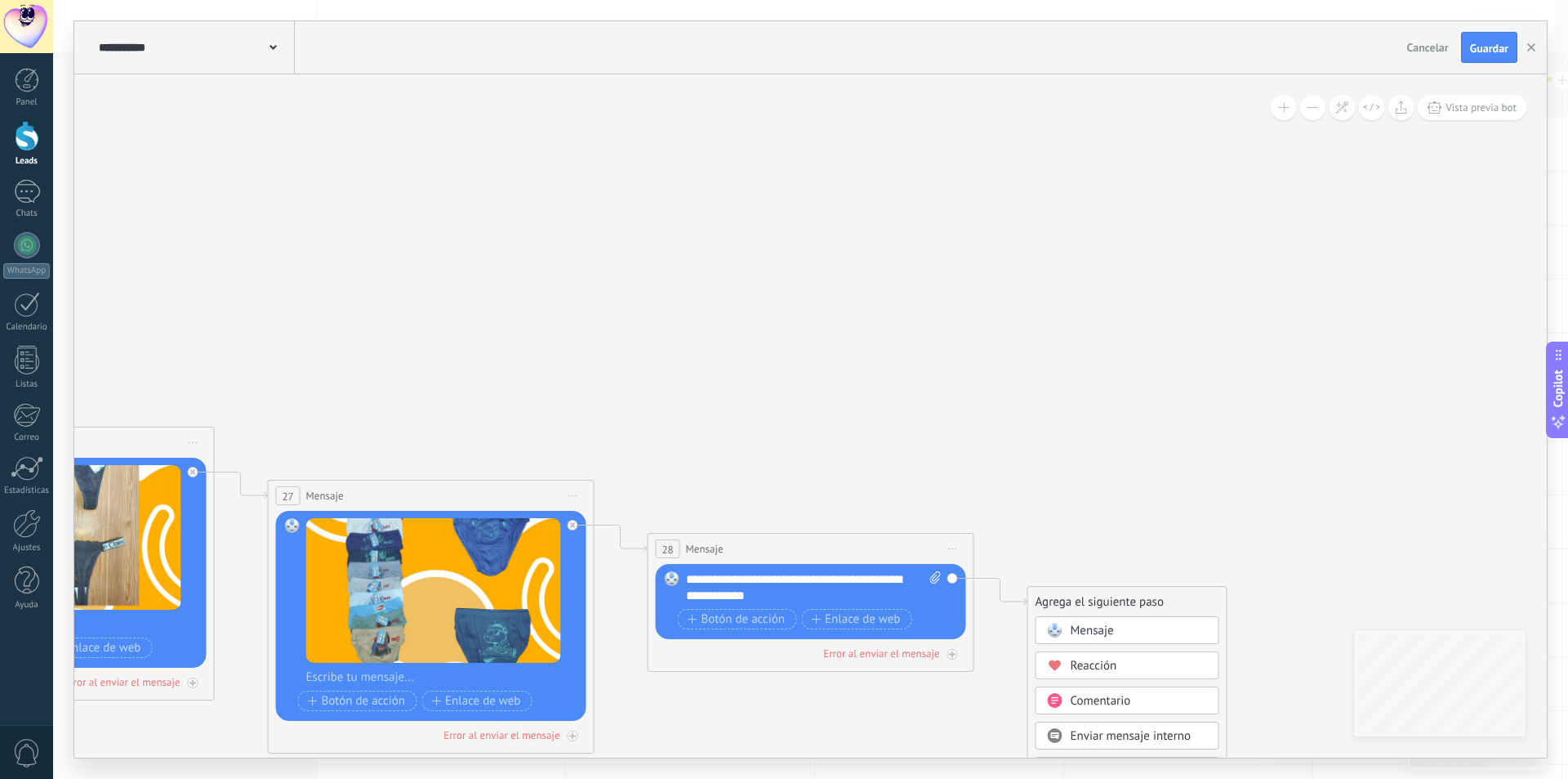
click at [1071, 635] on span "Mensaje" at bounding box center [1092, 630] width 43 height 15
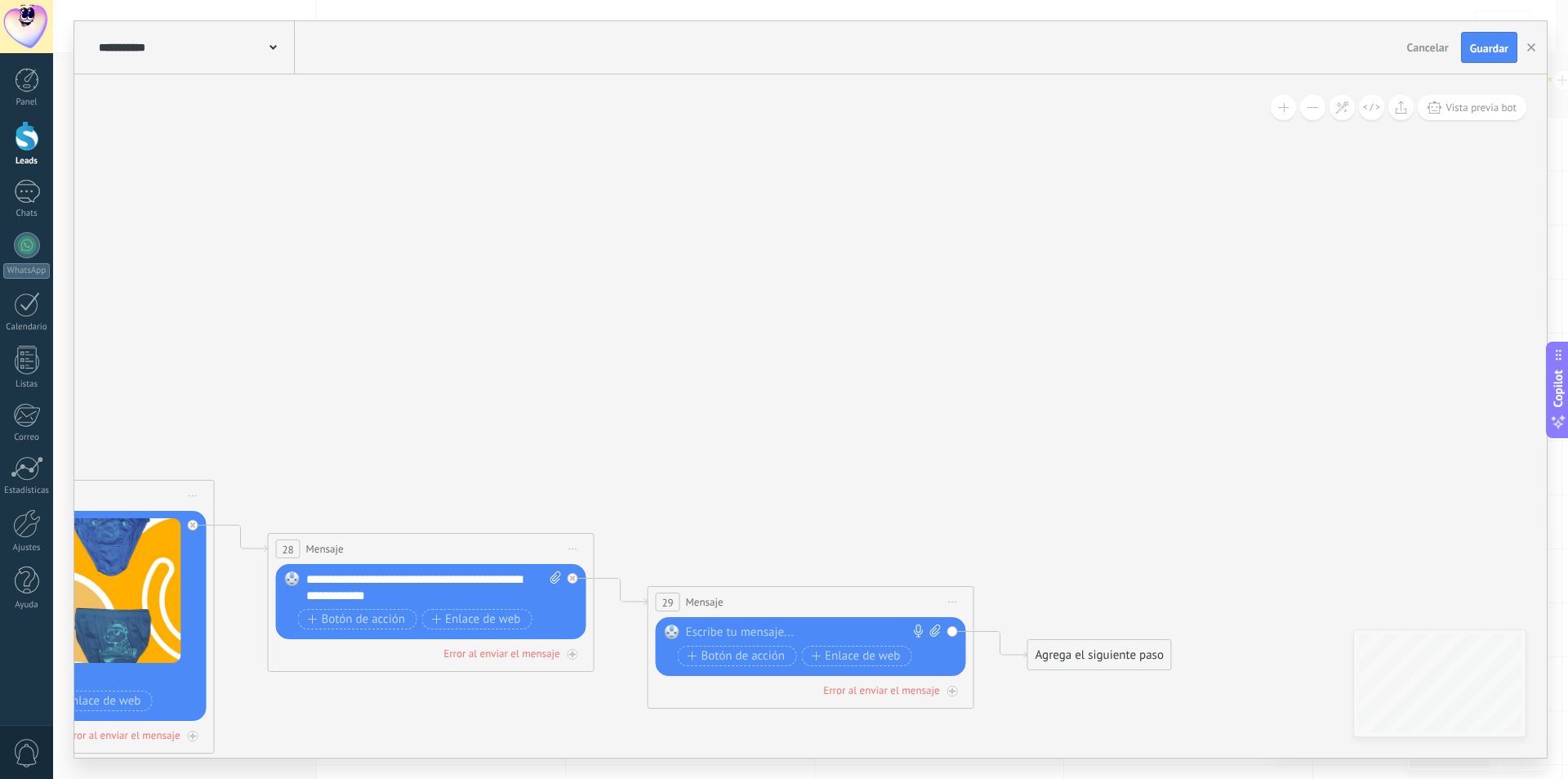
click at [934, 626] on icon at bounding box center [936, 631] width 11 height 13
click input "Subir" at bounding box center [0, 0] width 0 height 0
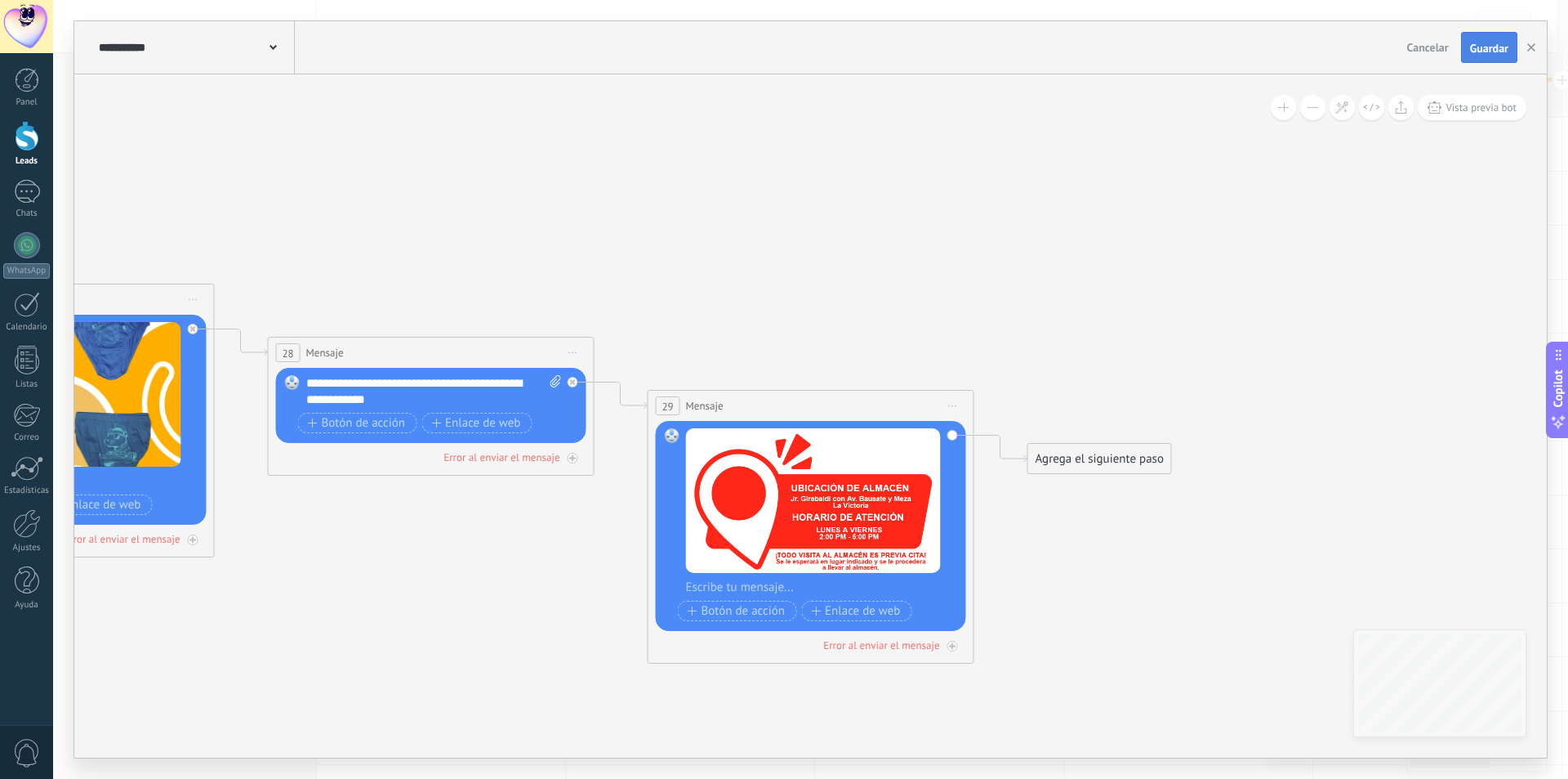
click at [1479, 44] on span "Guardar" at bounding box center [1489, 48] width 39 height 12
click at [1470, 51] on span "Guardar" at bounding box center [1489, 48] width 39 height 12
click at [1502, 50] on span "Guardar" at bounding box center [1489, 48] width 39 height 12
click at [1523, 48] on button "button" at bounding box center [1531, 47] width 24 height 31
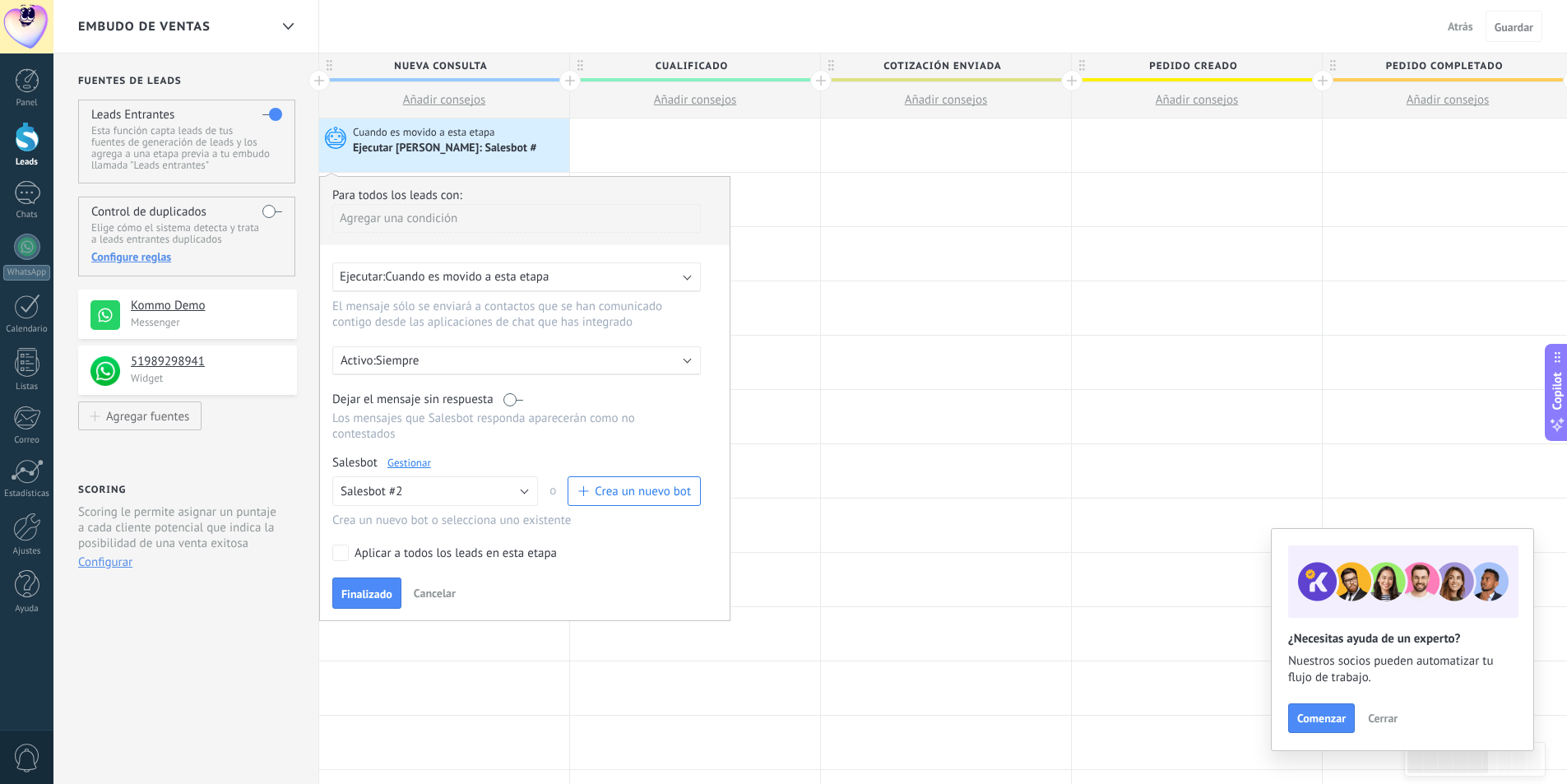
click at [362, 599] on span "Finalizado" at bounding box center [367, 594] width 51 height 12
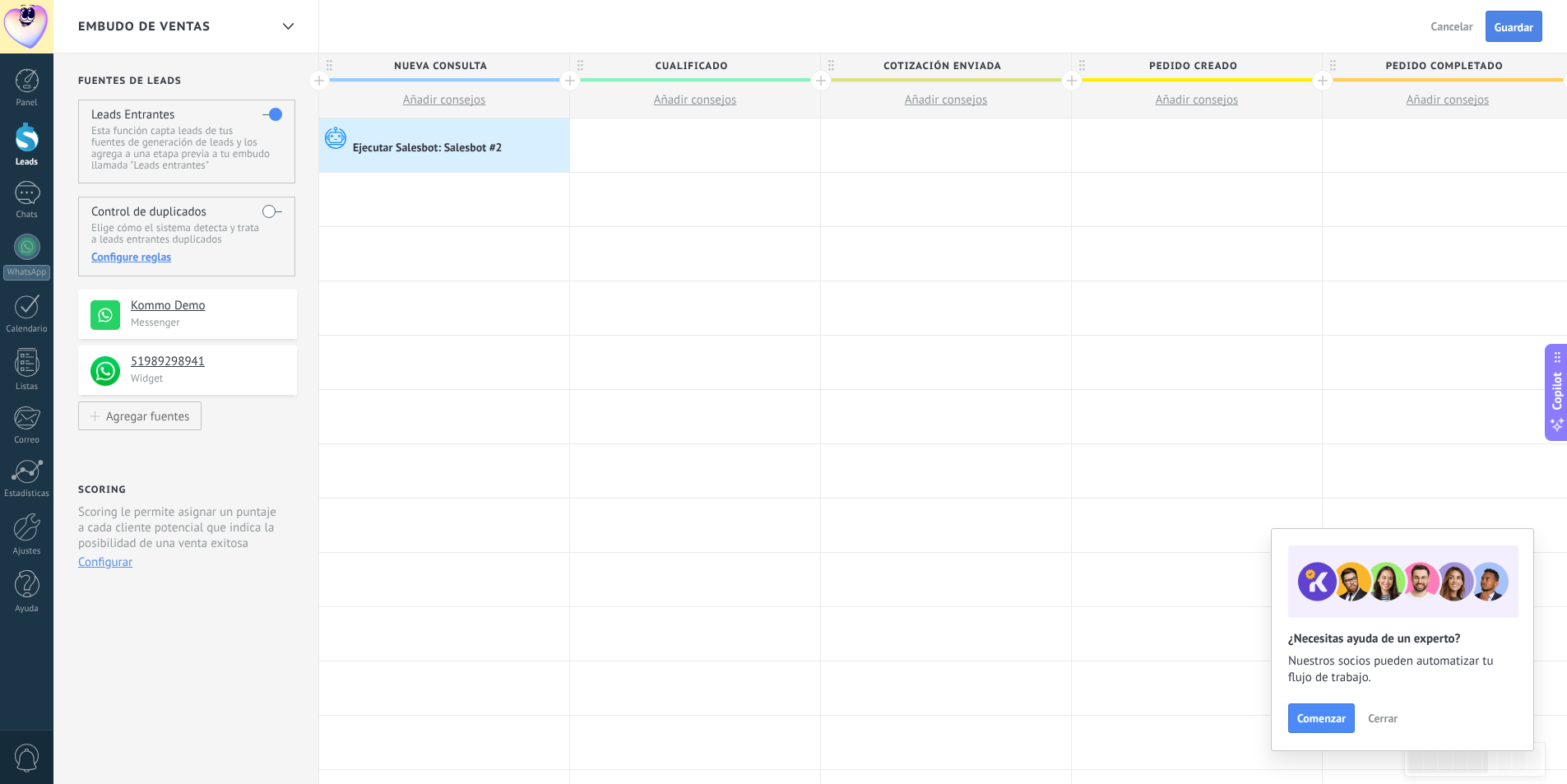
click at [1502, 27] on span "Guardar" at bounding box center [1514, 27] width 39 height 12
click at [1451, 28] on span "Salir" at bounding box center [1462, 26] width 23 height 14
